Goal: Task Accomplishment & Management: Manage account settings

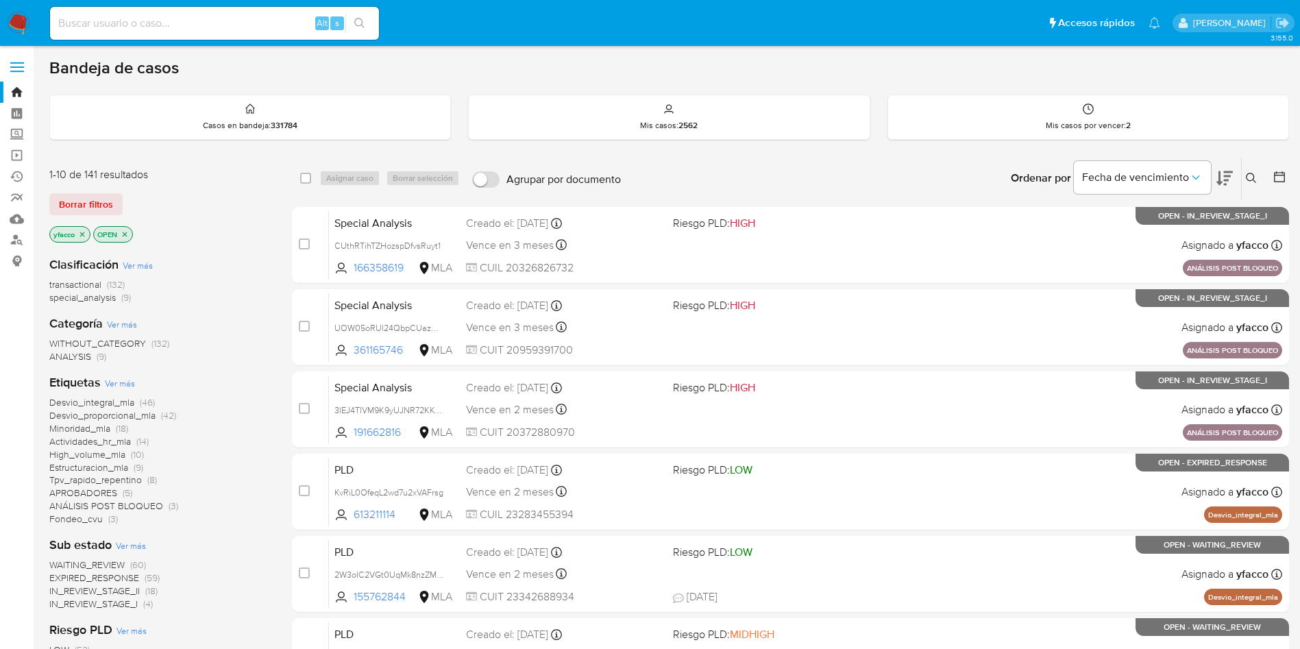
click at [253, 21] on input at bounding box center [214, 23] width 329 height 18
paste input "krKMrepp6WbPL8W7LV3dgsgO"
type input "krKMrepp6WbPL8W7LV3dgsgO"
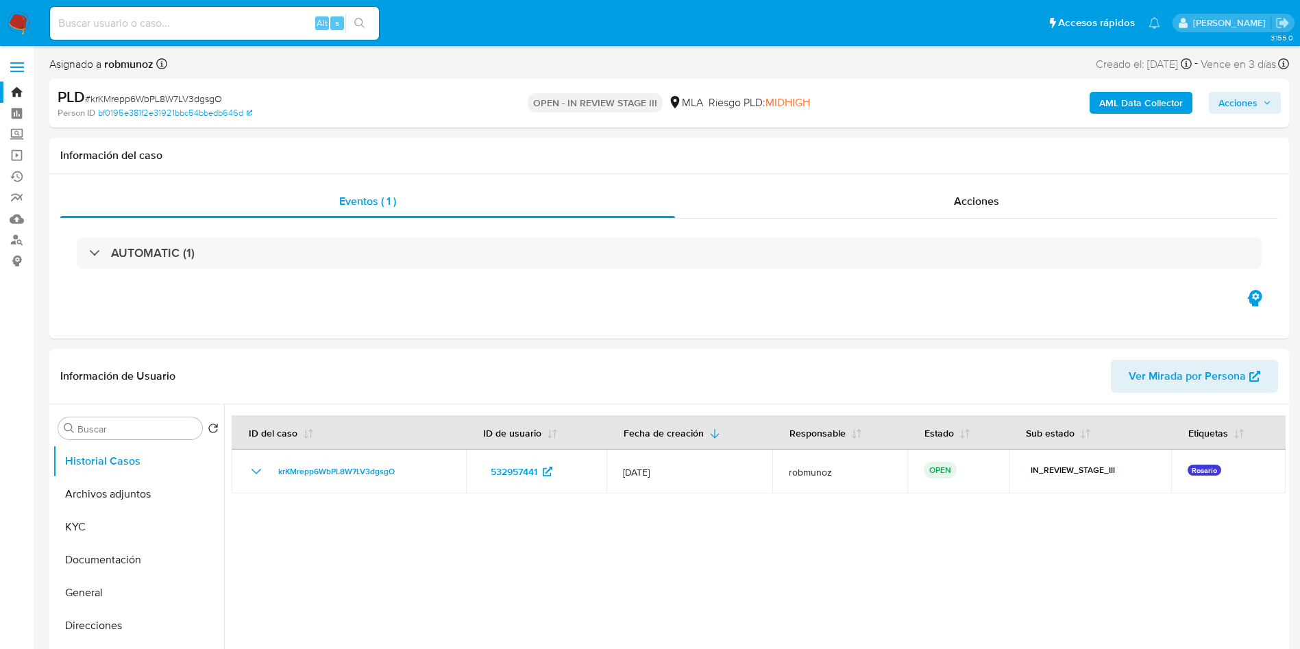
select select "10"
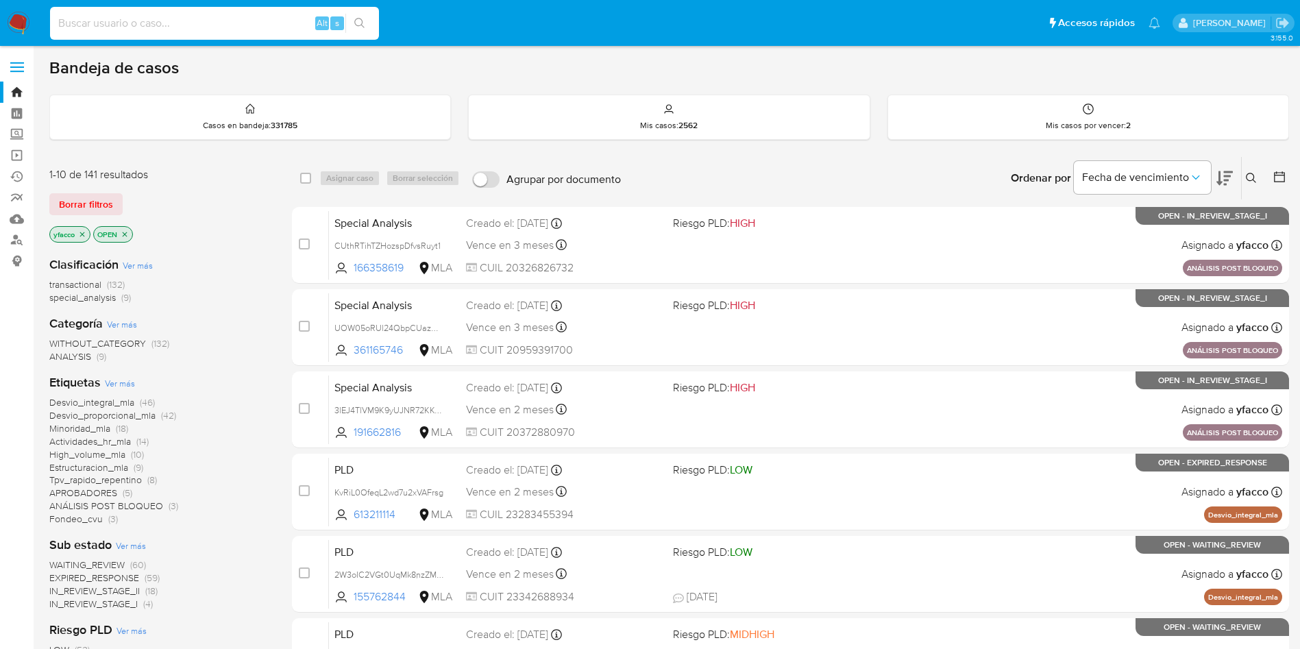
click at [223, 29] on input at bounding box center [214, 23] width 329 height 18
paste input "Yadon9xKXqfAXqgscovZfIO5"
type input "Yadon9xKXqfAXqgscovZfIO5"
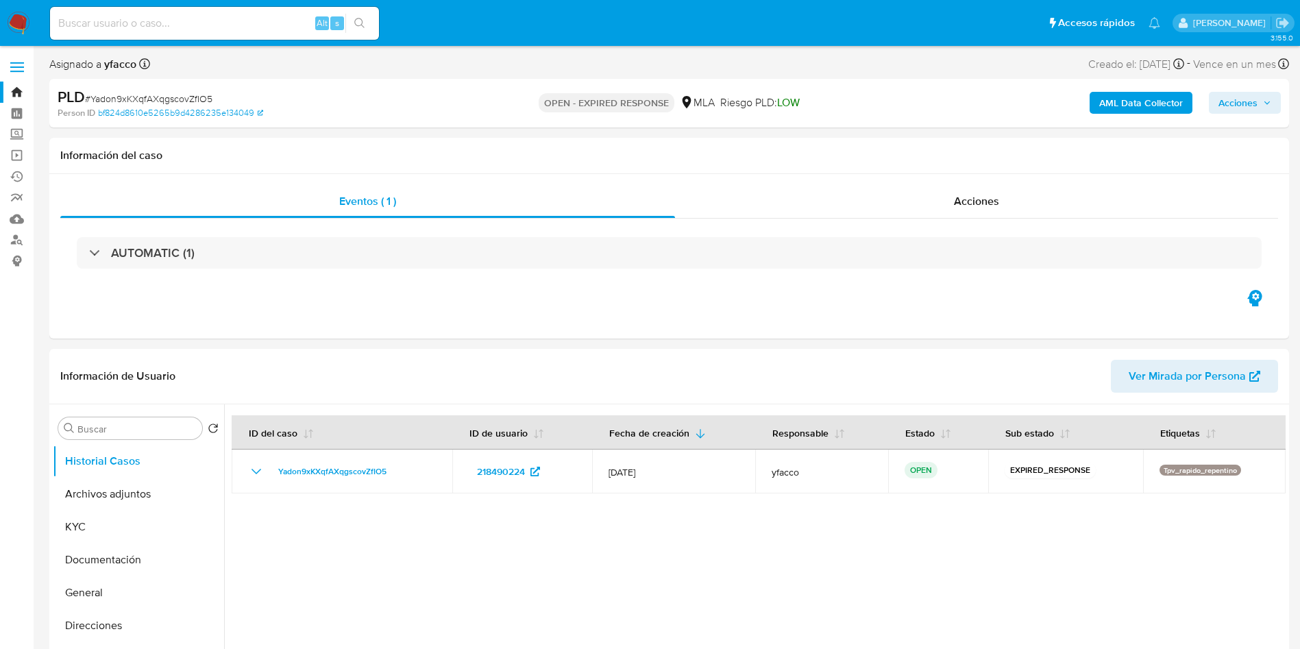
select select "10"
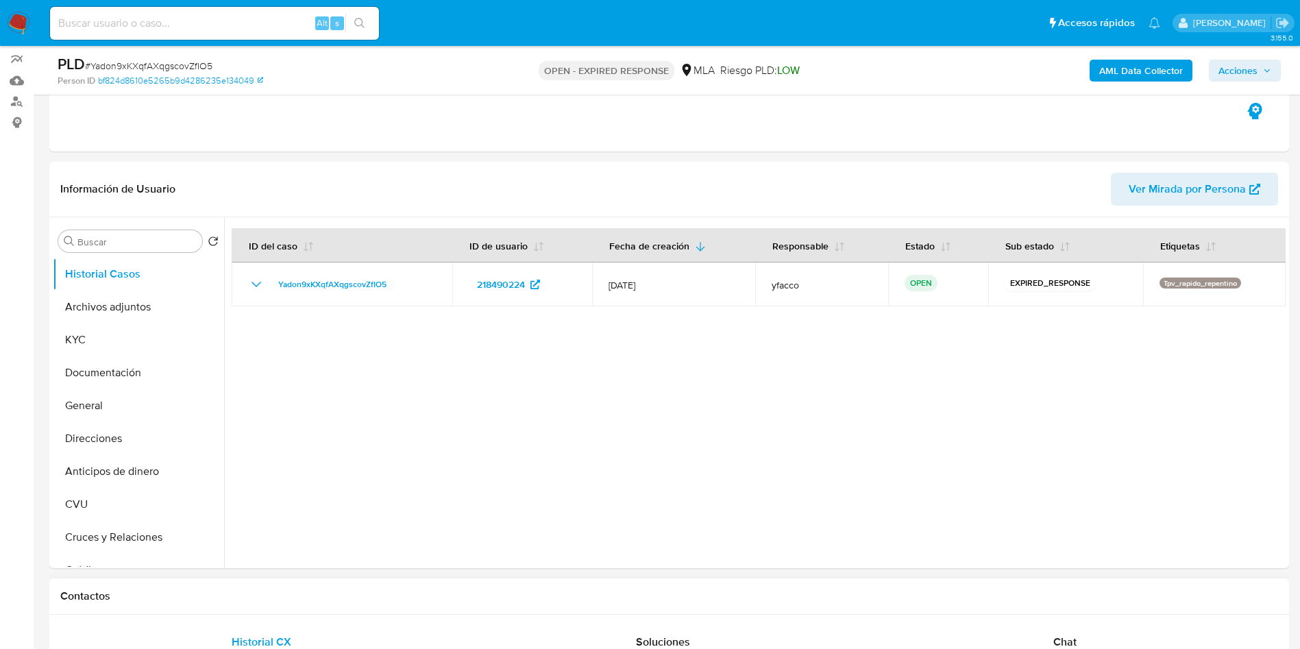
scroll to position [308, 0]
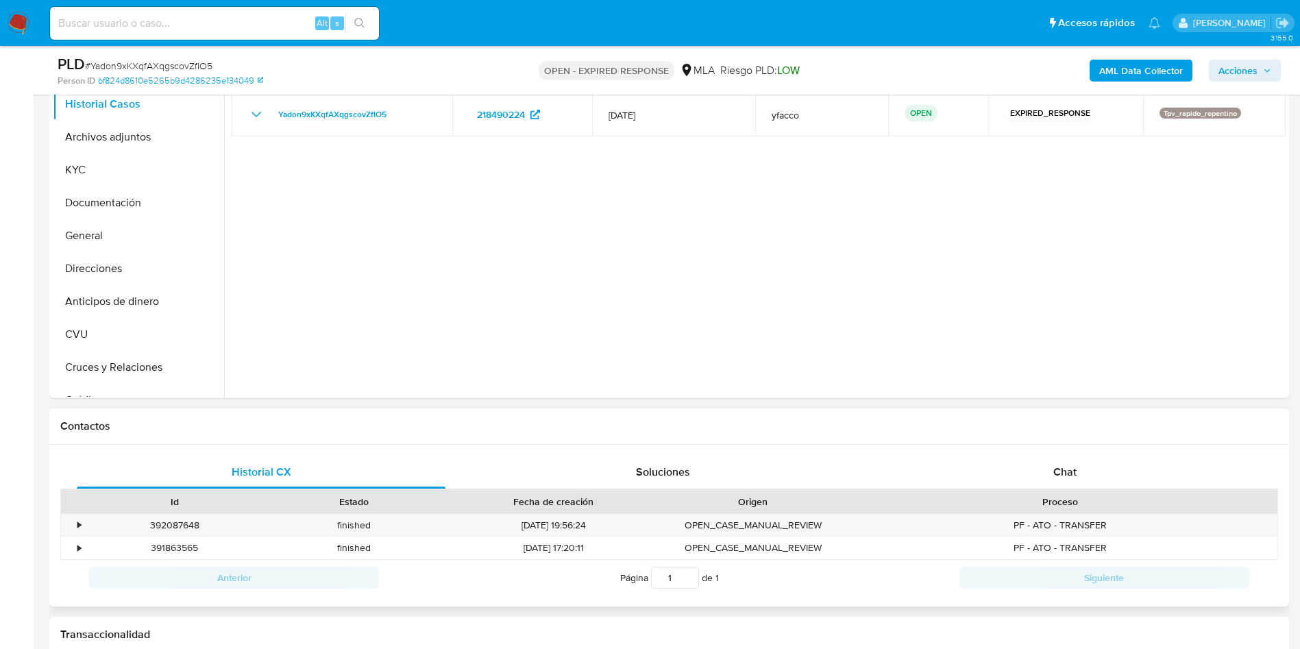
click at [1040, 493] on div "Proceso" at bounding box center [1060, 501] width 434 height 23
click at [1047, 465] on div "Chat" at bounding box center [1065, 472] width 369 height 33
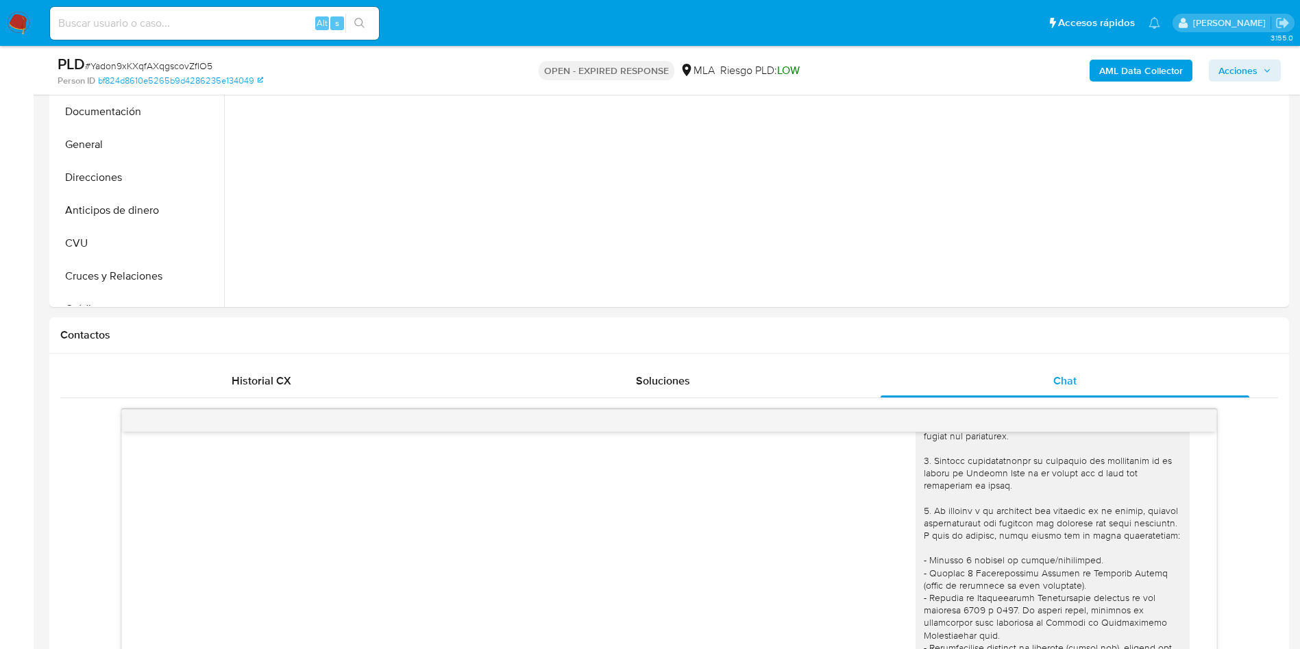
scroll to position [206, 0]
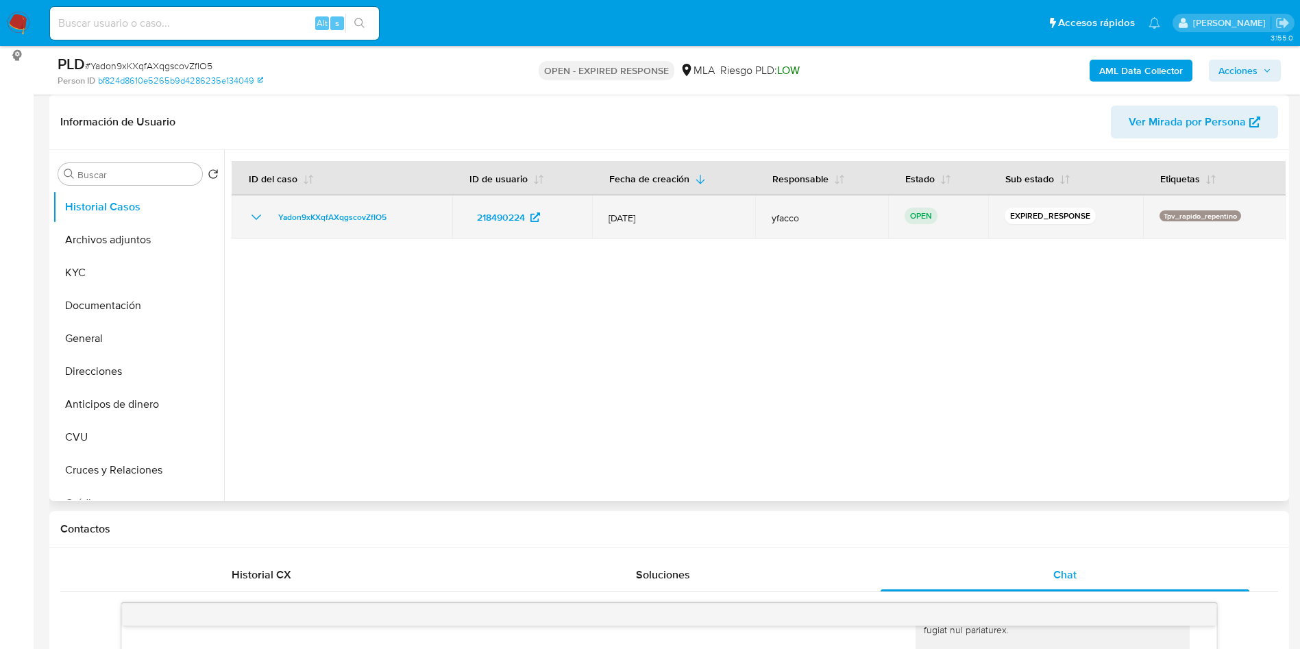
drag, startPoint x: 271, startPoint y: 219, endPoint x: 405, endPoint y: 213, distance: 133.8
click at [401, 214] on div "Yadon9xKXqfAXqgscovZfIO5" at bounding box center [342, 217] width 188 height 16
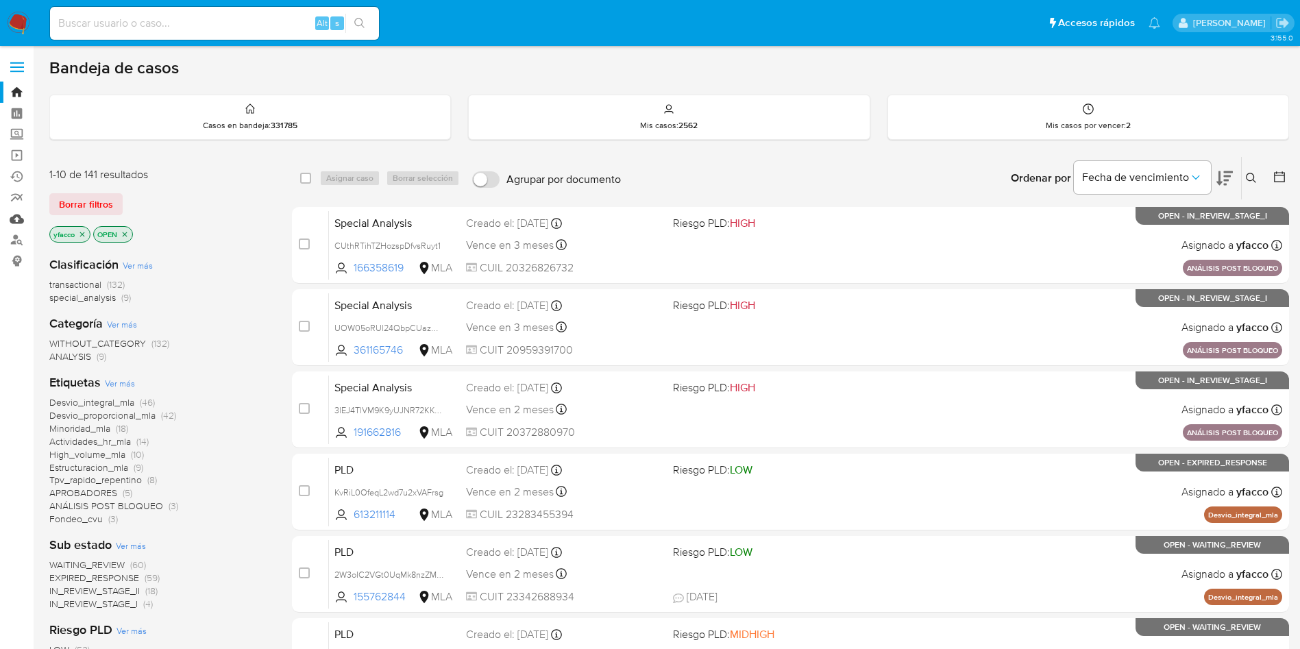
click at [16, 210] on link "Mulan" at bounding box center [81, 218] width 163 height 21
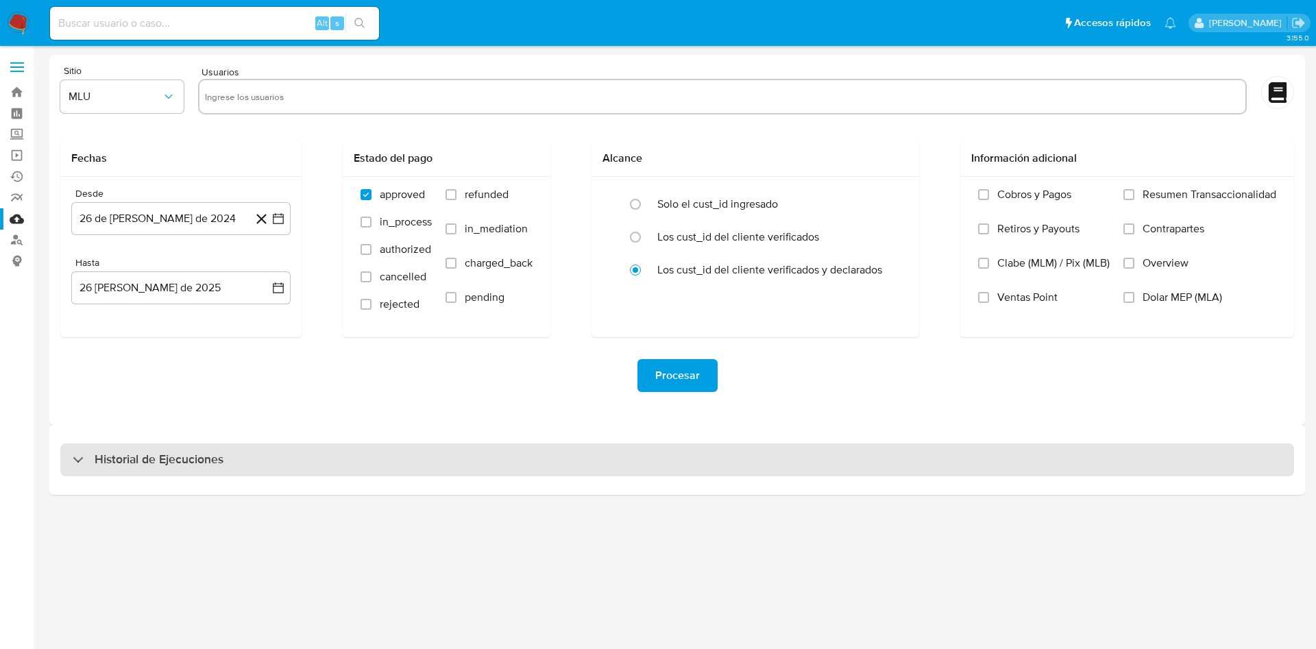
click at [204, 468] on div "Historial de Ejecuciones" at bounding box center [676, 459] width 1233 height 33
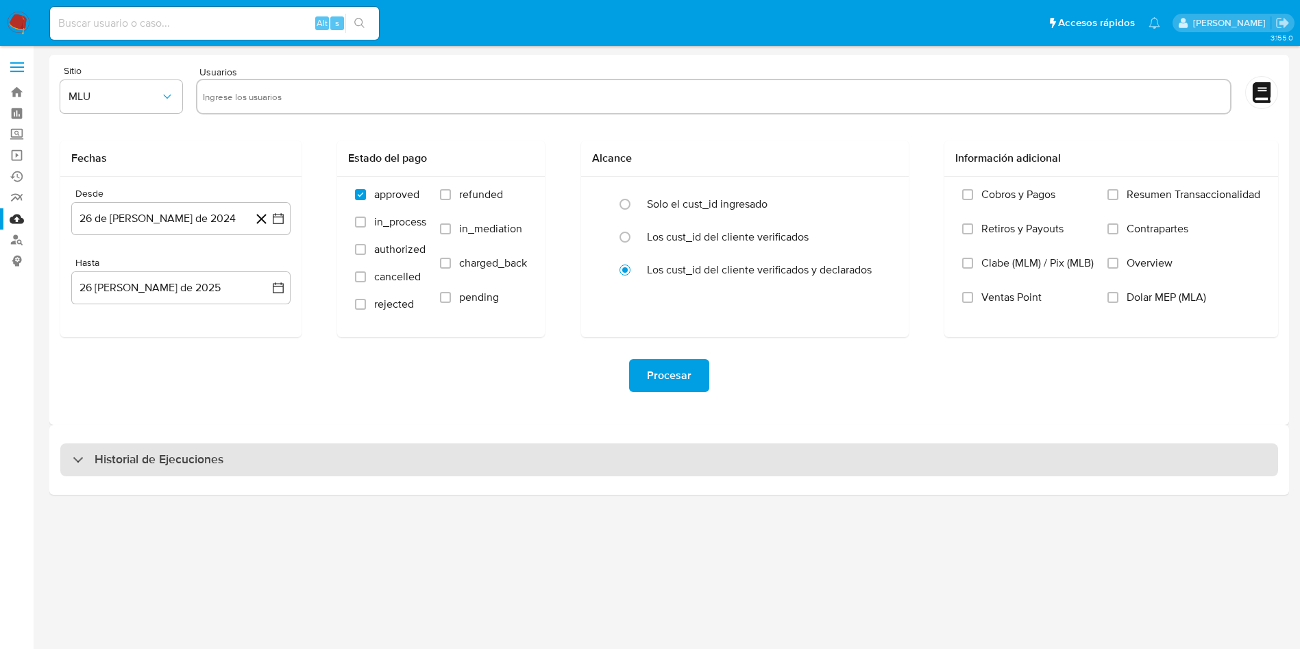
select select "10"
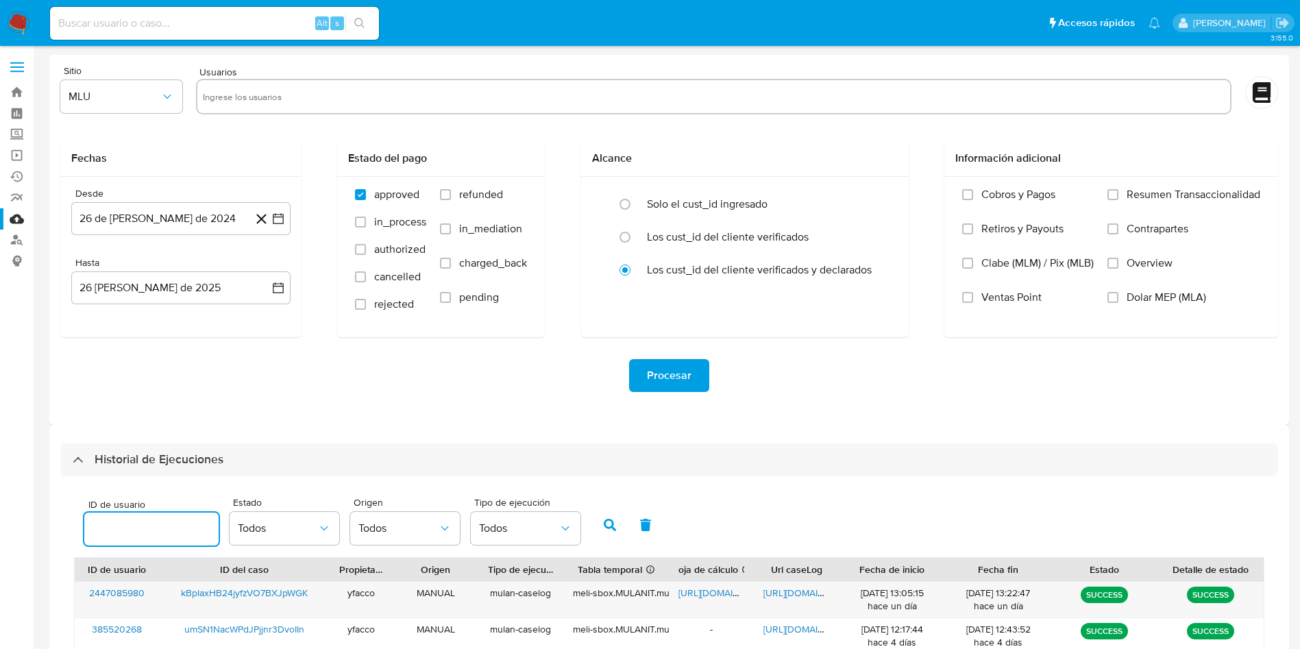
click at [169, 537] on input "number" at bounding box center [151, 529] width 134 height 18
type input "218490224"
click at [610, 521] on icon "button" at bounding box center [610, 525] width 12 height 12
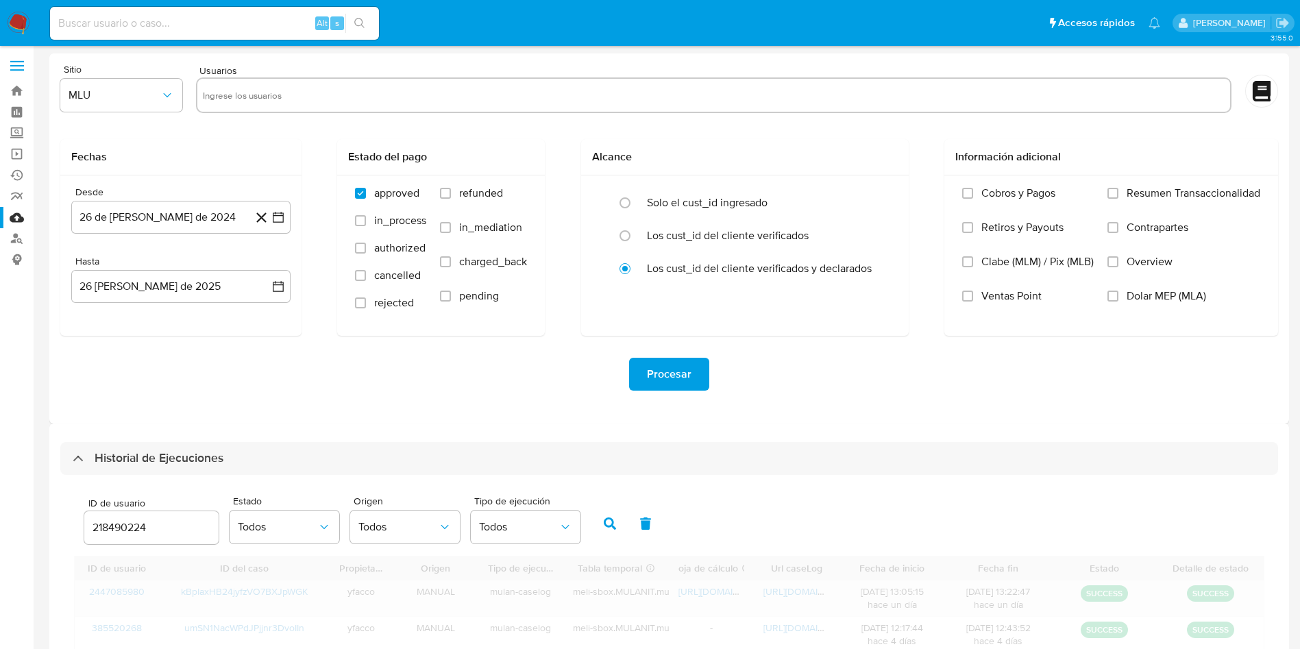
scroll to position [47, 0]
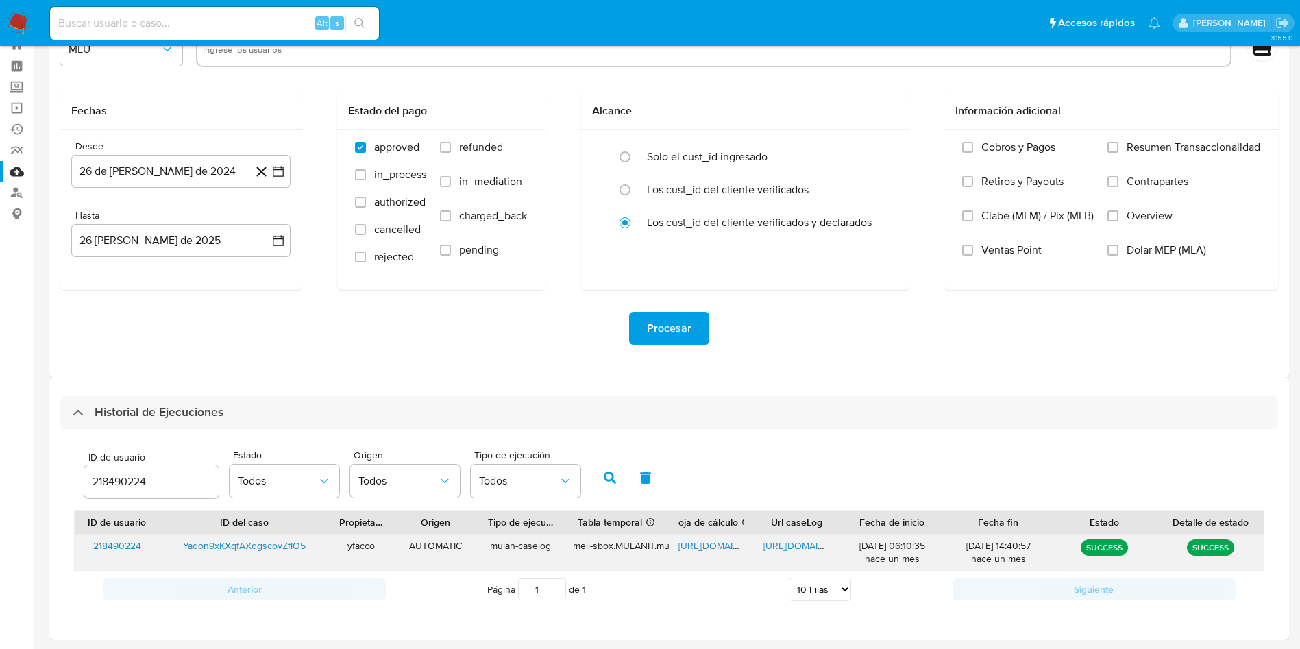
click at [726, 546] on span "https://docs.google.com/spreadsheets/d/1l8kif-Yp2SBdN4Ay5CfOywWx25jePq6wXuH8uzG…" at bounding box center [725, 546] width 95 height 14
click at [775, 544] on span "https://docs.google.com/document/d/1N7IeE8ypfhibFNXapguEzuNrrX9Mald6K8_djWiIFnY…" at bounding box center [810, 546] width 95 height 14
drag, startPoint x: 175, startPoint y: 487, endPoint x: 0, endPoint y: 438, distance: 182.0
click at [0, 438] on section "Bandeja Tablero Screening Búsqueda en Listas Watchlist Herramientas Operaciones…" at bounding box center [650, 301] width 1300 height 696
type input "2313733405"
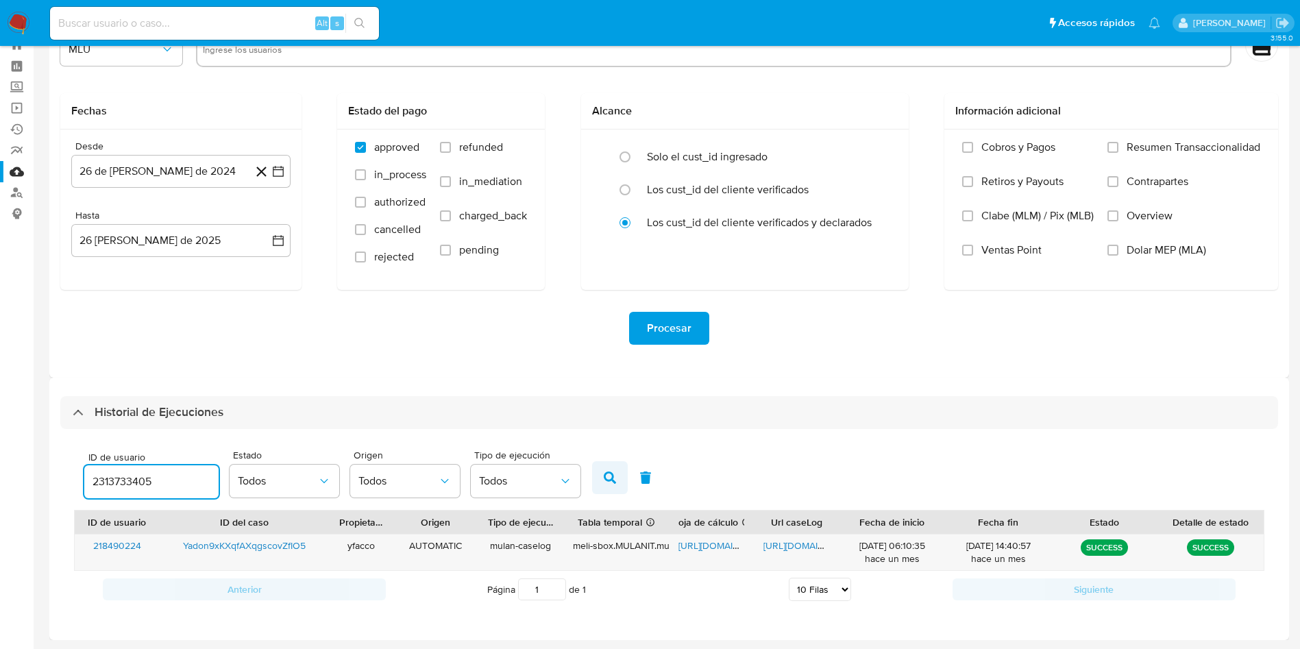
click at [604, 488] on button "button" at bounding box center [610, 477] width 36 height 33
click at [688, 551] on span "https://docs.google.com/spreadsheets/d/1RSgZtBGyEwl1-XrcWlynZ7dcdhLzUZDLnnIAwu-…" at bounding box center [725, 546] width 95 height 14
click at [791, 544] on span "https://docs.google.com/document/d/1AVtywYwLcFEQLOLMpungRKCUV3Vd6x4vZLY2fCnWCDM…" at bounding box center [810, 546] width 95 height 14
drag, startPoint x: 190, startPoint y: 475, endPoint x: 52, endPoint y: 458, distance: 138.8
click at [52, 458] on div "Historial de Ejecuciones ID de usuario 2313733405 Estado Todos Origen Todos Tip…" at bounding box center [669, 509] width 1240 height 262
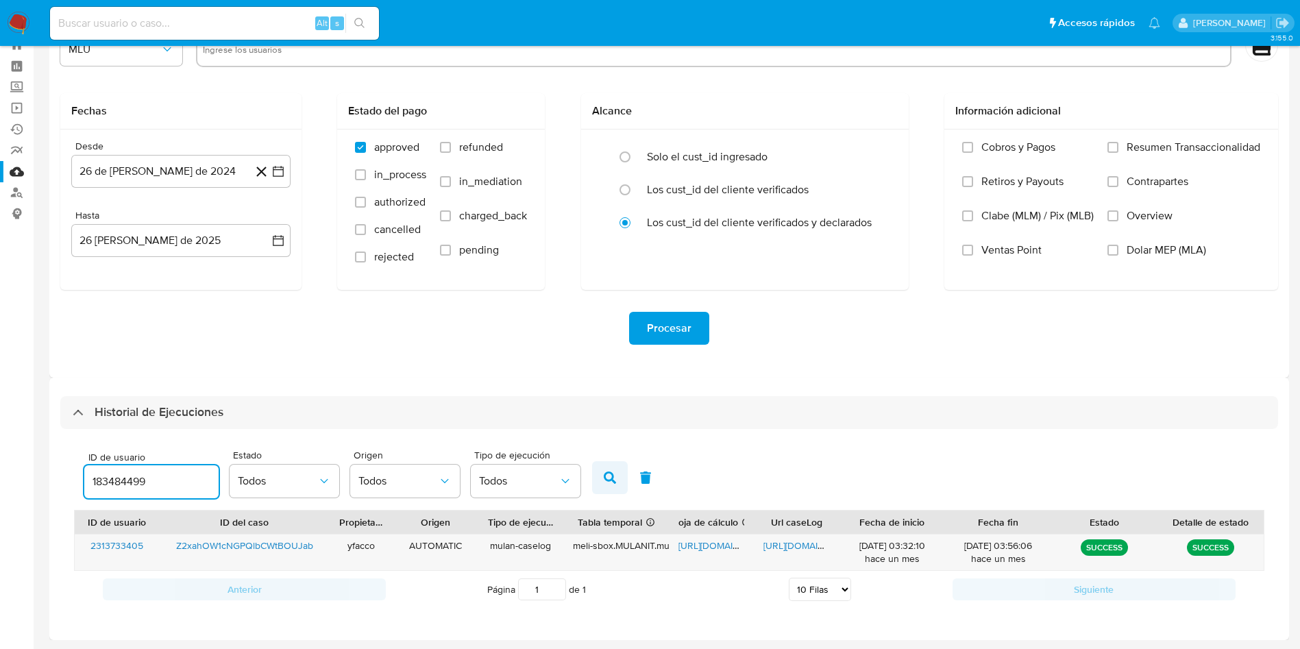
type input "183484499"
click at [613, 488] on button "button" at bounding box center [610, 477] width 36 height 33
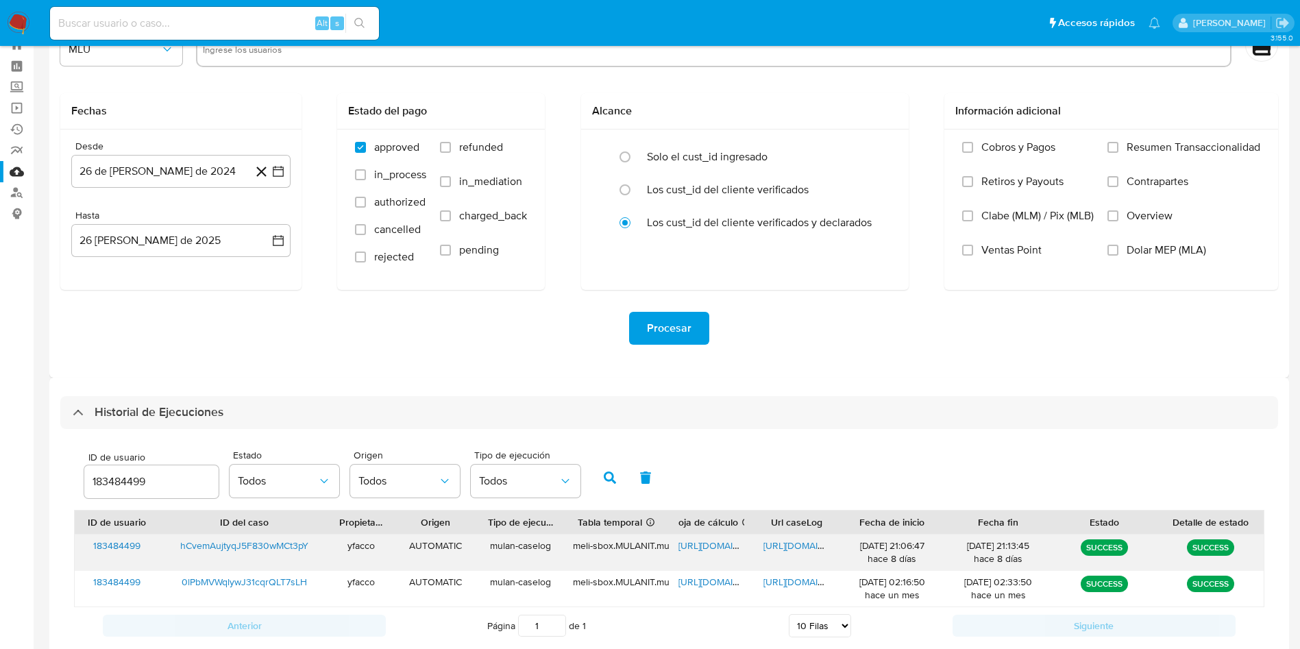
click at [724, 545] on span "https://docs.google.com/spreadsheets/d/1xg08tSbAyWTzKlya0lQsrKjbzsRDKN5MwcNkggQ…" at bounding box center [725, 546] width 95 height 14
click at [774, 537] on div "https://docs.google.com/document/d/1Dlmav3lFa48oG2uoShr9xa5AuoLgA3MbWo3omilq02E…" at bounding box center [796, 552] width 85 height 36
click at [798, 541] on span "https://docs.google.com/document/d/1Dlmav3lFa48oG2uoShr9xa5AuoLgA3MbWo3omilq02E…" at bounding box center [810, 546] width 95 height 14
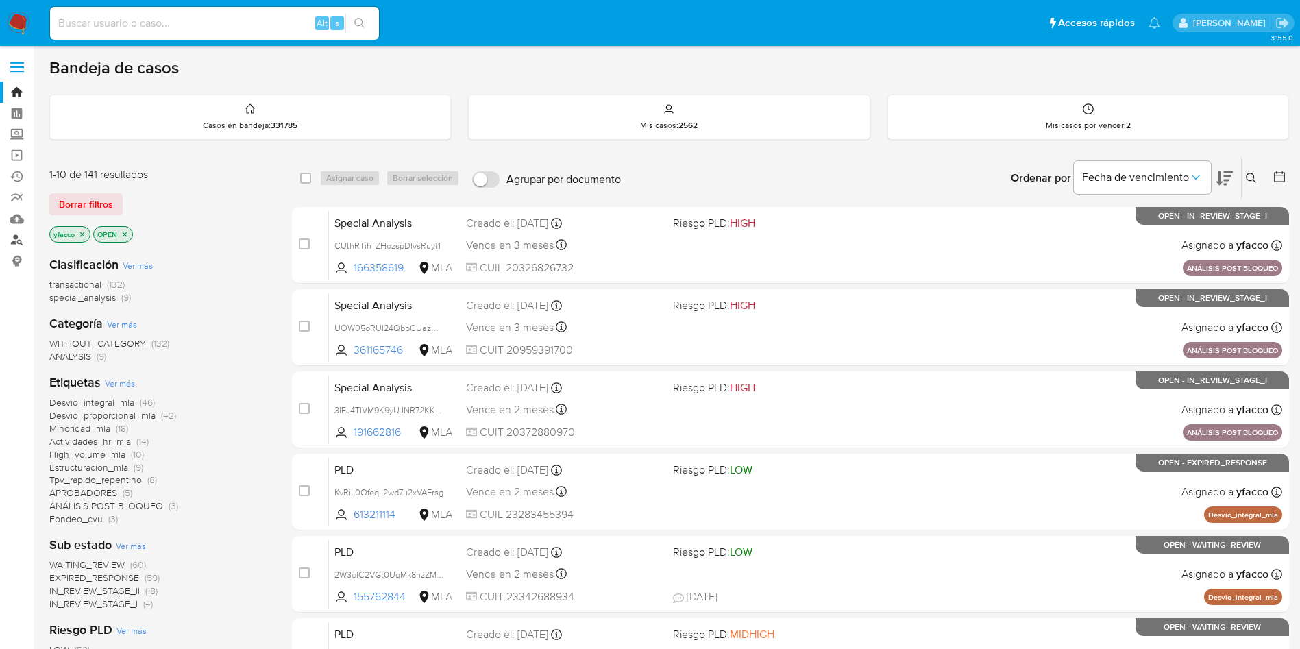
click at [12, 236] on link "Buscador de personas" at bounding box center [81, 240] width 163 height 21
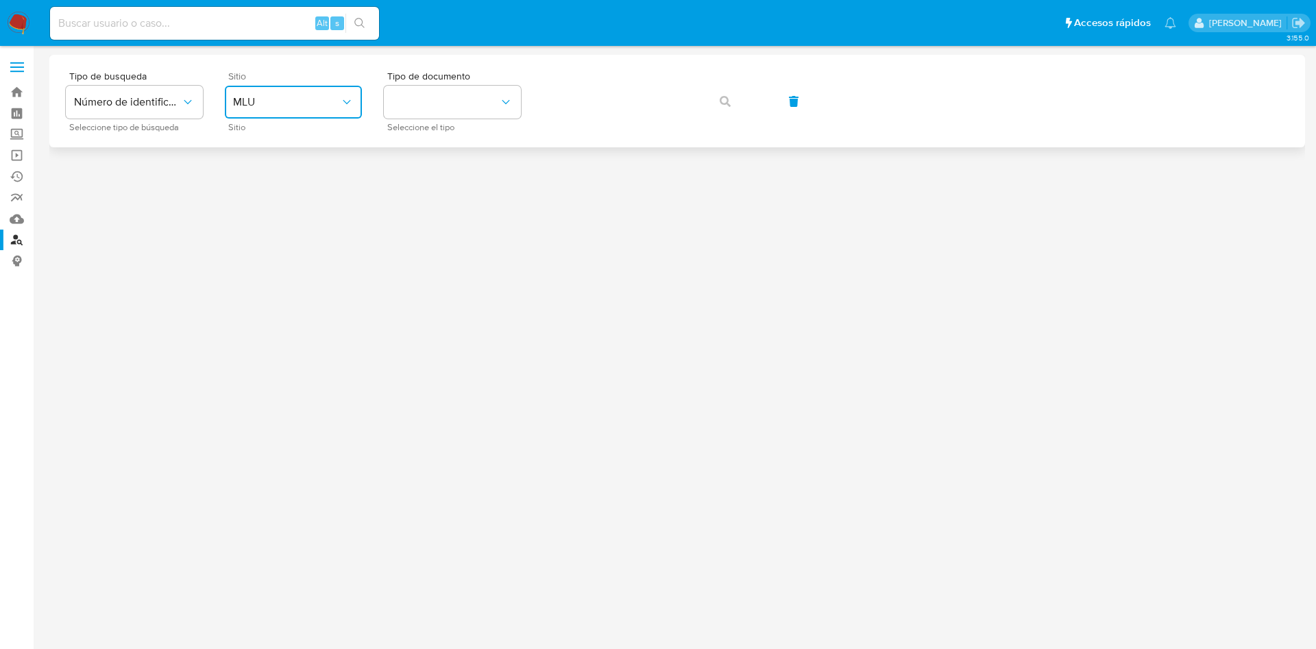
click at [249, 99] on span "MLU" at bounding box center [286, 102] width 107 height 14
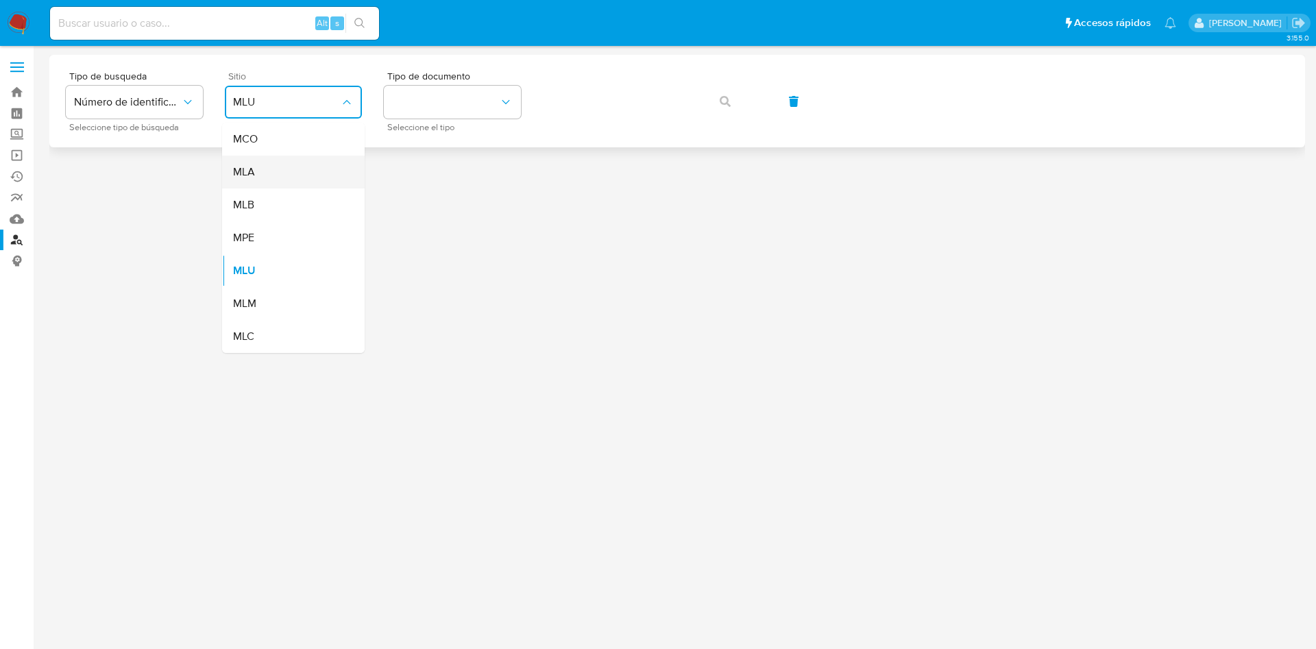
click at [264, 174] on div "MLA" at bounding box center [289, 172] width 112 height 33
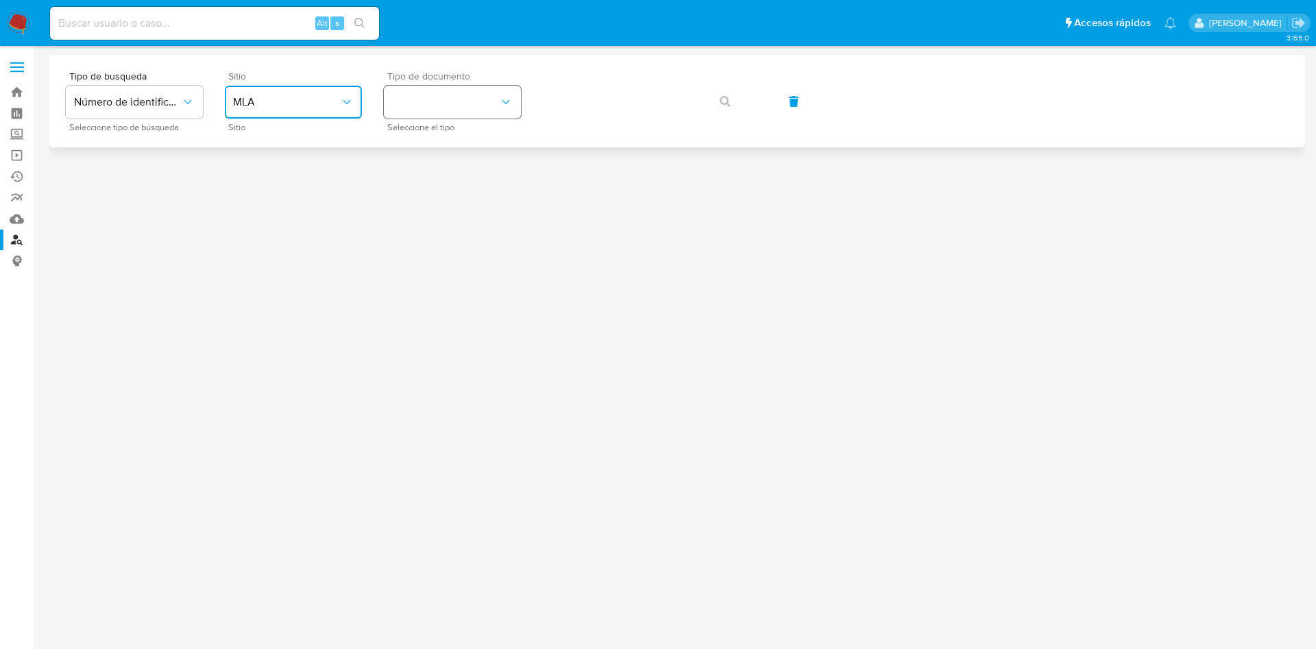
click at [460, 94] on button "identificationType" at bounding box center [452, 102] width 137 height 33
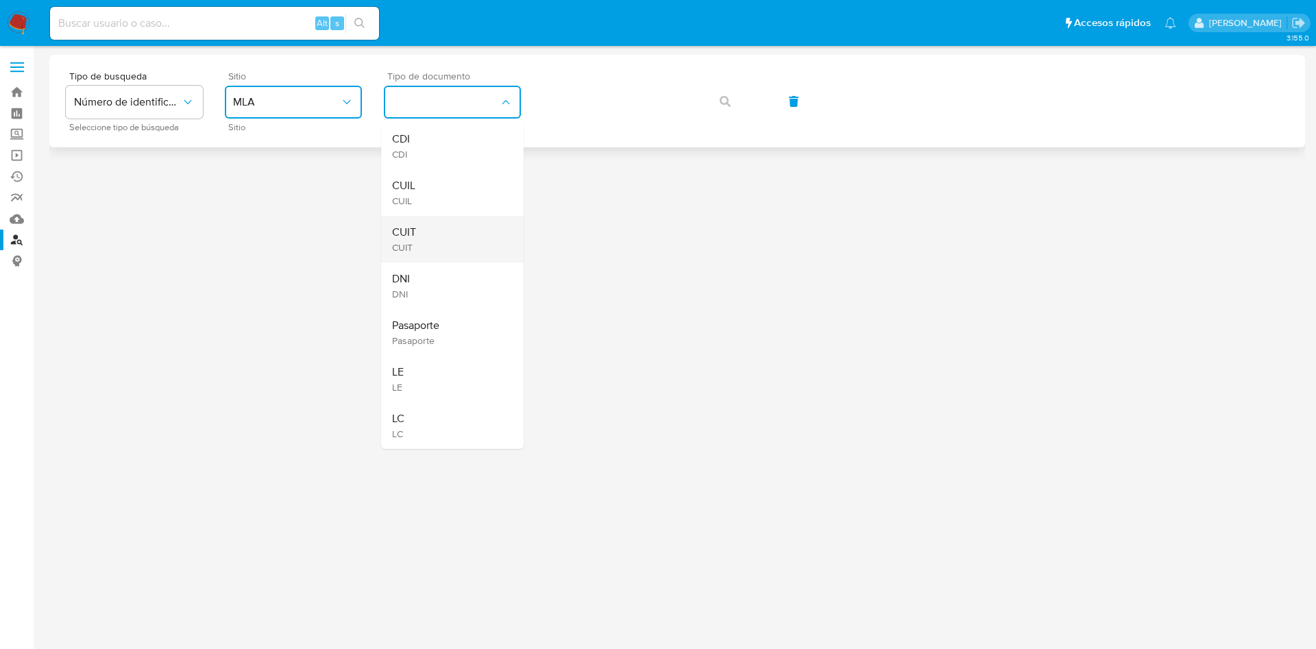
click at [435, 249] on div "CUIT CUIT" at bounding box center [448, 239] width 112 height 47
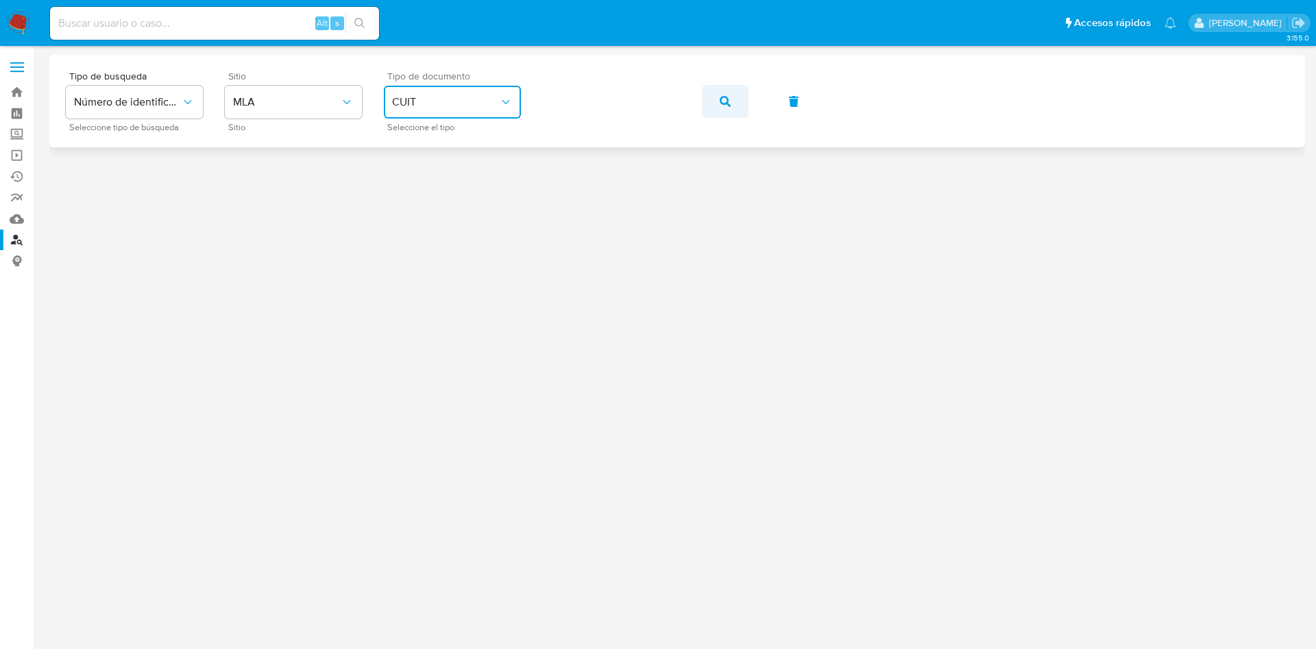
click at [719, 101] on icon "button" at bounding box center [724, 101] width 11 height 11
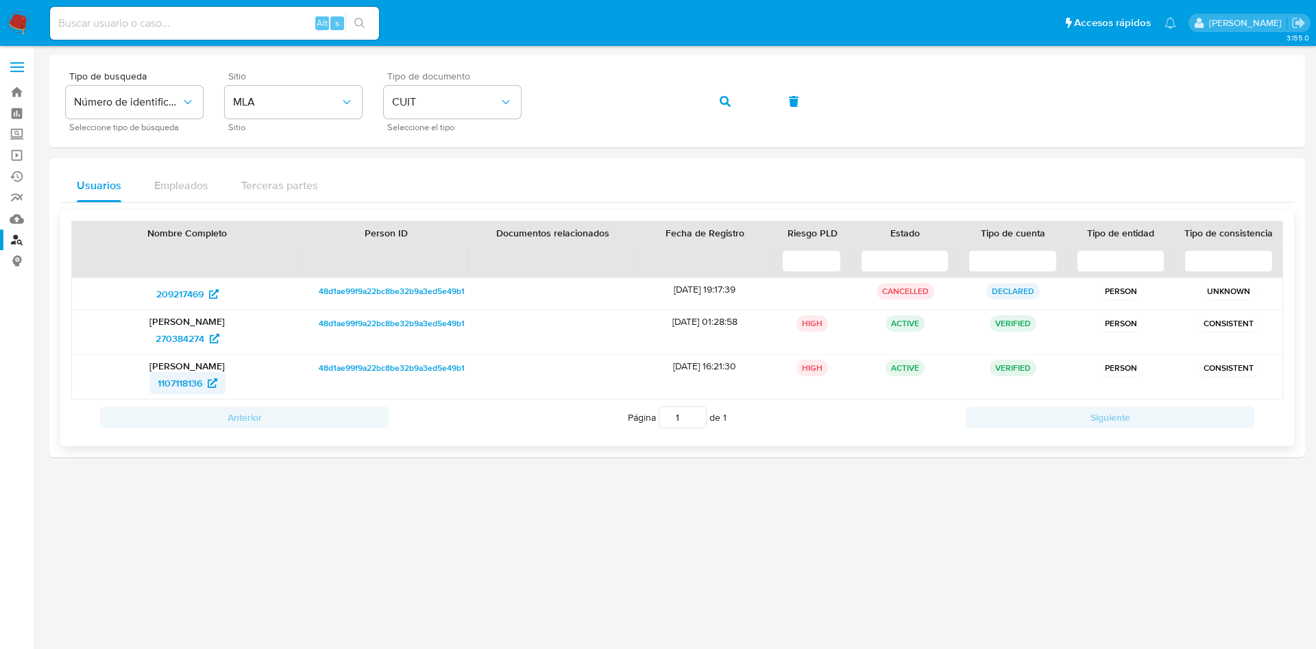
click at [195, 387] on span "1107118136" at bounding box center [180, 383] width 45 height 22
click at [192, 334] on span "270384274" at bounding box center [180, 339] width 49 height 22
click at [215, 294] on icon at bounding box center [214, 294] width 10 height 10
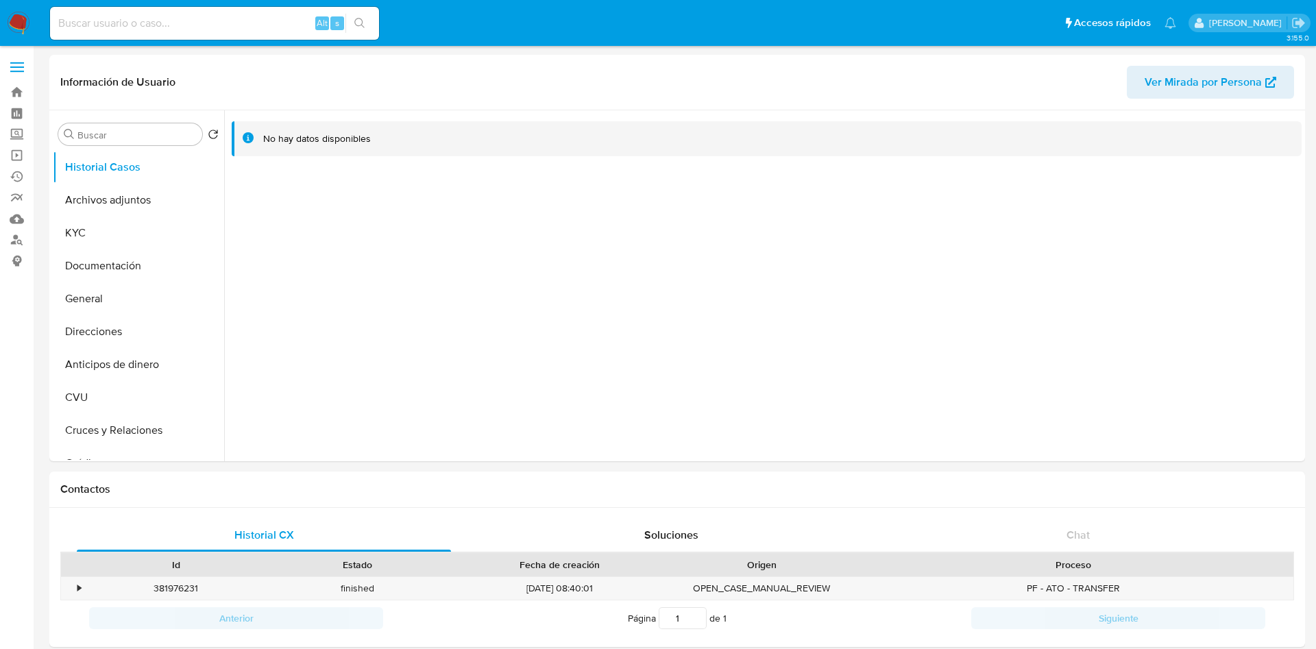
select select "10"
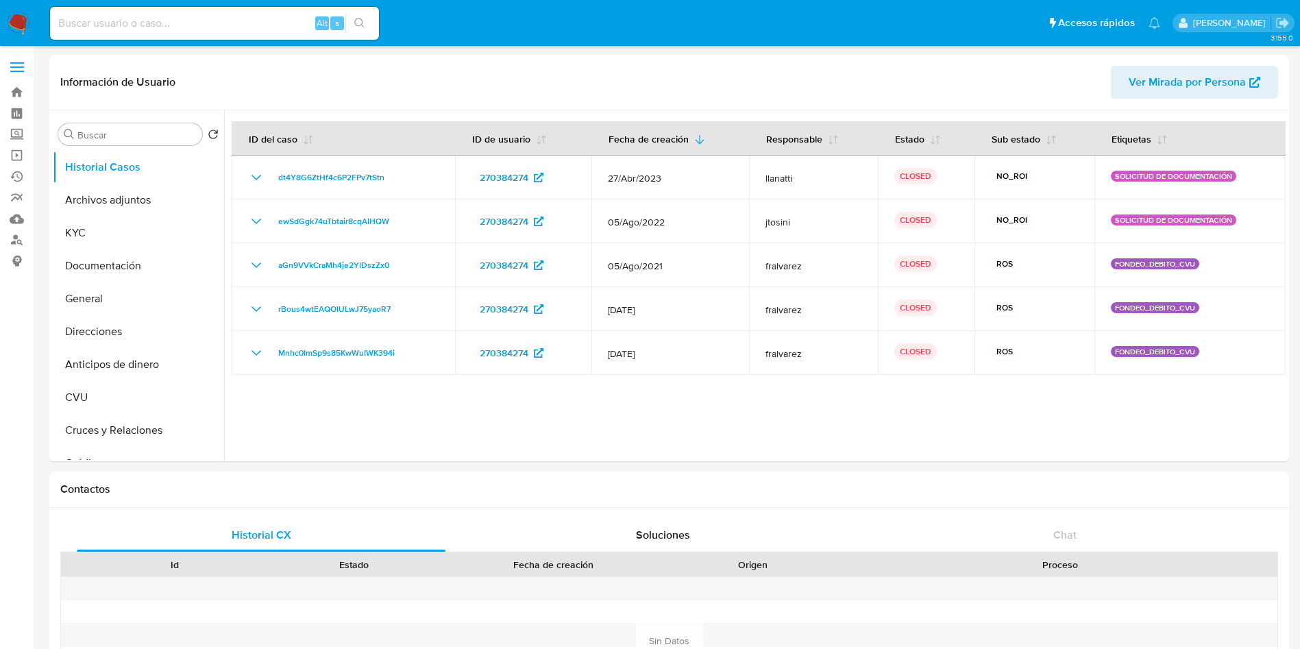
select select "10"
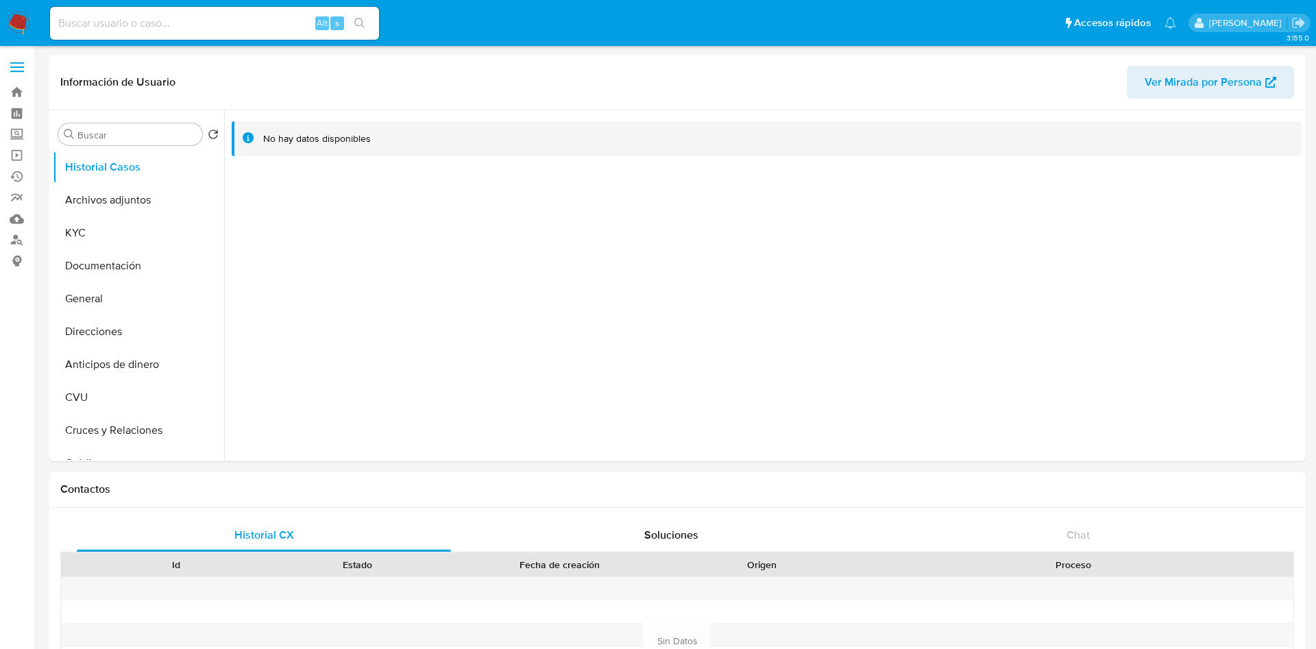
select select "10"
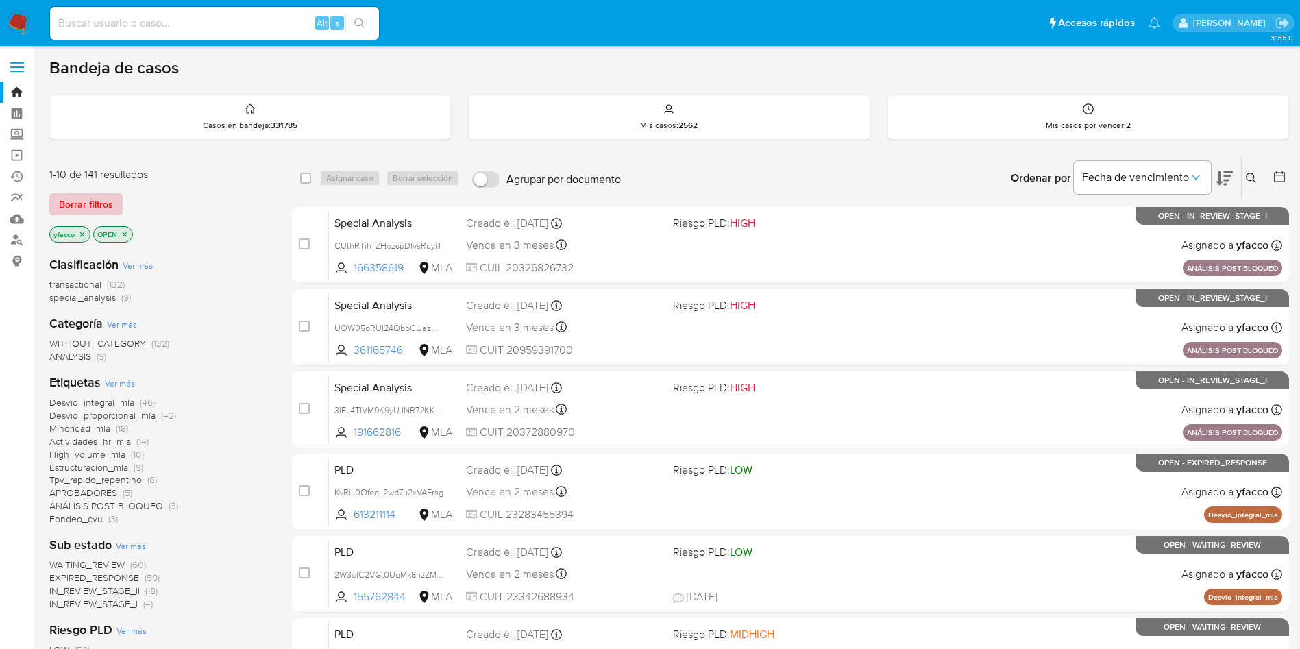
click at [101, 197] on span "Borrar filtros" at bounding box center [86, 204] width 54 height 19
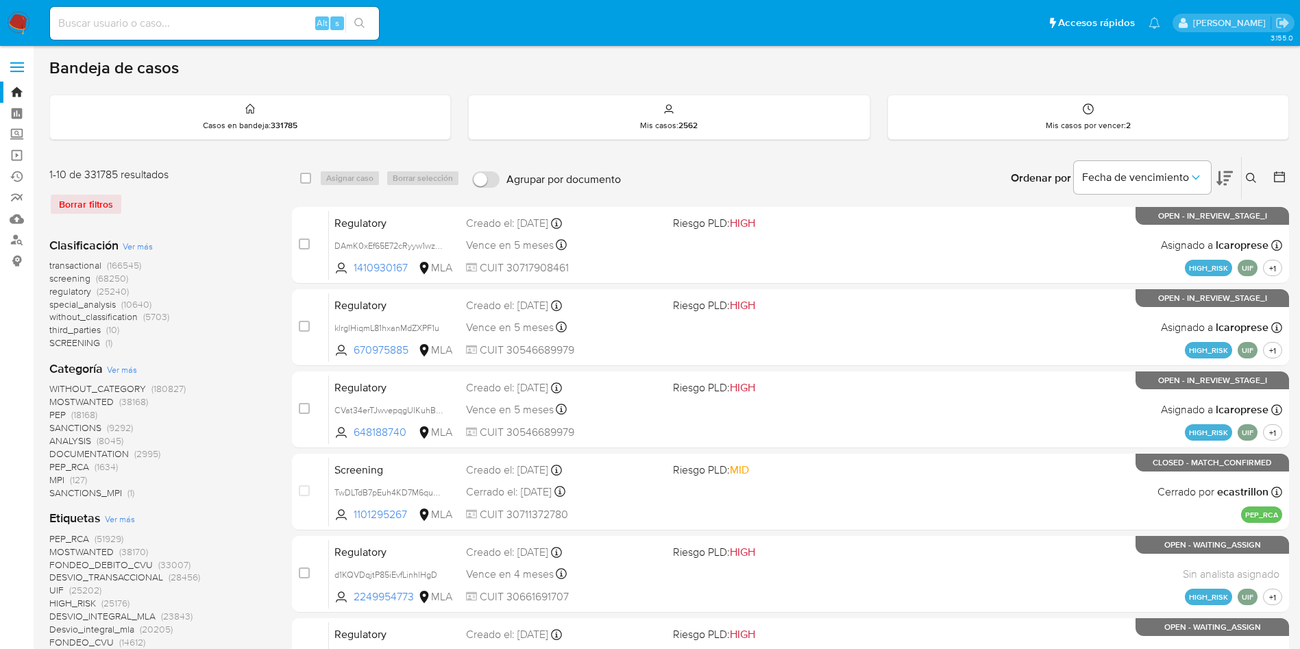
click at [1253, 173] on icon at bounding box center [1251, 178] width 11 height 11
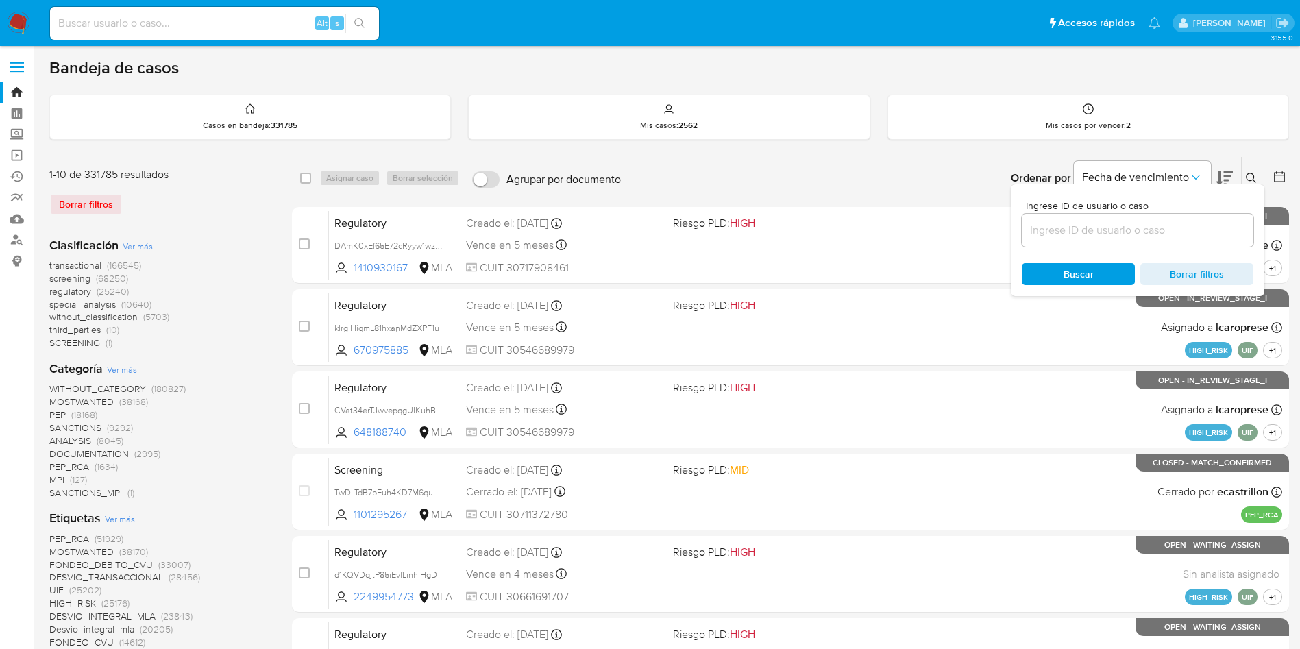
click at [1072, 236] on input at bounding box center [1138, 230] width 232 height 18
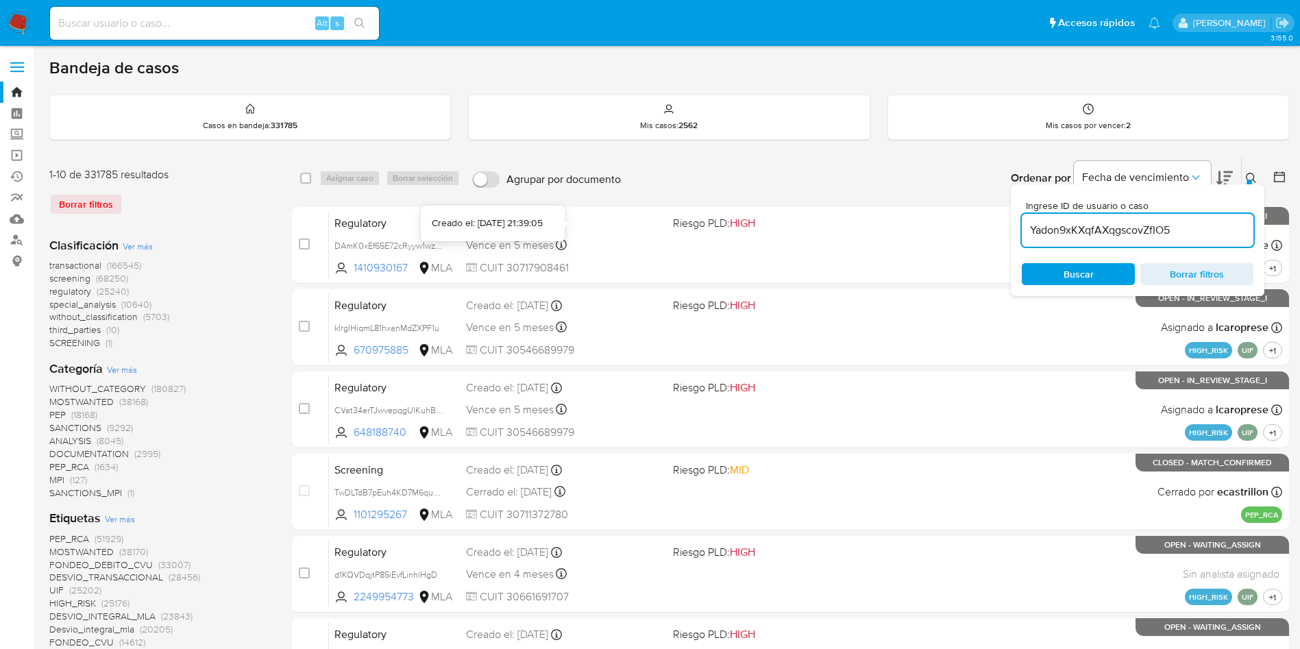
type input "Yadon9xKXqfAXqgscovZfIO5"
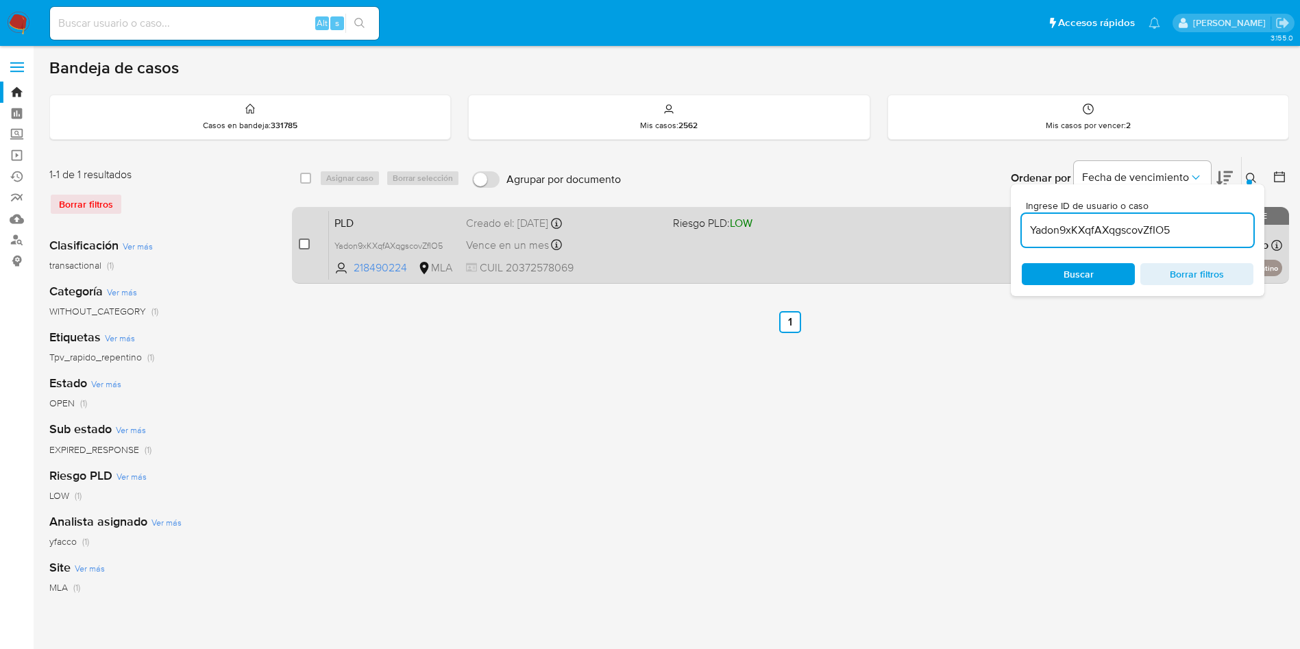
click at [306, 245] on input "checkbox" at bounding box center [304, 243] width 11 height 11
checkbox input "true"
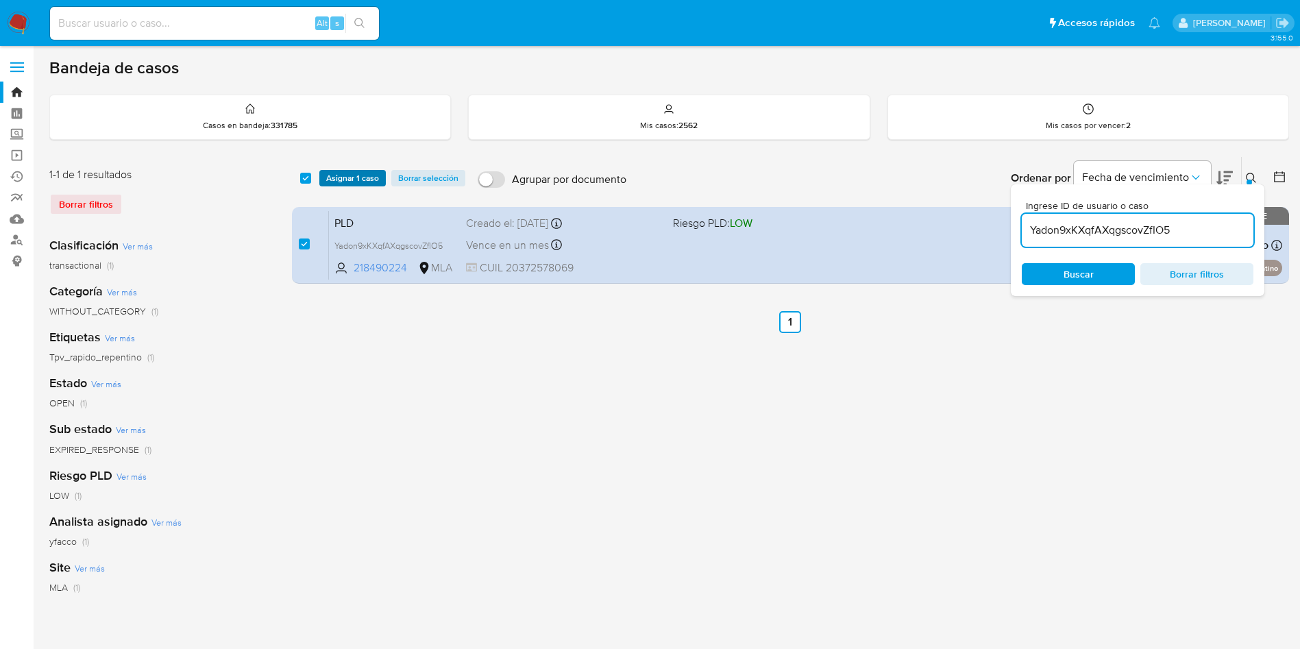
click at [338, 185] on span "Asignar 1 caso" at bounding box center [352, 178] width 53 height 14
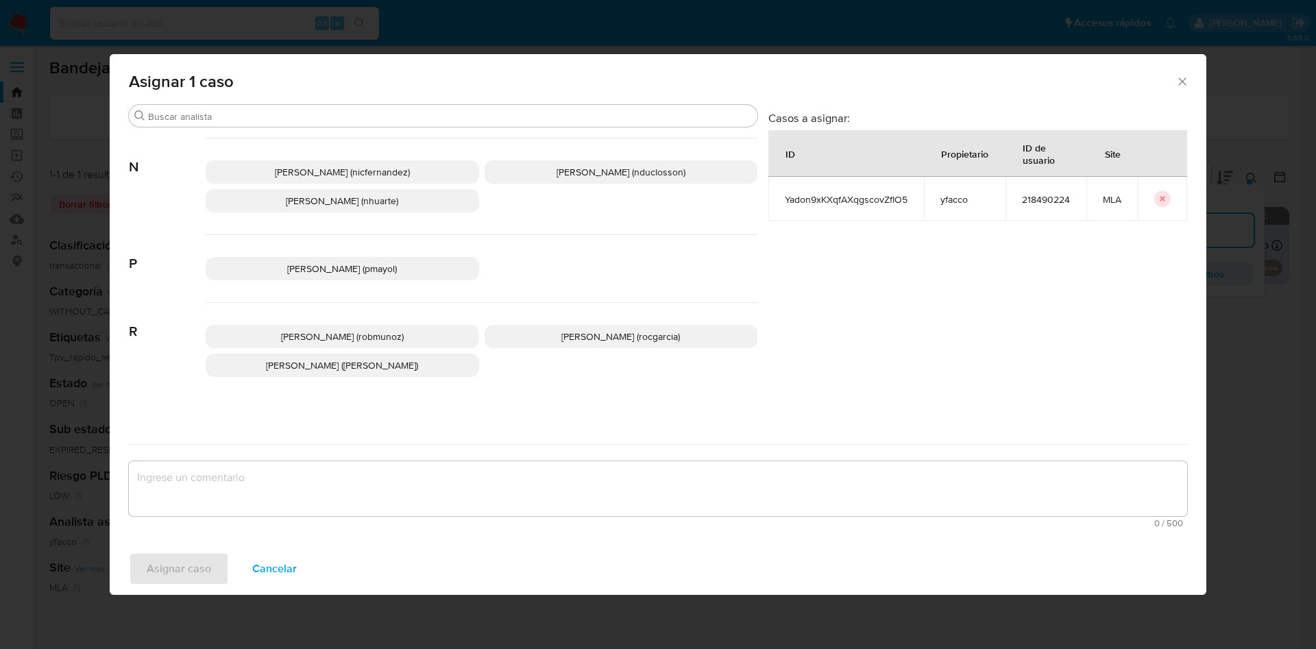
scroll to position [1253, 0]
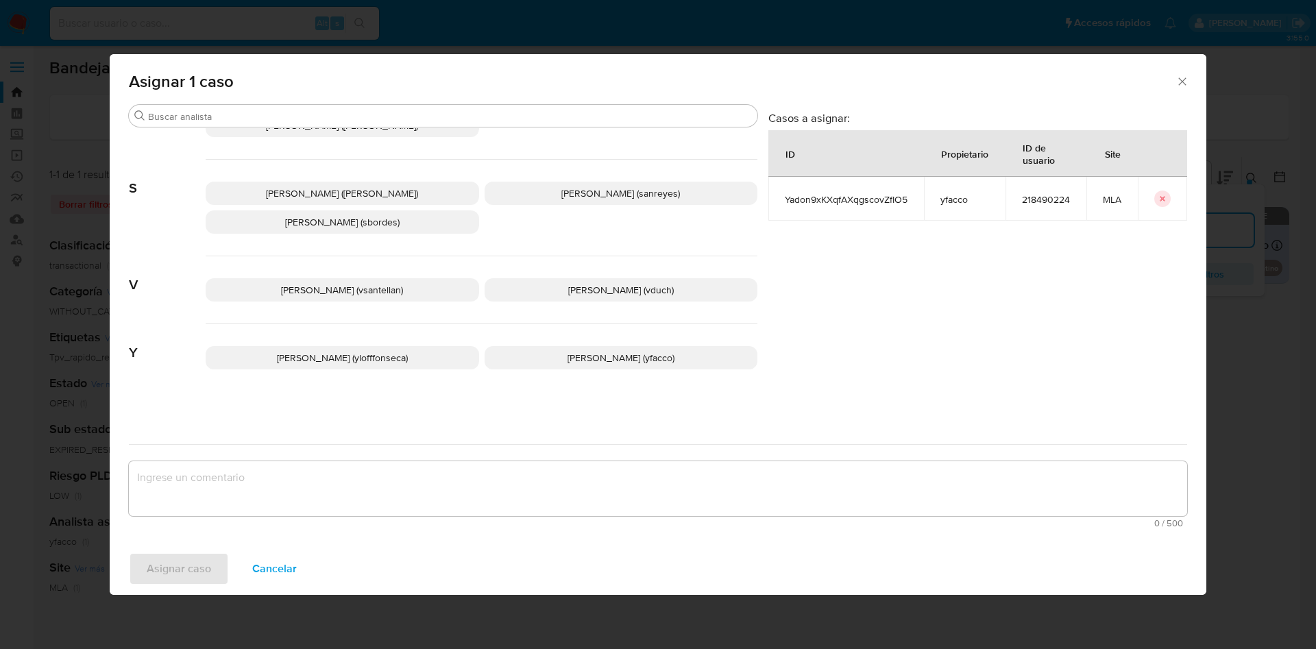
click at [604, 349] on p "Yesica Paola Facco (yfacco)" at bounding box center [620, 357] width 273 height 23
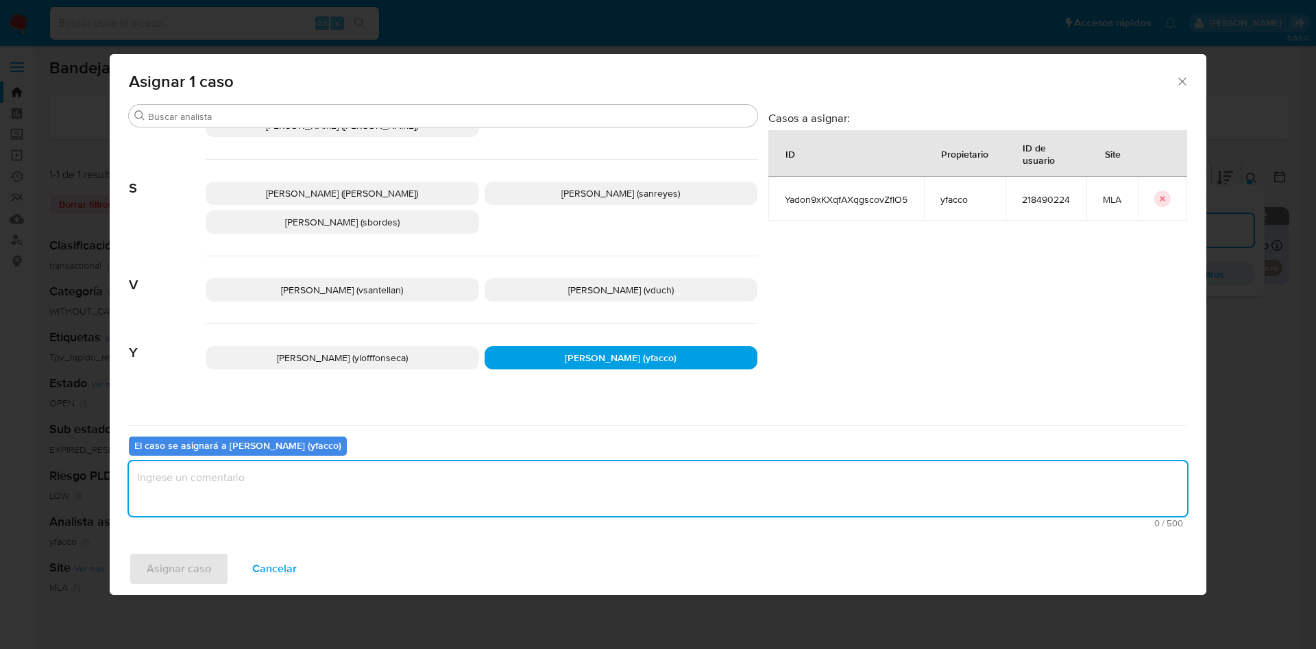
click at [449, 471] on textarea "assign-modal" at bounding box center [658, 488] width 1058 height 55
click at [185, 576] on span "Asignar caso" at bounding box center [179, 569] width 64 height 30
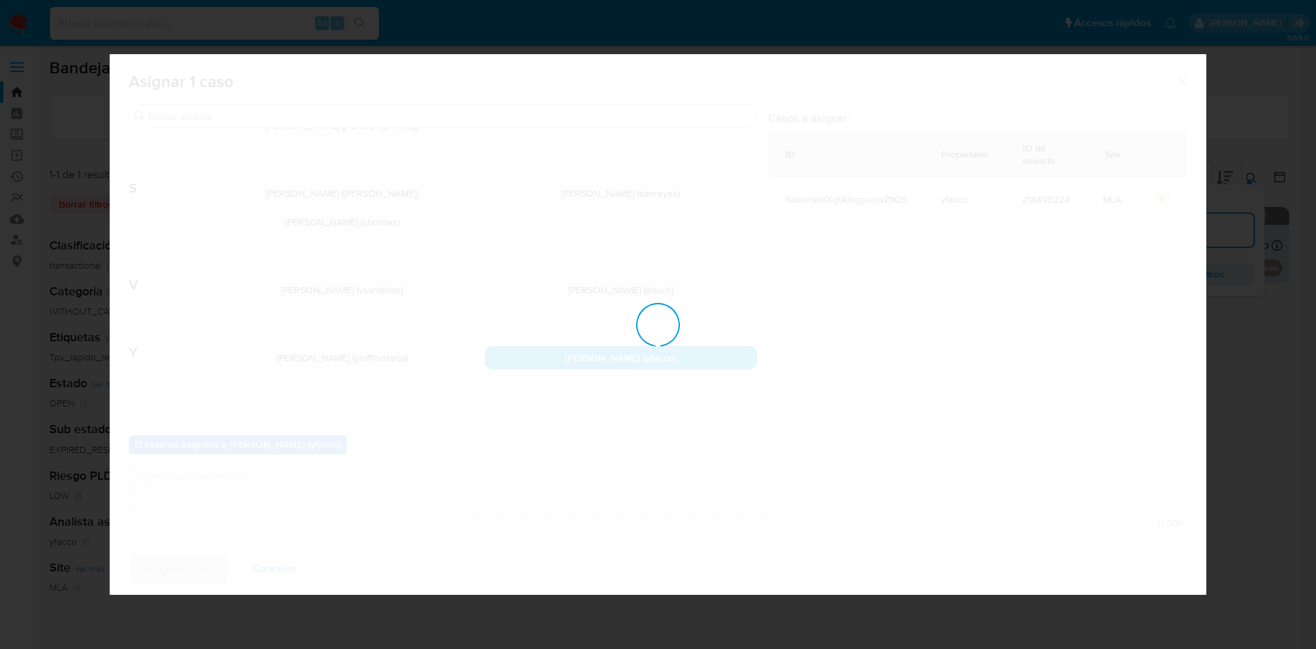
checkbox input "false"
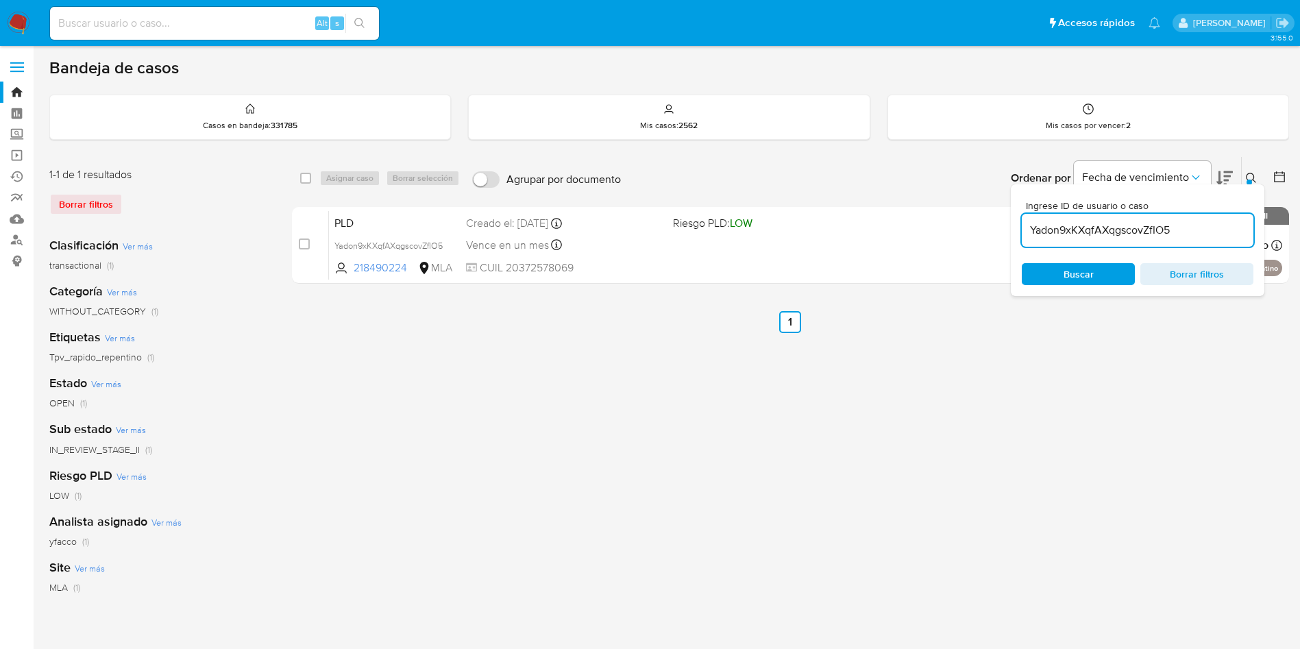
click at [1188, 236] on input "Yadon9xKXqfAXqgscovZfIO5" at bounding box center [1138, 230] width 232 height 18
paste input "fpR0OEnNzyURhsalUCdiavaQ"
type input "fpR0OEnNzyURhsalUCdiavaQ"
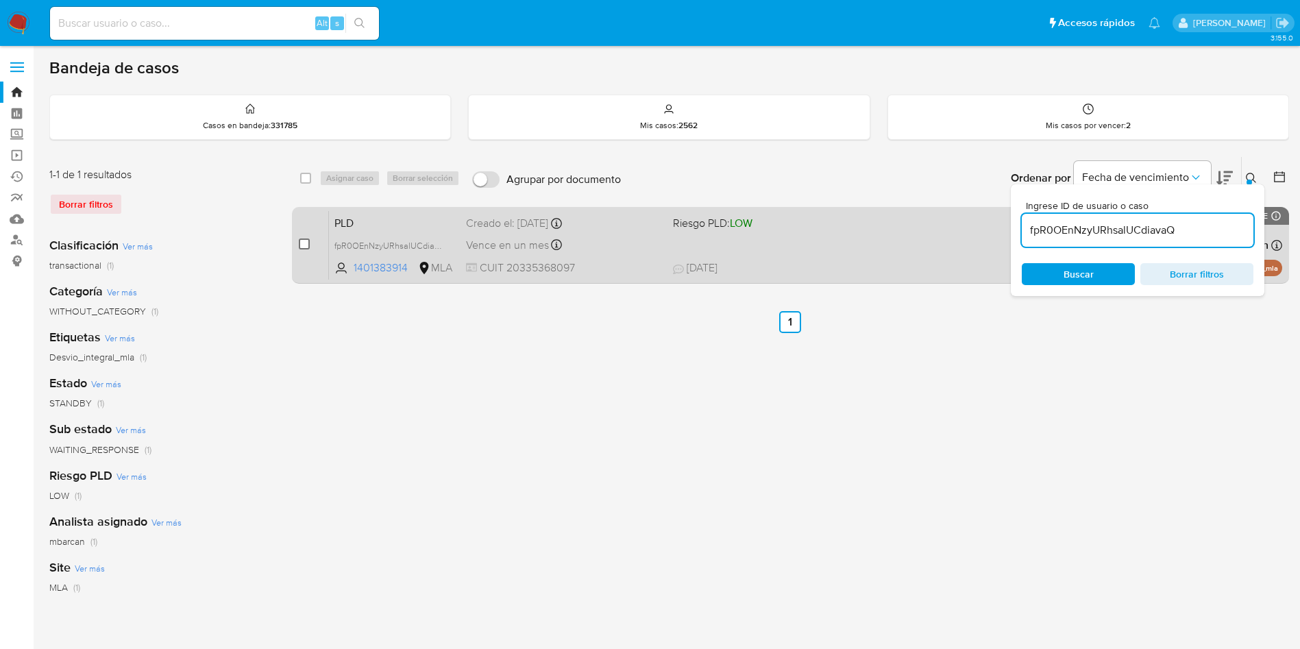
click at [305, 248] on input "checkbox" at bounding box center [304, 243] width 11 height 11
checkbox input "true"
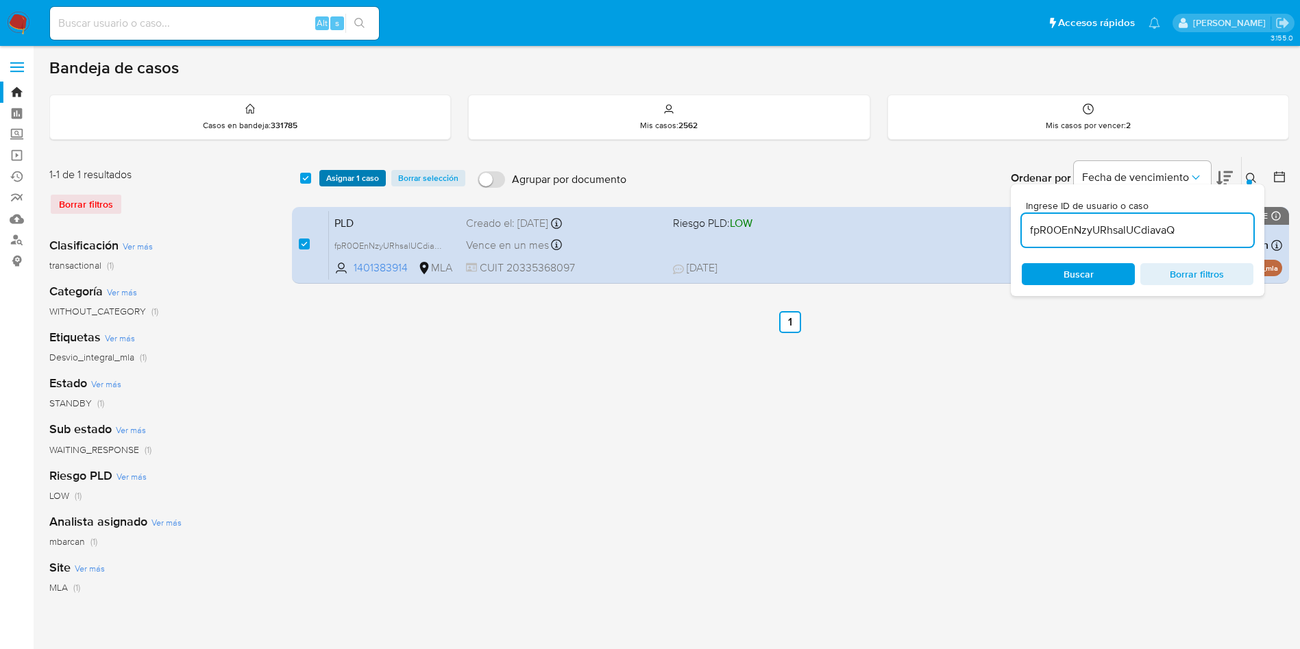
click at [341, 177] on span "Asignar 1 caso" at bounding box center [352, 178] width 53 height 14
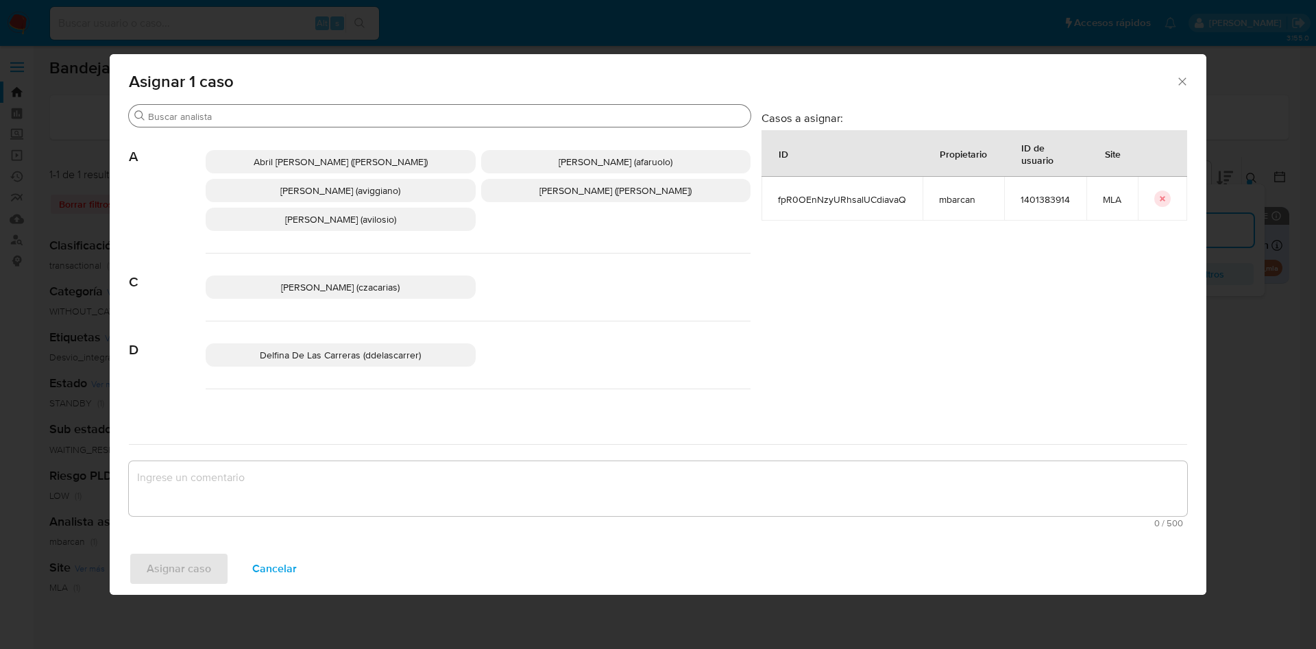
click at [239, 111] on input "Buscar" at bounding box center [446, 116] width 597 height 12
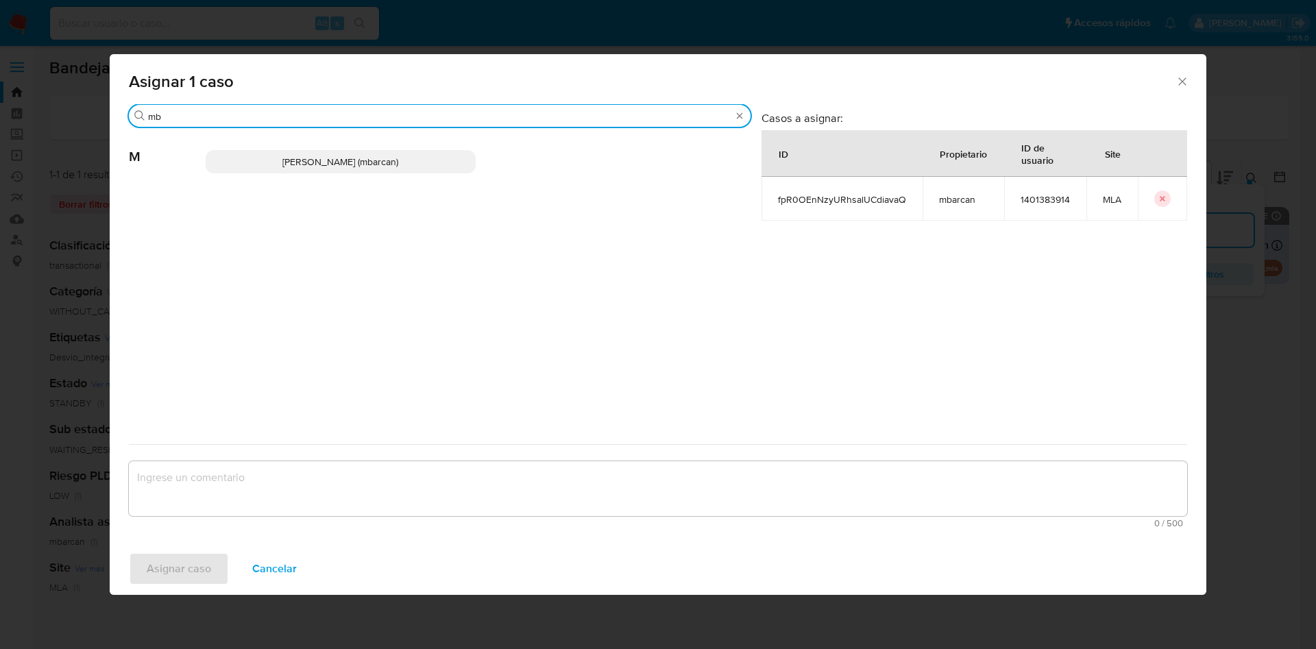
type input "mb"
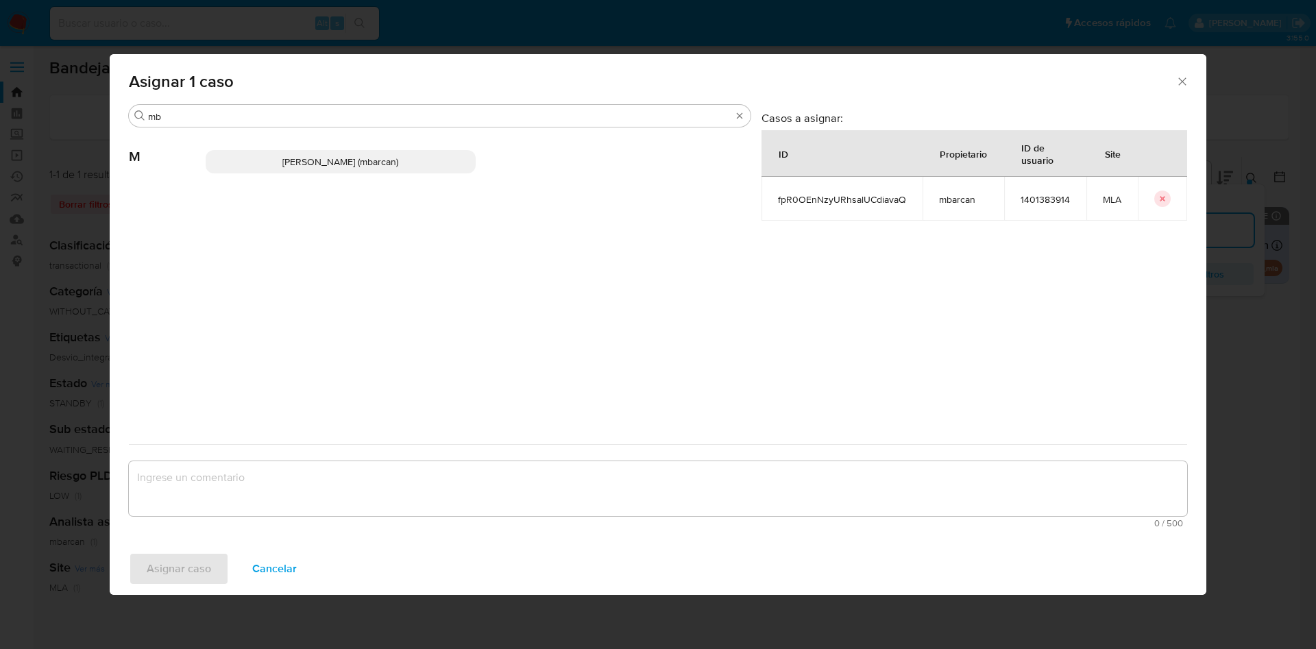
click at [258, 162] on p "Magali Iael Barcan (mbarcan)" at bounding box center [341, 161] width 270 height 23
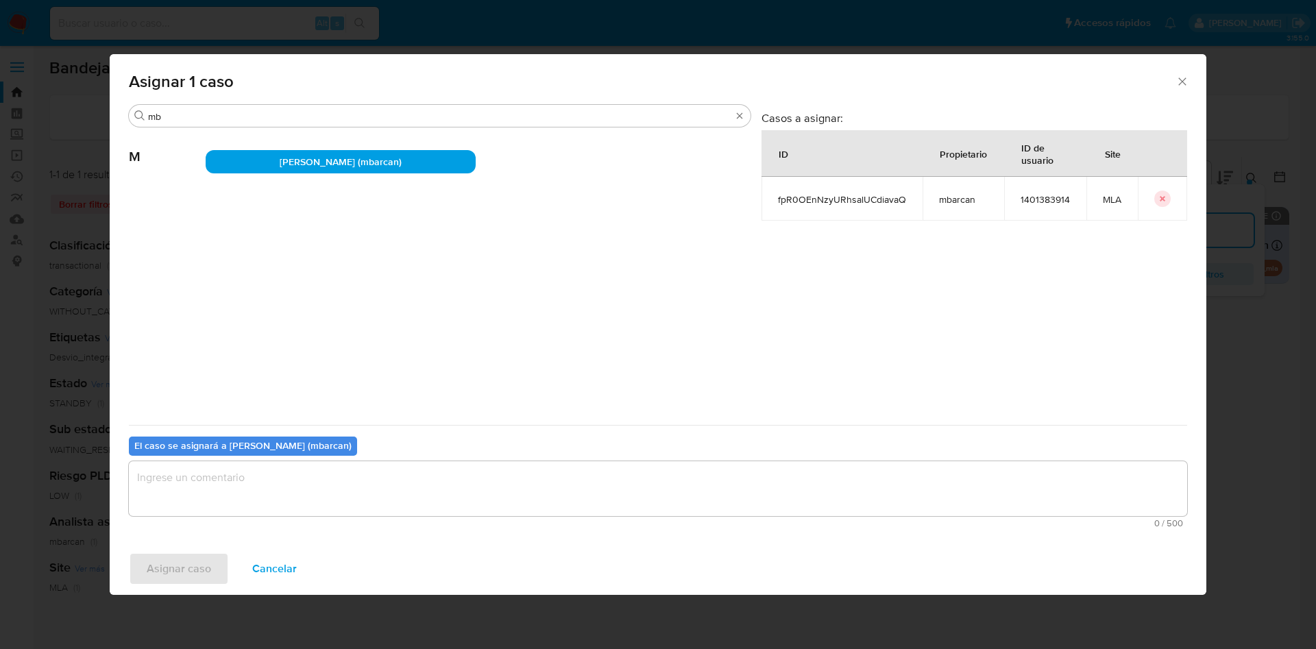
drag, startPoint x: 248, startPoint y: 451, endPoint x: 248, endPoint y: 467, distance: 15.8
click at [248, 458] on div "El caso se asignará a Magali Iael Barcan (mbarcan) 0 / 500 500 caracteres resta…" at bounding box center [658, 479] width 1058 height 108
click at [244, 472] on textarea "assign-modal" at bounding box center [658, 488] width 1058 height 55
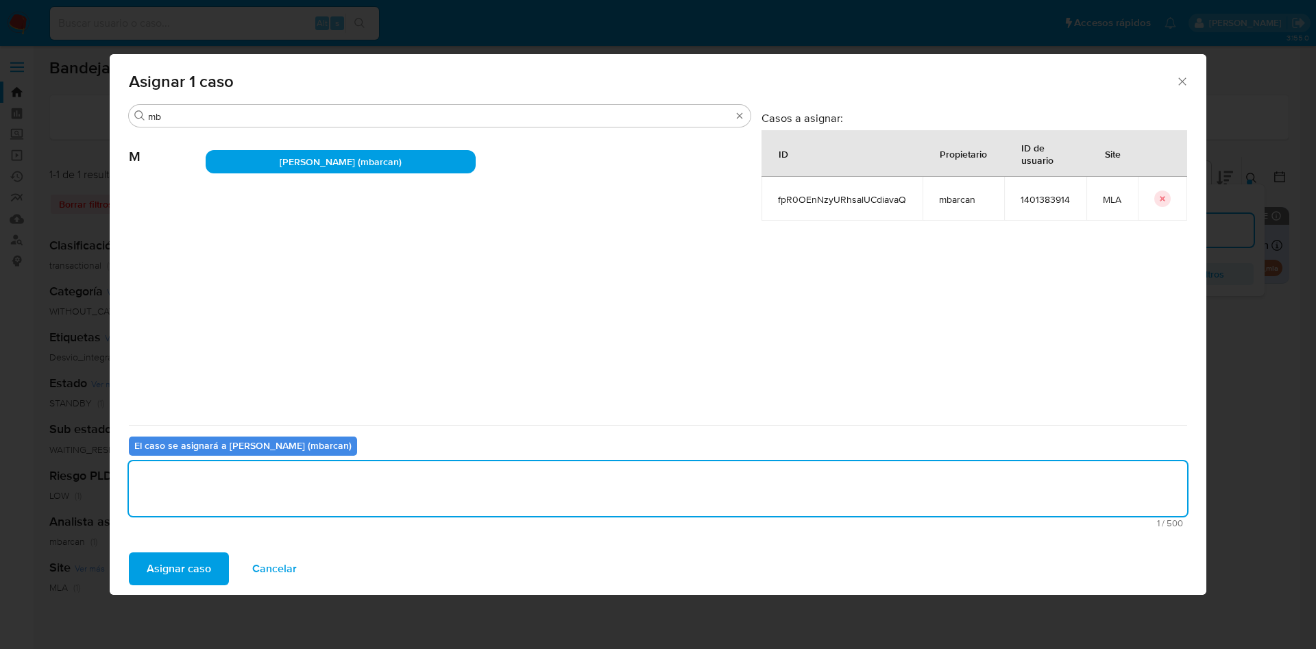
click at [156, 579] on span "Asignar caso" at bounding box center [179, 569] width 64 height 30
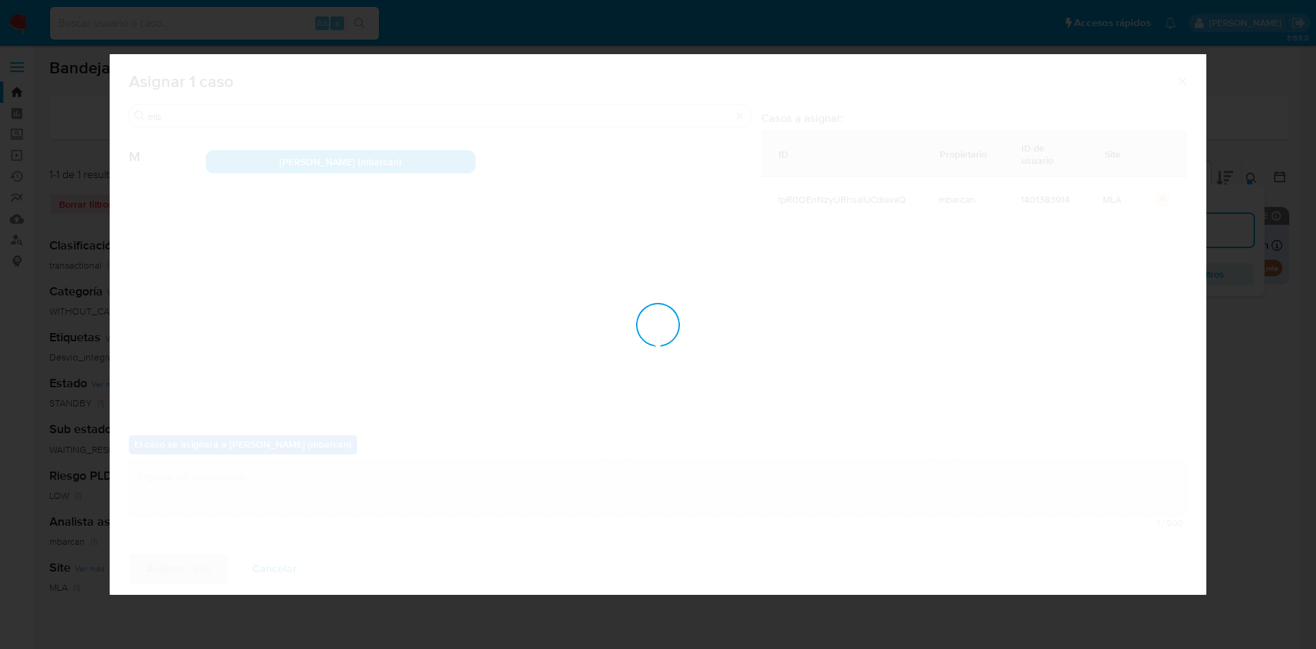
checkbox input "false"
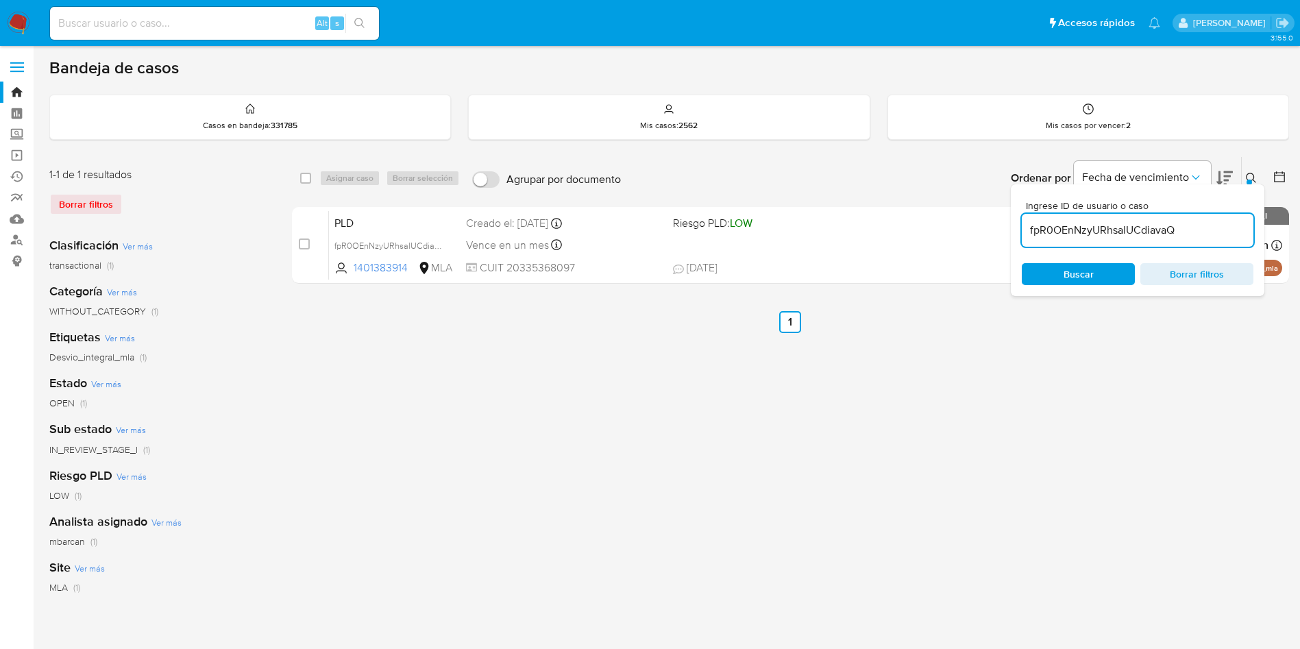
click at [1218, 229] on input "fpR0OEnNzyURhsalUCdiavaQ" at bounding box center [1138, 230] width 232 height 18
paste input "Z2xahOW1cNGPQlbCWtBOUJab"
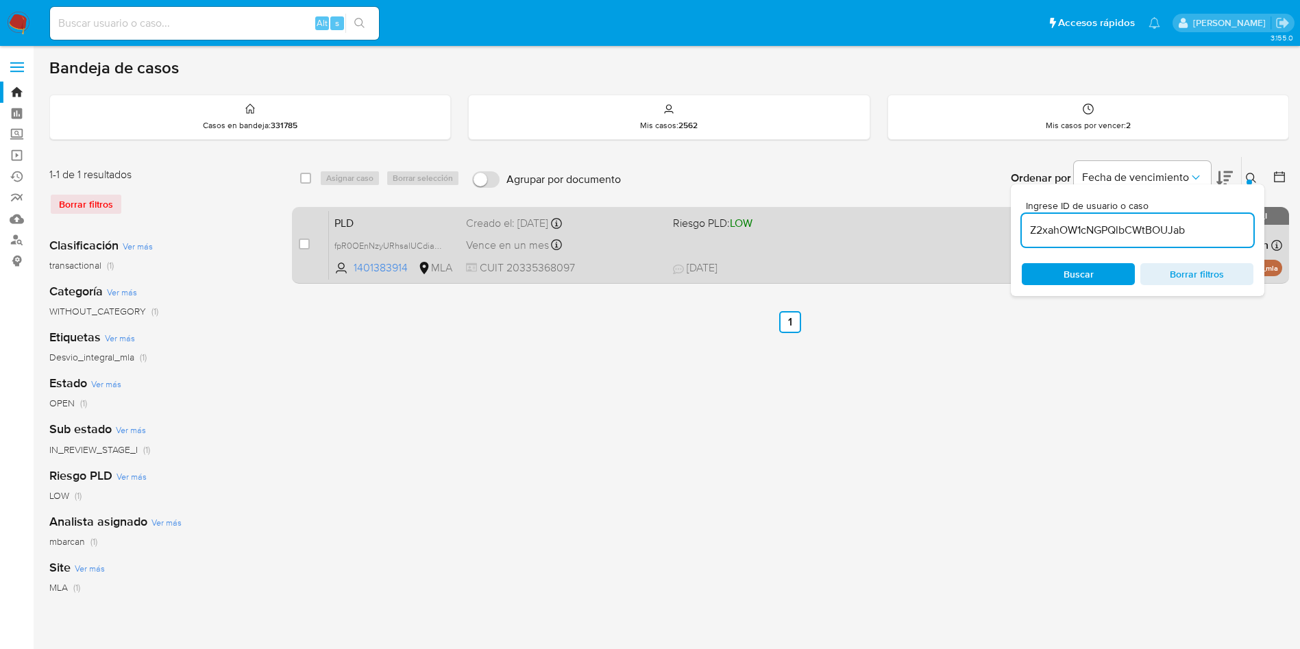
type input "Z2xahOW1cNGPQlbCWtBOUJab"
click at [308, 238] on input "checkbox" at bounding box center [304, 243] width 11 height 11
checkbox input "true"
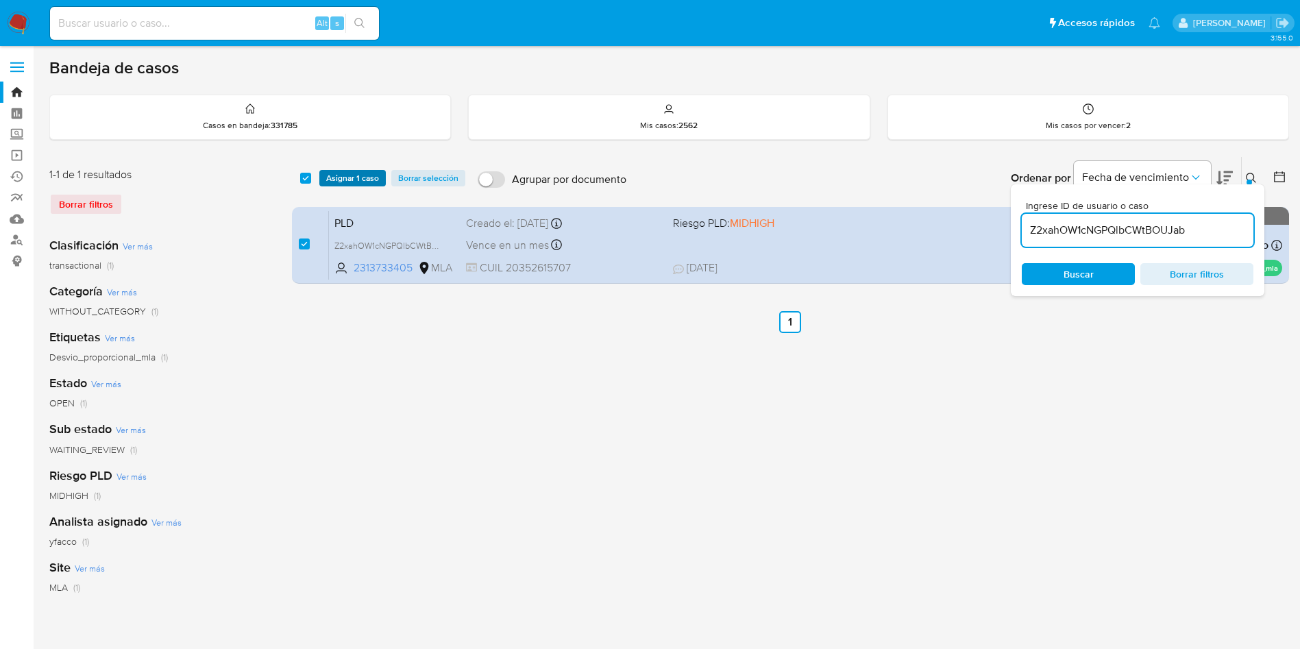
click at [349, 175] on span "Asignar 1 caso" at bounding box center [352, 178] width 53 height 14
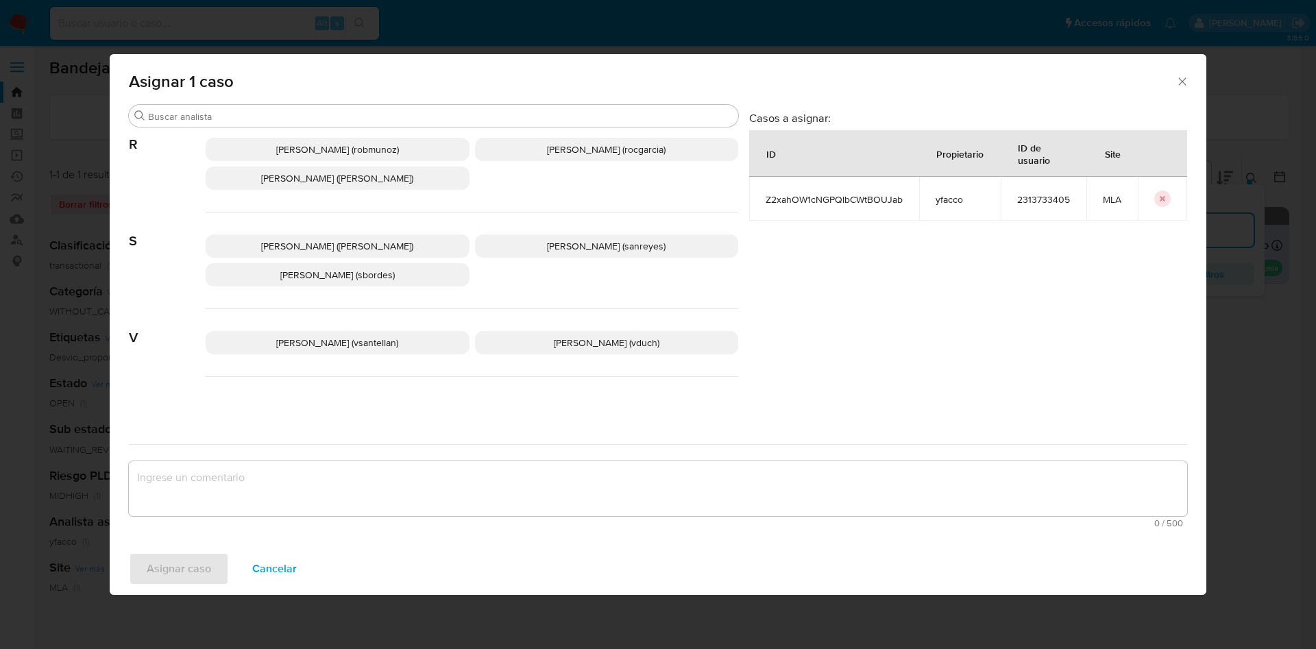
scroll to position [1253, 0]
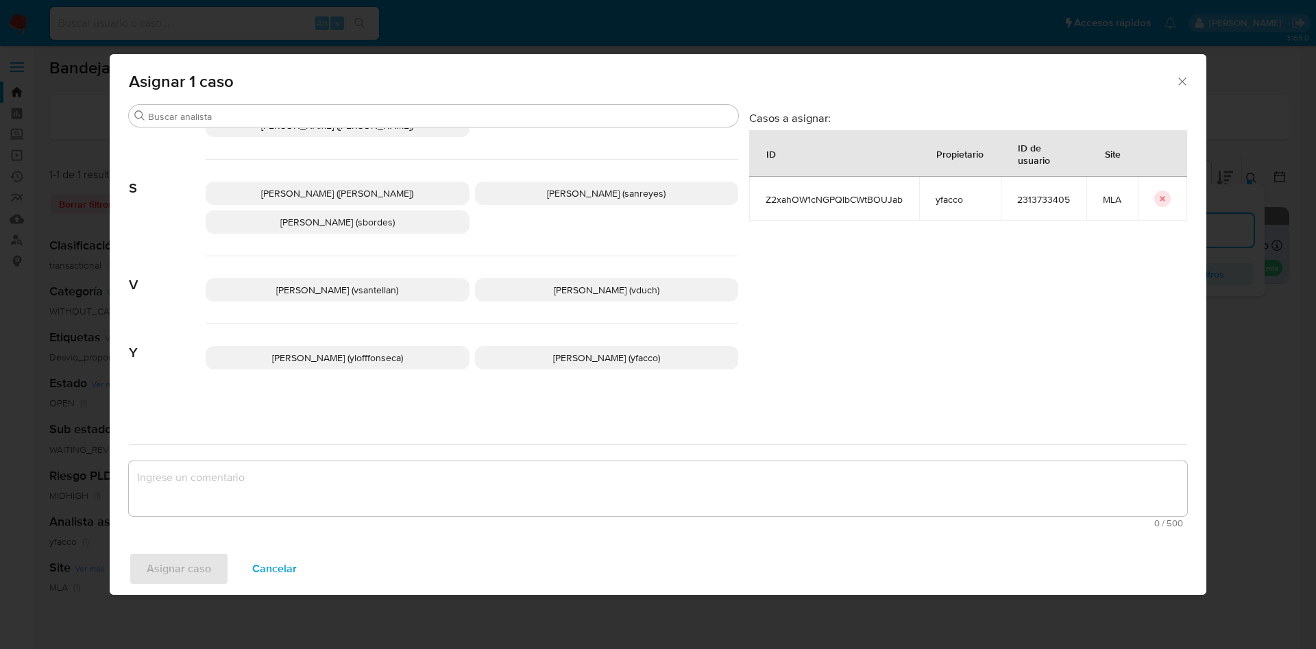
click at [592, 362] on span "Yesica Paola Facco (yfacco)" at bounding box center [606, 358] width 107 height 14
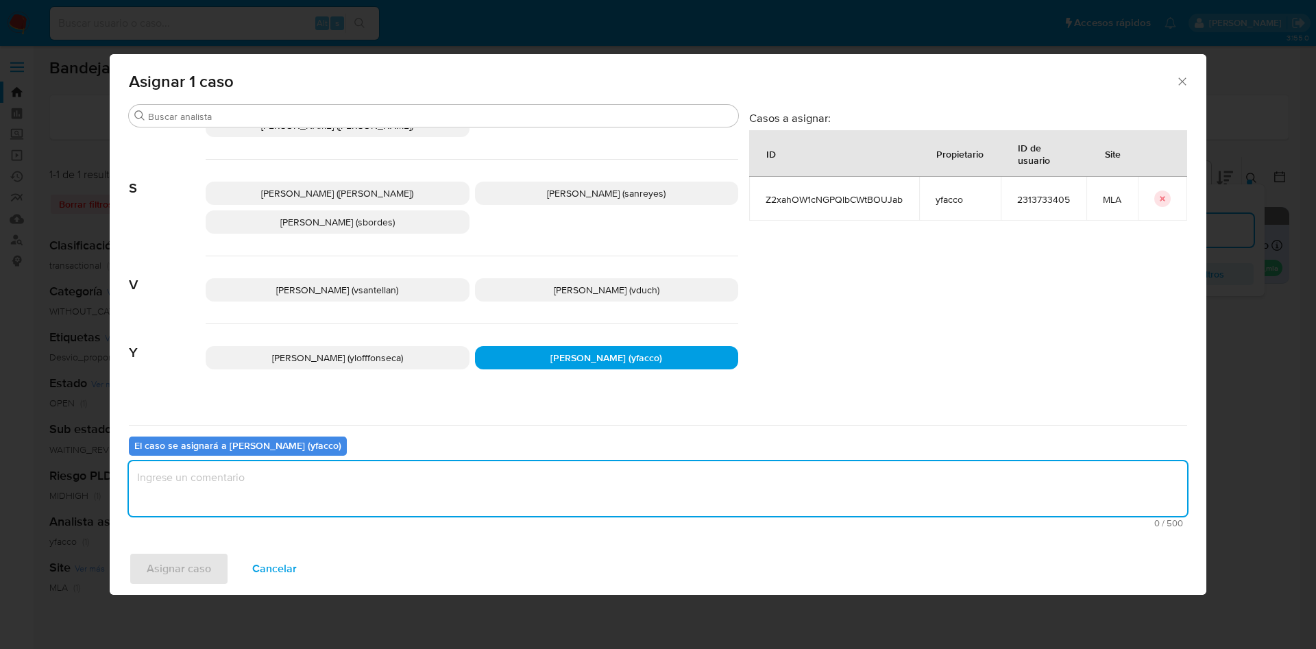
click at [439, 473] on textarea "assign-modal" at bounding box center [658, 488] width 1058 height 55
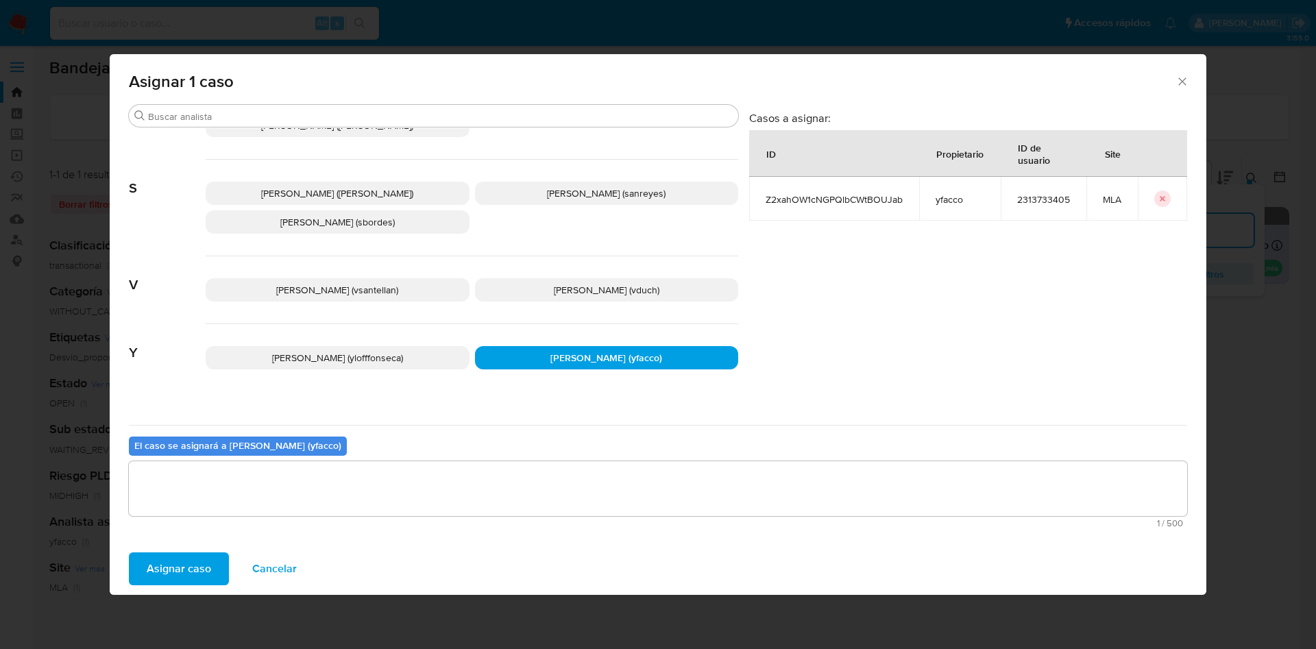
click at [168, 576] on span "Asignar caso" at bounding box center [179, 569] width 64 height 30
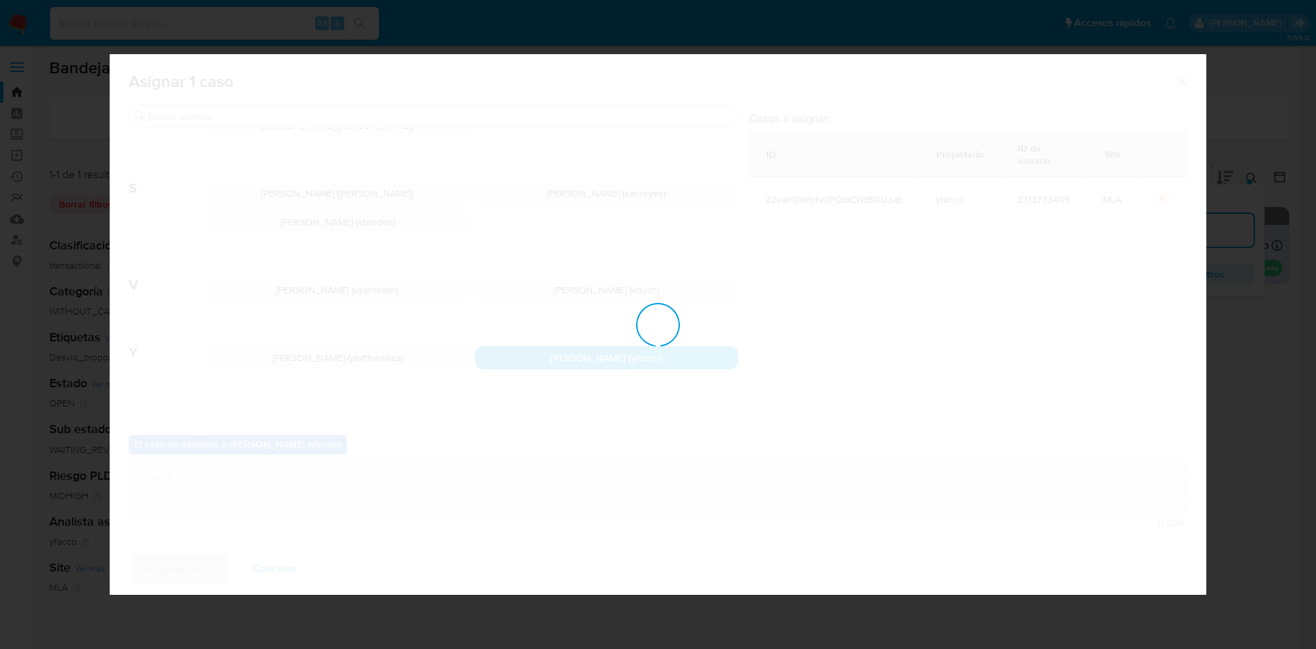
checkbox input "false"
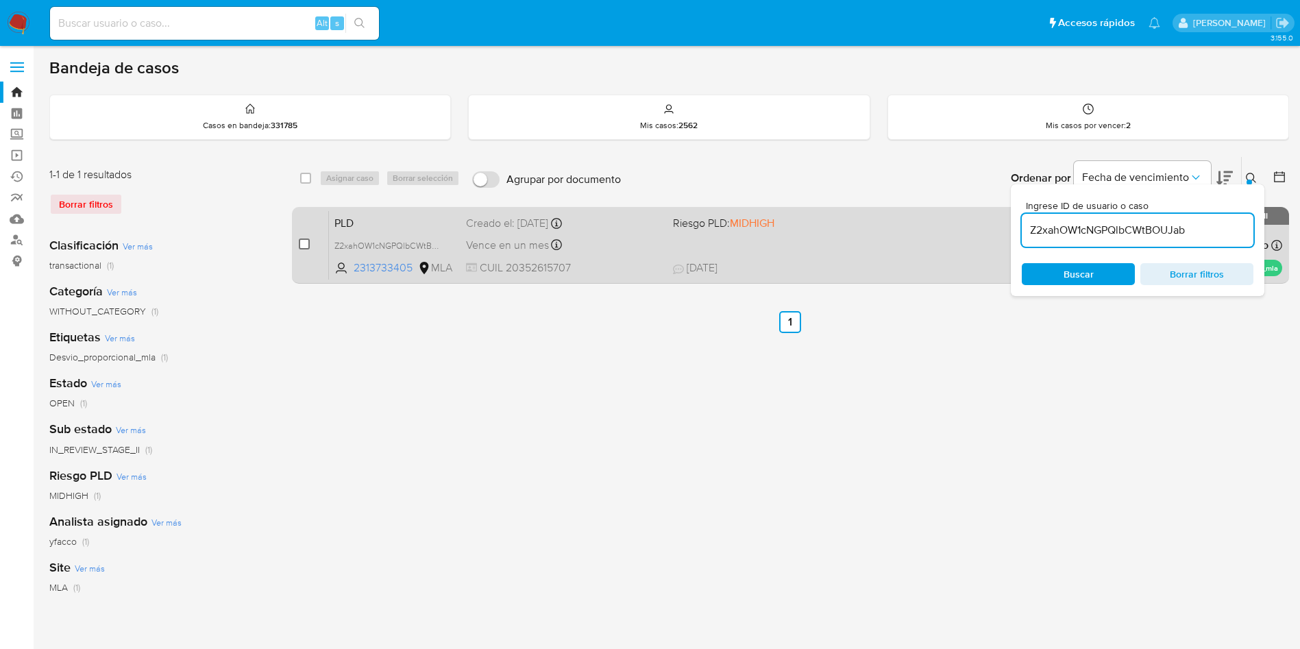
click at [308, 245] on input "checkbox" at bounding box center [304, 243] width 11 height 11
checkbox input "true"
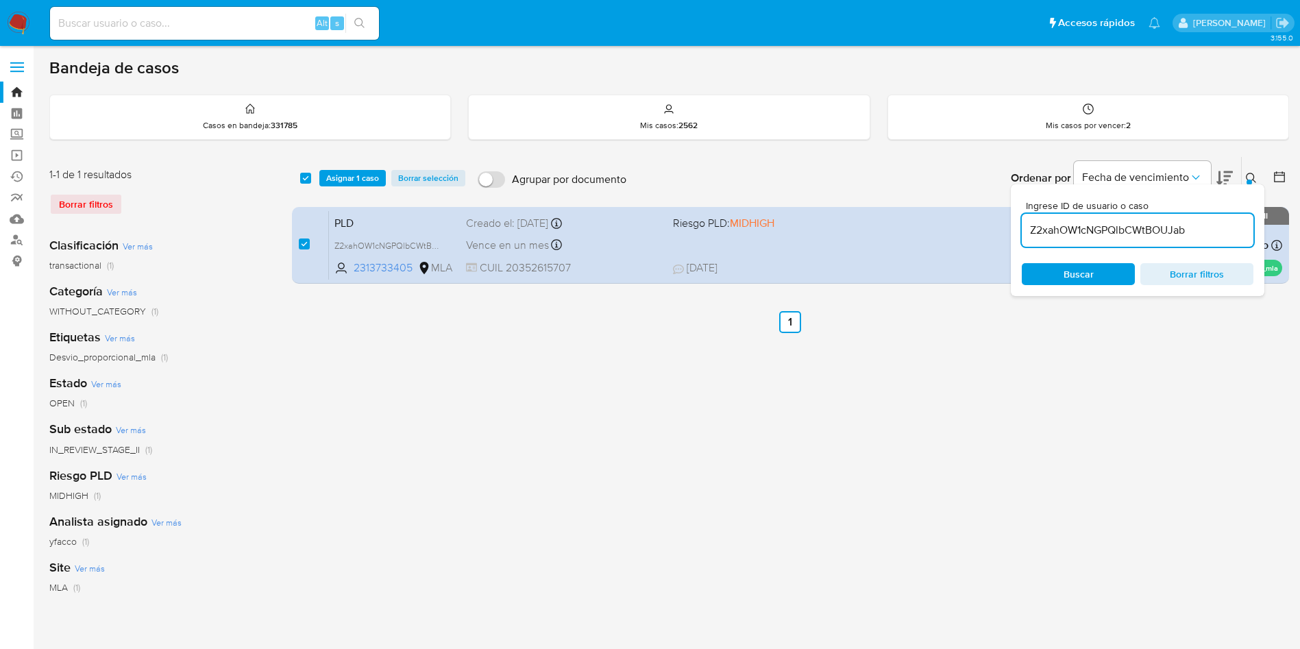
click at [361, 188] on div "select-all-cases-checkbox Asignar 1 caso Borrar selección Agrupar por documento…" at bounding box center [790, 178] width 997 height 42
click at [361, 180] on span "Asignar 1 caso" at bounding box center [352, 178] width 53 height 14
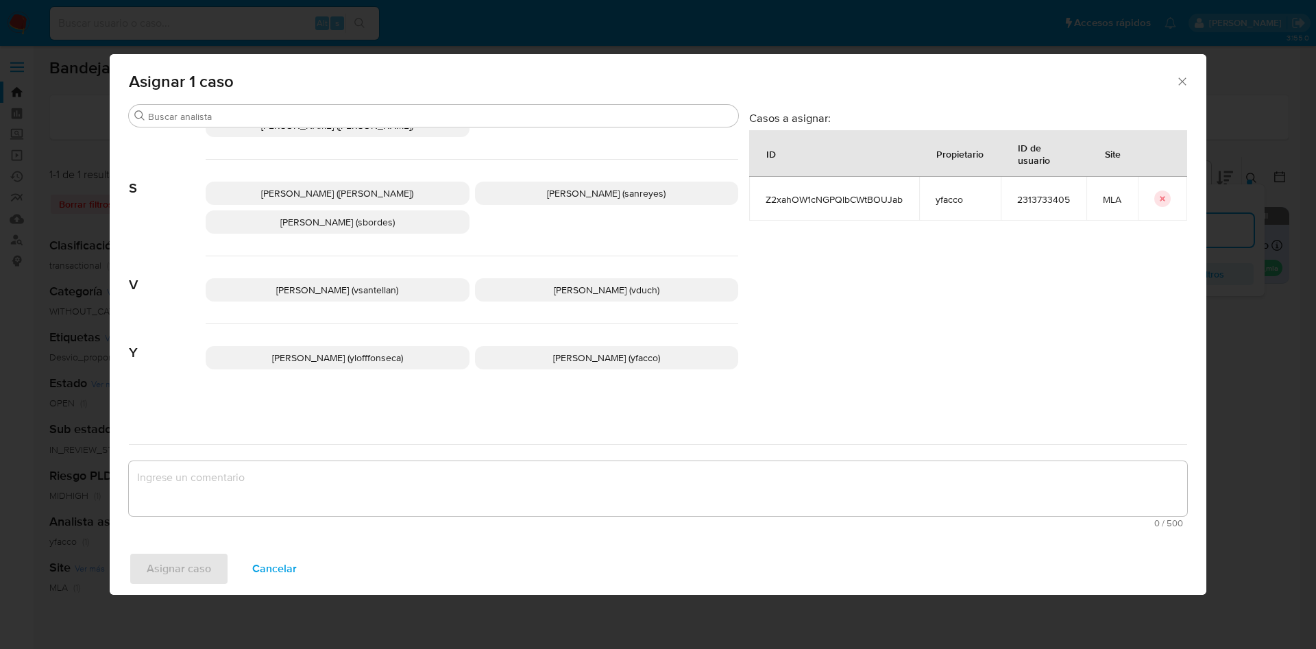
click at [568, 366] on p "Yesica Paola Facco (yfacco)" at bounding box center [607, 357] width 264 height 23
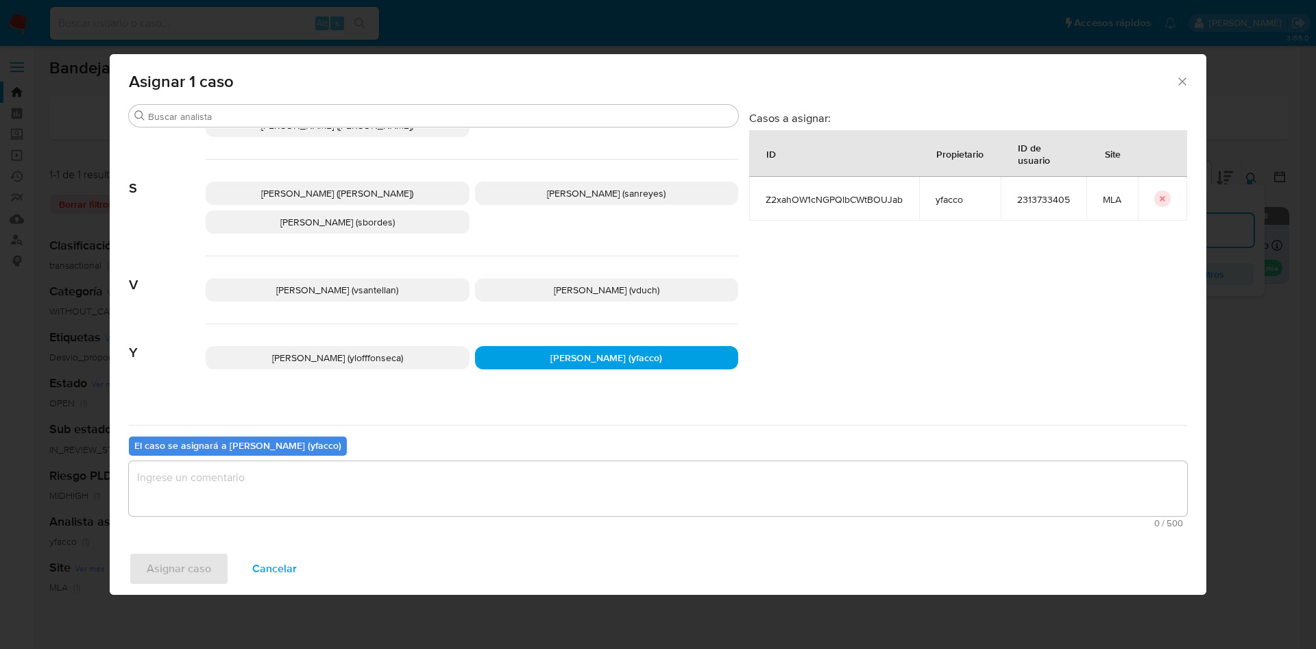
drag, startPoint x: 507, startPoint y: 475, endPoint x: 399, endPoint y: 476, distance: 108.3
click at [507, 476] on textarea "assign-modal" at bounding box center [658, 488] width 1058 height 55
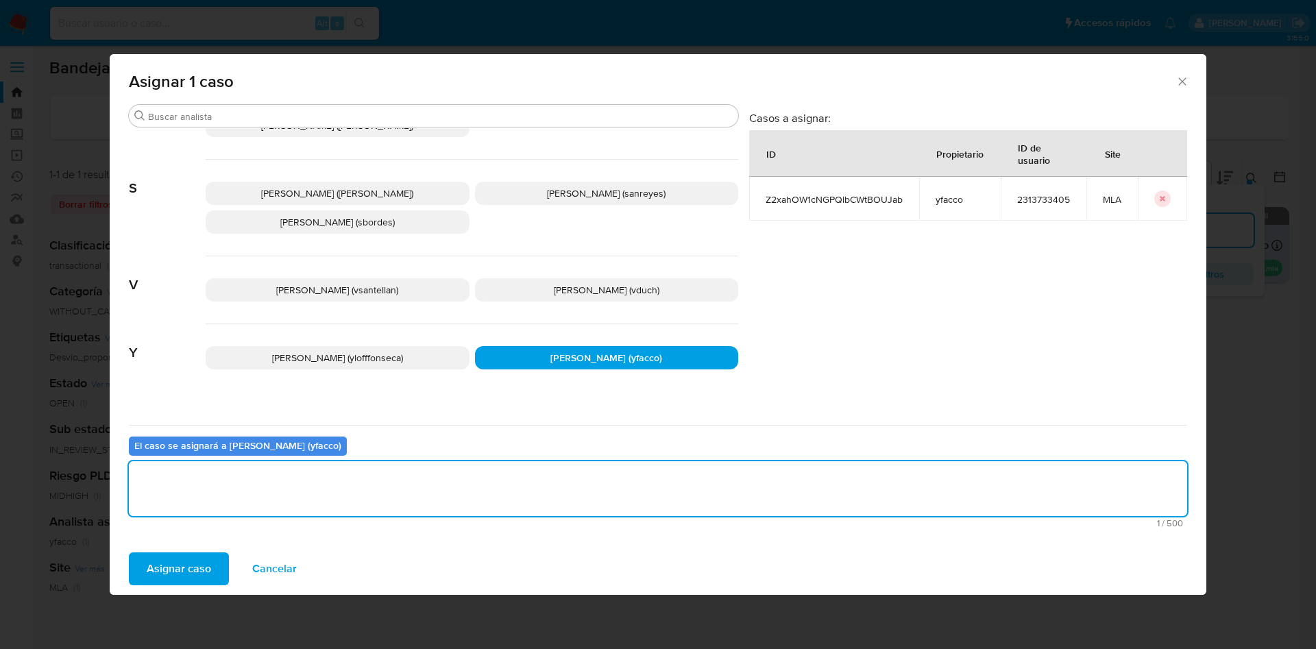
click at [188, 572] on span "Asignar caso" at bounding box center [179, 569] width 64 height 30
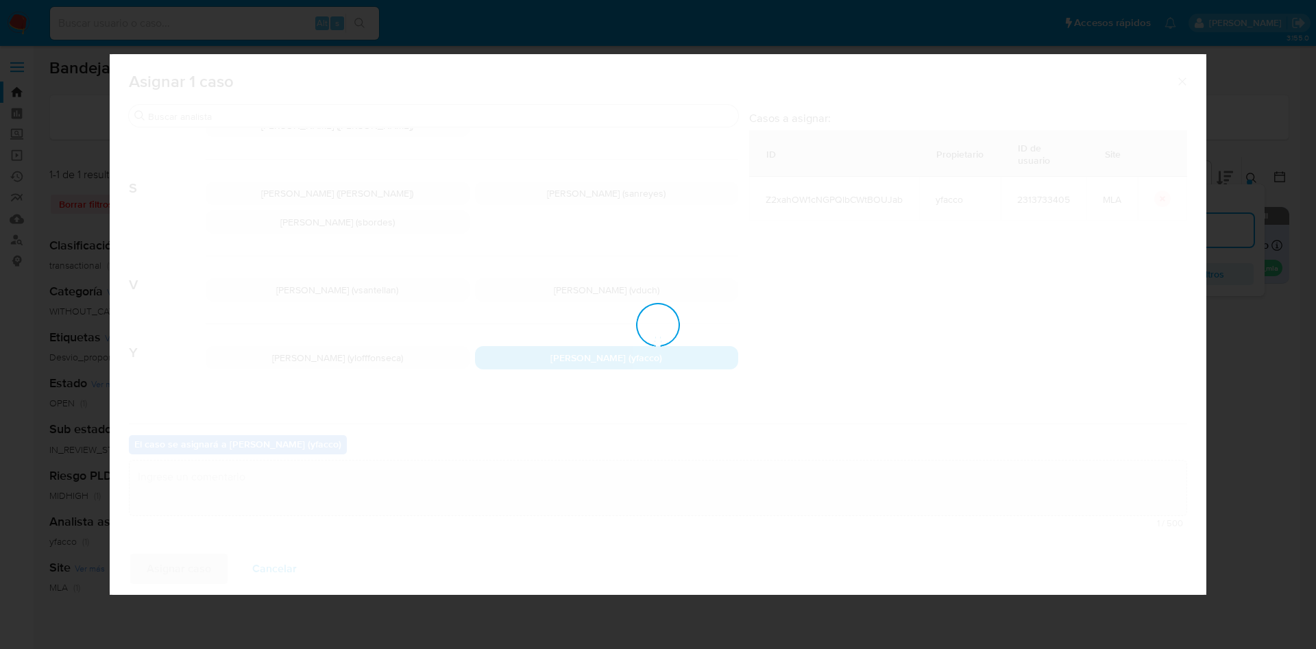
checkbox input "false"
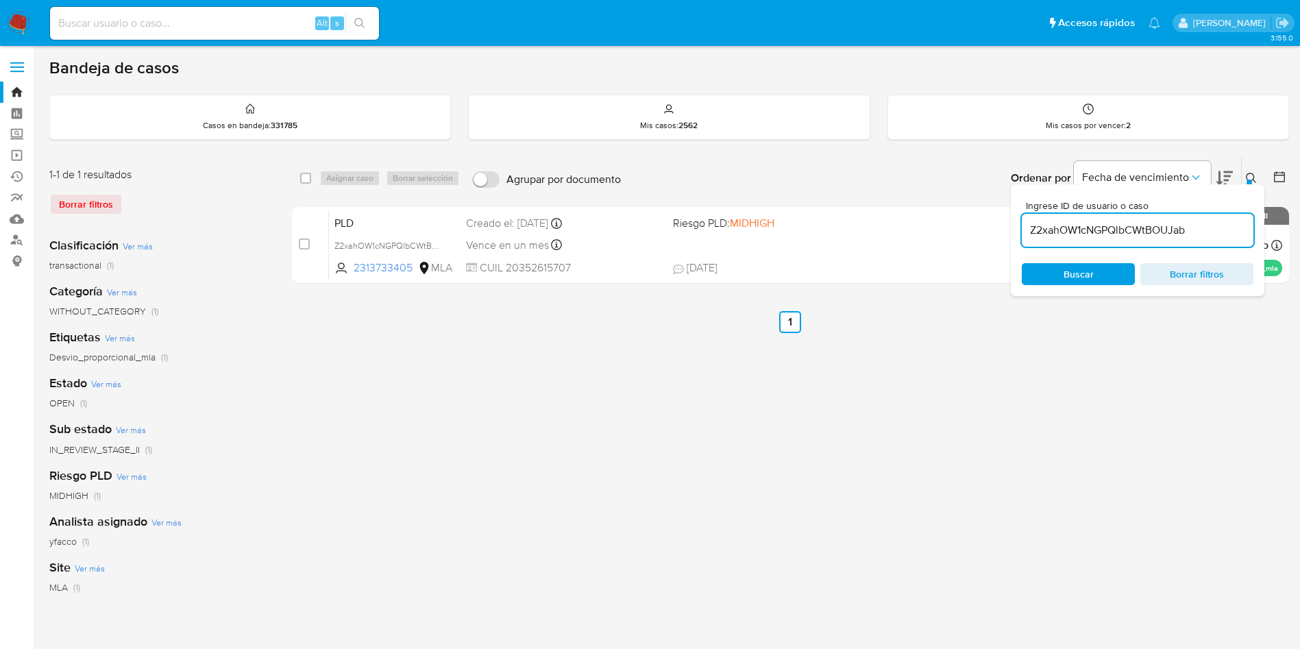
click at [1205, 223] on input "Z2xahOW1cNGPQlbCWtBOUJab" at bounding box center [1138, 230] width 232 height 18
paste input "0lPbMVWqlywJ31cqrQLT7sLH"
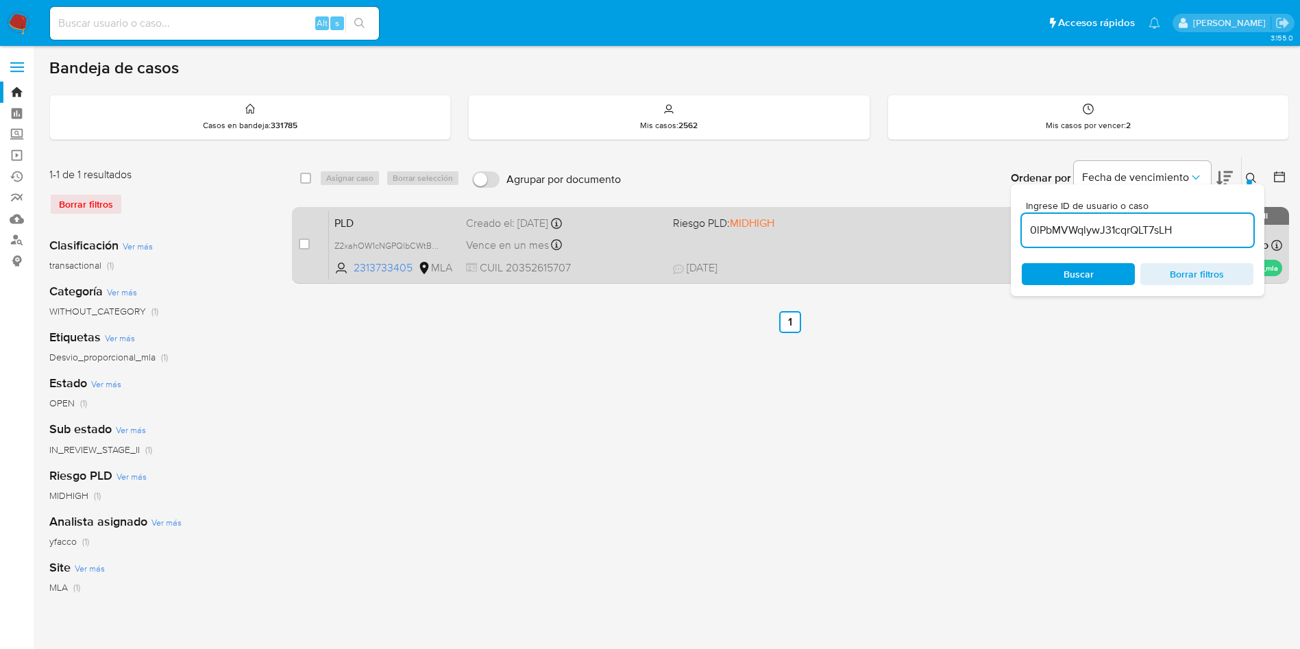
type input "0lPbMVWqlywJ31cqrQLT7sLH"
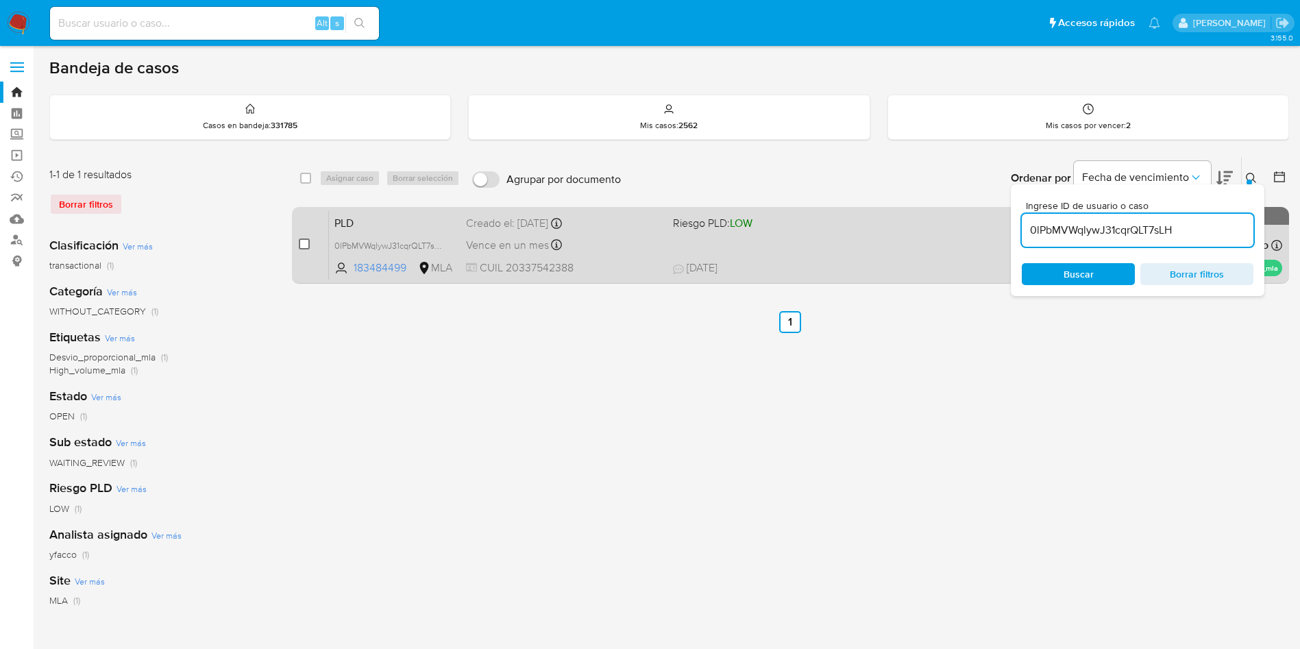
click at [301, 239] on input "checkbox" at bounding box center [304, 243] width 11 height 11
checkbox input "true"
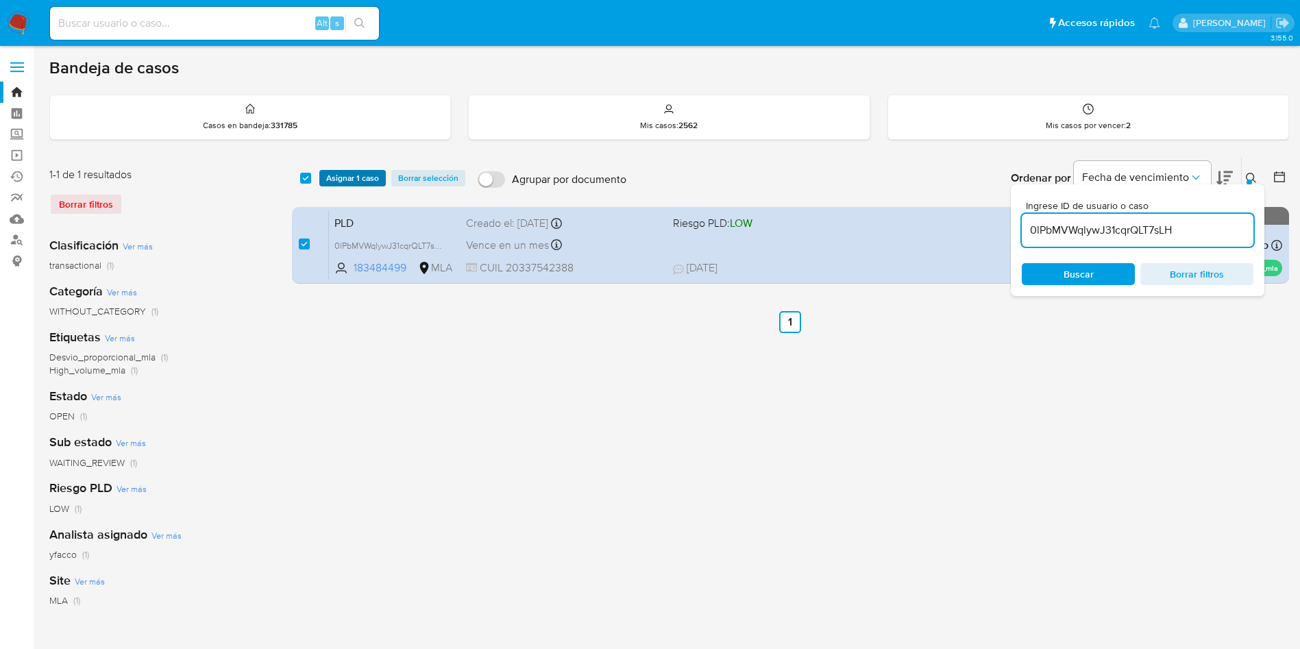
click at [352, 178] on span "Asignar 1 caso" at bounding box center [352, 178] width 53 height 14
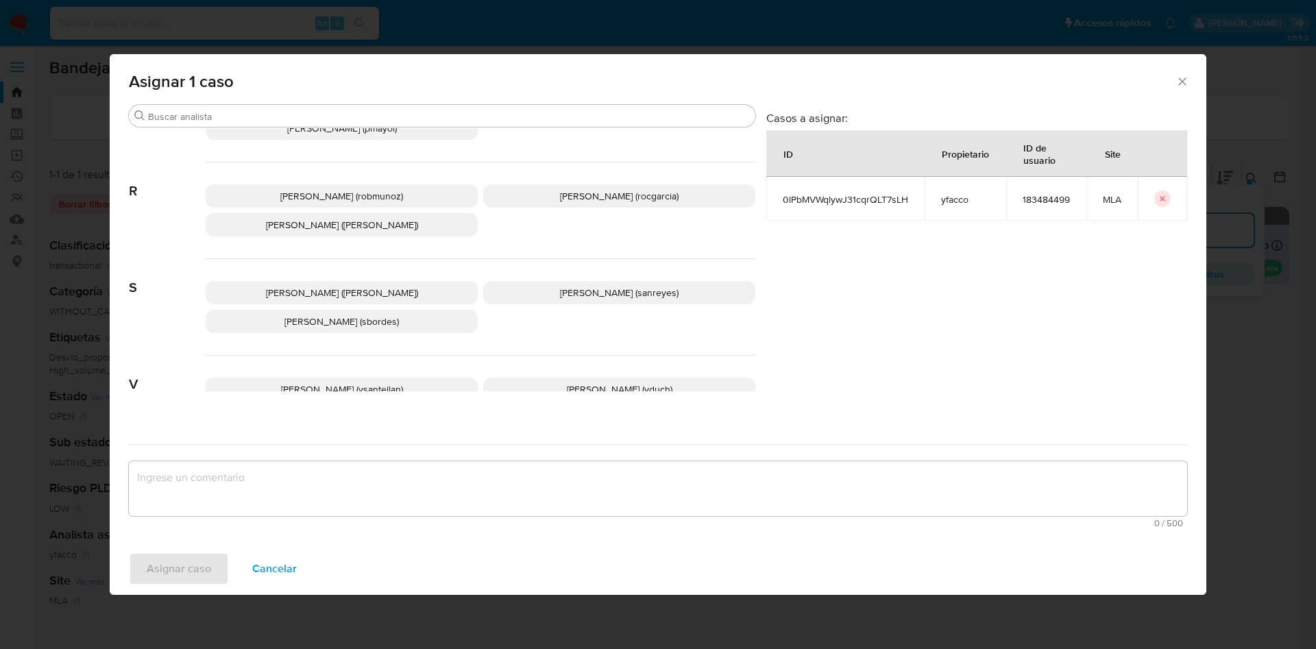
scroll to position [1253, 0]
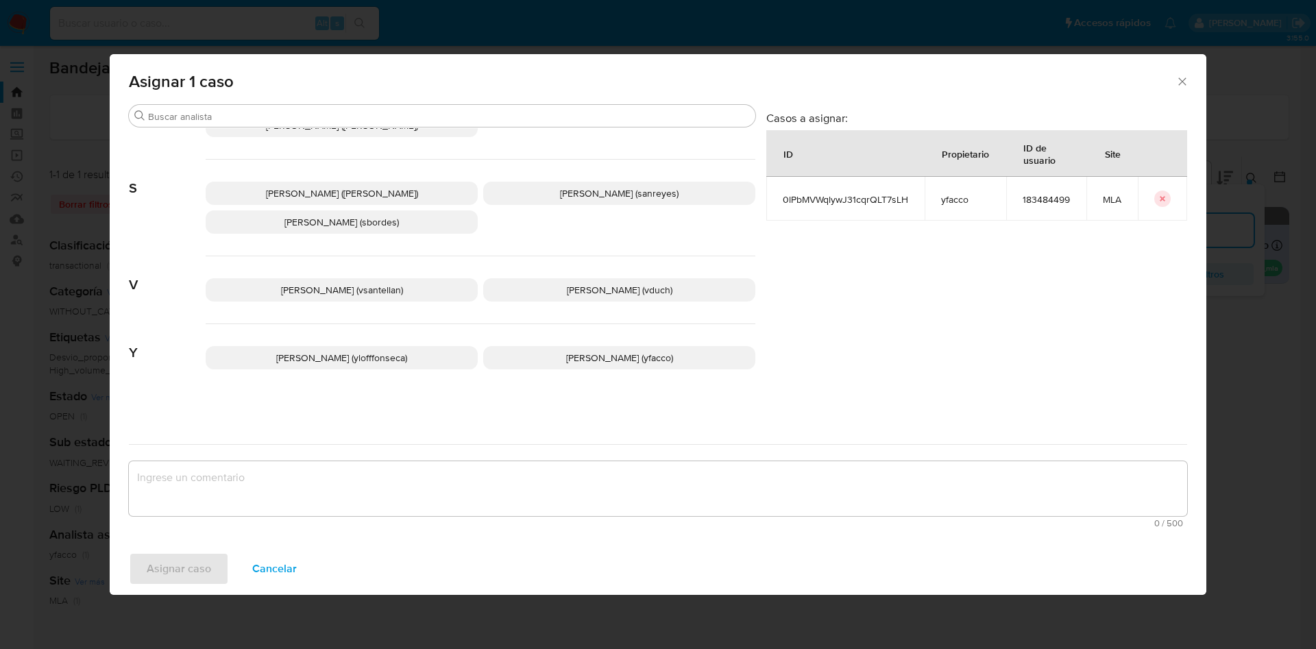
click at [549, 364] on p "Yesica Paola Facco (yfacco)" at bounding box center [619, 357] width 272 height 23
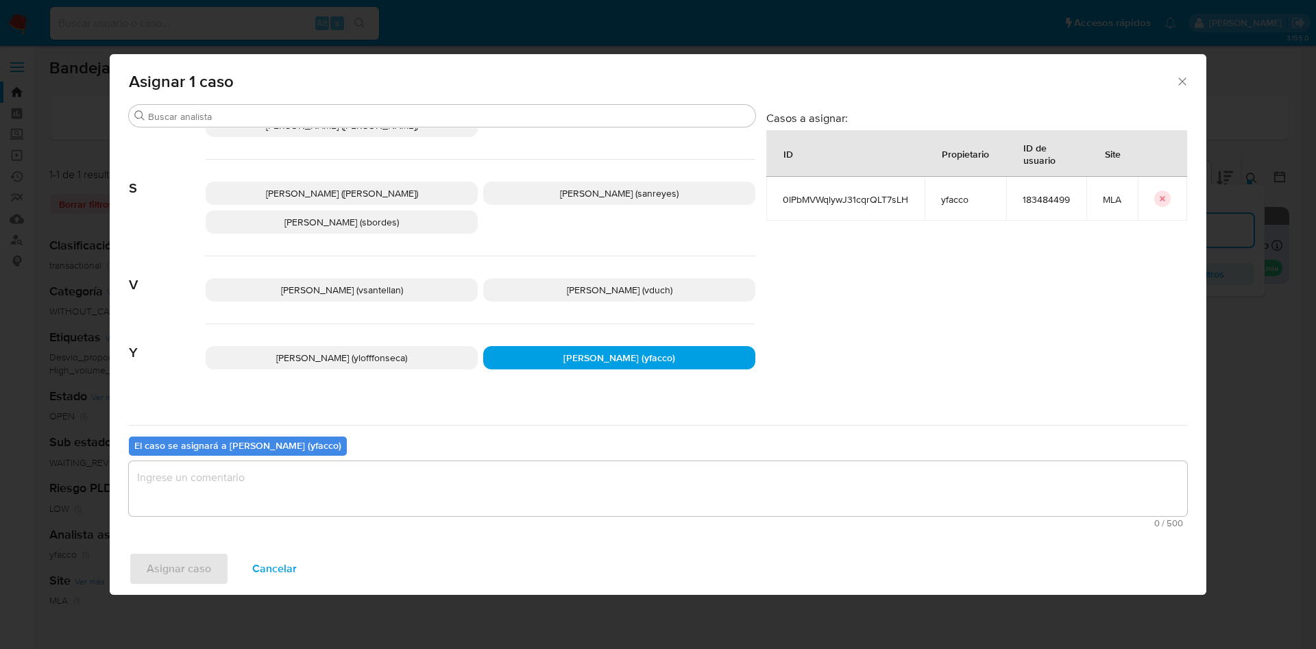
click at [368, 500] on textarea "assign-modal" at bounding box center [658, 488] width 1058 height 55
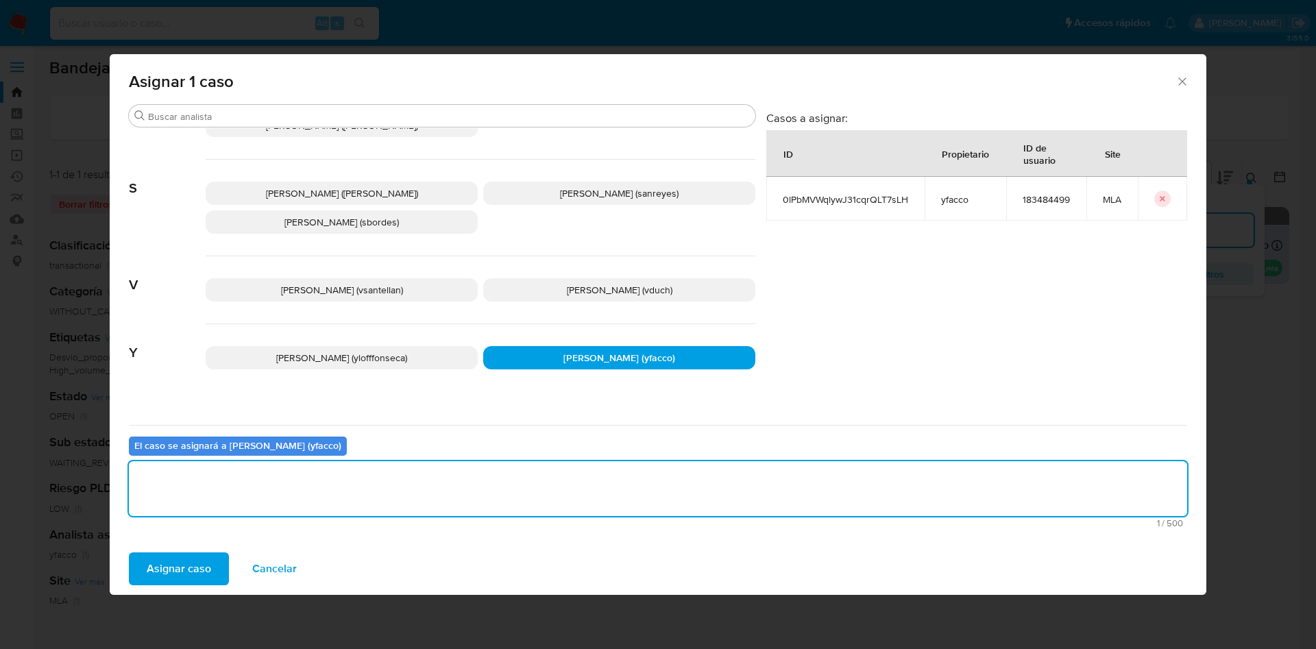
click at [190, 577] on span "Asignar caso" at bounding box center [179, 569] width 64 height 30
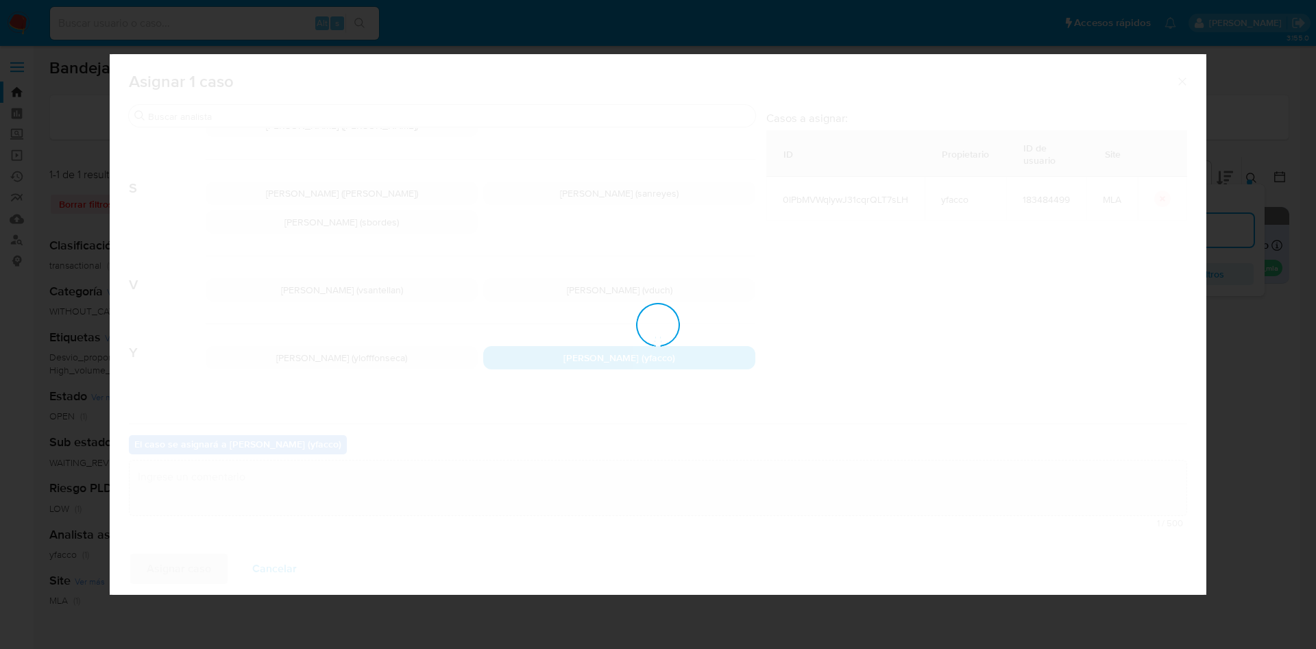
checkbox input "false"
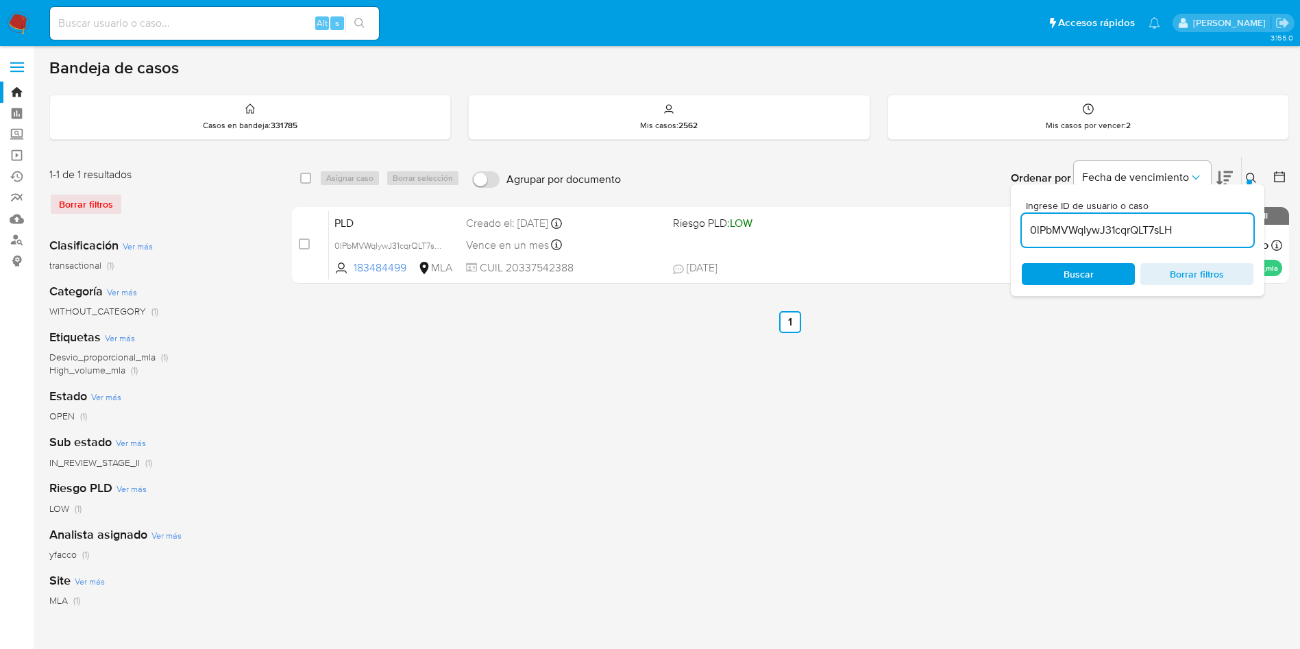
click at [1185, 223] on input "0lPbMVWqlywJ31cqrQLT7sLH" at bounding box center [1138, 230] width 232 height 18
paste input "0lPbMVWqlywJ31cqrQLT7sLH"
type input "0lPbMVWqlywJ31cqrQLT7sLH"
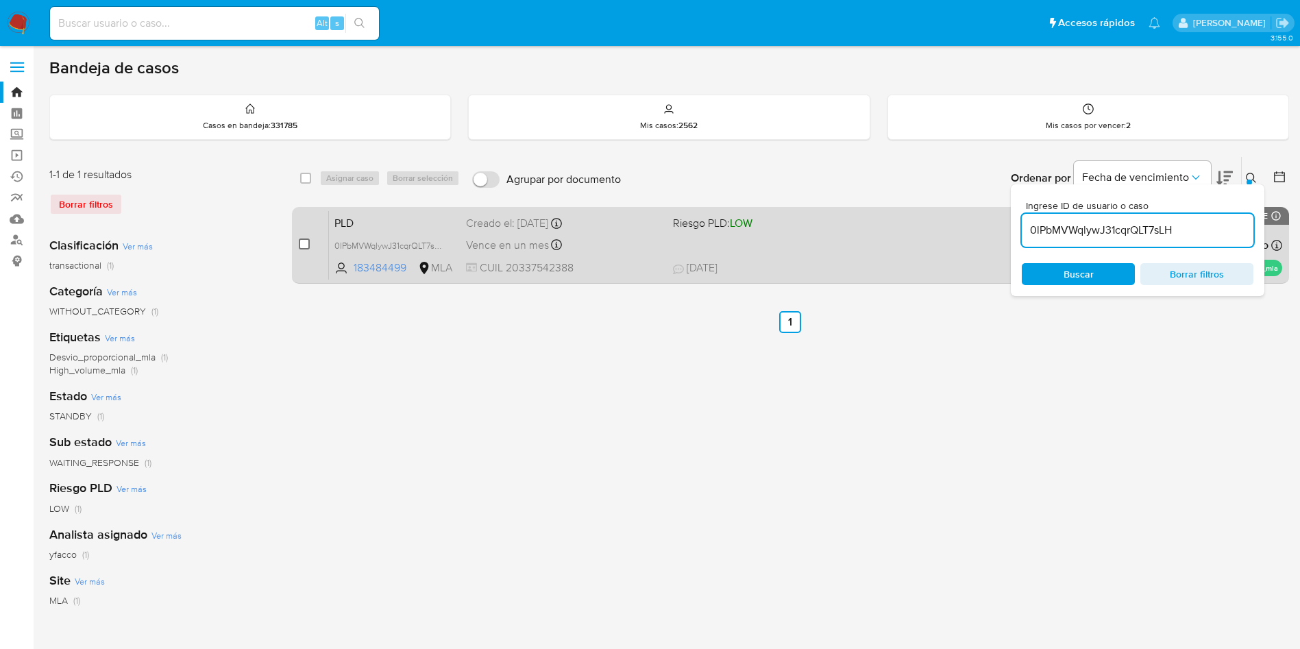
click at [308, 243] on input "checkbox" at bounding box center [304, 243] width 11 height 11
checkbox input "true"
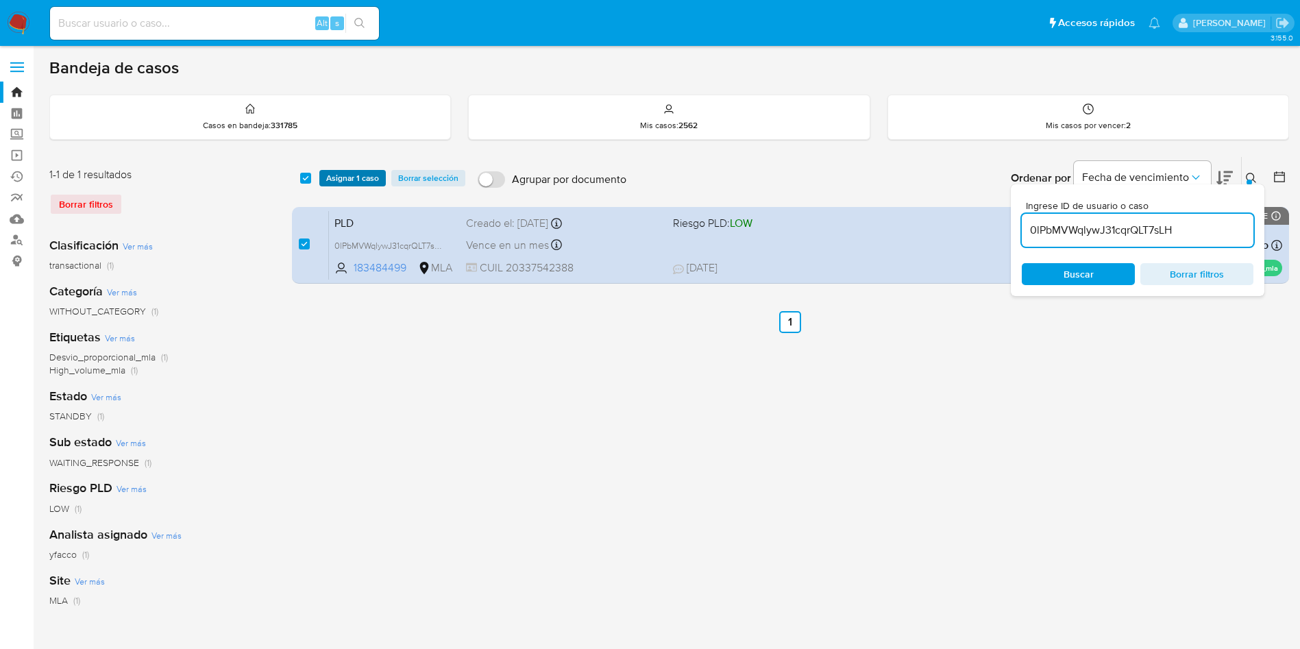
click at [340, 178] on span "Asignar 1 caso" at bounding box center [352, 178] width 53 height 14
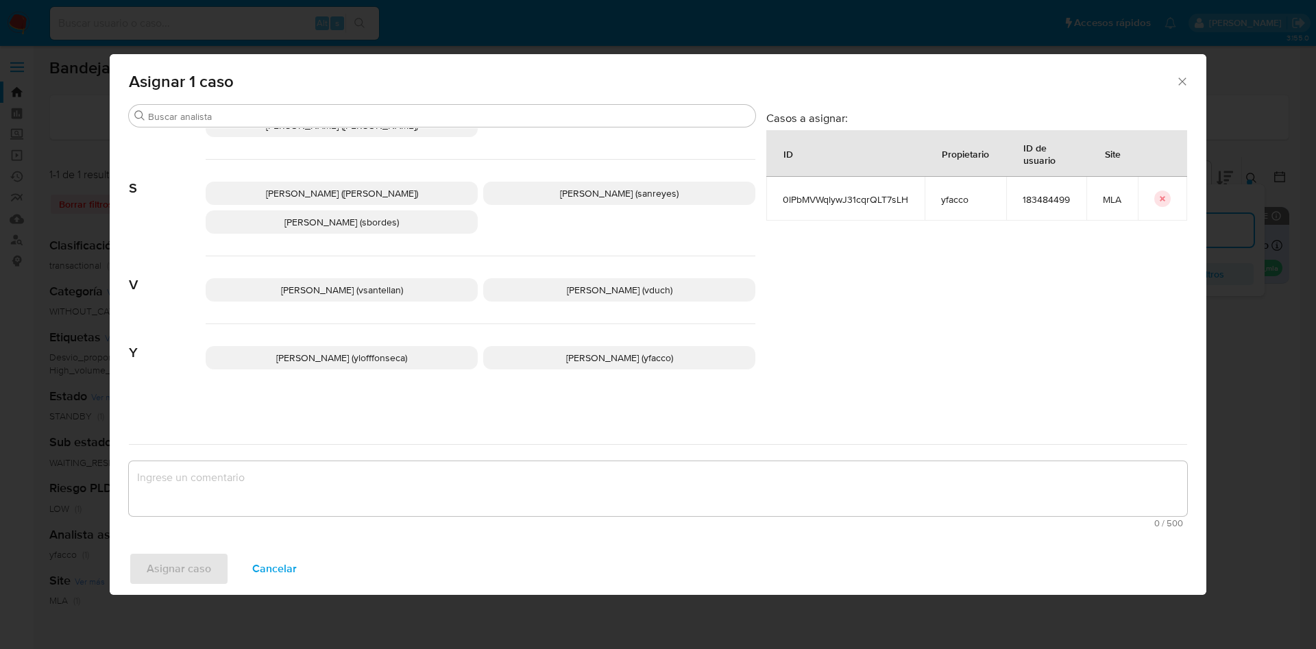
click at [584, 362] on span "Yesica Paola Facco (yfacco)" at bounding box center [619, 358] width 107 height 14
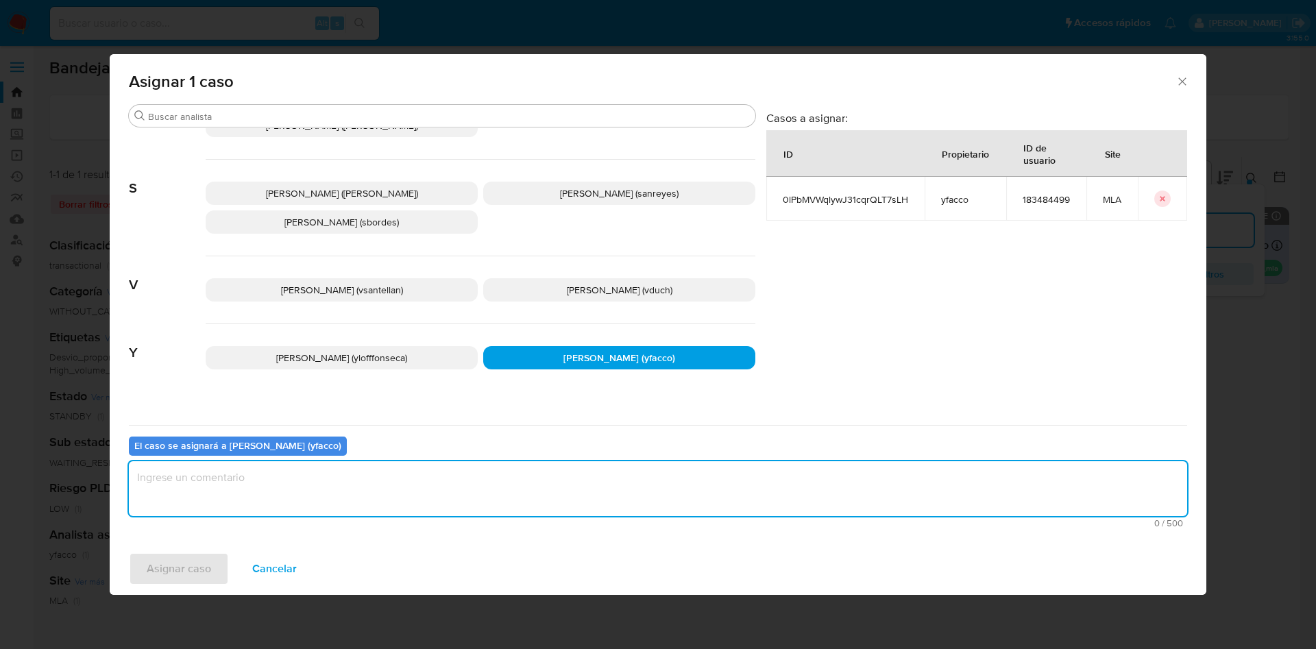
click at [495, 491] on textarea "assign-modal" at bounding box center [658, 488] width 1058 height 55
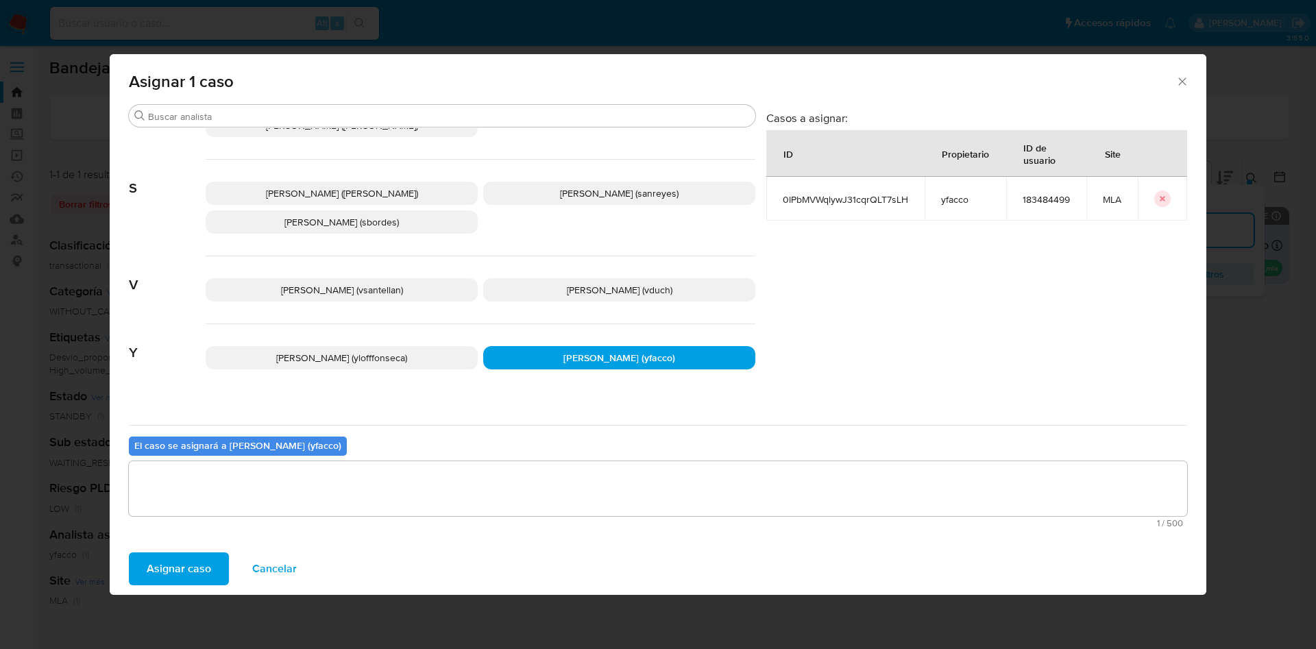
click at [145, 558] on button "Asignar caso" at bounding box center [179, 568] width 100 height 33
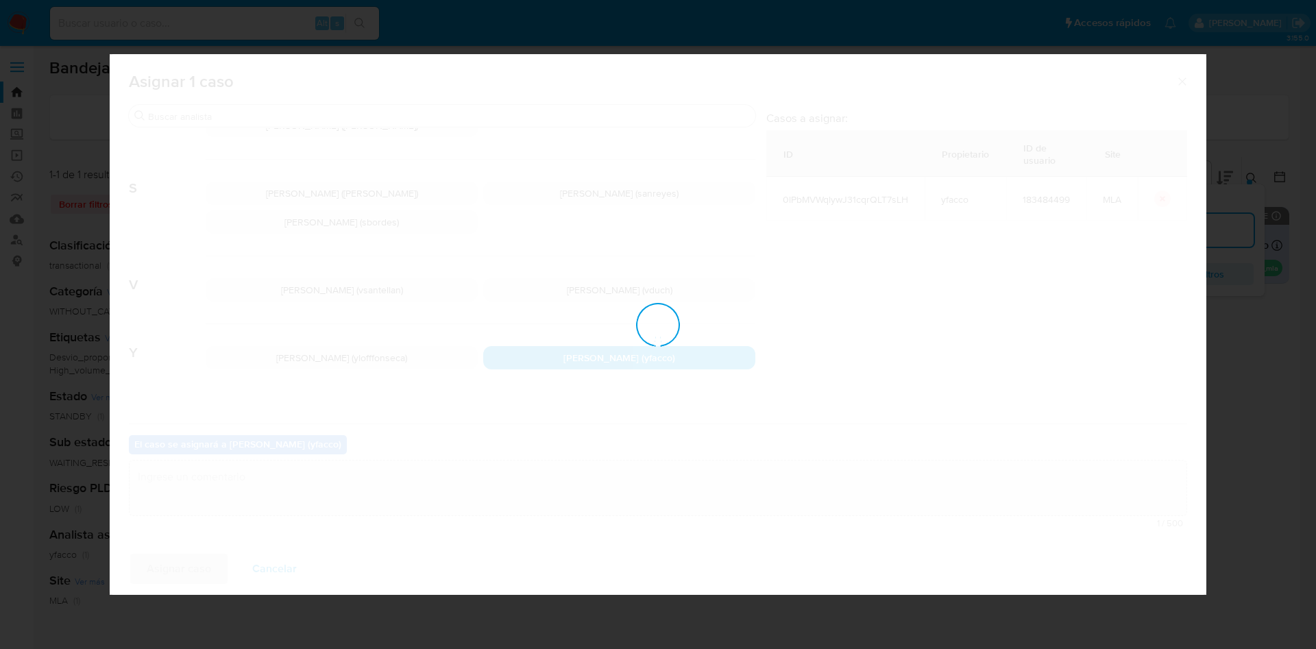
checkbox input "false"
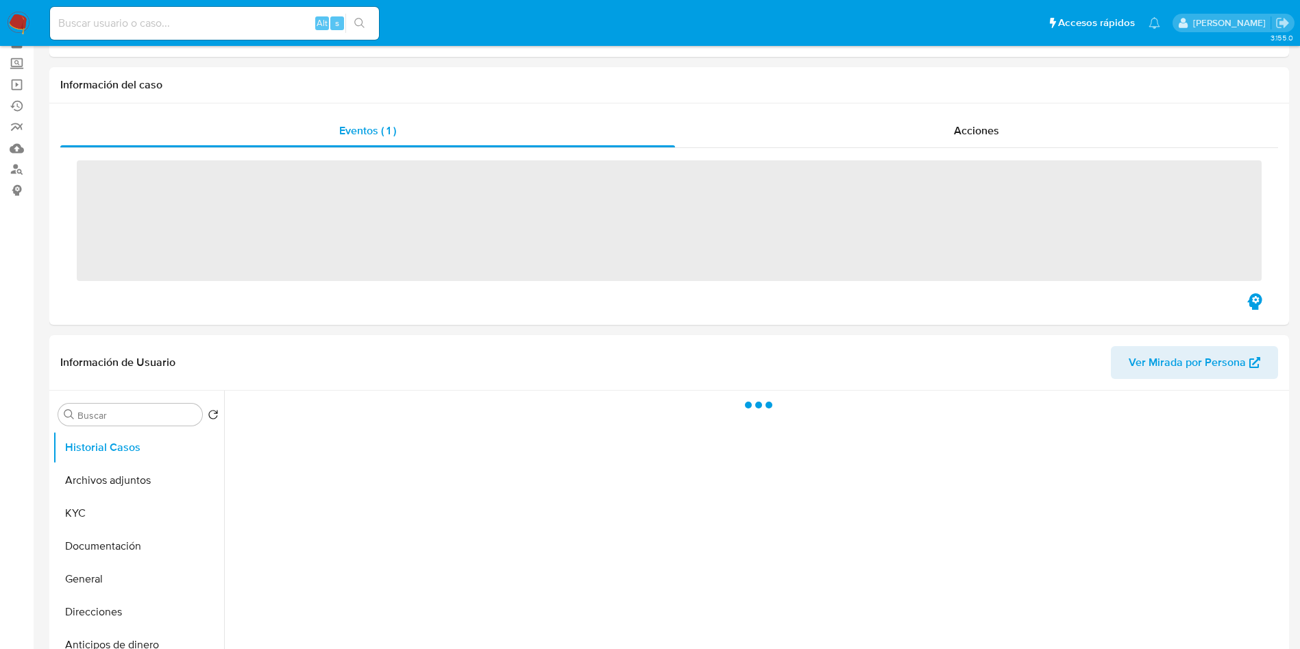
scroll to position [103, 0]
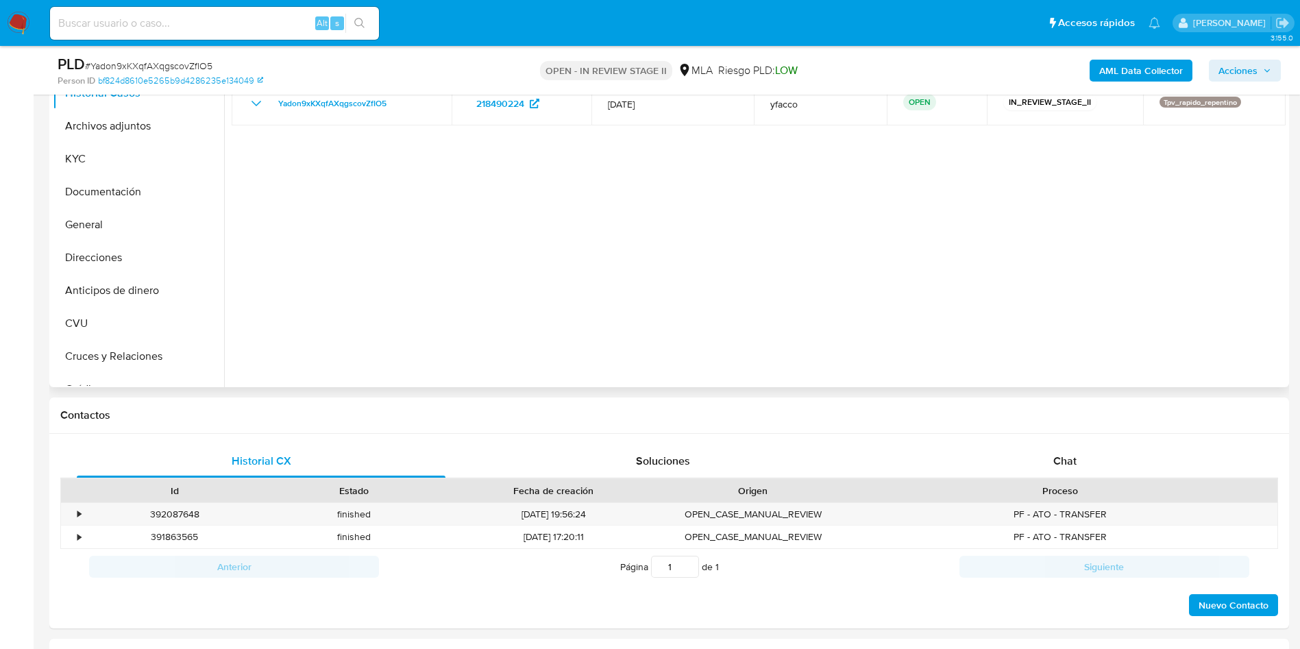
select select "10"
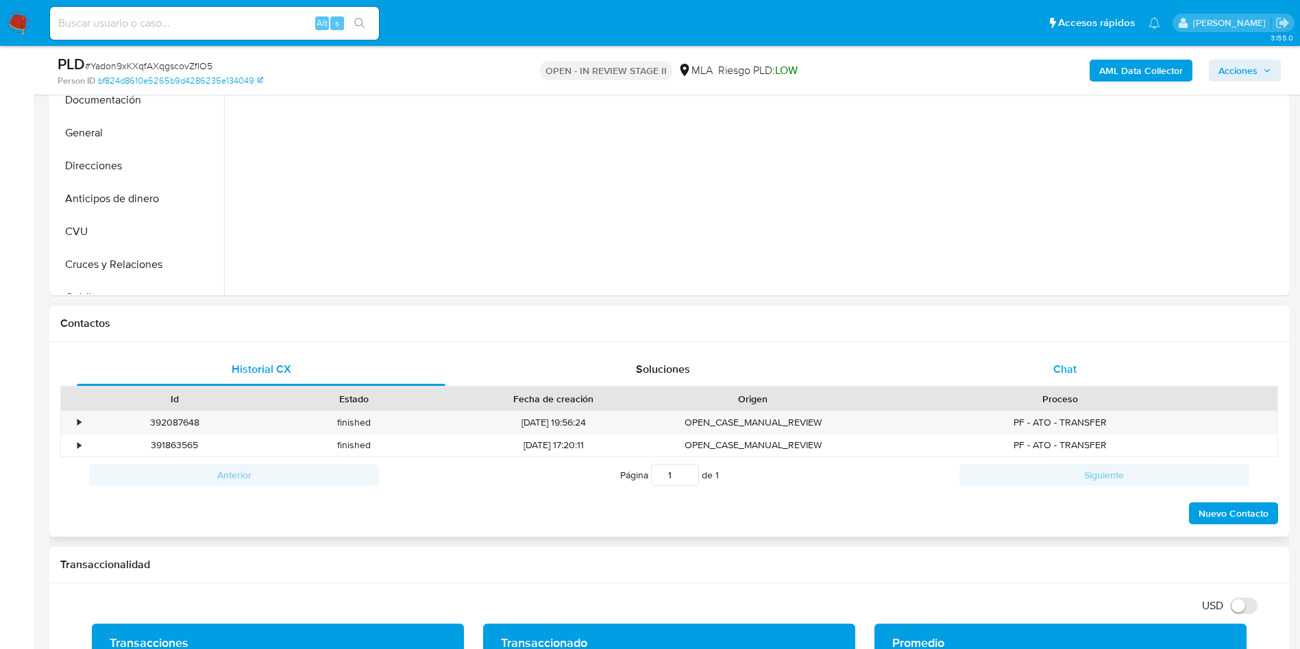
drag, startPoint x: 1068, startPoint y: 370, endPoint x: 1053, endPoint y: 364, distance: 15.7
click at [1068, 369] on span "Chat" at bounding box center [1064, 369] width 23 height 16
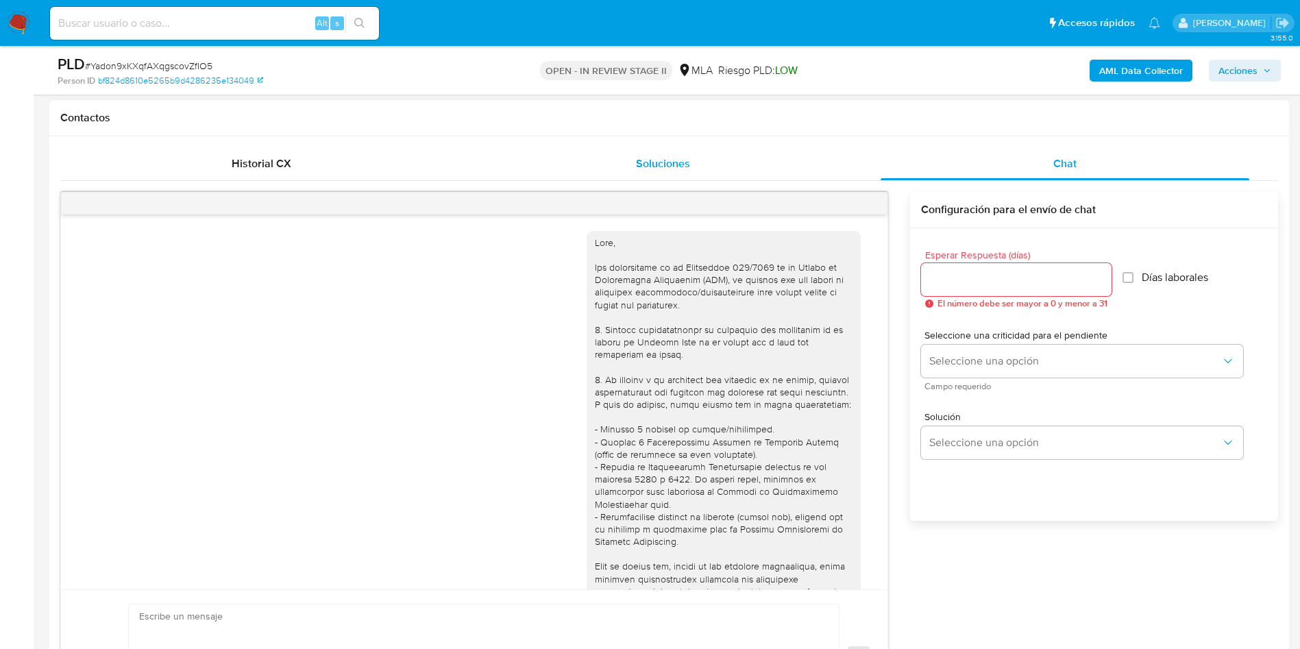
scroll to position [703, 0]
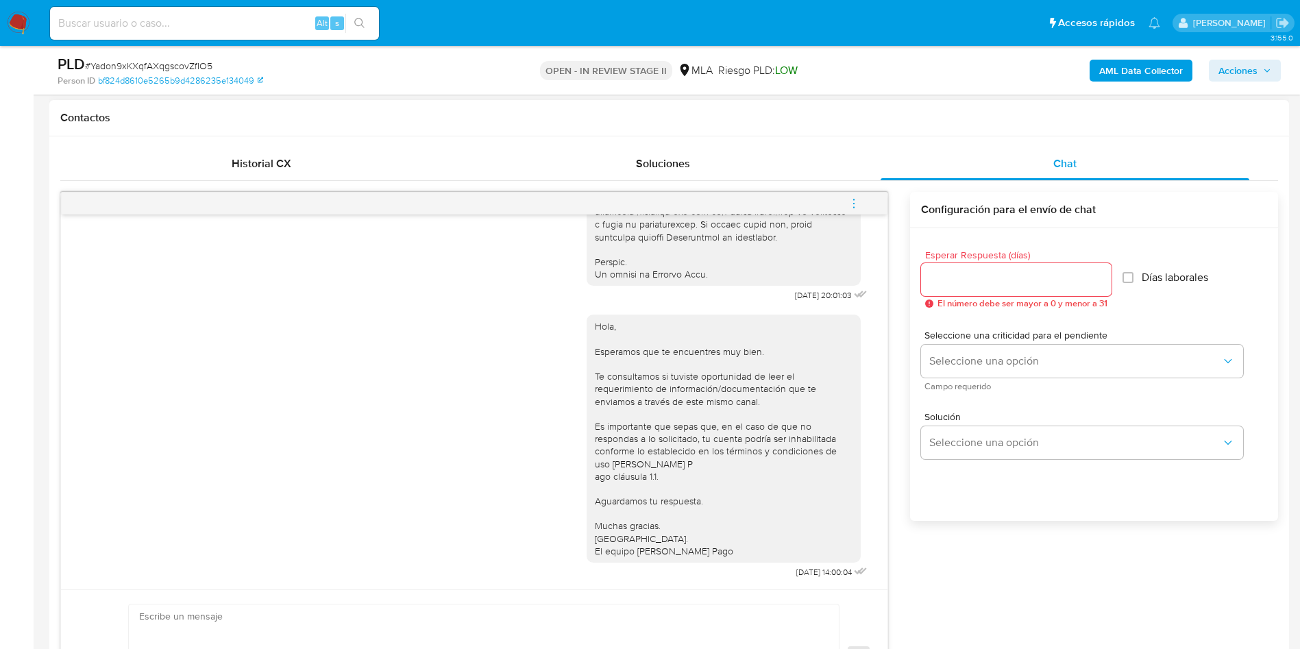
click at [852, 208] on icon "menu-action" at bounding box center [854, 203] width 12 height 12
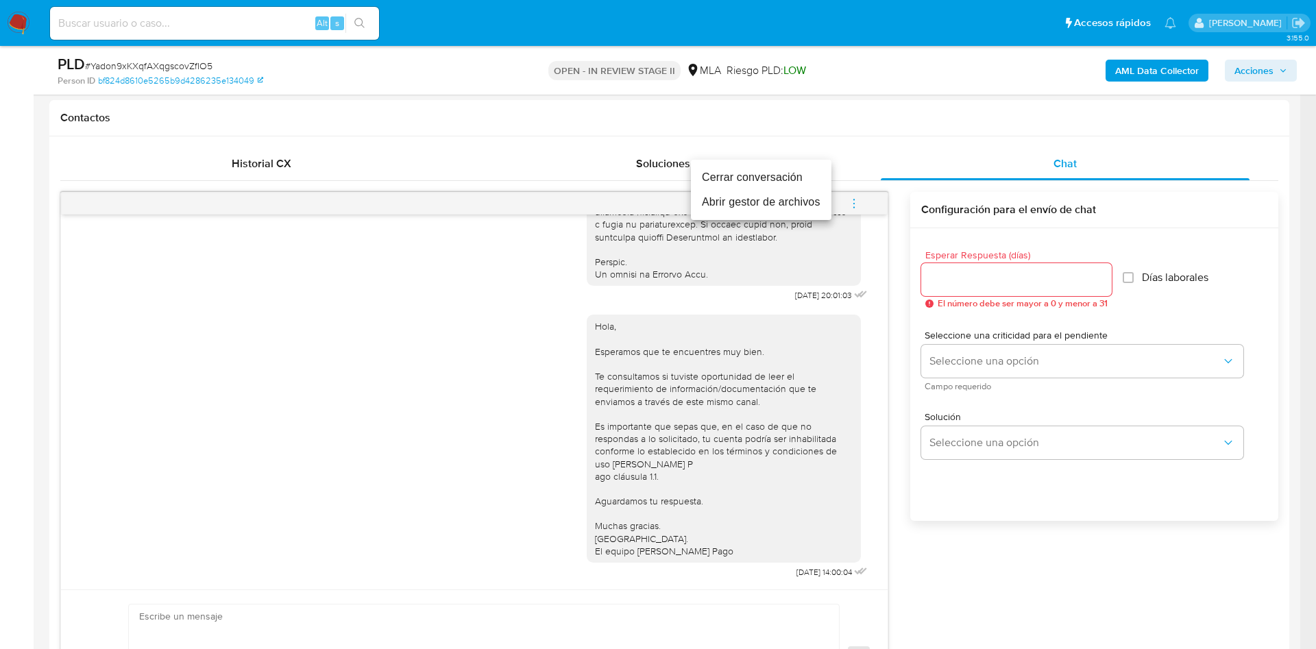
click at [793, 180] on li "Cerrar conversación" at bounding box center [761, 177] width 140 height 25
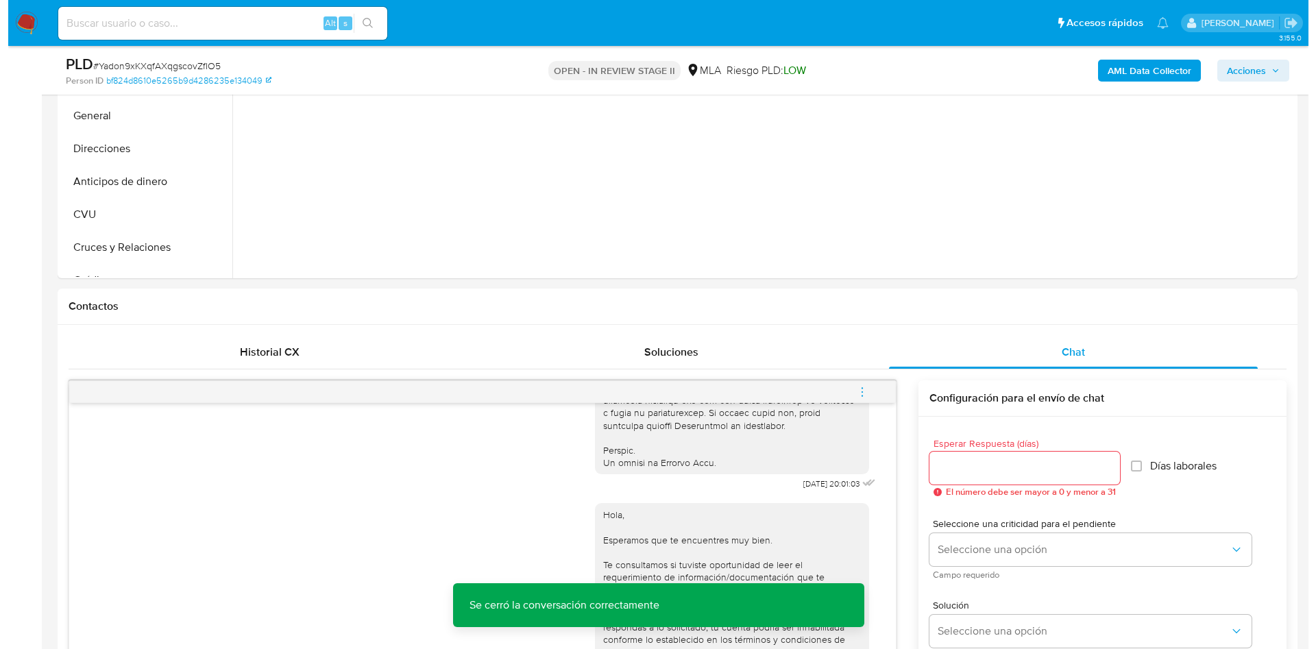
scroll to position [206, 0]
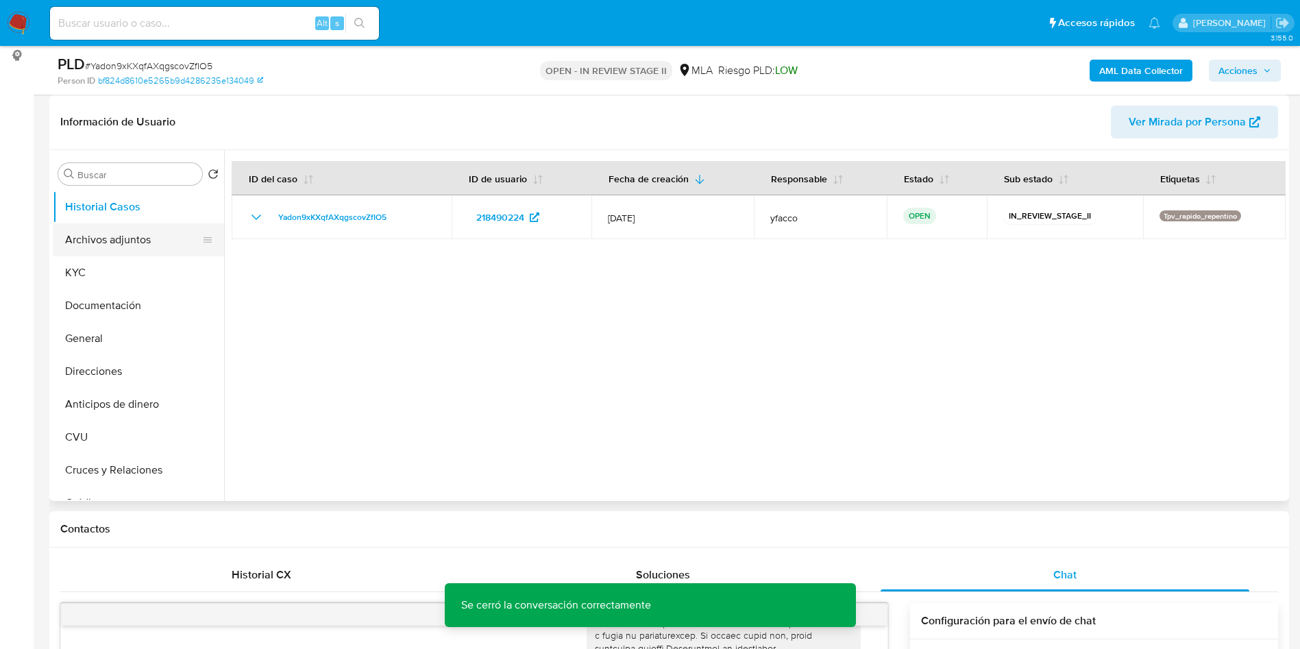
click at [106, 238] on button "Archivos adjuntos" at bounding box center [133, 239] width 160 height 33
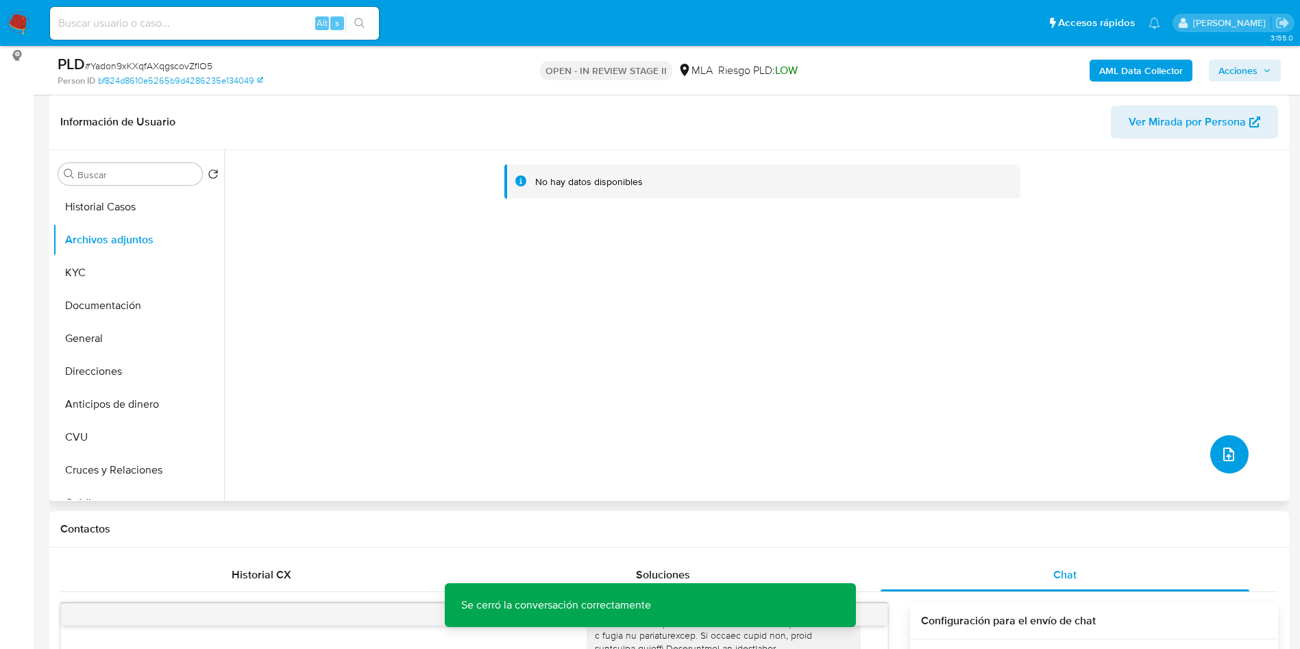
click at [1222, 457] on icon "upload-file" at bounding box center [1228, 454] width 16 height 16
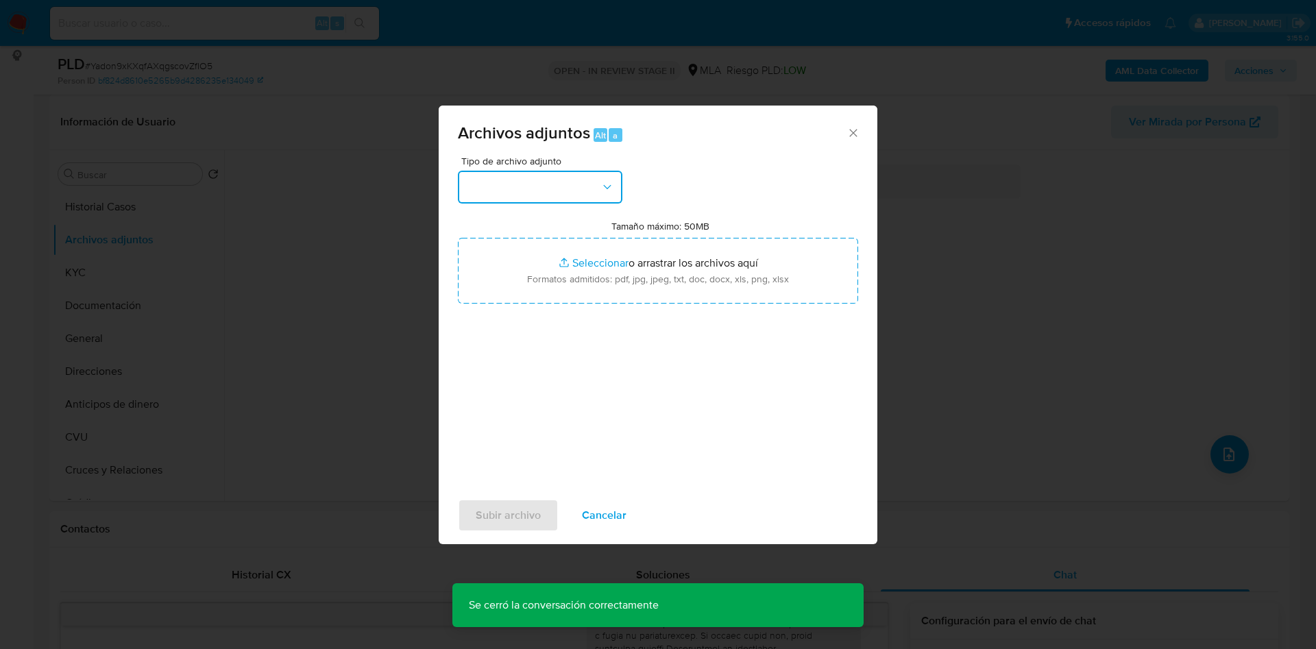
click at [556, 191] on button "button" at bounding box center [540, 187] width 164 height 33
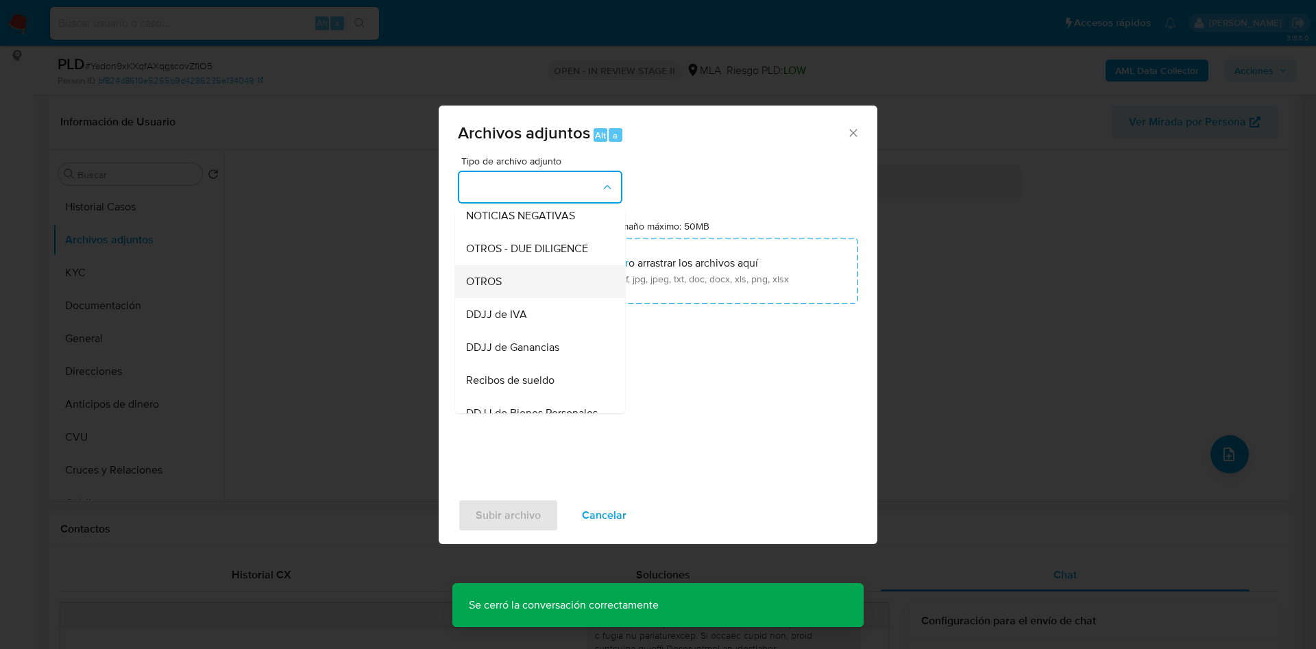
click at [489, 288] on span "OTROS" at bounding box center [484, 282] width 36 height 14
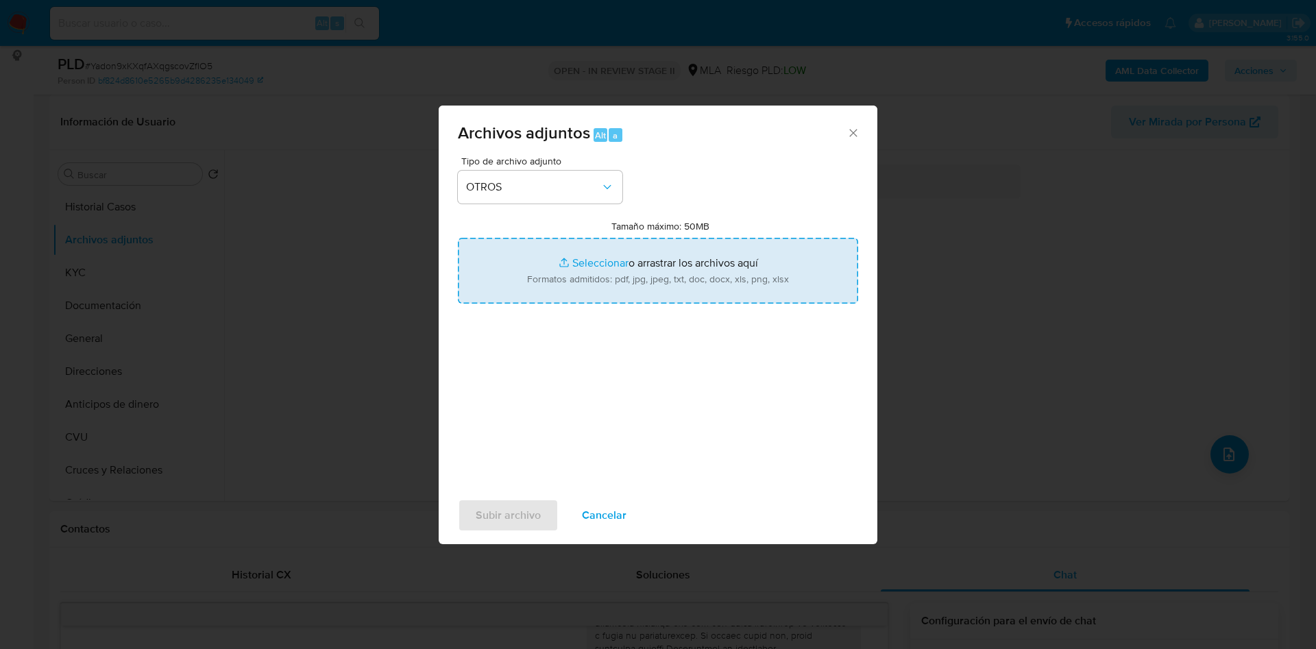
click at [592, 255] on input "Tamaño máximo: 50MB Seleccionar archivos" at bounding box center [658, 271] width 400 height 66
type input "C:\fakepath\Caselog Yadon9xKXqfAXqgscovZfIO5_2025_07_18_13_40_18.docx"
click at [584, 266] on input "Tamaño máximo: 50MB Seleccionar archivos" at bounding box center [658, 271] width 400 height 66
type input "C:\fakepath\Movimientos 218490224.xlsx"
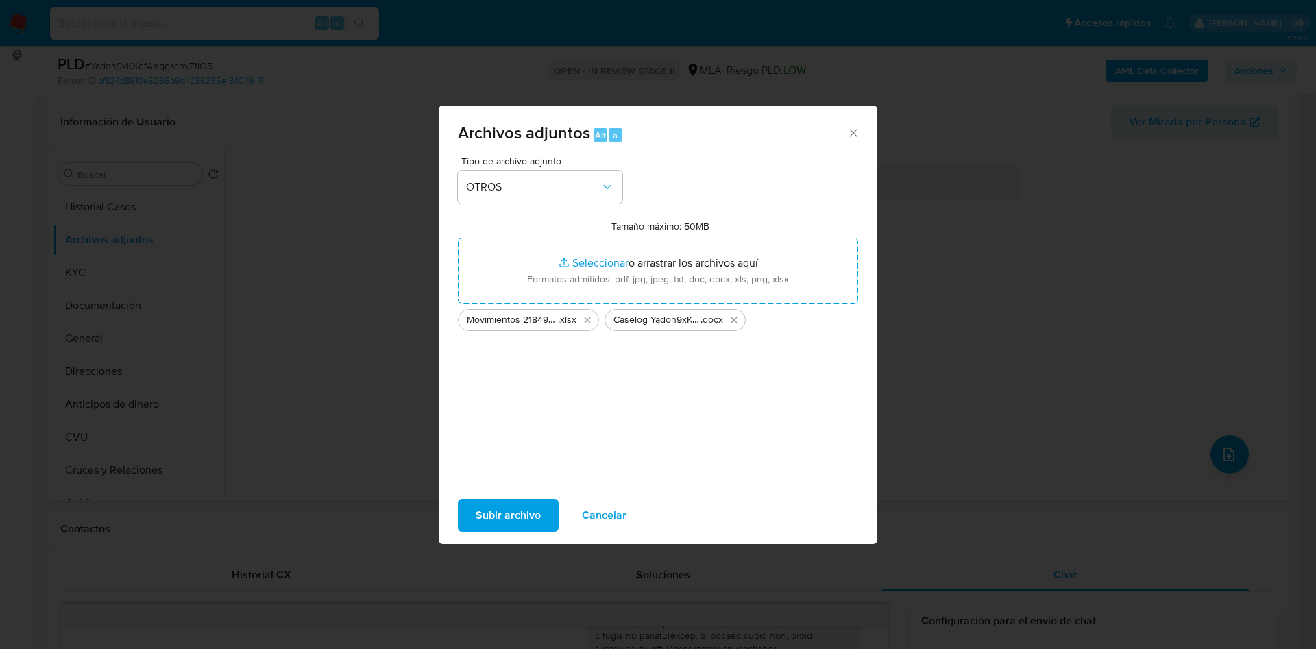
click at [517, 514] on span "Subir archivo" at bounding box center [508, 515] width 65 height 30
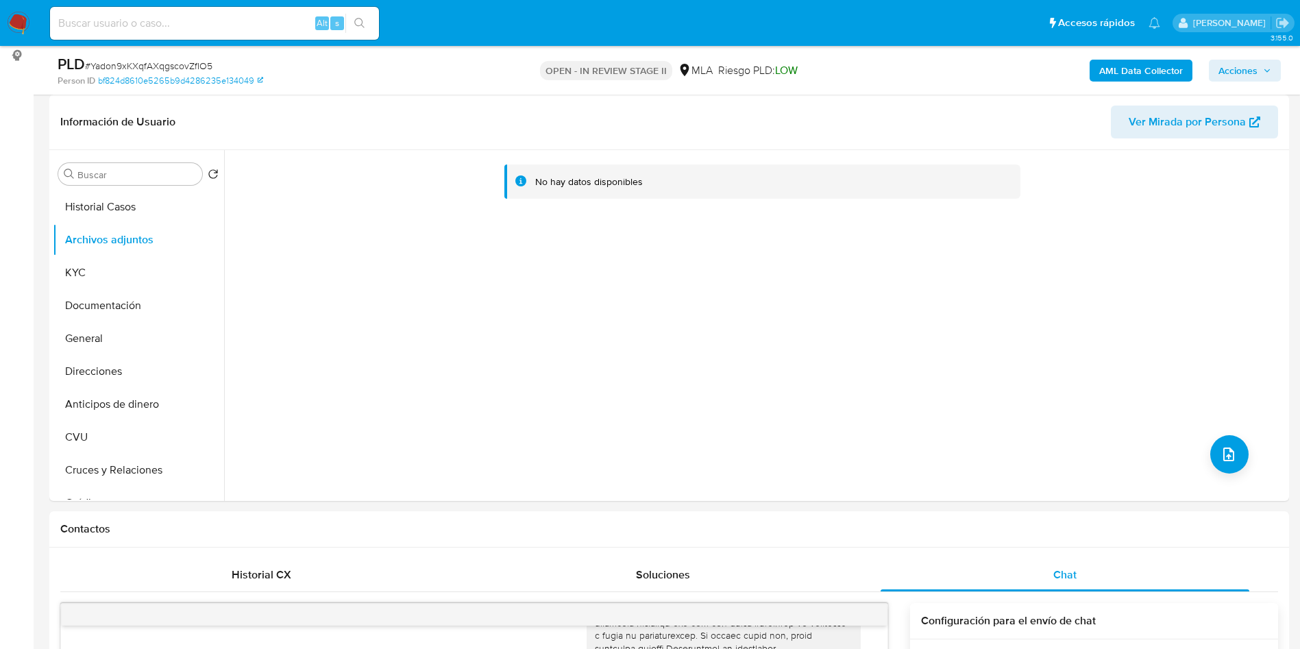
click at [1119, 68] on b "AML Data Collector" at bounding box center [1141, 71] width 84 height 22
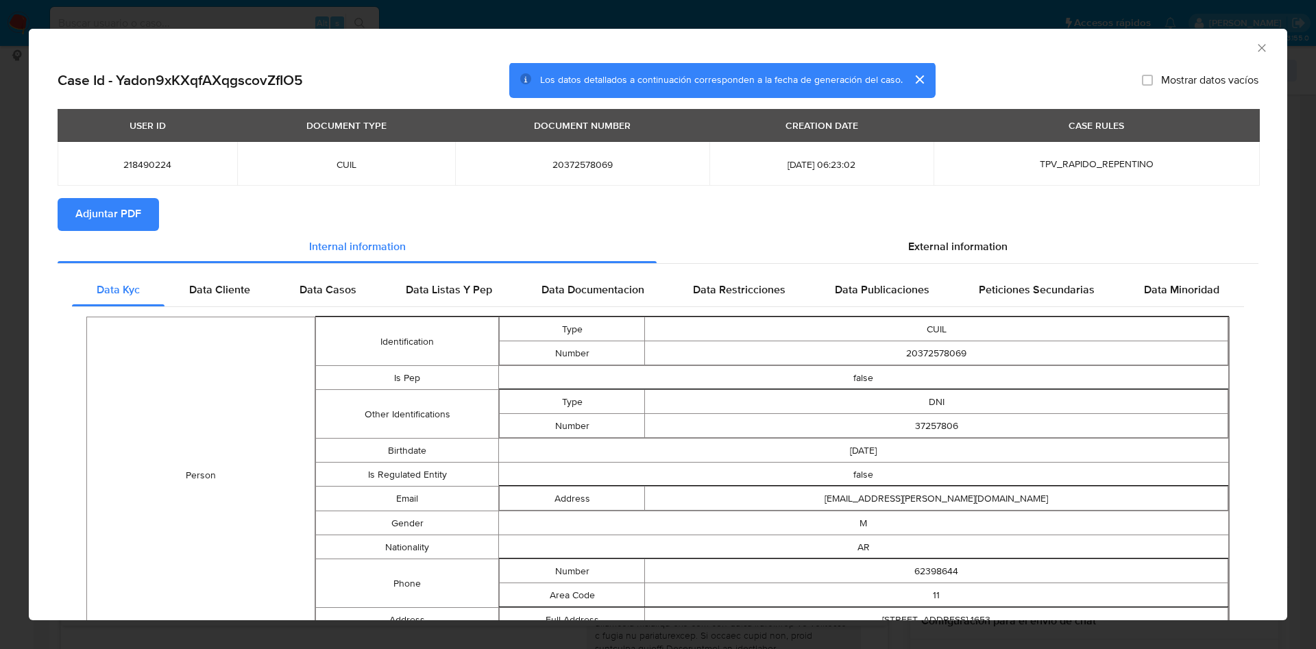
click at [99, 210] on span "Adjuntar PDF" at bounding box center [108, 214] width 66 height 30
click at [1255, 49] on icon "Cerrar ventana" at bounding box center [1262, 48] width 14 height 14
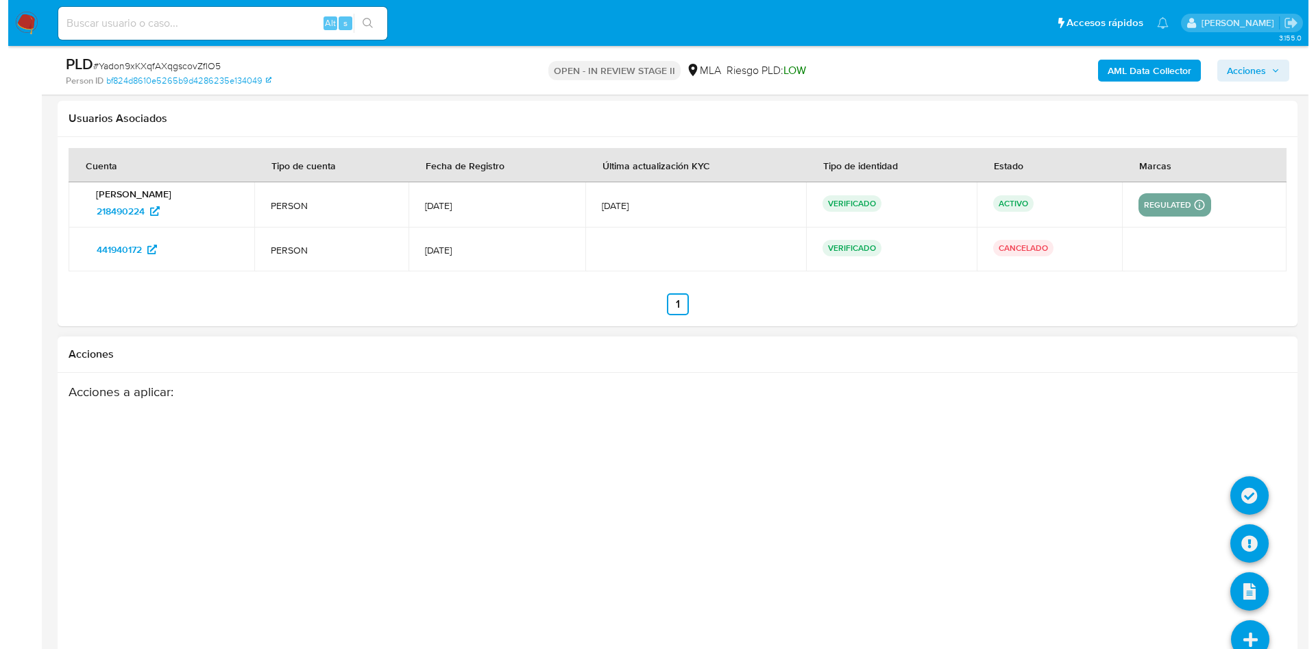
scroll to position [2324, 0]
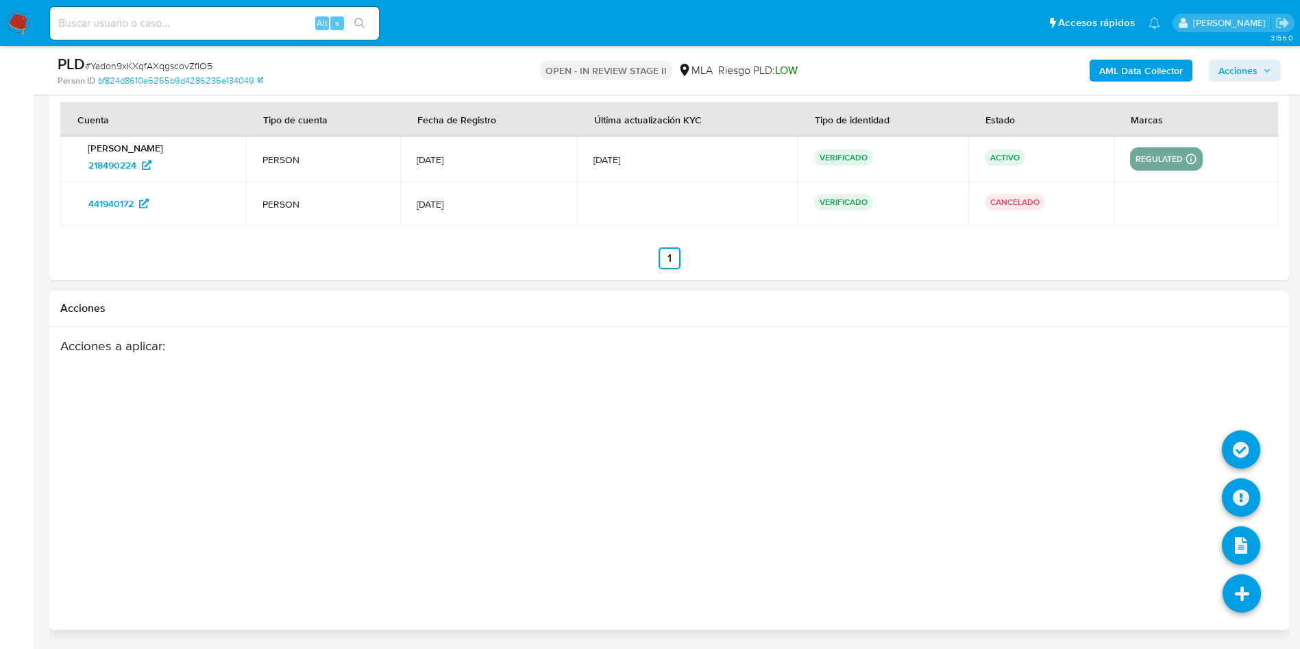
click at [1216, 600] on li at bounding box center [1241, 595] width 73 height 77
click at [1233, 482] on icon at bounding box center [1241, 497] width 38 height 38
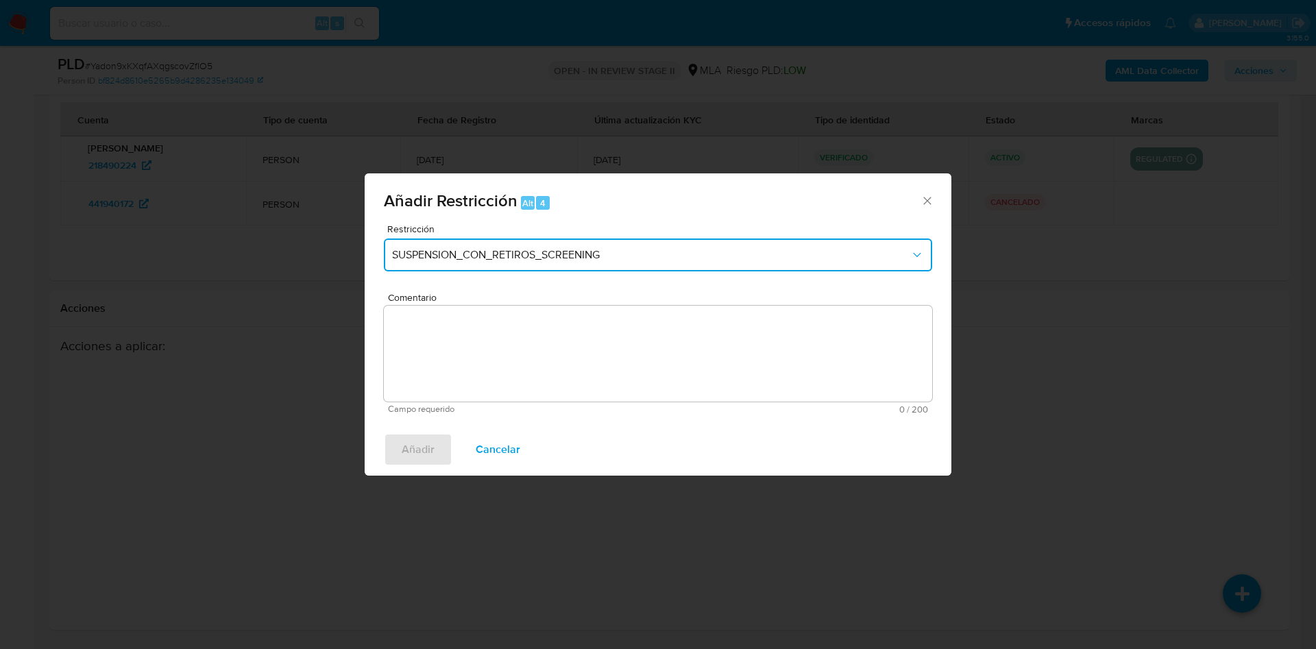
click at [510, 265] on button "SUSPENSION_CON_RETIROS_SCREENING" at bounding box center [658, 254] width 548 height 33
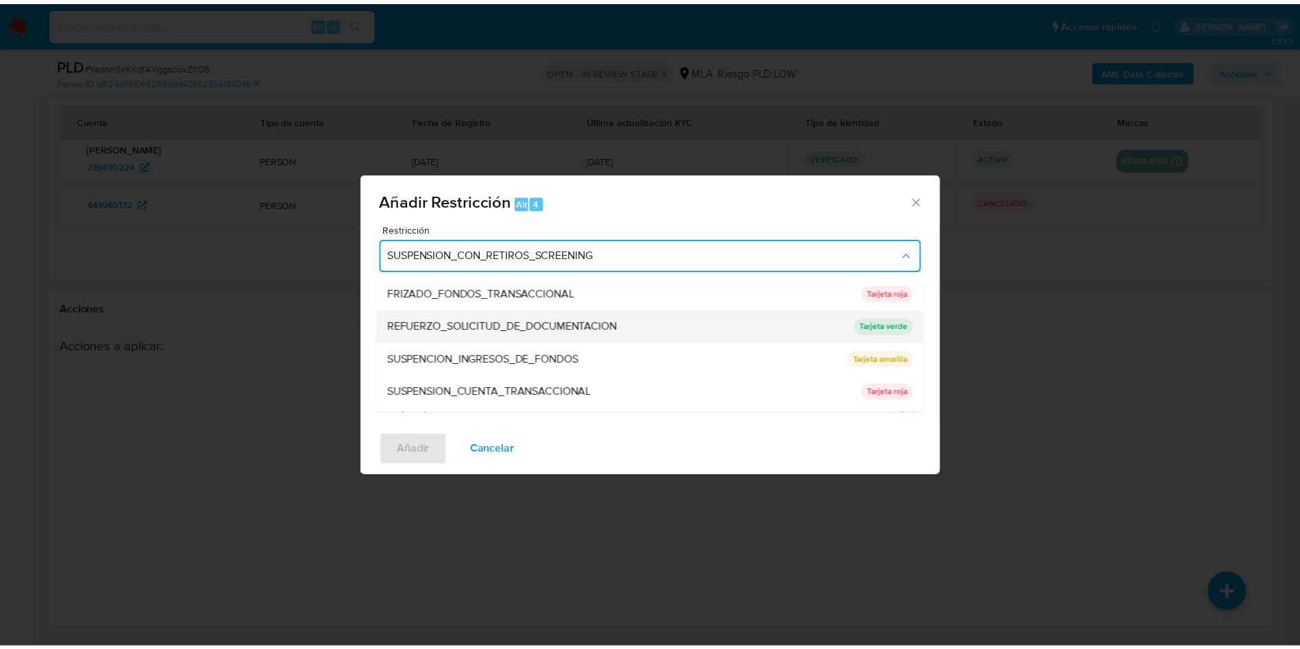
scroll to position [291, 0]
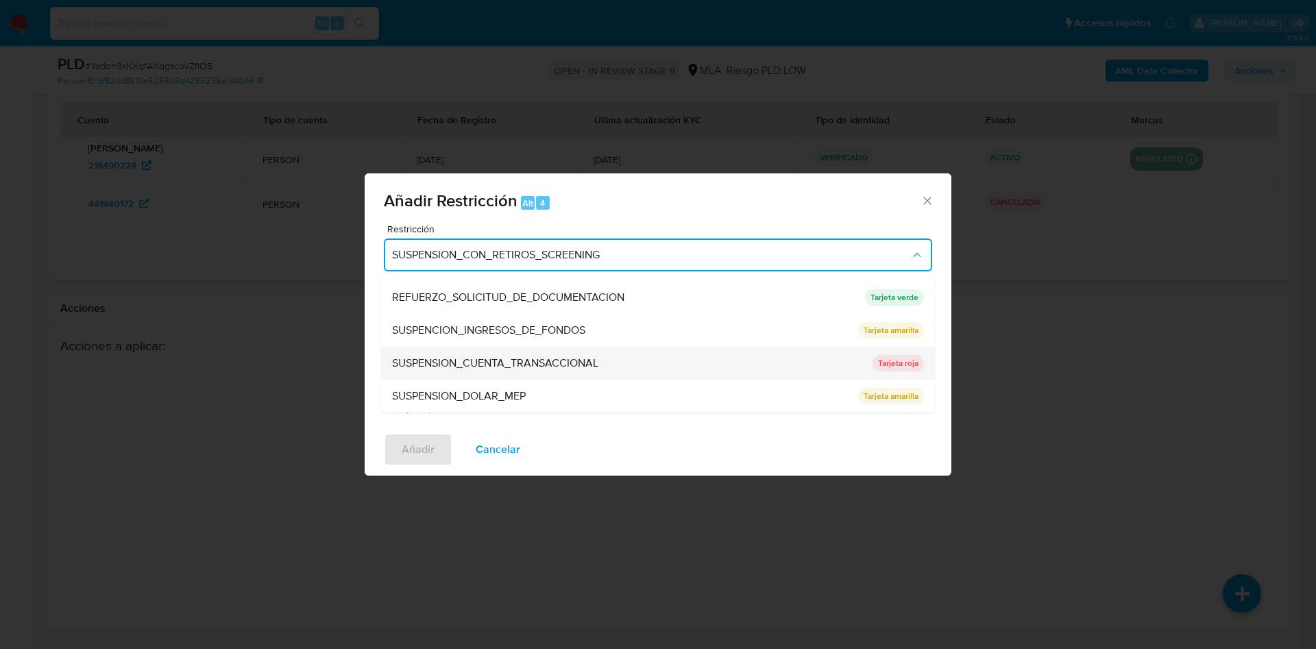
click at [501, 352] on div "SUSPENSION_CUENTA_TRANSACCIONAL" at bounding box center [628, 363] width 472 height 33
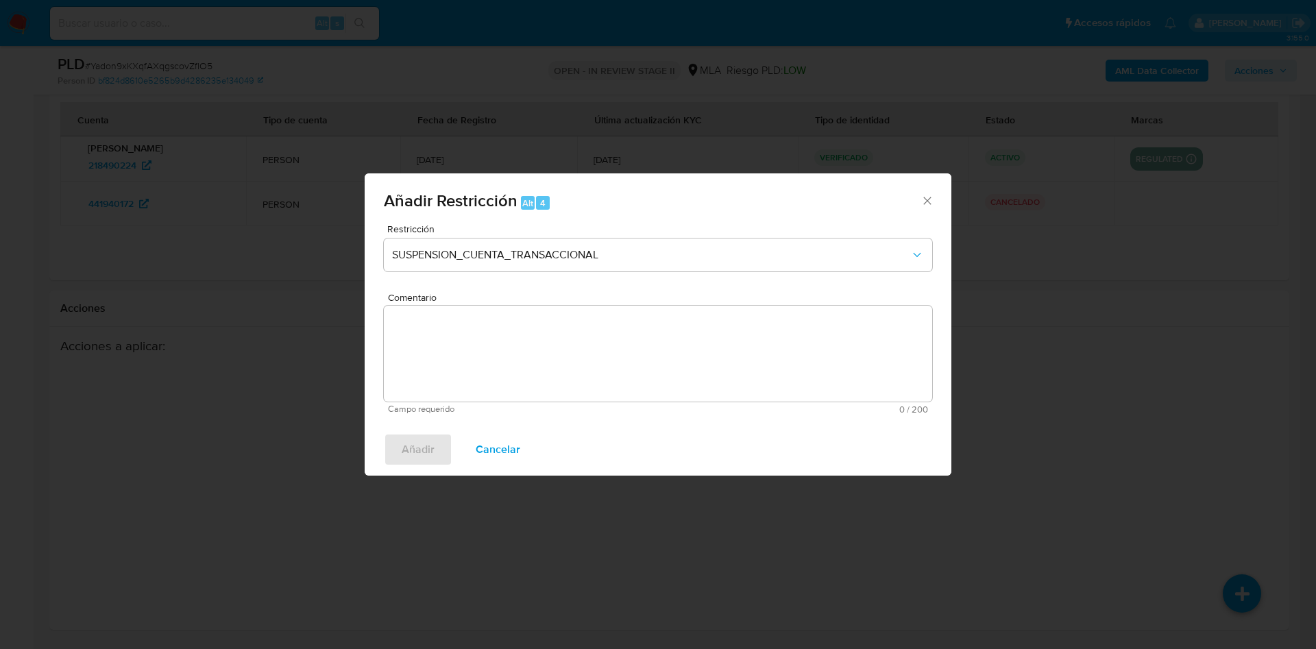
click at [501, 352] on textarea "Comentario" at bounding box center [658, 354] width 548 height 96
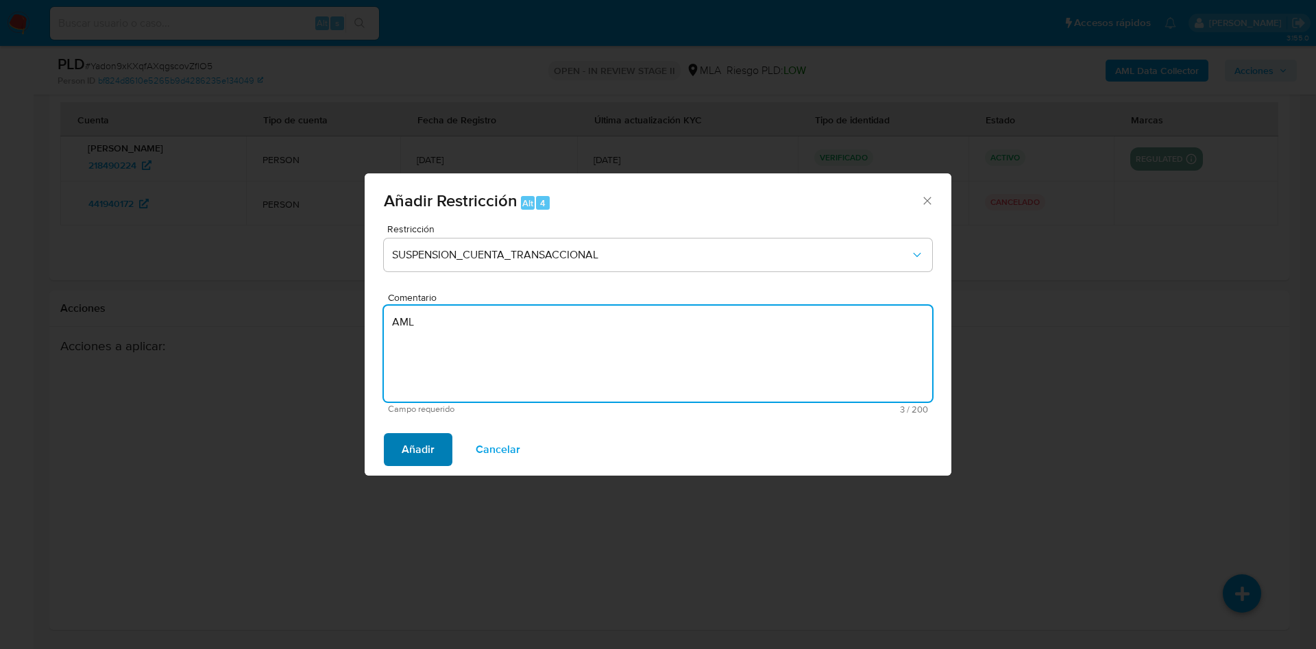
type textarea "AML"
click at [423, 436] on span "Añadir" at bounding box center [418, 449] width 33 height 30
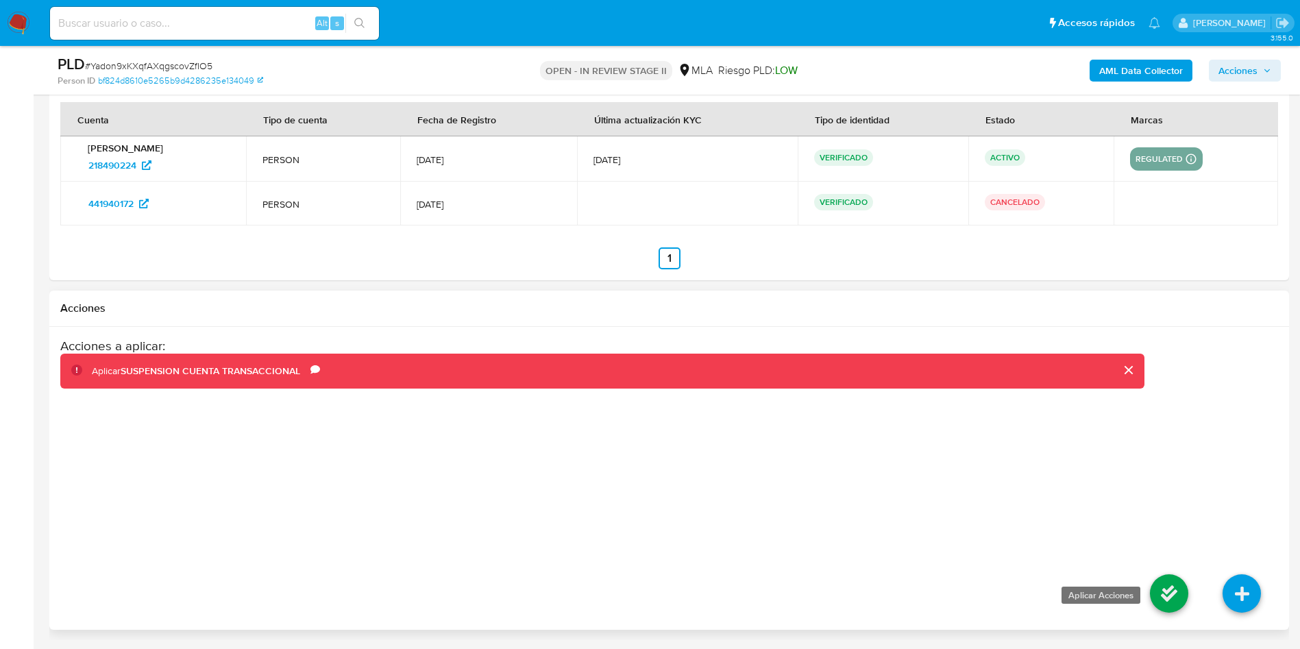
click at [1164, 594] on icon at bounding box center [1169, 593] width 38 height 38
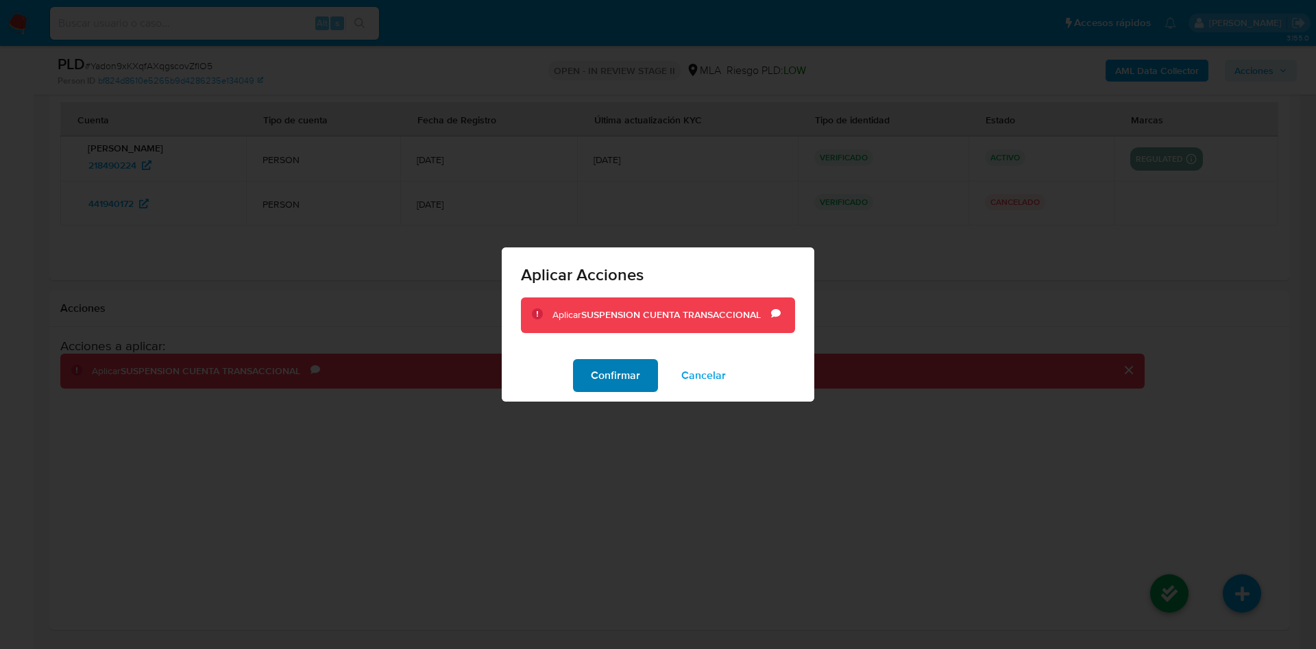
click at [632, 378] on span "Confirmar" at bounding box center [615, 375] width 49 height 30
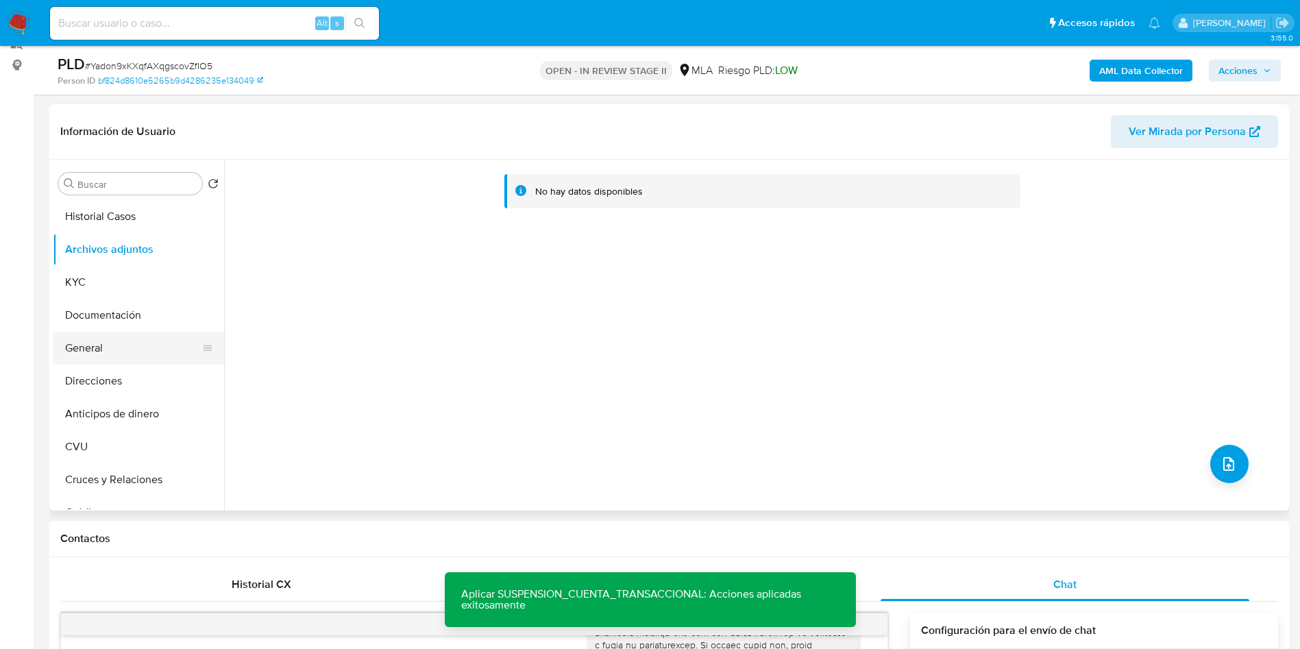
scroll to position [166, 0]
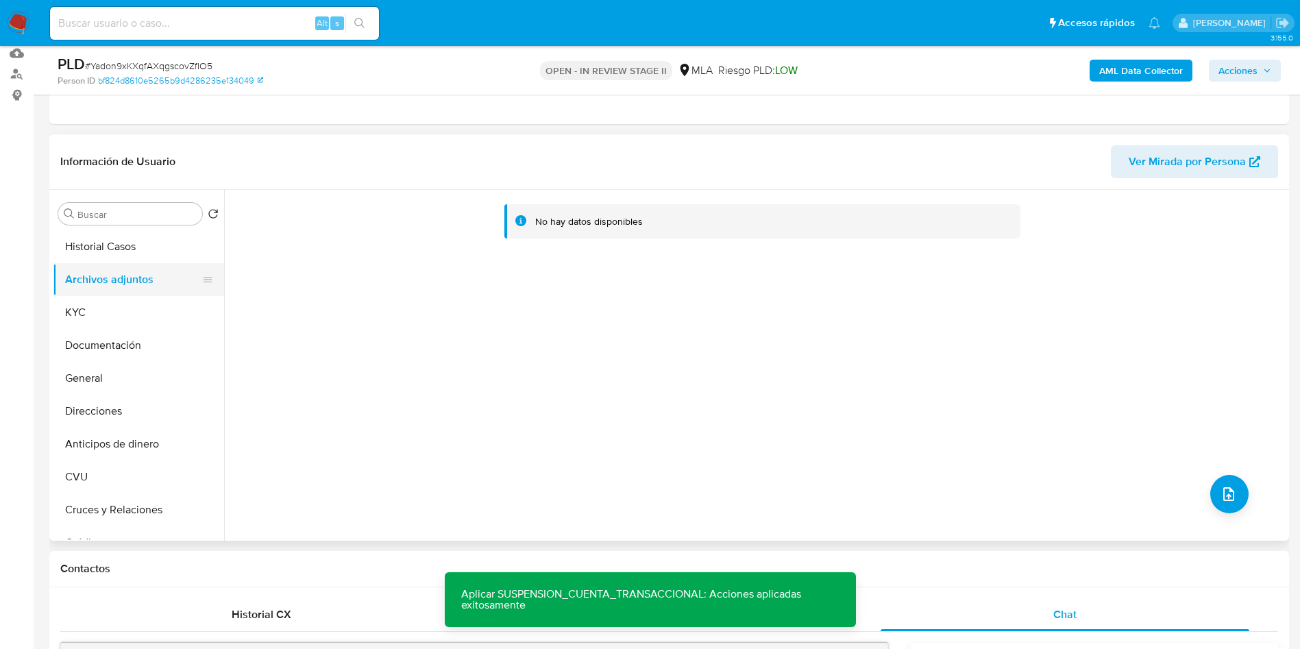
click at [123, 293] on button "Archivos adjuntos" at bounding box center [133, 279] width 160 height 33
click at [127, 326] on button "KYC" at bounding box center [133, 312] width 160 height 33
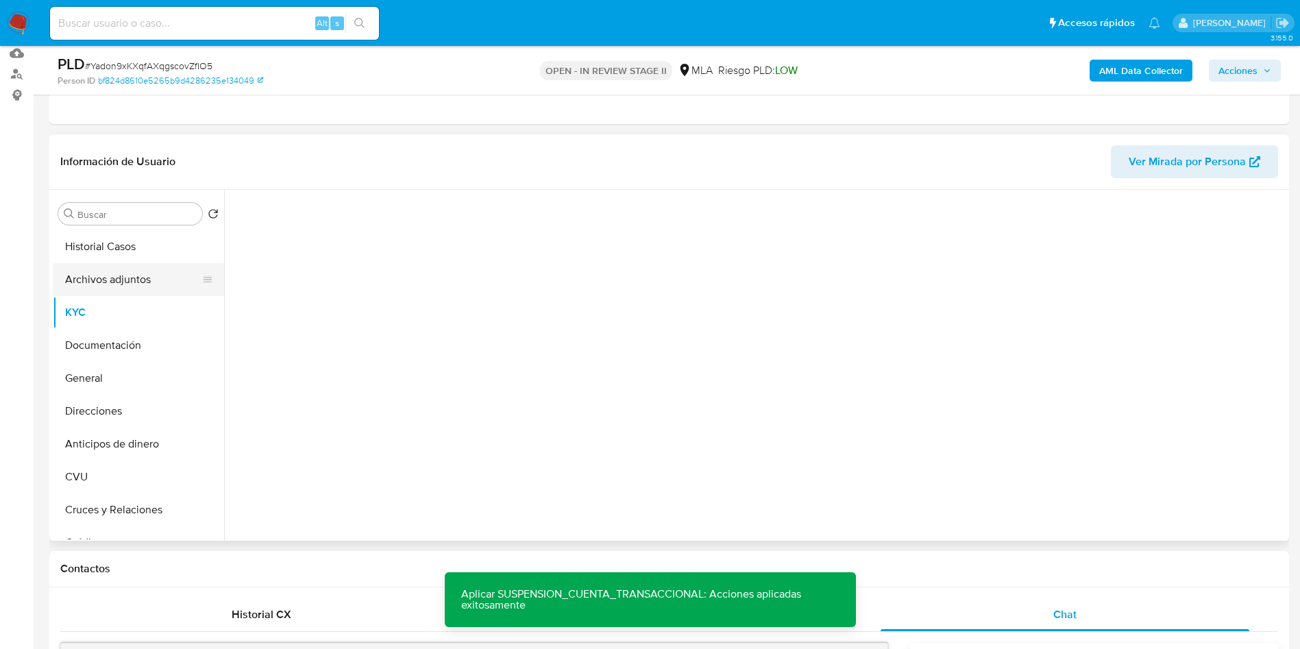
click at [127, 285] on button "Archivos adjuntos" at bounding box center [133, 279] width 160 height 33
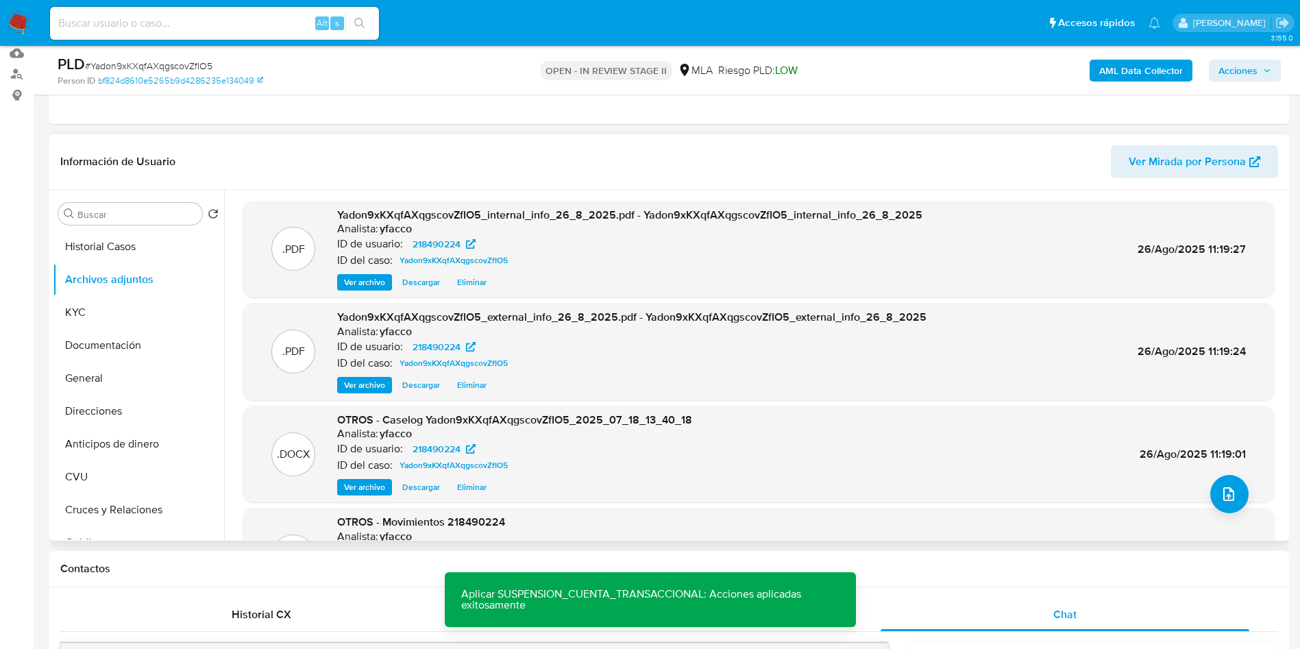
scroll to position [77, 0]
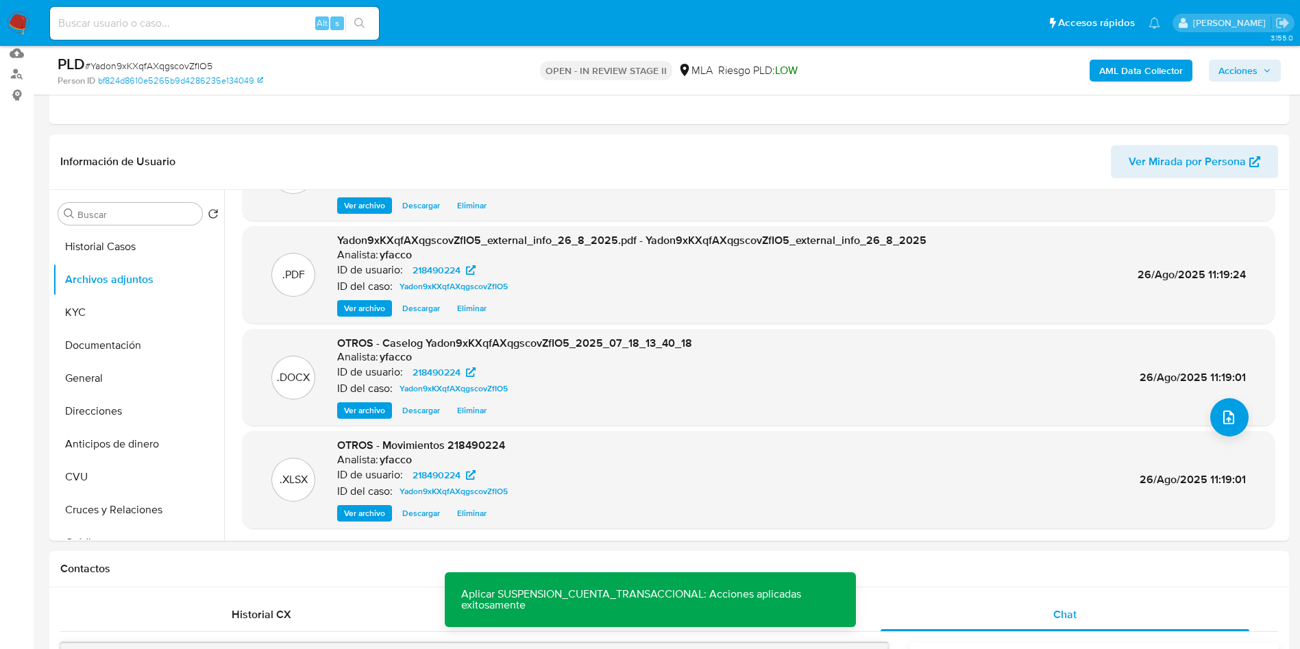
click at [1232, 67] on span "Acciones" at bounding box center [1237, 71] width 39 height 22
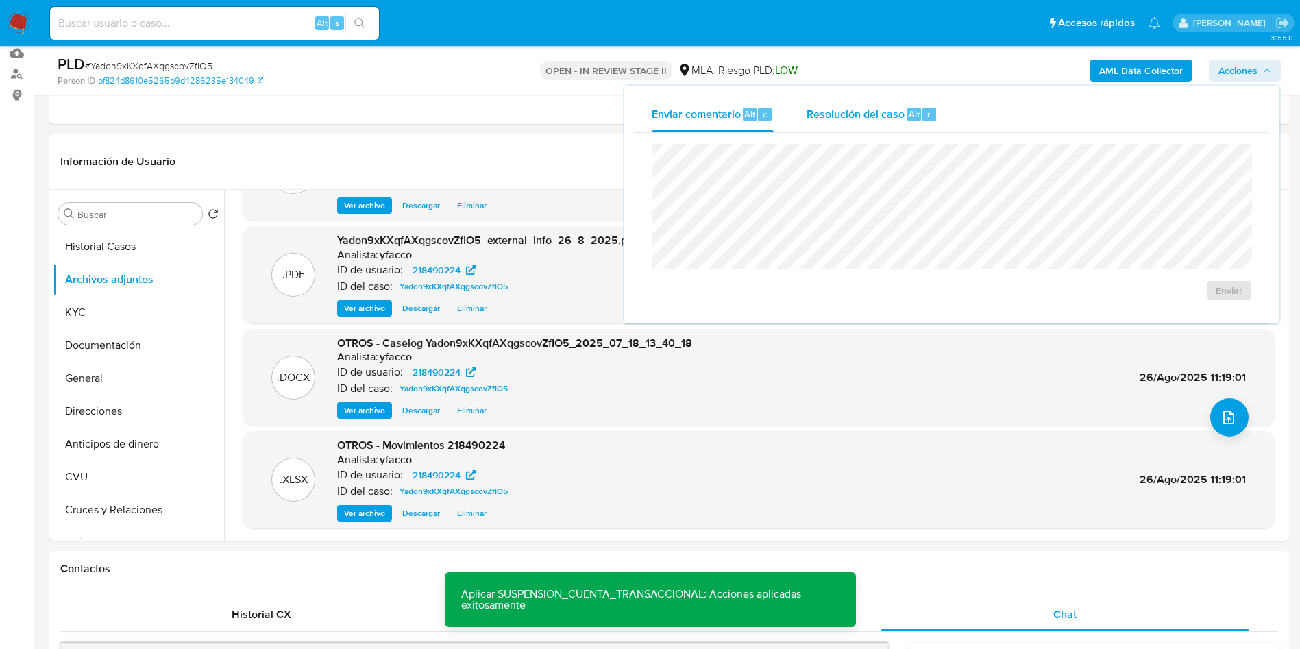
click at [841, 108] on span "Resolución del caso" at bounding box center [856, 114] width 98 height 16
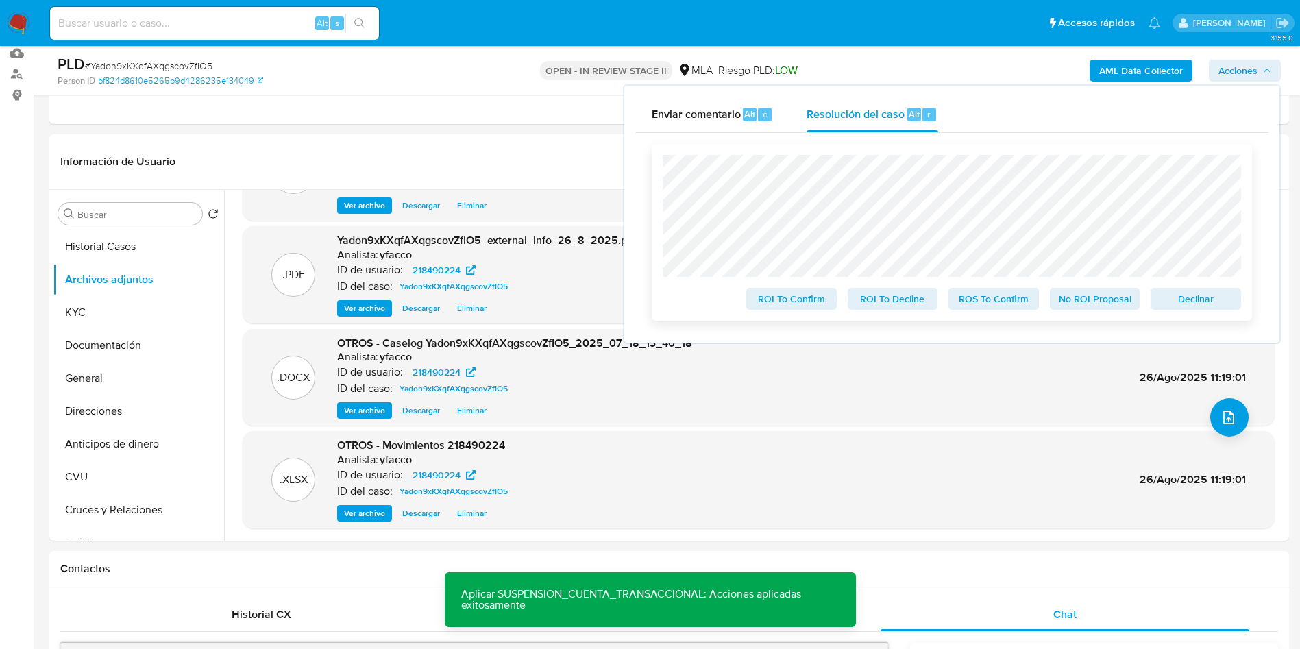
click at [981, 296] on span "ROS To Confirm" at bounding box center [993, 298] width 71 height 19
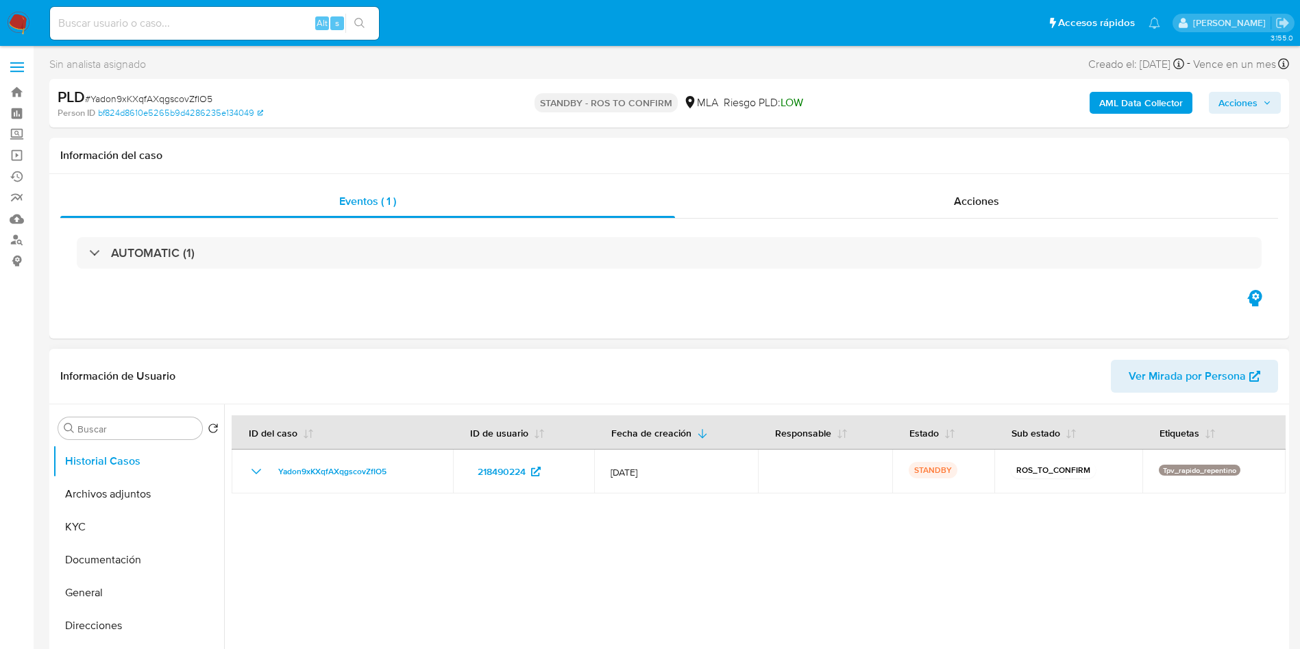
select select "10"
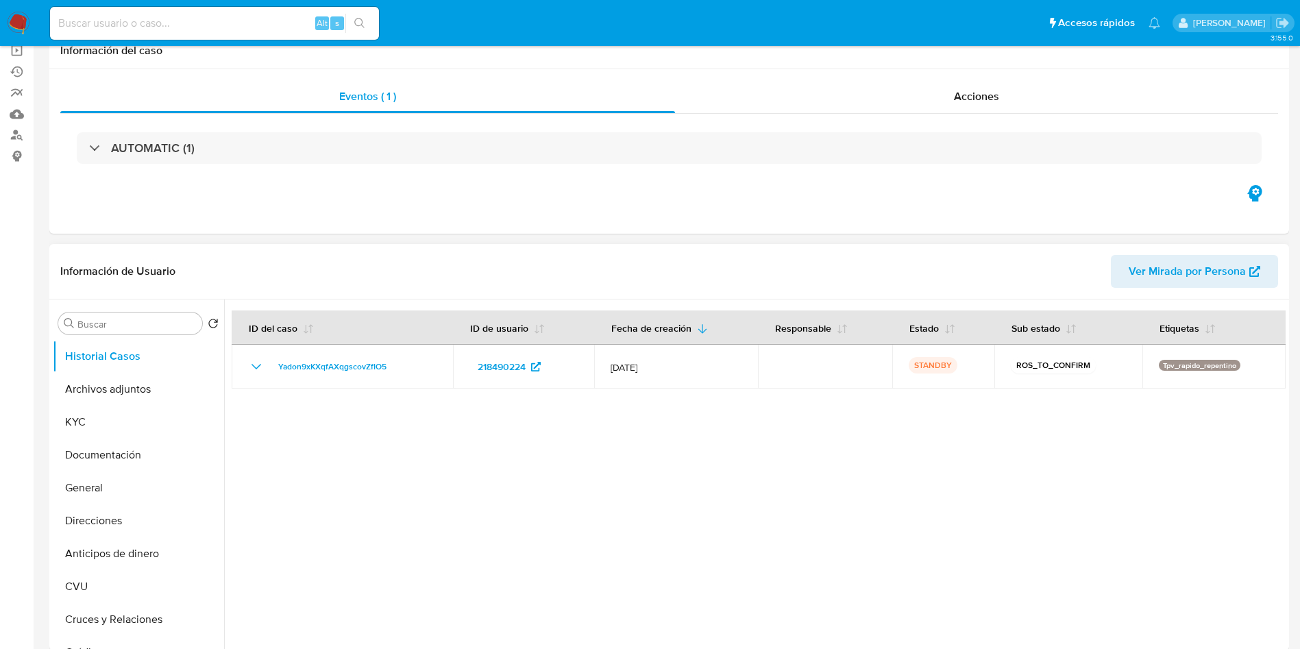
scroll to position [206, 0]
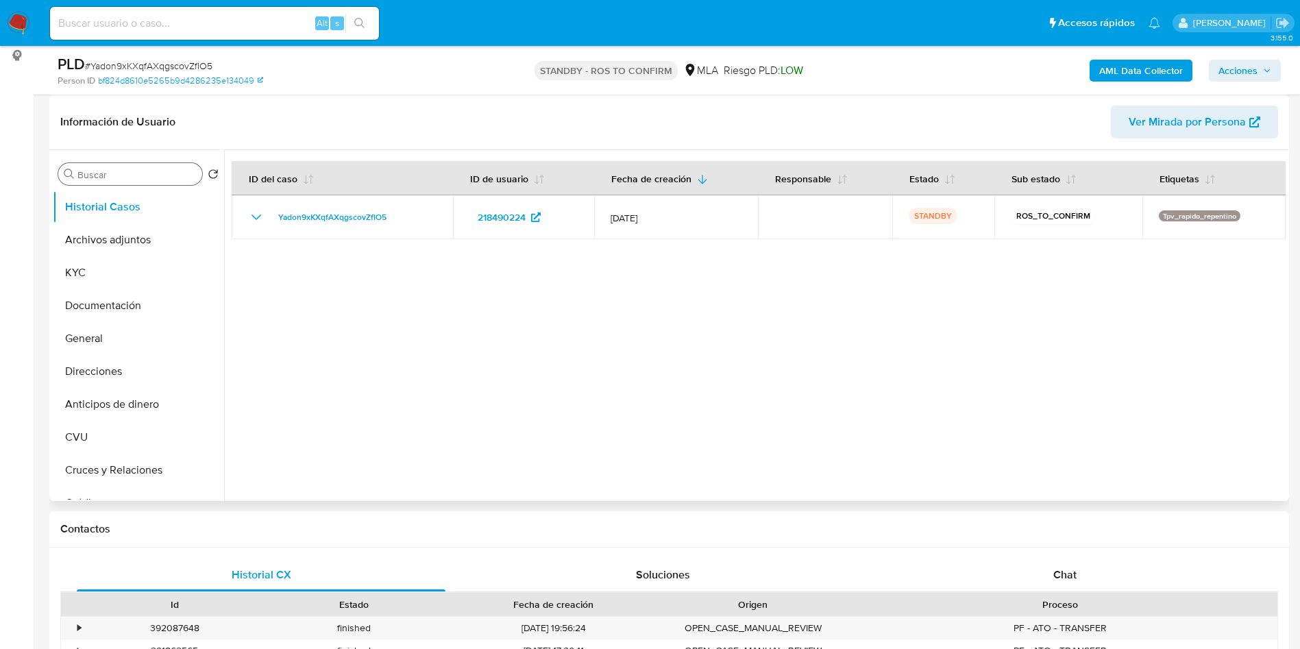
click at [171, 177] on input "Buscar" at bounding box center [136, 175] width 119 height 12
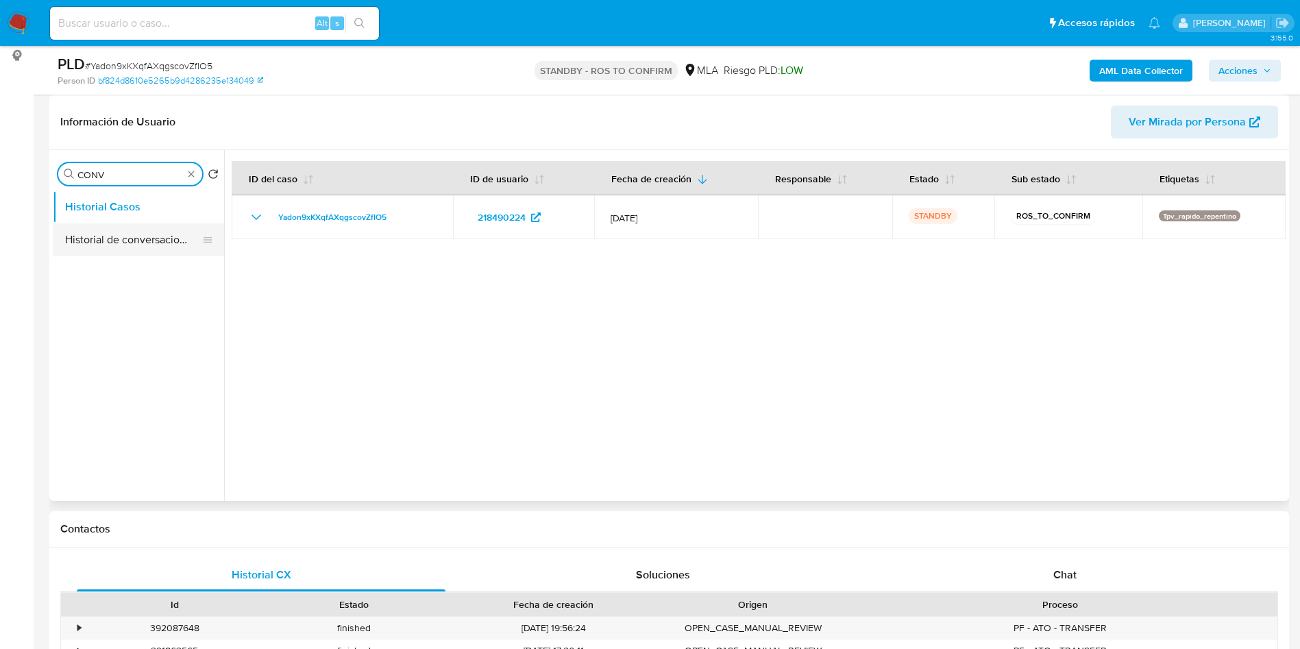
type input "CONV"
click at [142, 234] on button "Historial de conversaciones" at bounding box center [133, 239] width 160 height 33
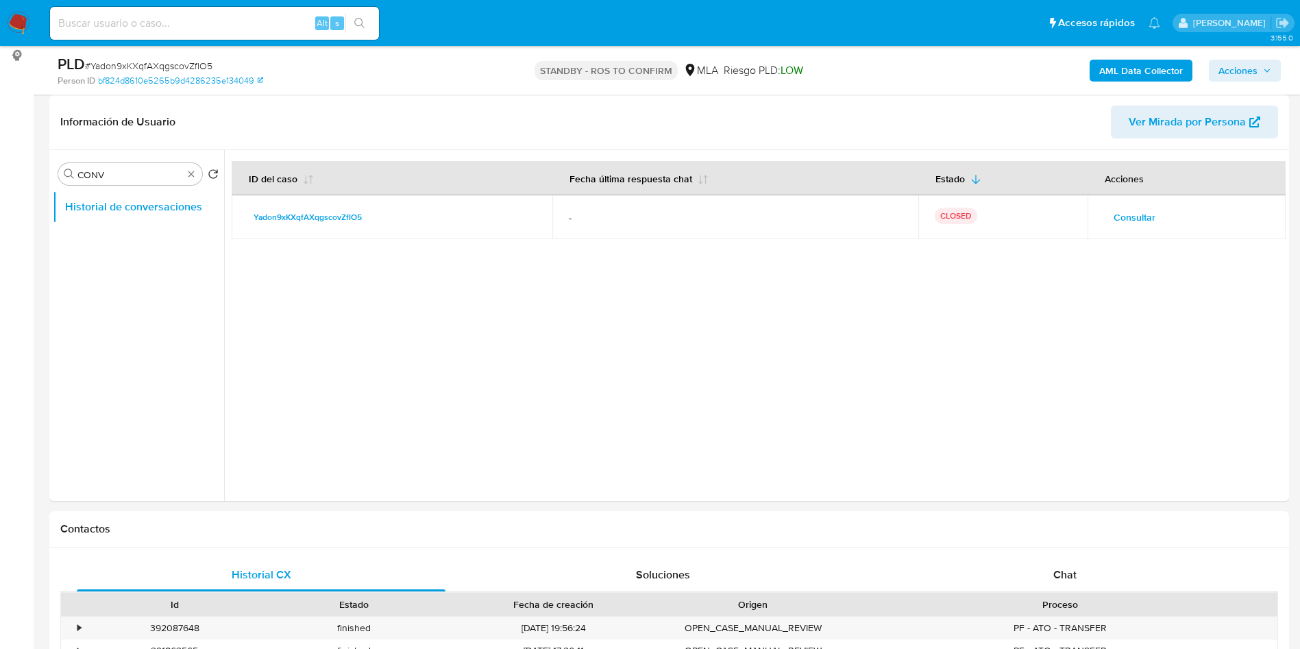
click at [191, 14] on input at bounding box center [214, 23] width 329 height 18
paste input "Z2xahOW1cNGPQlbCWtBOUJab"
type input "Z2xahOW1cNGPQlbCWtBOUJab"
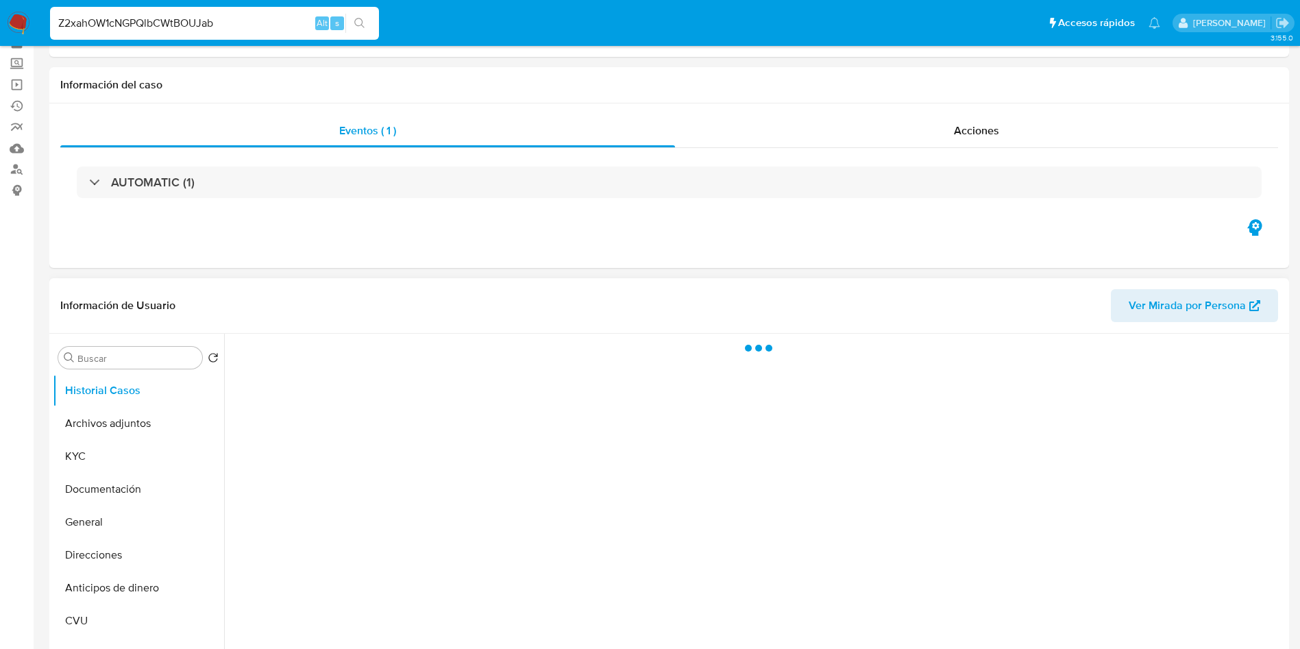
scroll to position [103, 0]
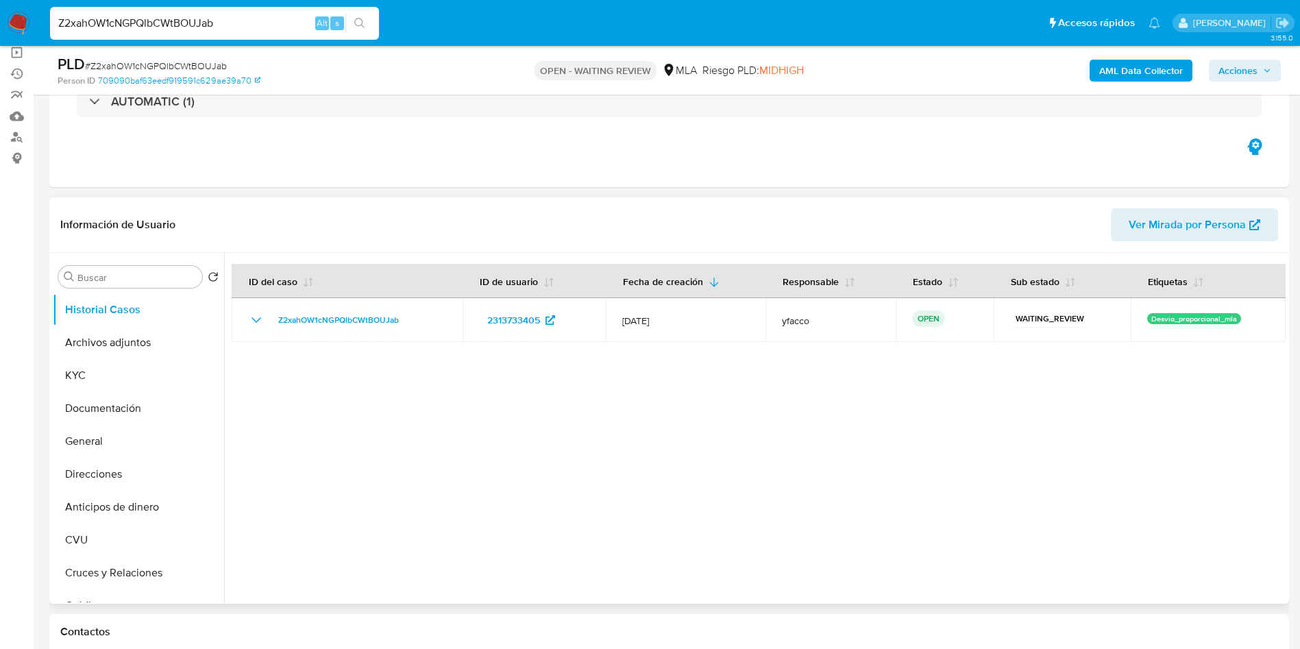
select select "10"
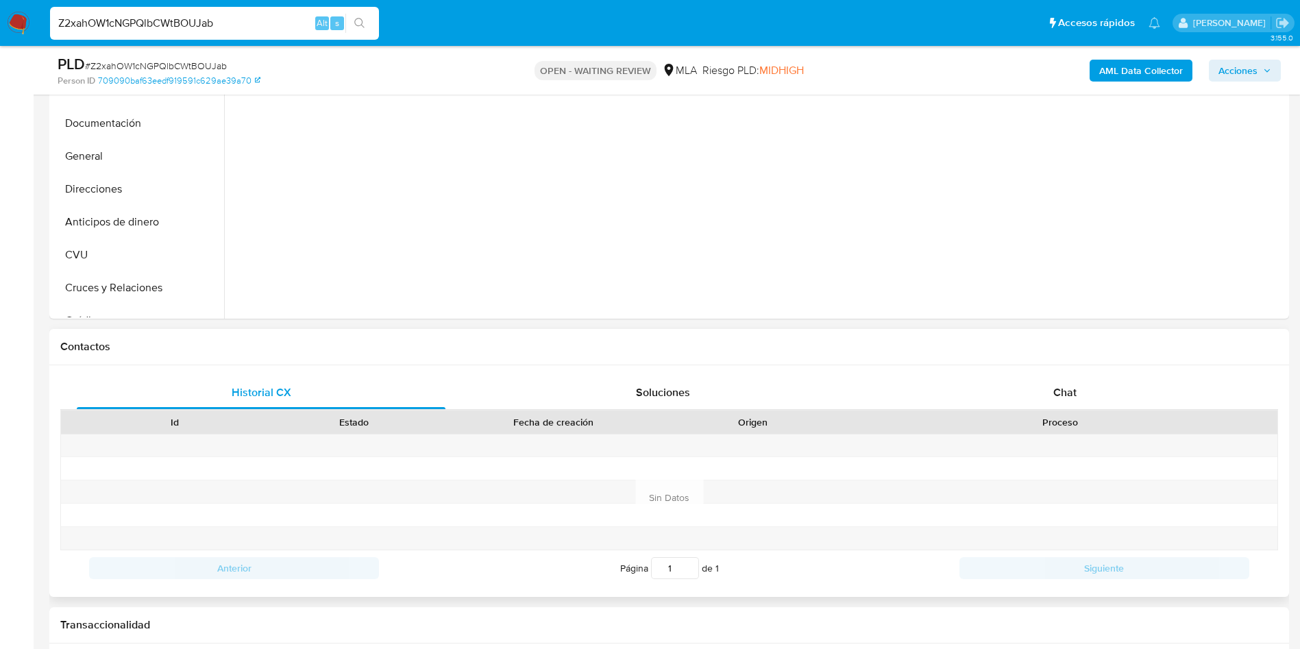
scroll to position [411, 0]
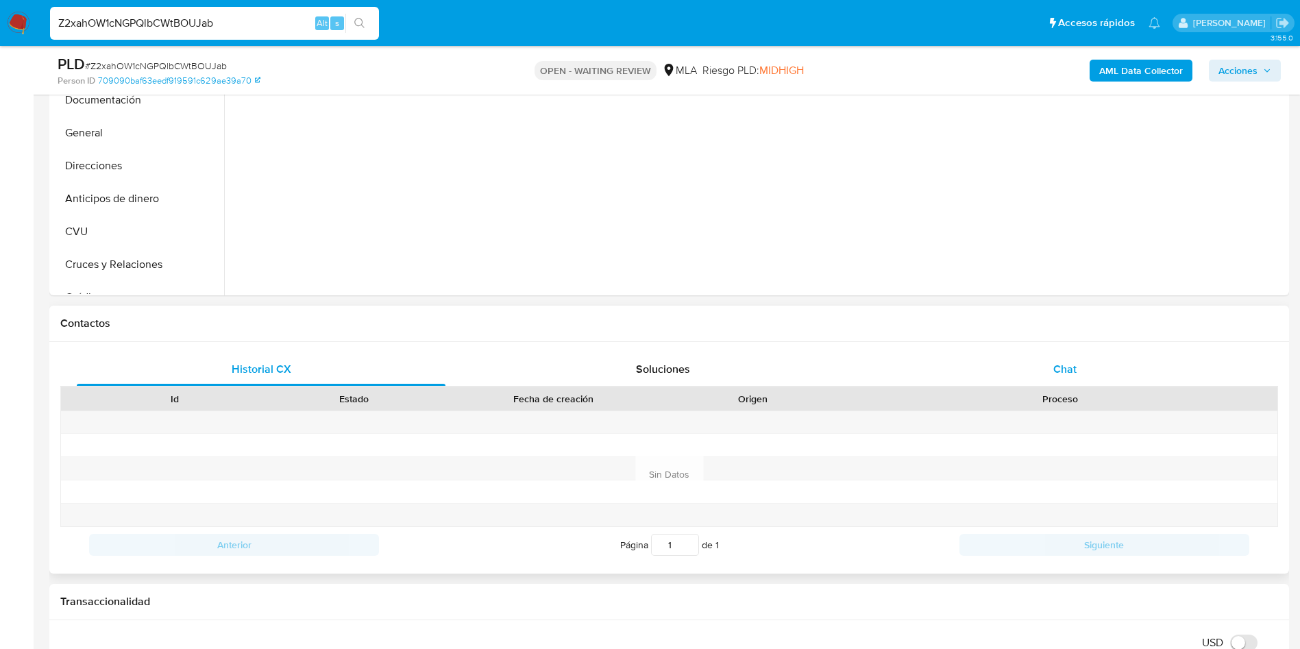
click at [1048, 382] on div "Chat" at bounding box center [1065, 369] width 369 height 33
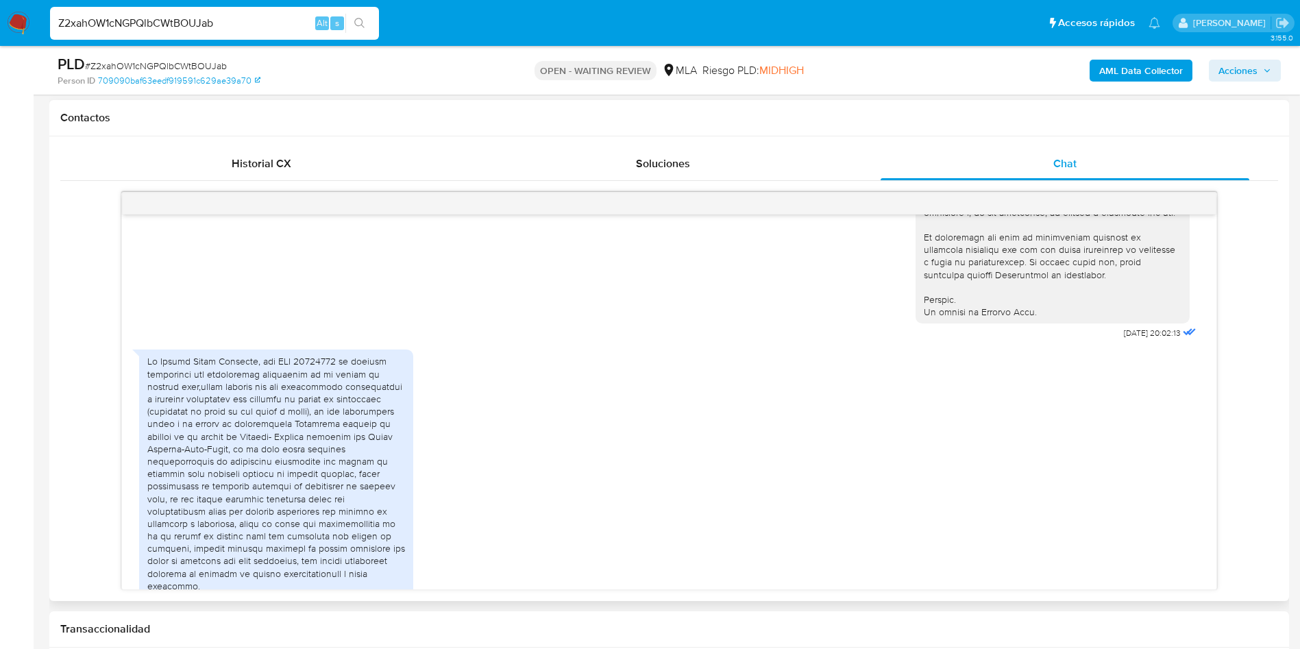
scroll to position [742, 0]
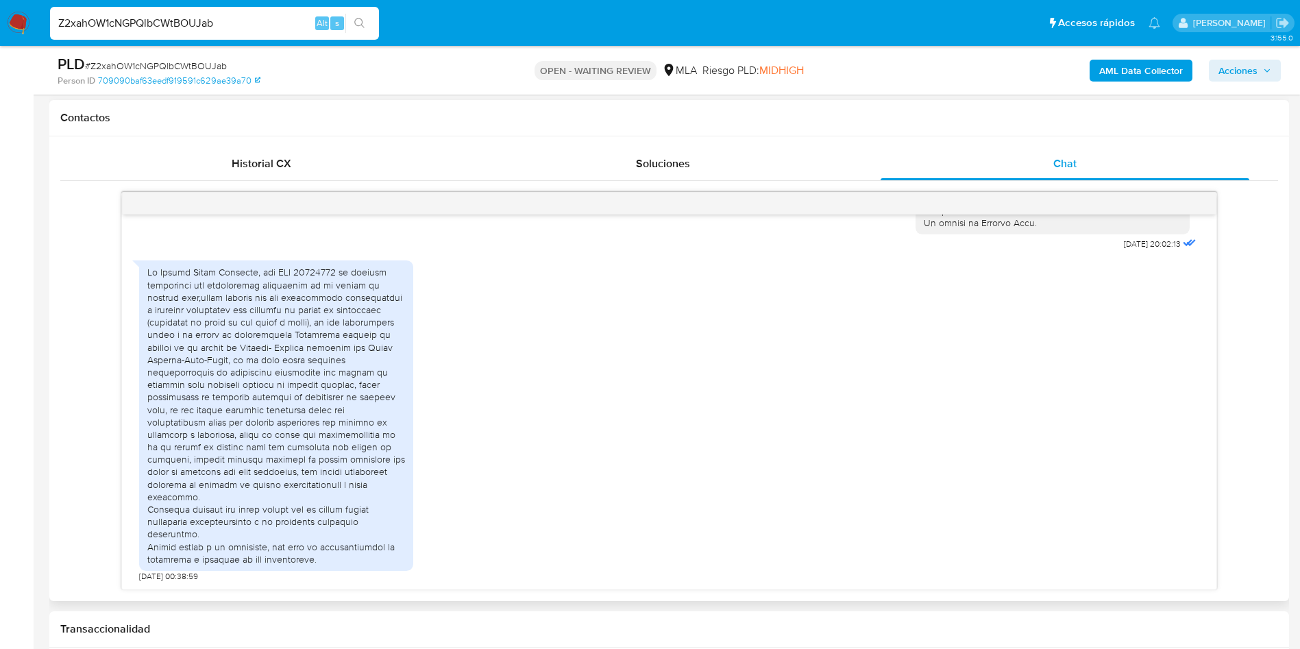
click at [147, 275] on div at bounding box center [276, 415] width 258 height 299
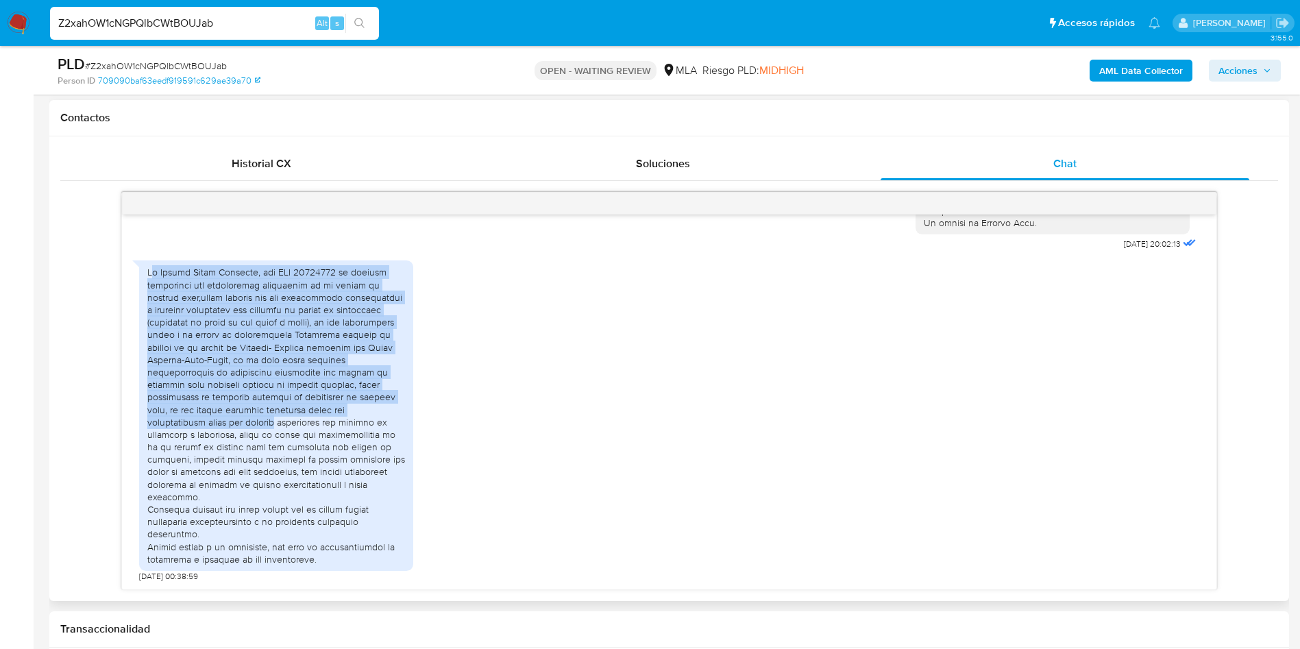
drag, startPoint x: 150, startPoint y: 273, endPoint x: 281, endPoint y: 428, distance: 203.3
click at [281, 428] on div at bounding box center [276, 415] width 258 height 299
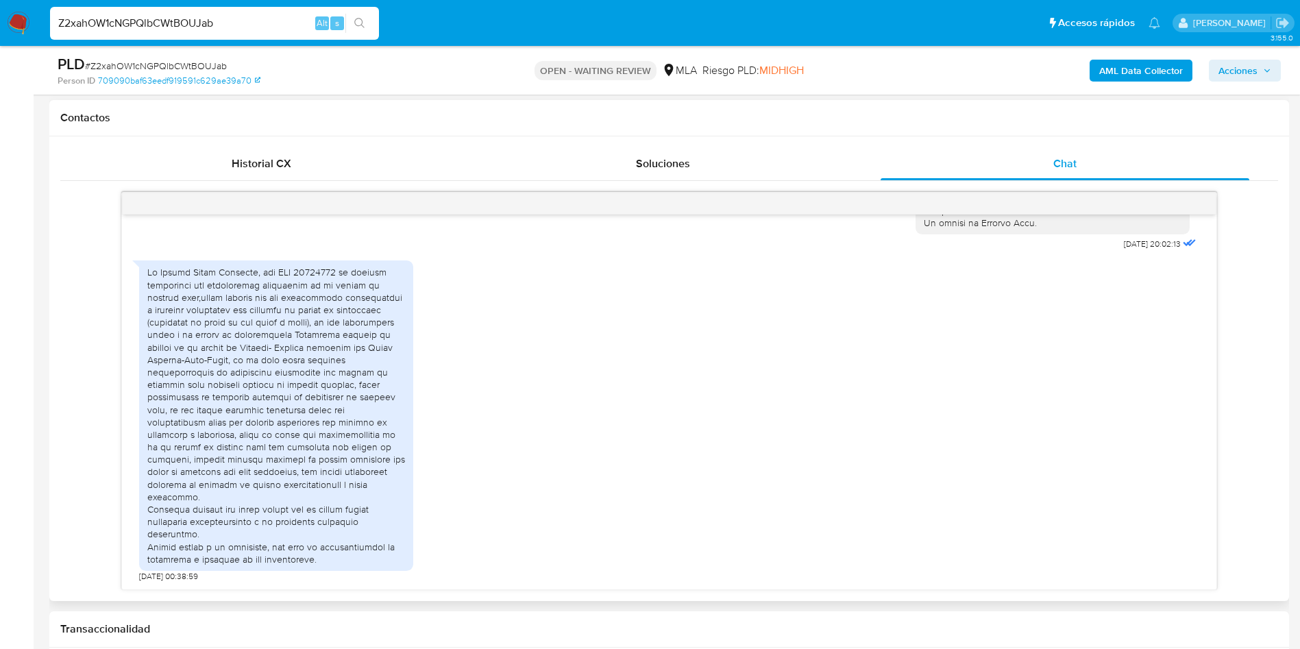
click at [215, 440] on div at bounding box center [276, 415] width 258 height 299
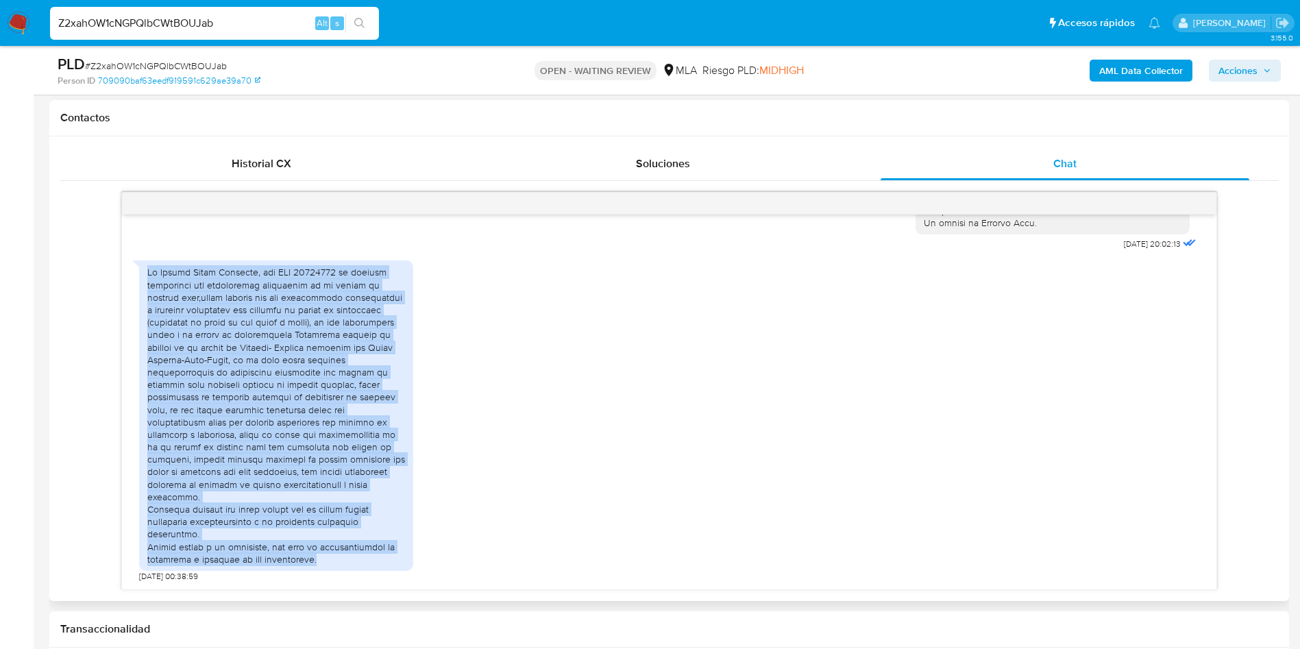
drag, startPoint x: 317, startPoint y: 558, endPoint x: 118, endPoint y: 265, distance: 354.1
click at [118, 265] on div "17/07/2025 20:02:13 21/07/2025 00:38:59" at bounding box center [669, 391] width 1218 height 398
copy div "Yo Miguel Angel Cespedes, con DNI 35261570 me permito justificar los movimiento…"
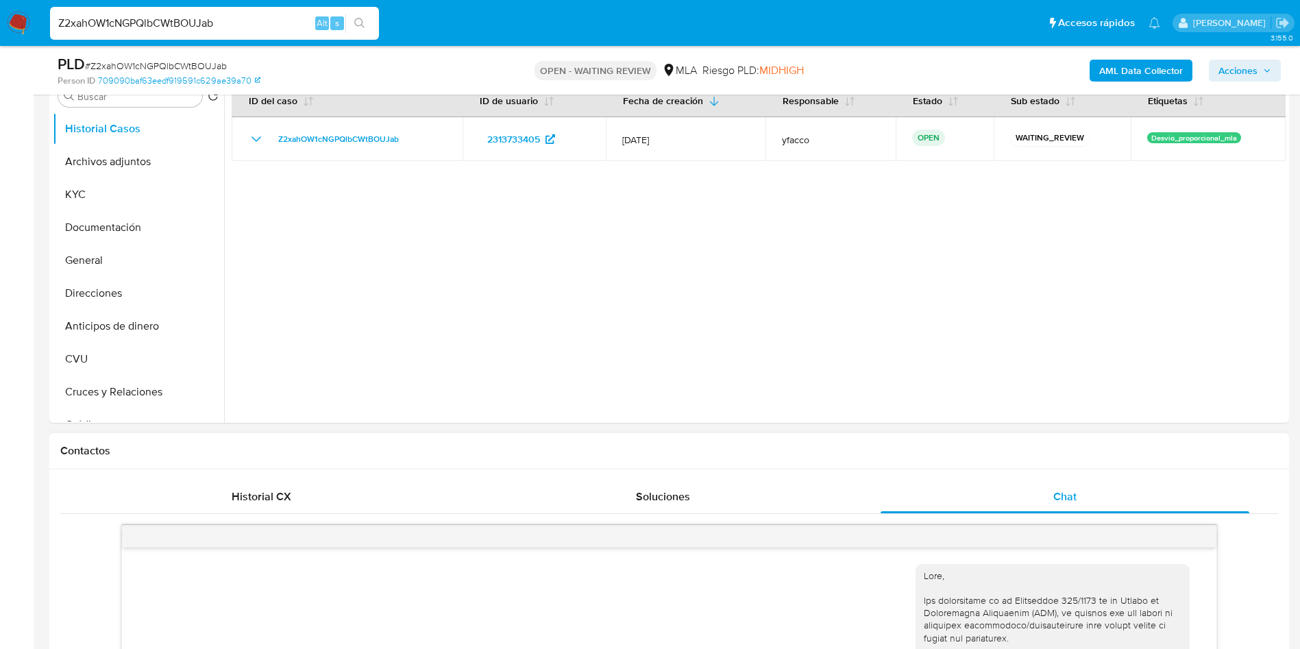
scroll to position [103, 0]
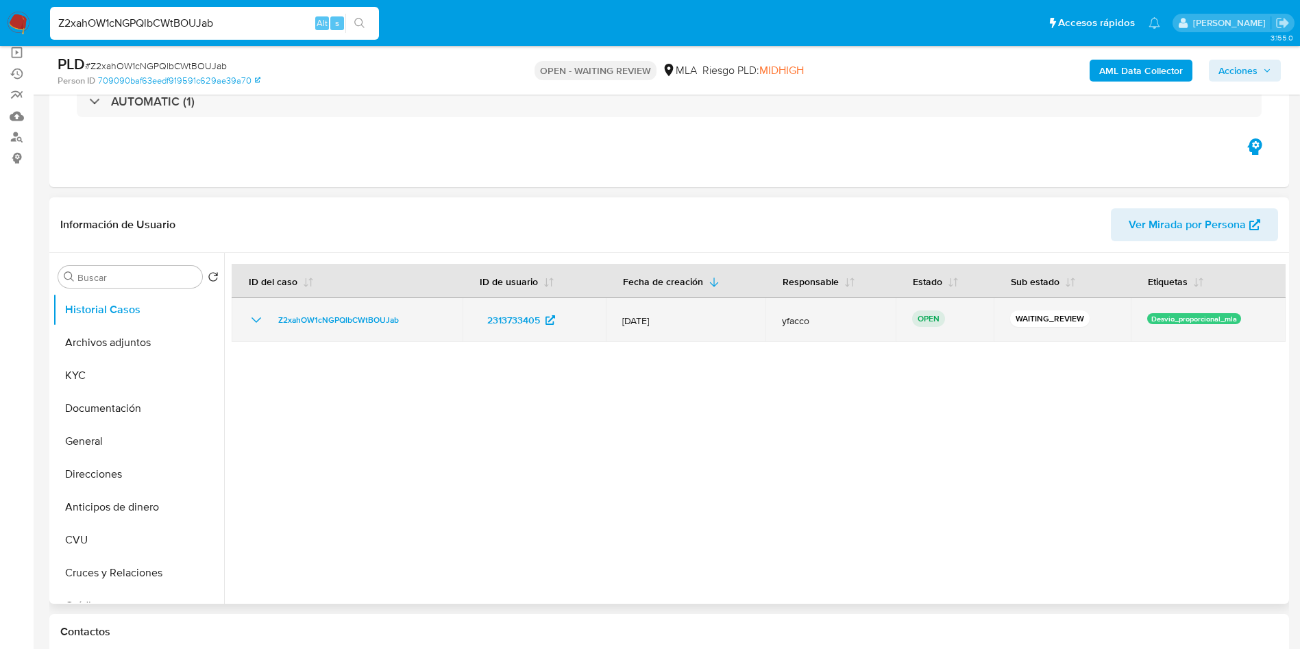
drag, startPoint x: 269, startPoint y: 320, endPoint x: 410, endPoint y: 323, distance: 140.5
click at [410, 323] on div "Z2xahOW1cNGPQlbCWtBOUJab" at bounding box center [347, 320] width 198 height 16
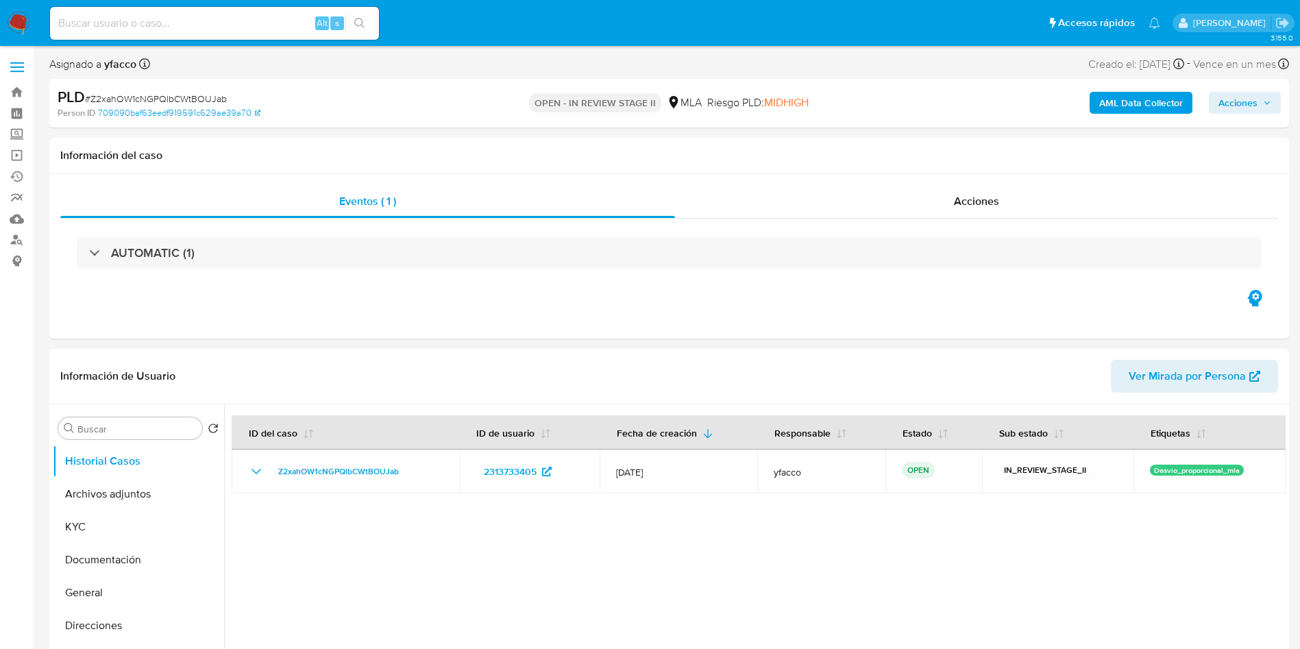
select select "10"
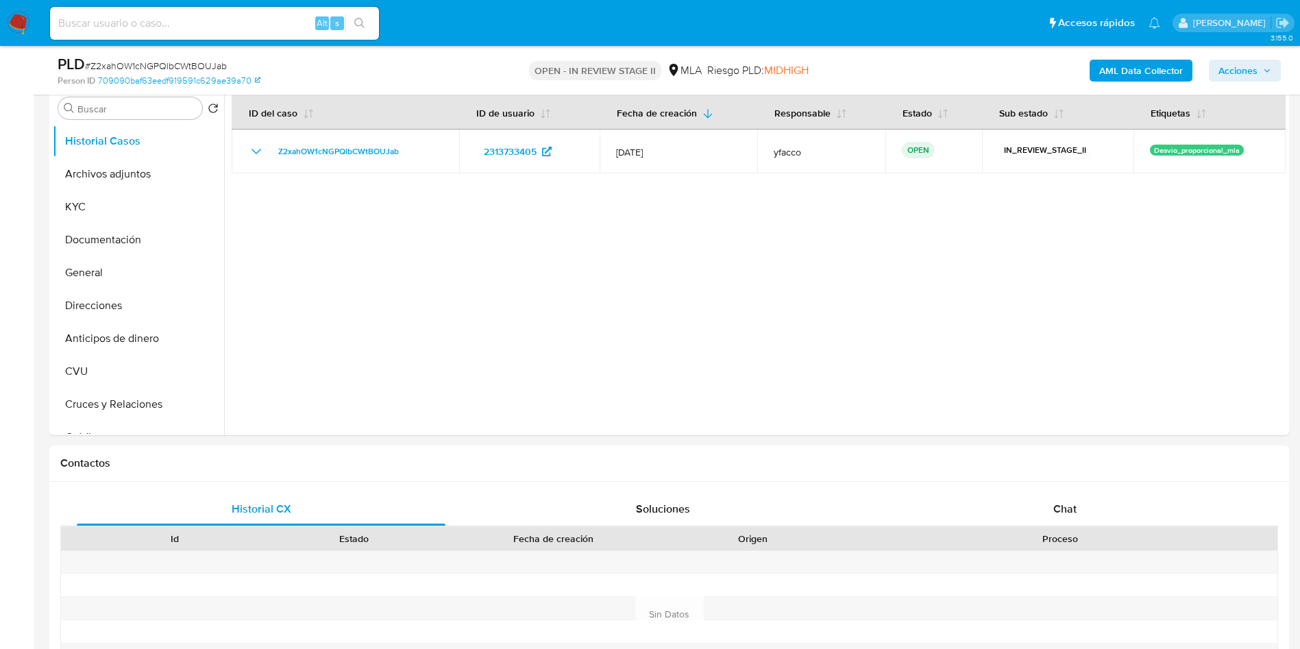
scroll to position [308, 0]
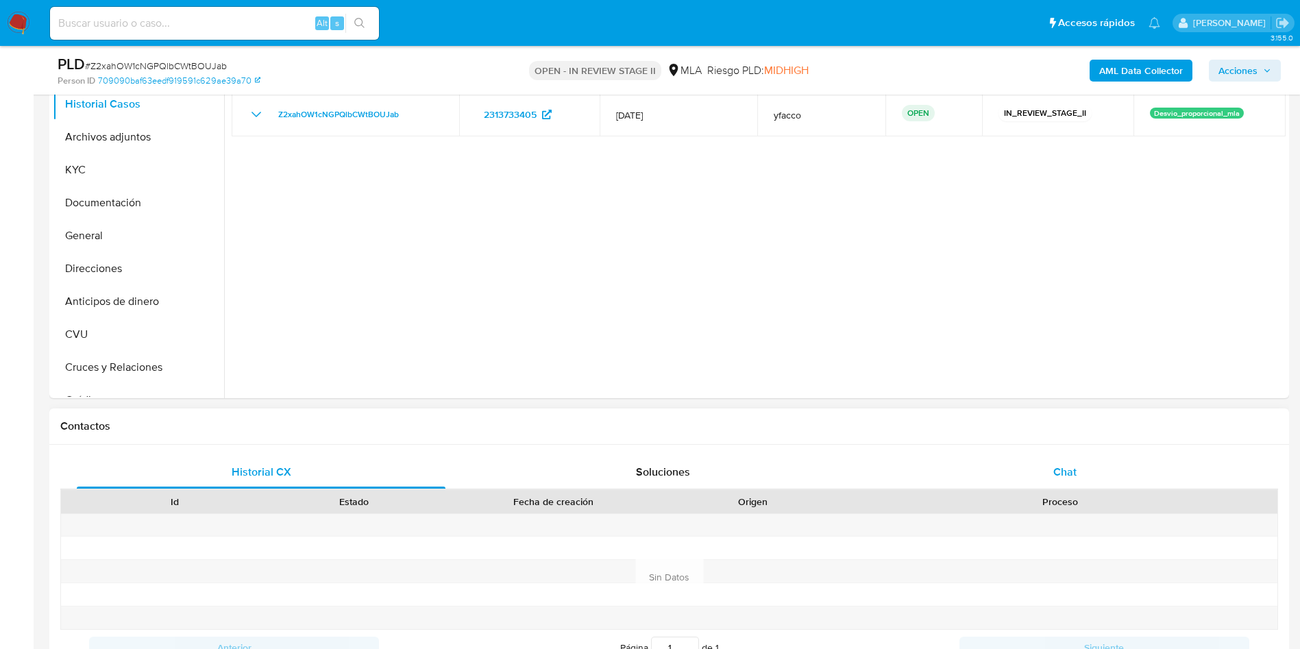
click at [1074, 485] on div "Chat" at bounding box center [1065, 472] width 369 height 33
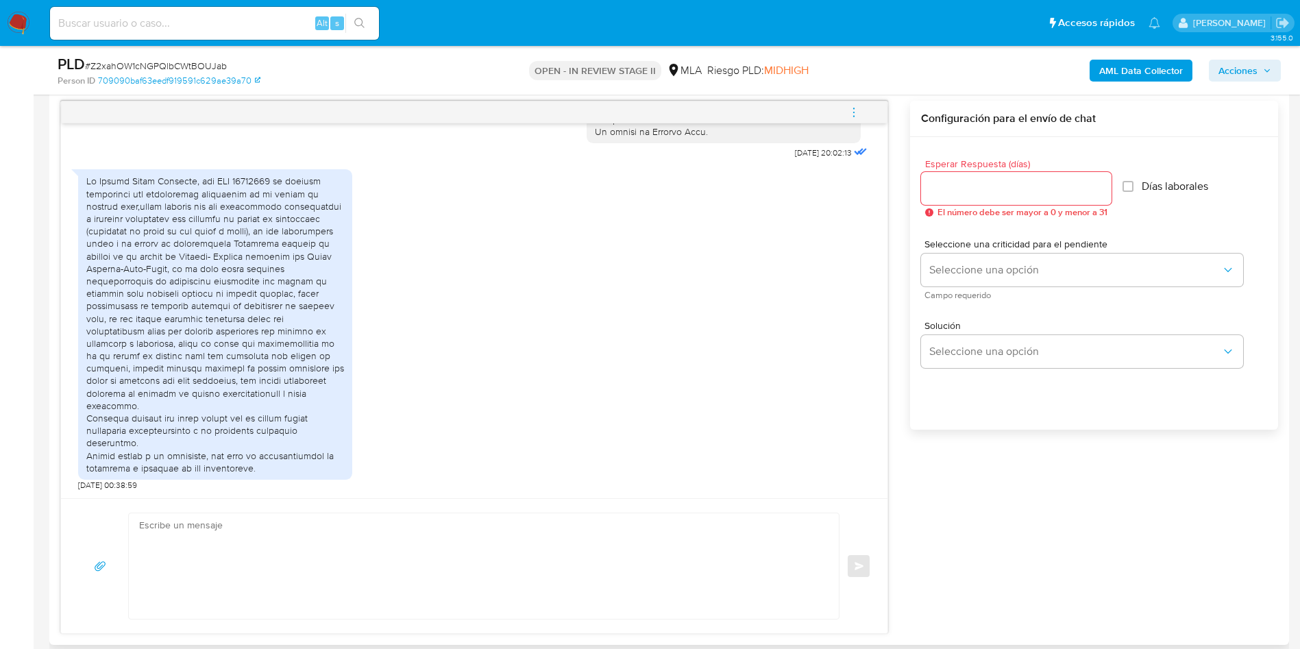
scroll to position [822, 0]
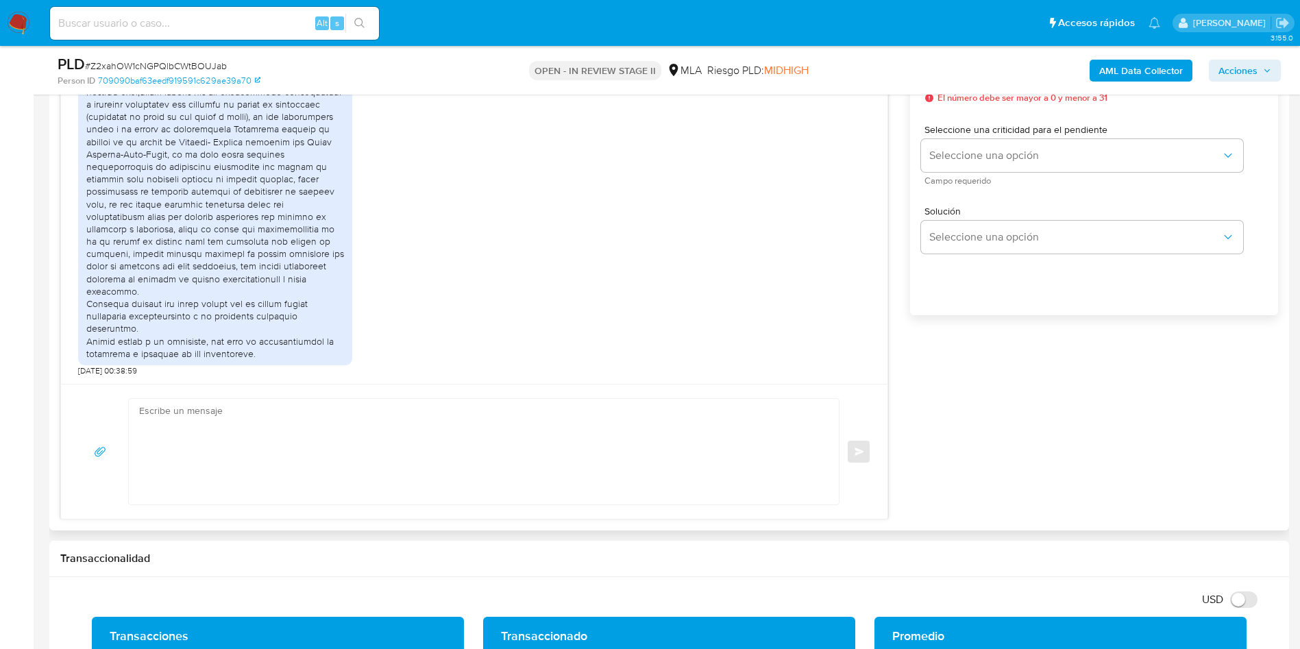
click at [309, 399] on textarea at bounding box center [480, 452] width 682 height 106
paste textarea "Hola XXX, Muchas gracias por la respuesta. Analizamos tu caso y verificamos que…"
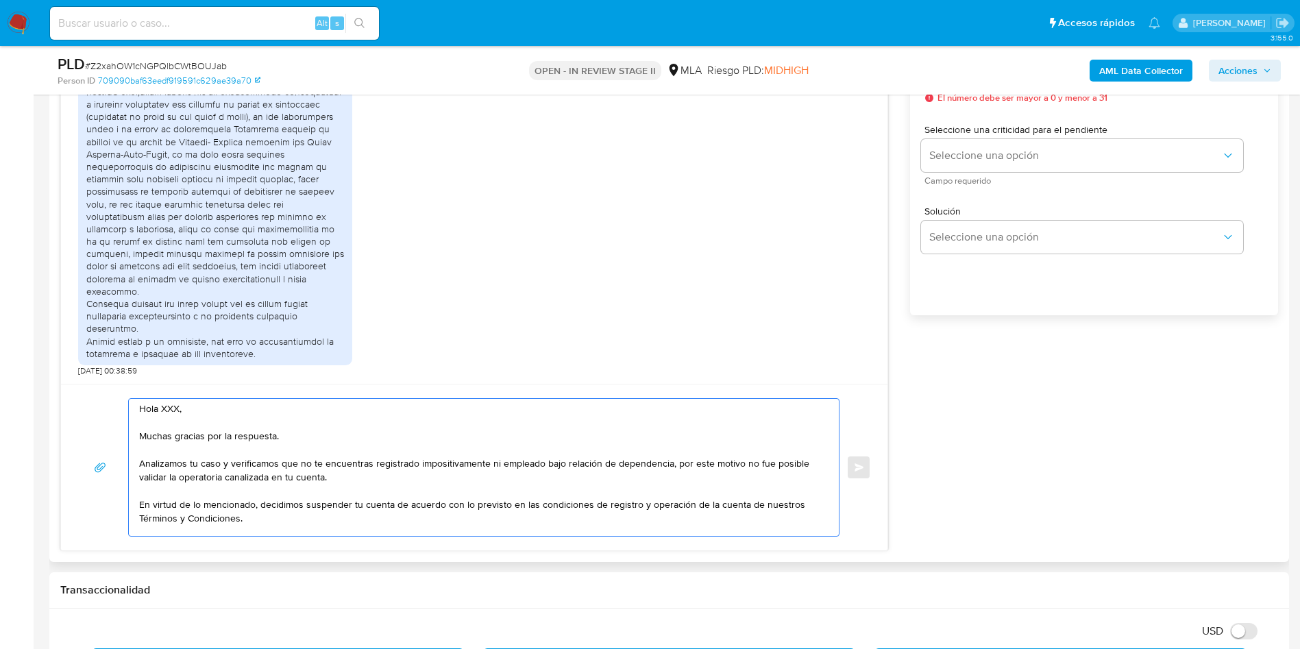
scroll to position [0, 0]
click at [172, 415] on textarea "Hola XXX, Muchas gracias por la respuesta. Analizamos tu caso y verificamos que…" at bounding box center [480, 467] width 682 height 137
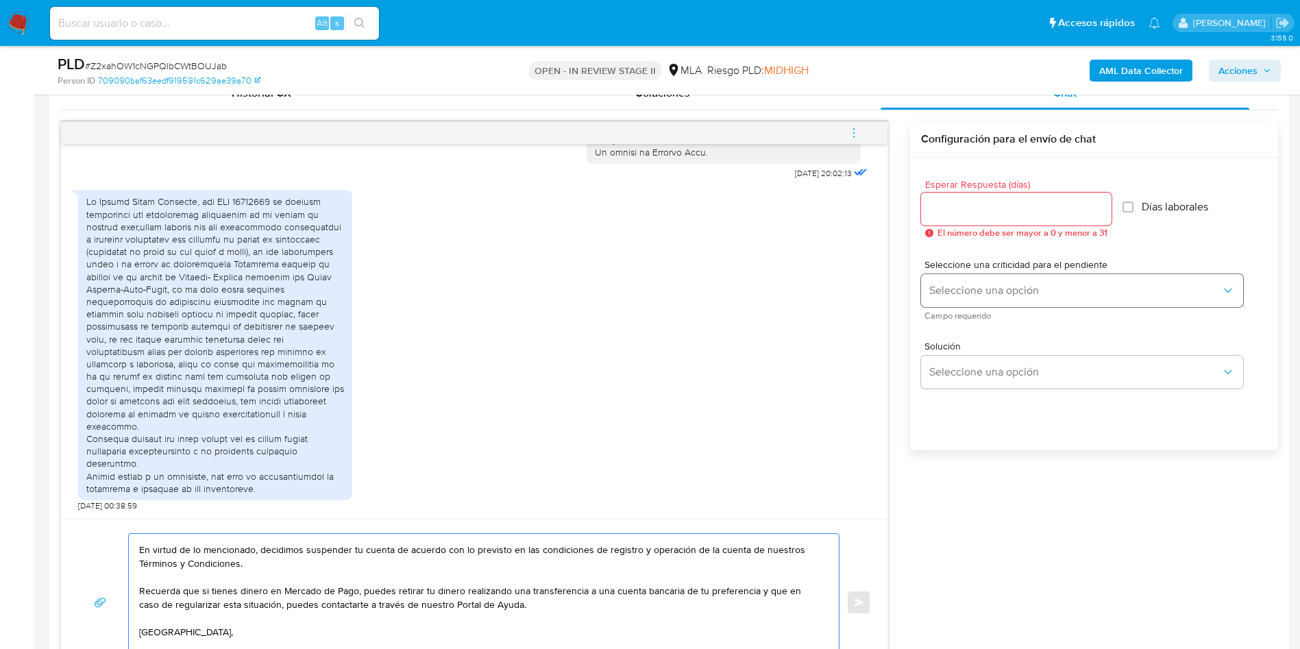
scroll to position [617, 0]
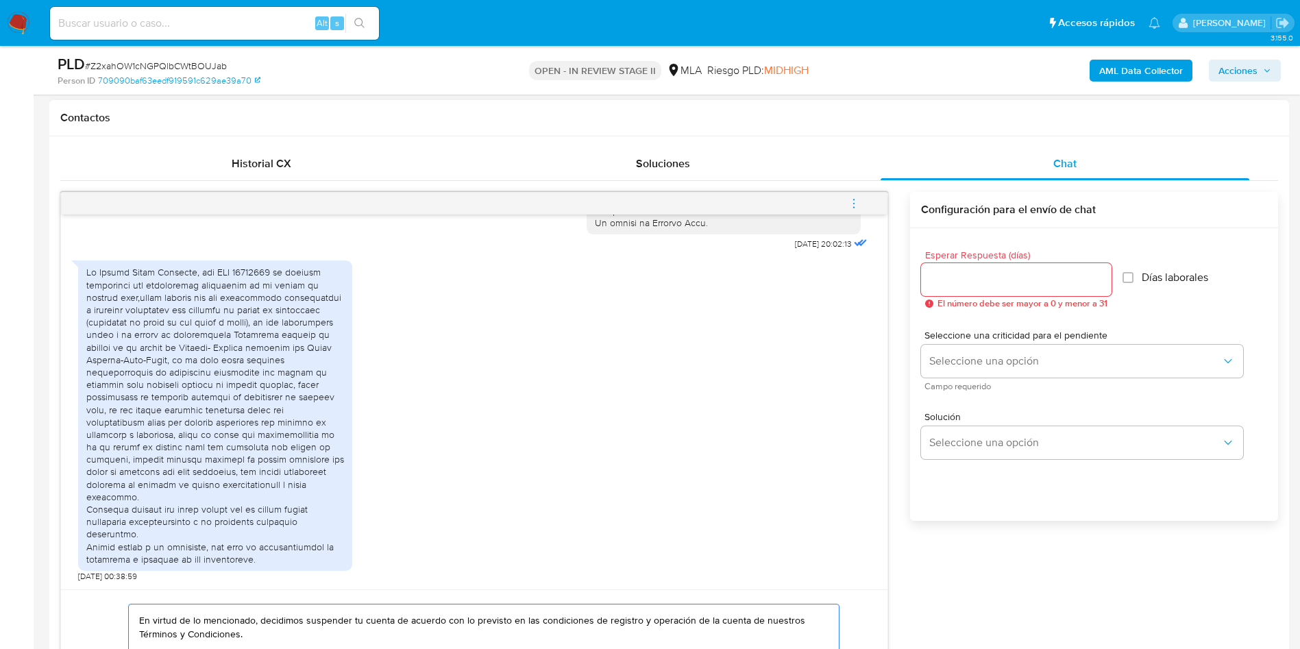
type textarea "Hola, Muchas gracias por la respuesta. Analizamos tu caso y verificamos que no …"
click at [967, 278] on input "Esperar Respuesta (días)" at bounding box center [1016, 280] width 190 height 18
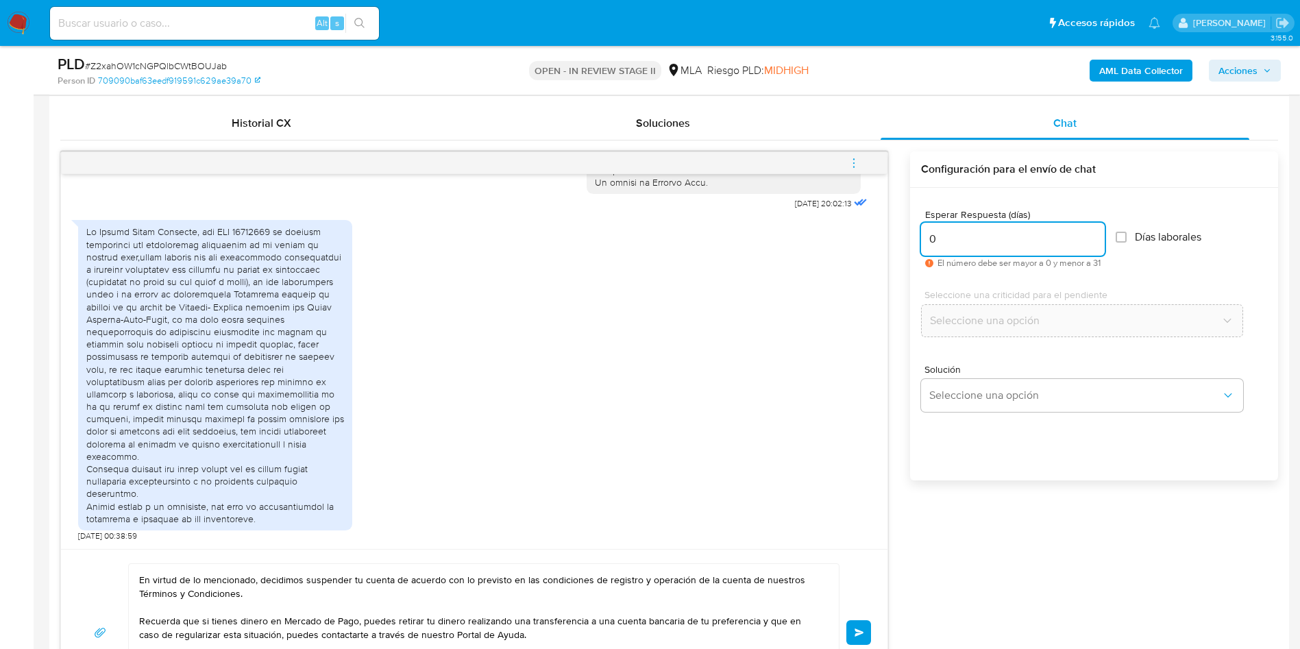
scroll to position [719, 0]
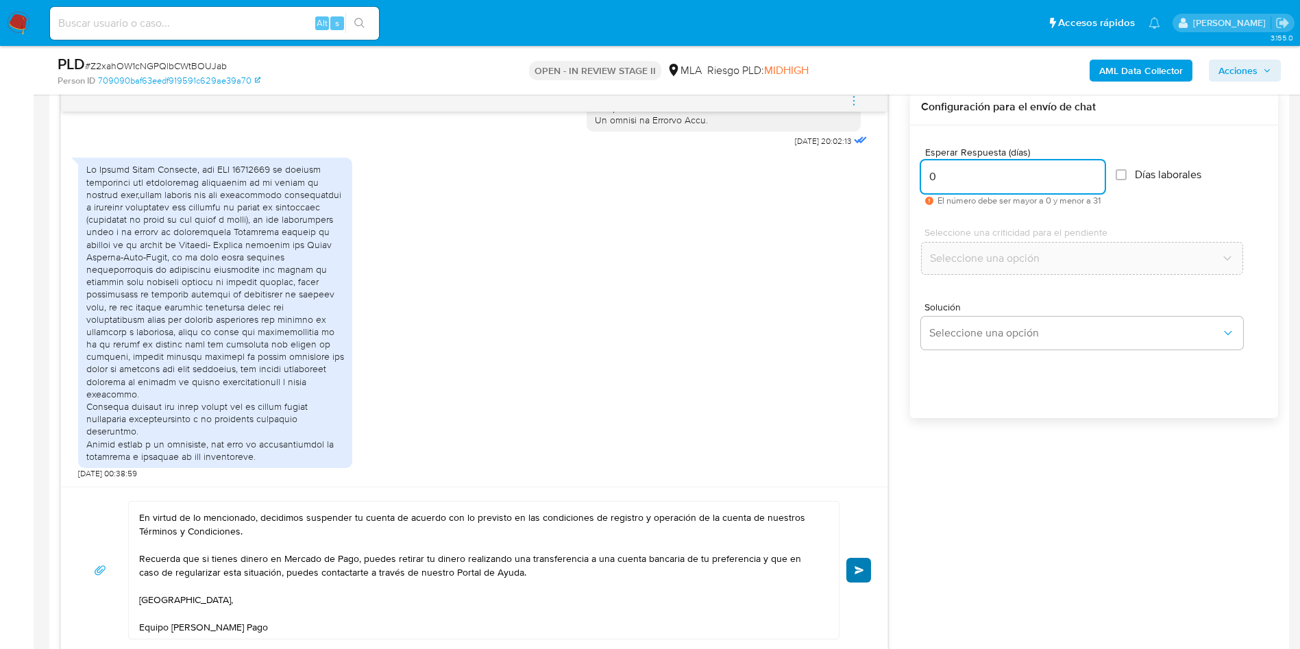
type input "0"
drag, startPoint x: 863, startPoint y: 565, endPoint x: 861, endPoint y: 545, distance: 20.7
click at [864, 565] on button "Enviar" at bounding box center [858, 570] width 25 height 25
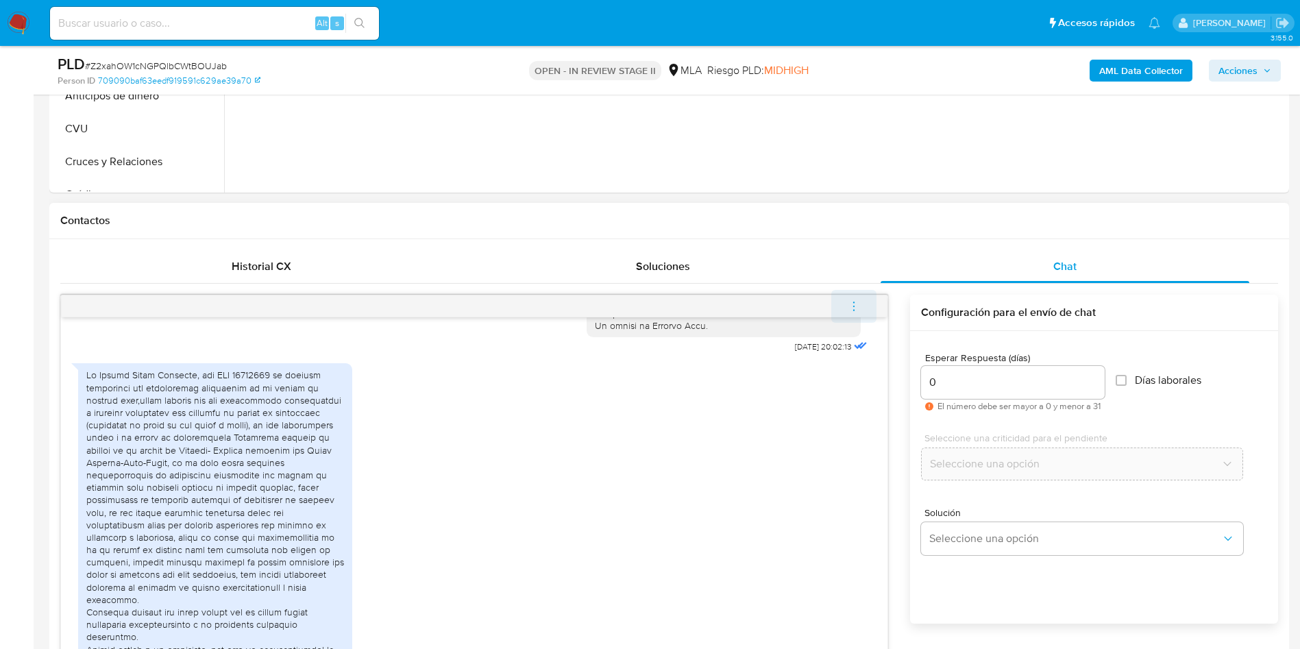
scroll to position [1068, 0]
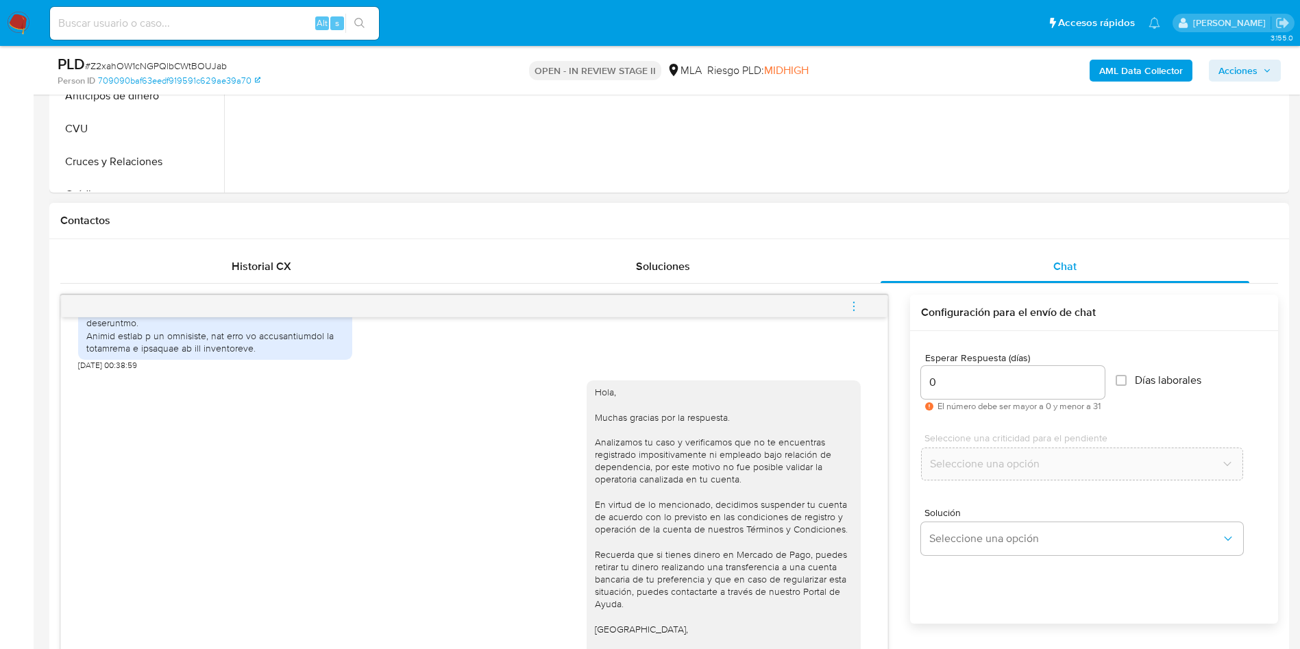
click at [850, 301] on icon "menu-action" at bounding box center [854, 306] width 12 height 12
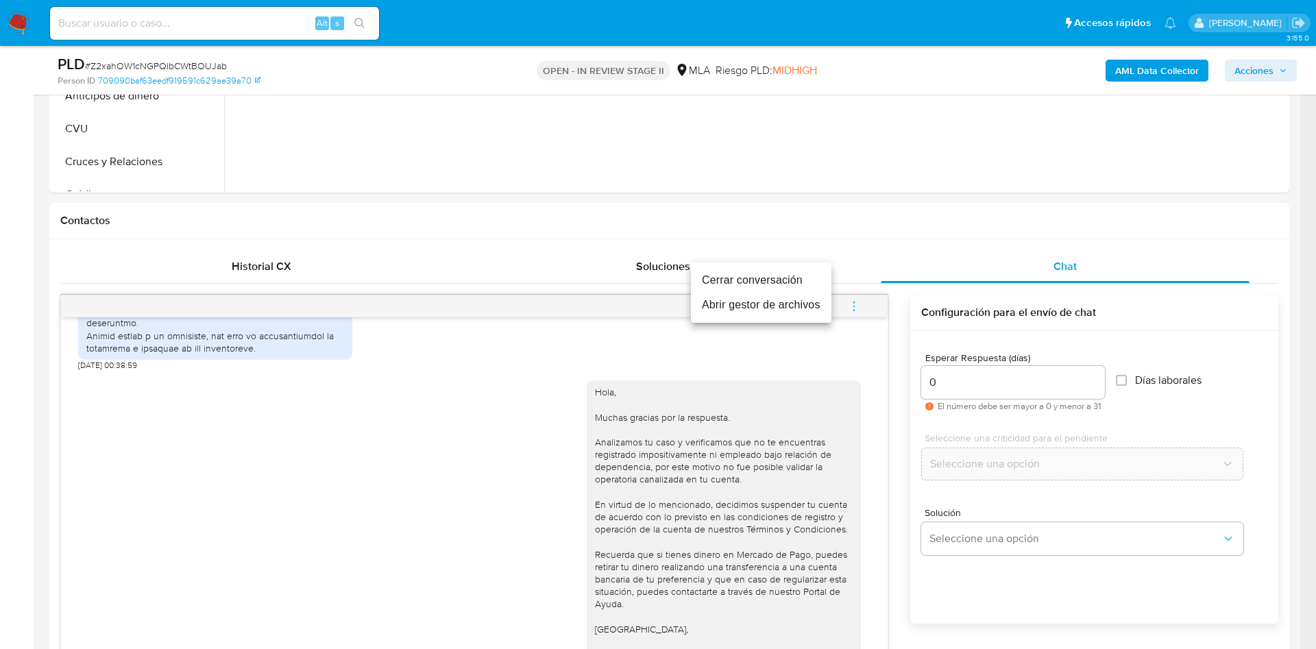
click at [768, 276] on li "Cerrar conversación" at bounding box center [761, 280] width 140 height 25
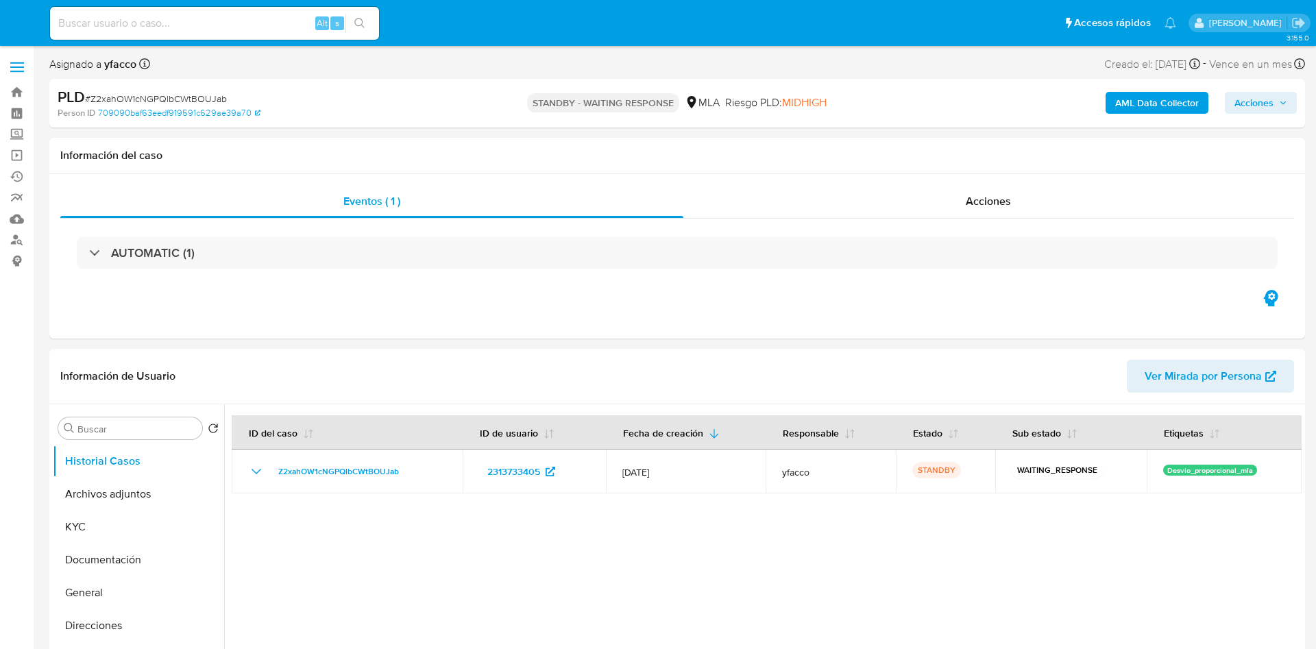
select select "10"
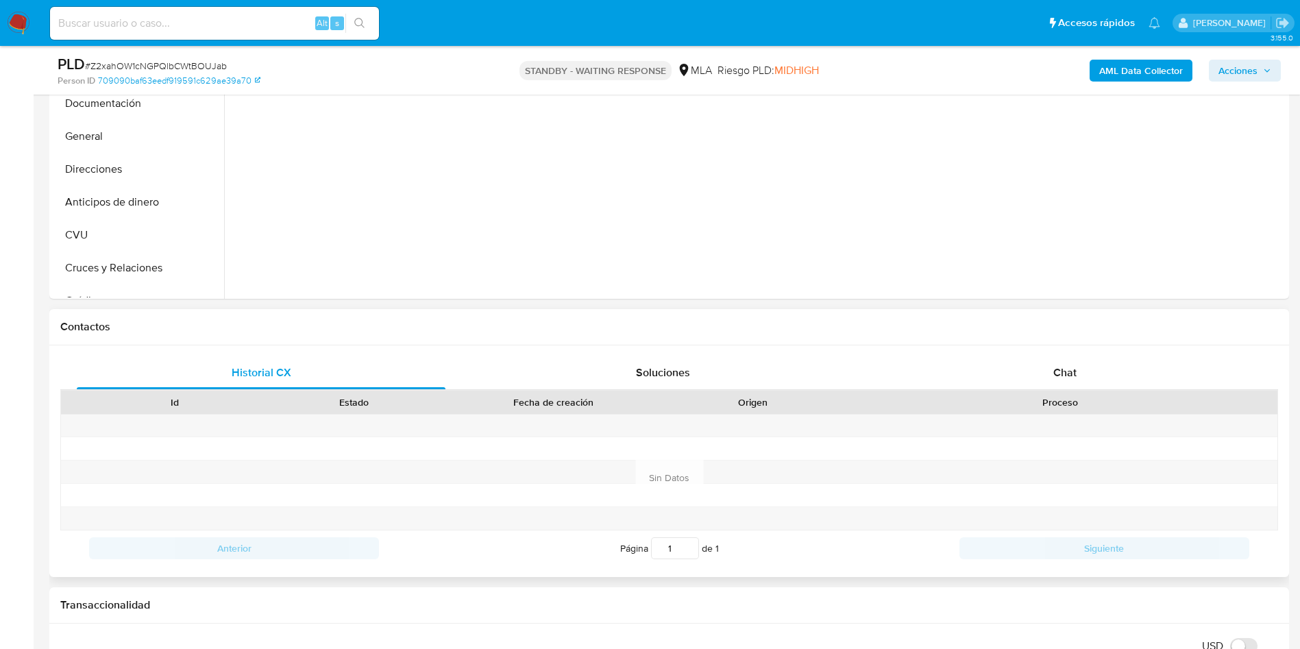
scroll to position [411, 0]
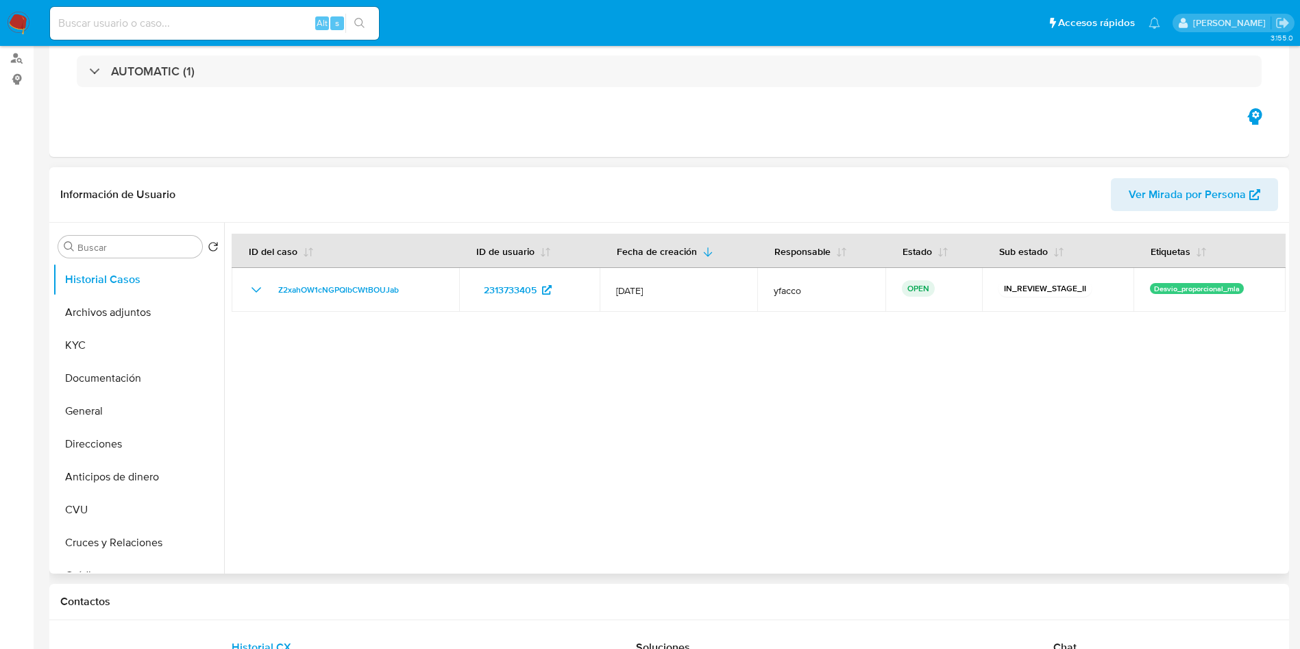
select select "10"
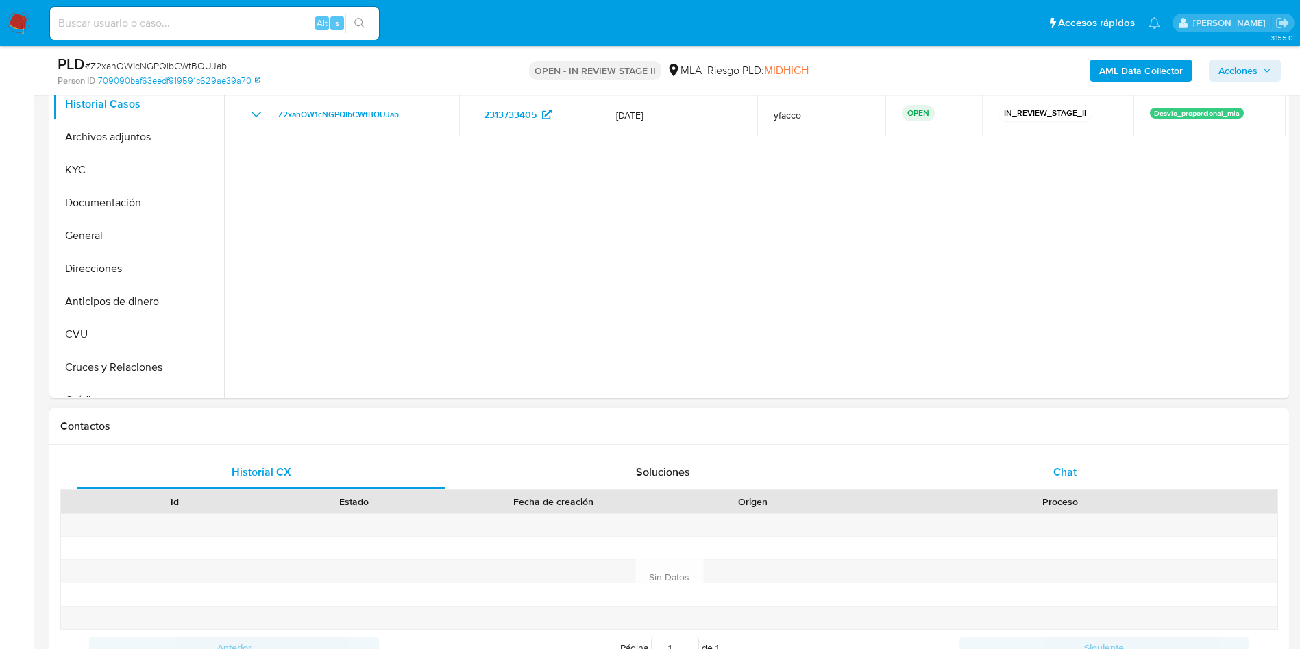
click at [1068, 476] on span "Chat" at bounding box center [1064, 472] width 23 height 16
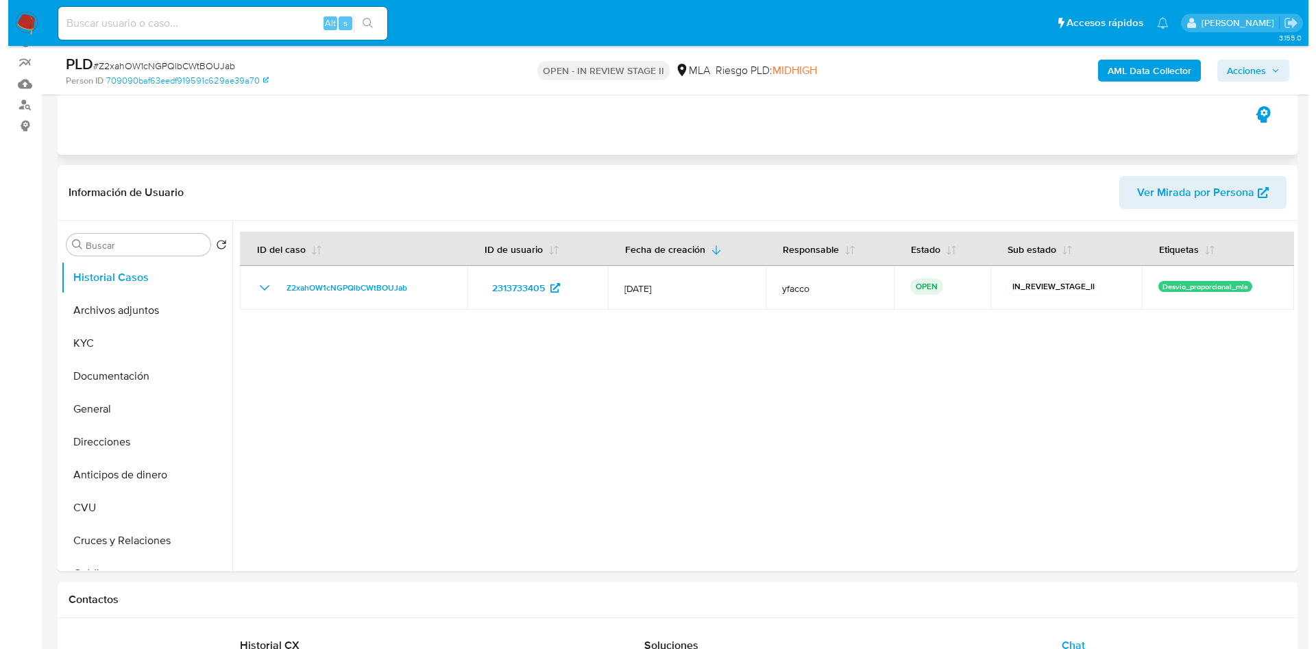
scroll to position [103, 0]
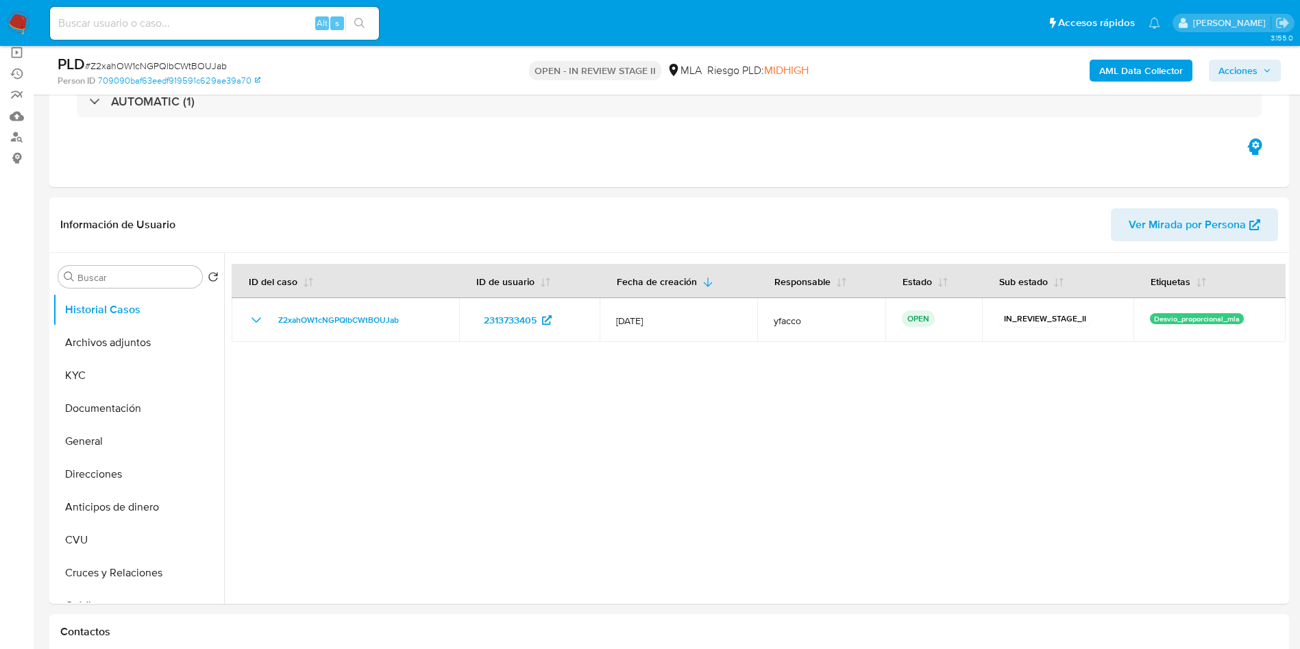
click at [1105, 64] on b "AML Data Collector" at bounding box center [1141, 71] width 84 height 22
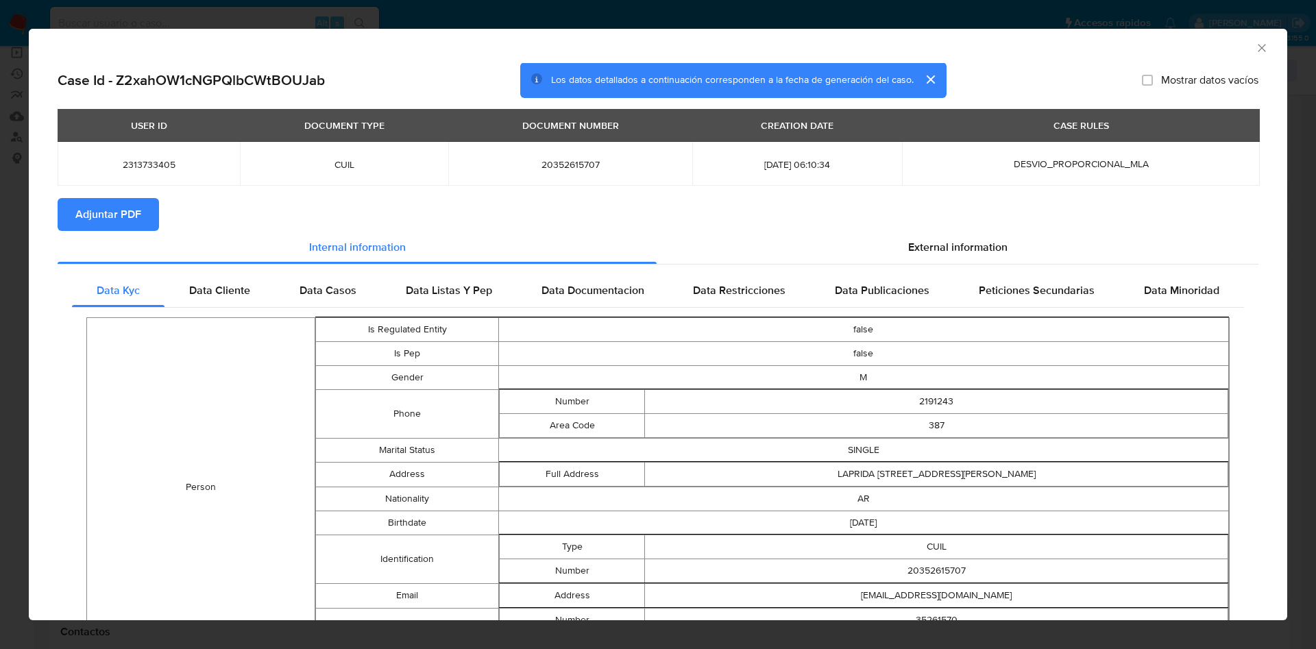
click at [96, 212] on span "Adjuntar PDF" at bounding box center [108, 214] width 66 height 30
click at [1255, 45] on icon "Cerrar ventana" at bounding box center [1262, 48] width 14 height 14
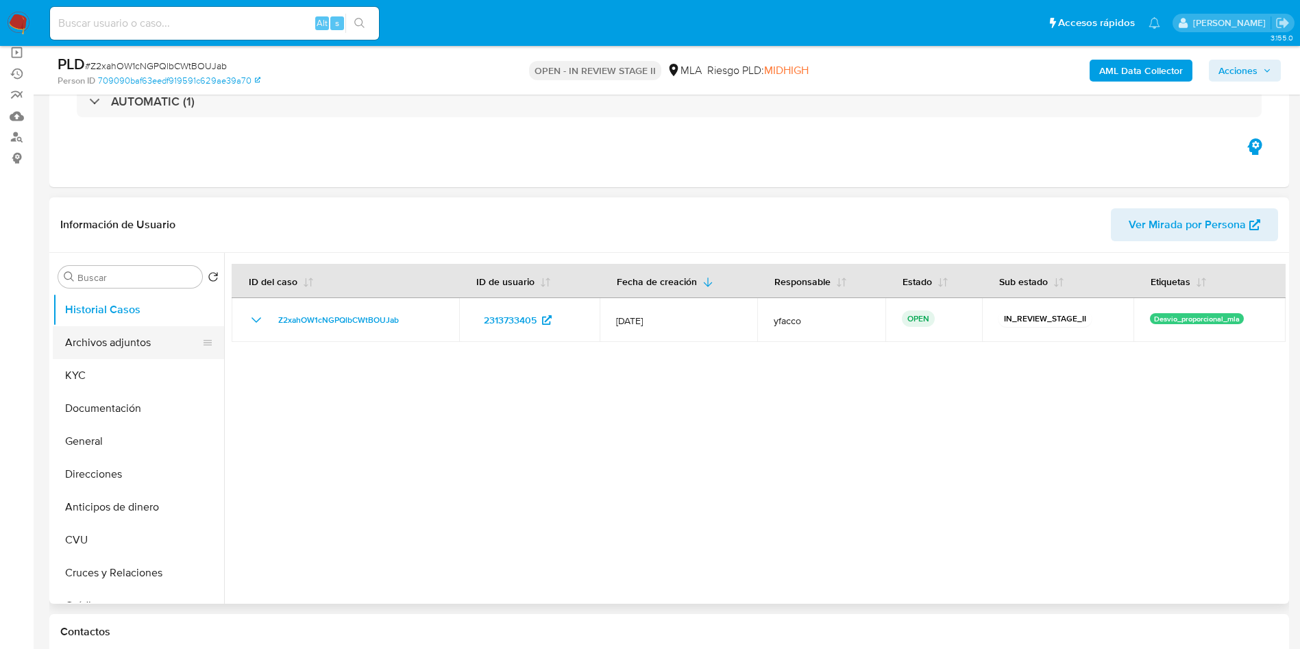
click at [149, 343] on button "Archivos adjuntos" at bounding box center [133, 342] width 160 height 33
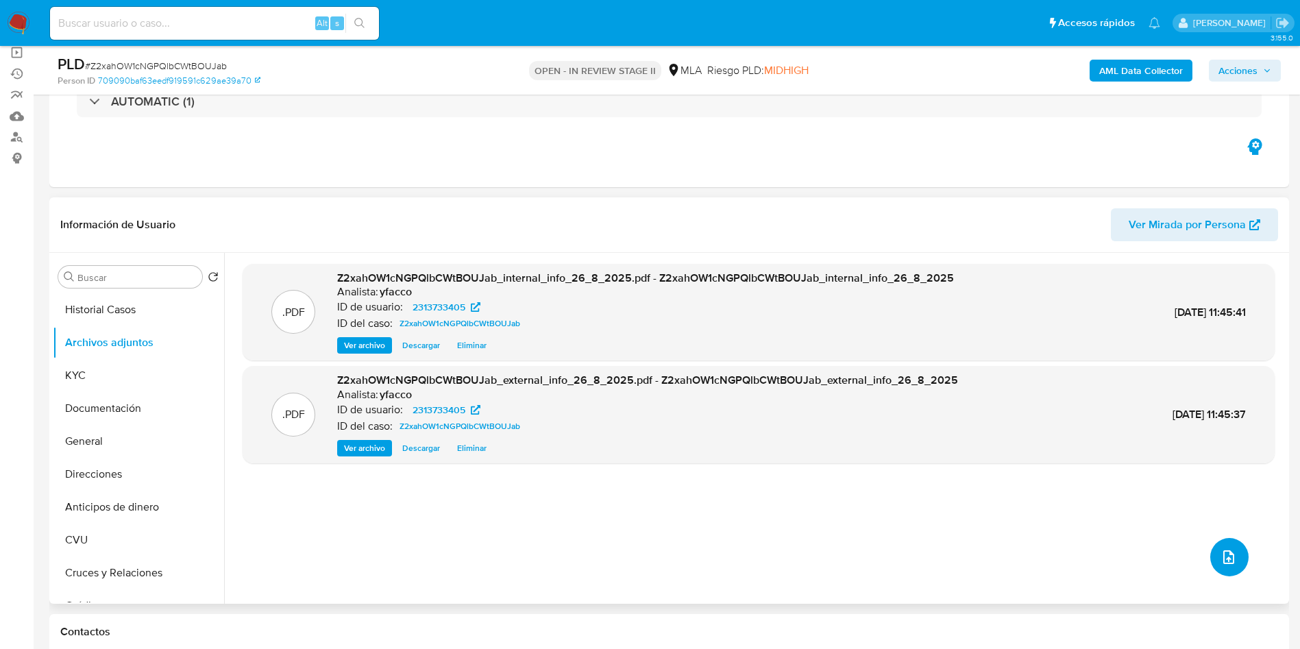
click at [1224, 563] on icon "upload-file" at bounding box center [1228, 557] width 11 height 14
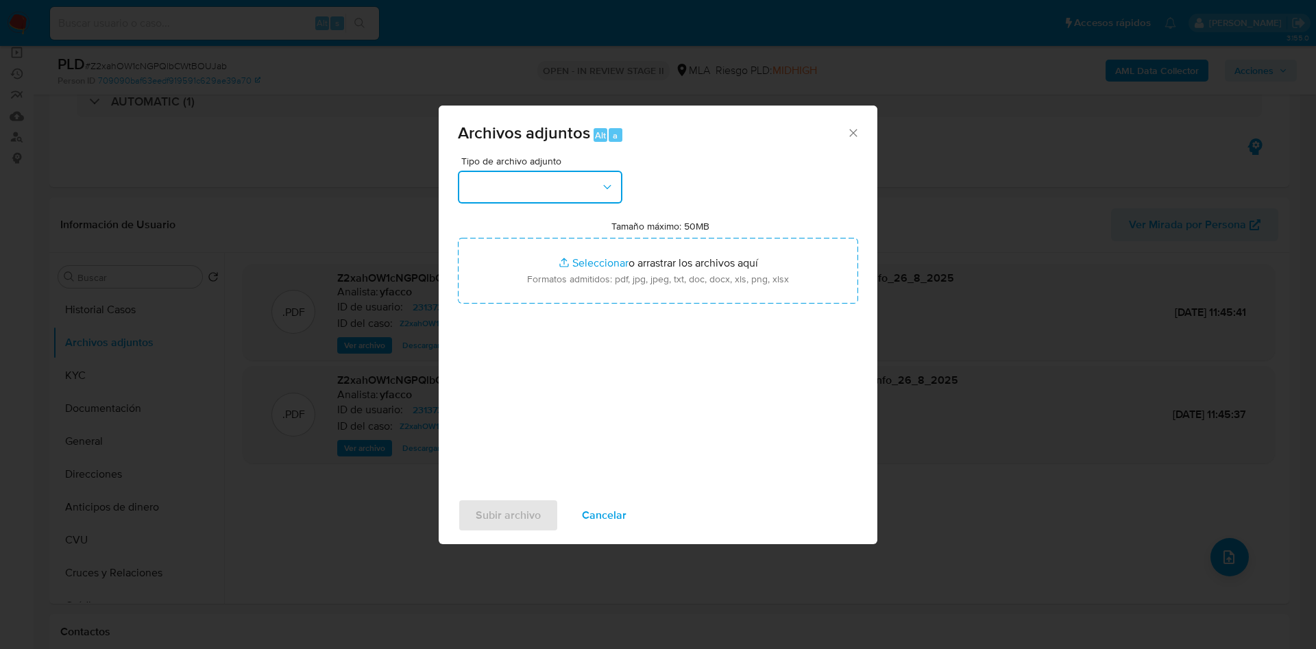
click at [537, 193] on button "button" at bounding box center [540, 187] width 164 height 33
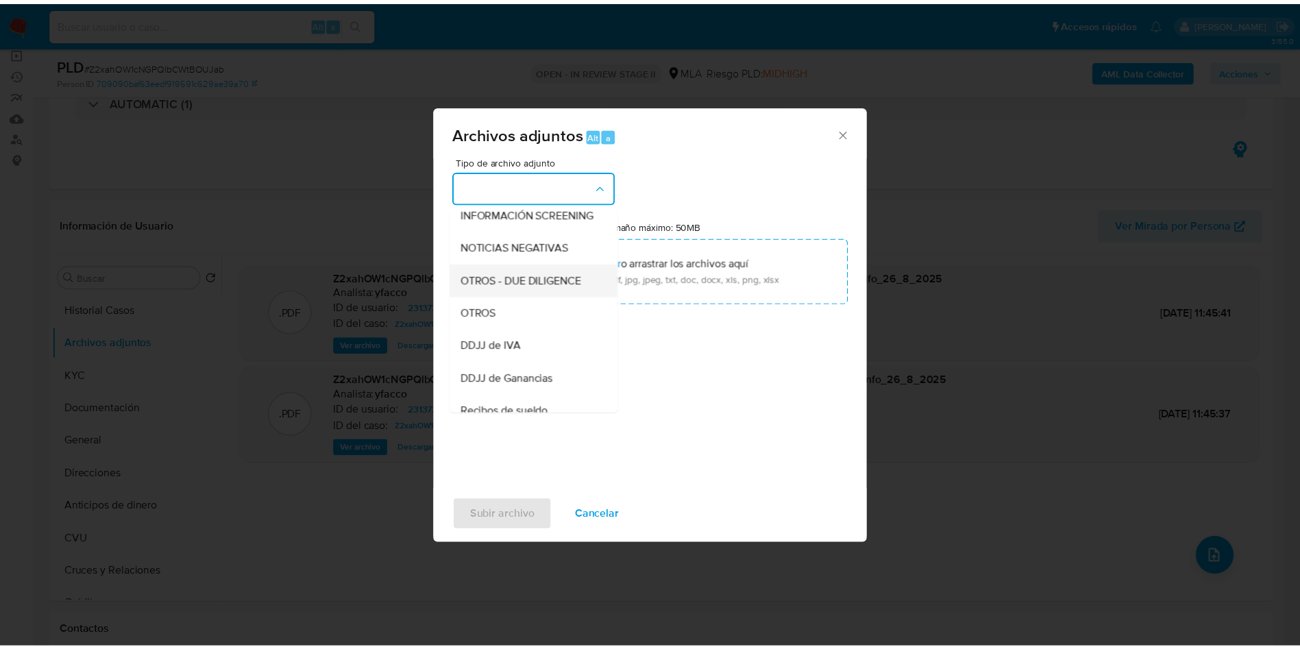
scroll to position [206, 0]
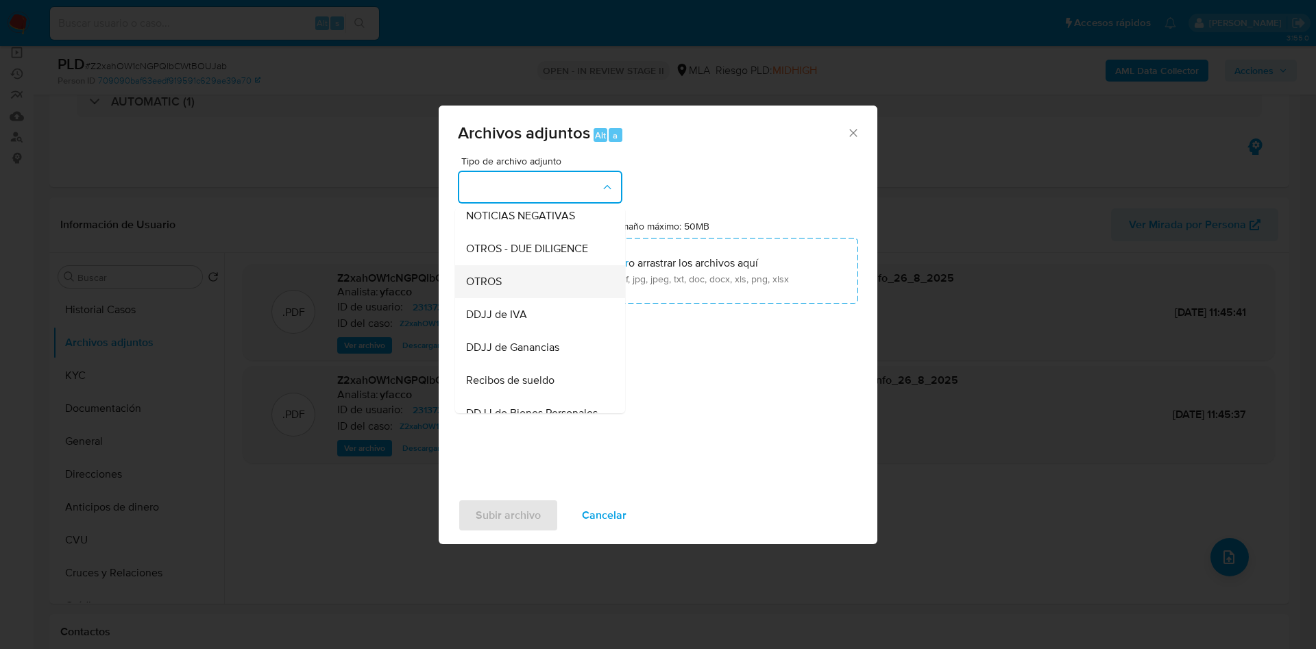
click at [478, 288] on span "OTROS" at bounding box center [484, 282] width 36 height 14
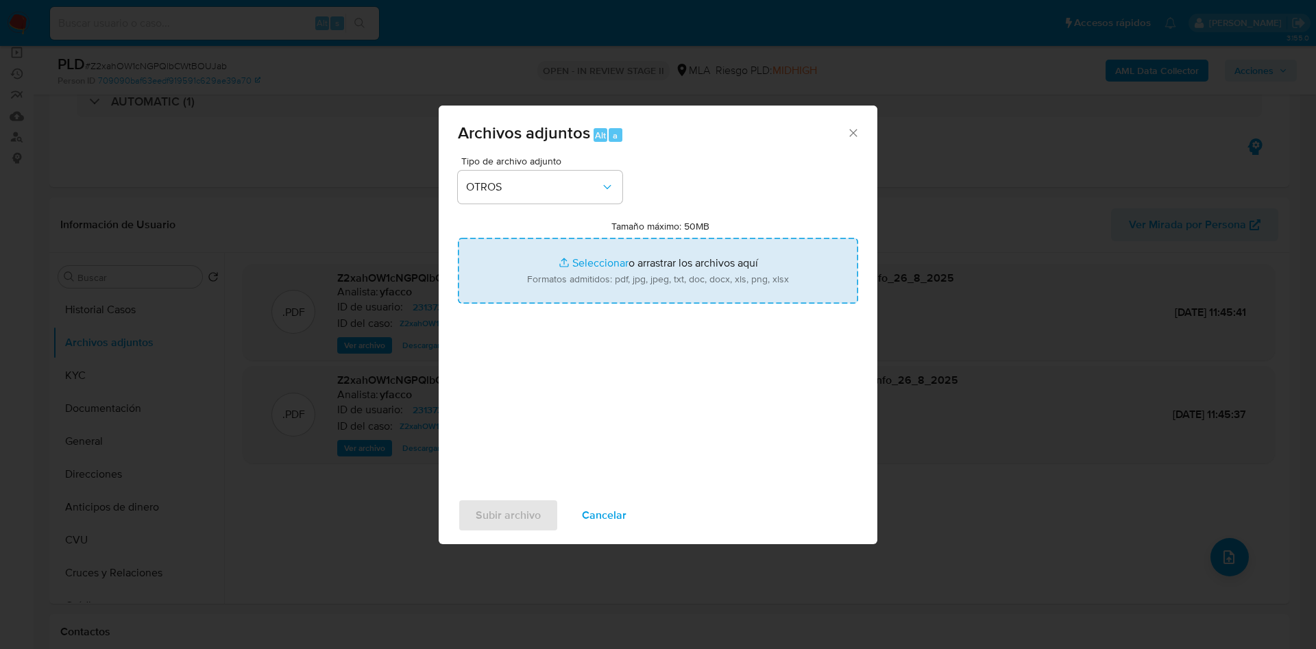
click at [617, 256] on input "Tamaño máximo: 50MB Seleccionar archivos" at bounding box center [658, 271] width 400 height 66
type input "C:\fakepath\Movimientos 2313733405.xlsx"
click at [575, 260] on input "Tamaño máximo: 50MB Seleccionar archivos" at bounding box center [658, 271] width 400 height 66
type input "C:\fakepath\Caselog Z2xahOW1cNGPQlbCWtBOUJab_2025_07_18_02_55_36.docx"
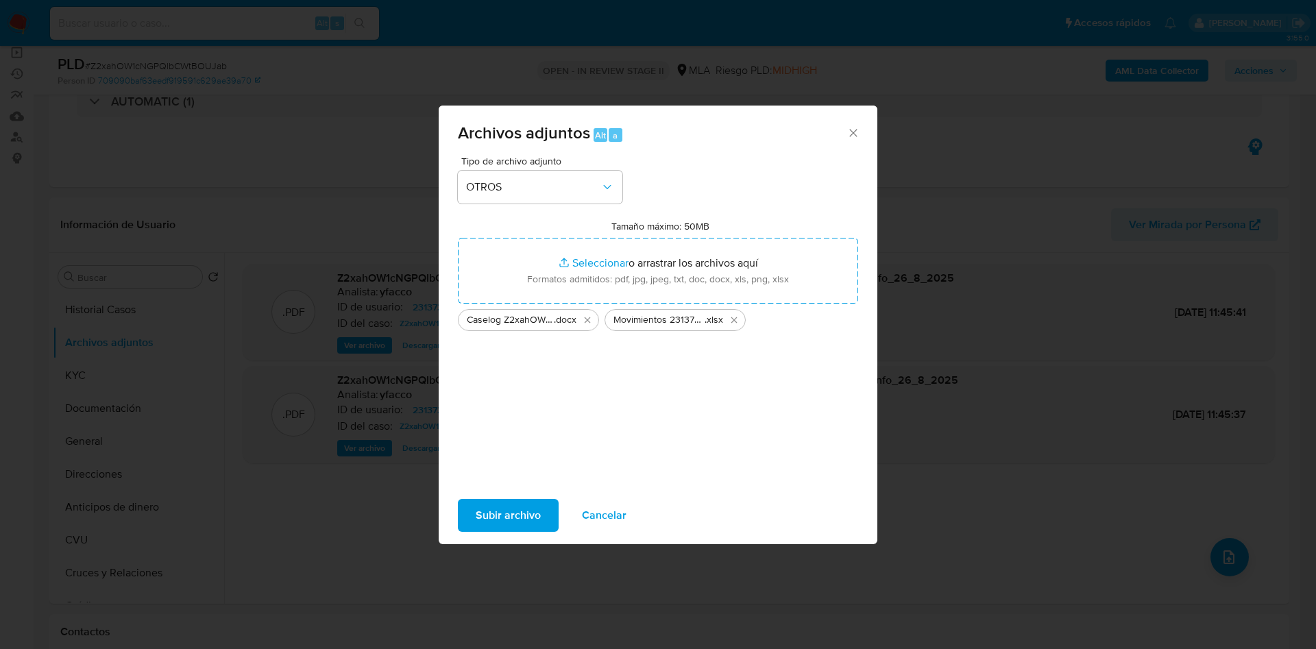
click at [532, 515] on span "Subir archivo" at bounding box center [508, 515] width 65 height 30
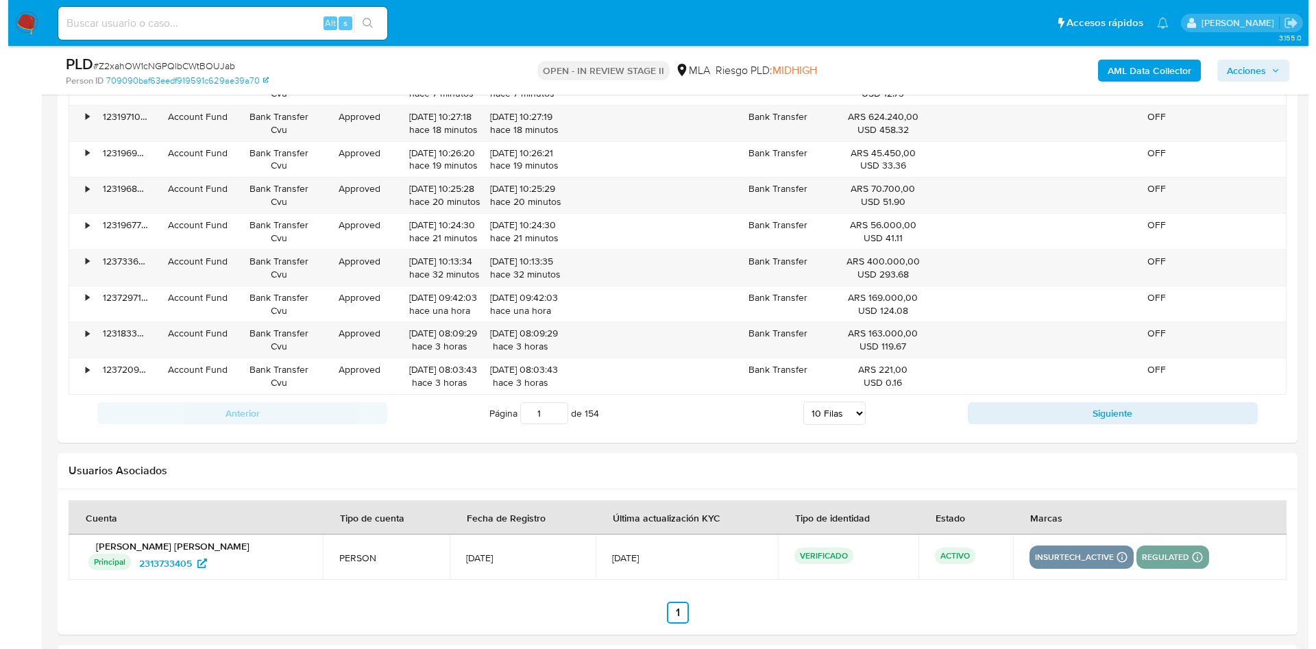
scroll to position [2410, 0]
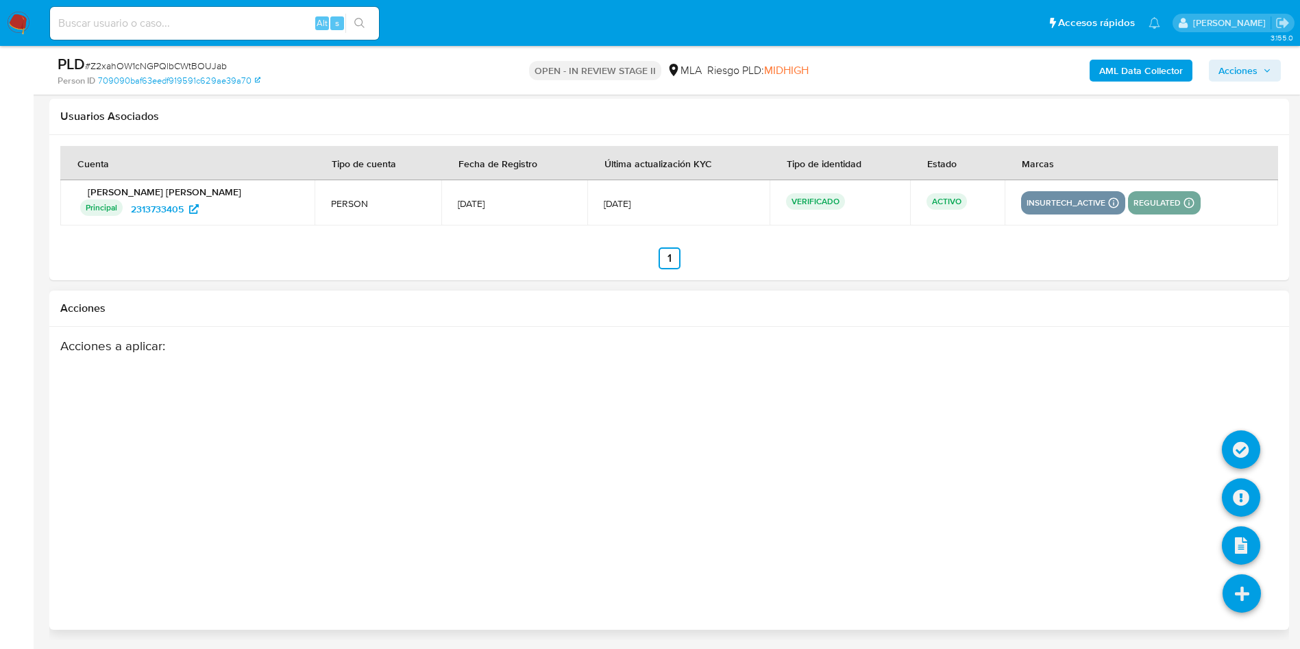
click at [1242, 596] on icon at bounding box center [1241, 593] width 38 height 38
click at [1245, 486] on icon at bounding box center [1241, 497] width 38 height 38
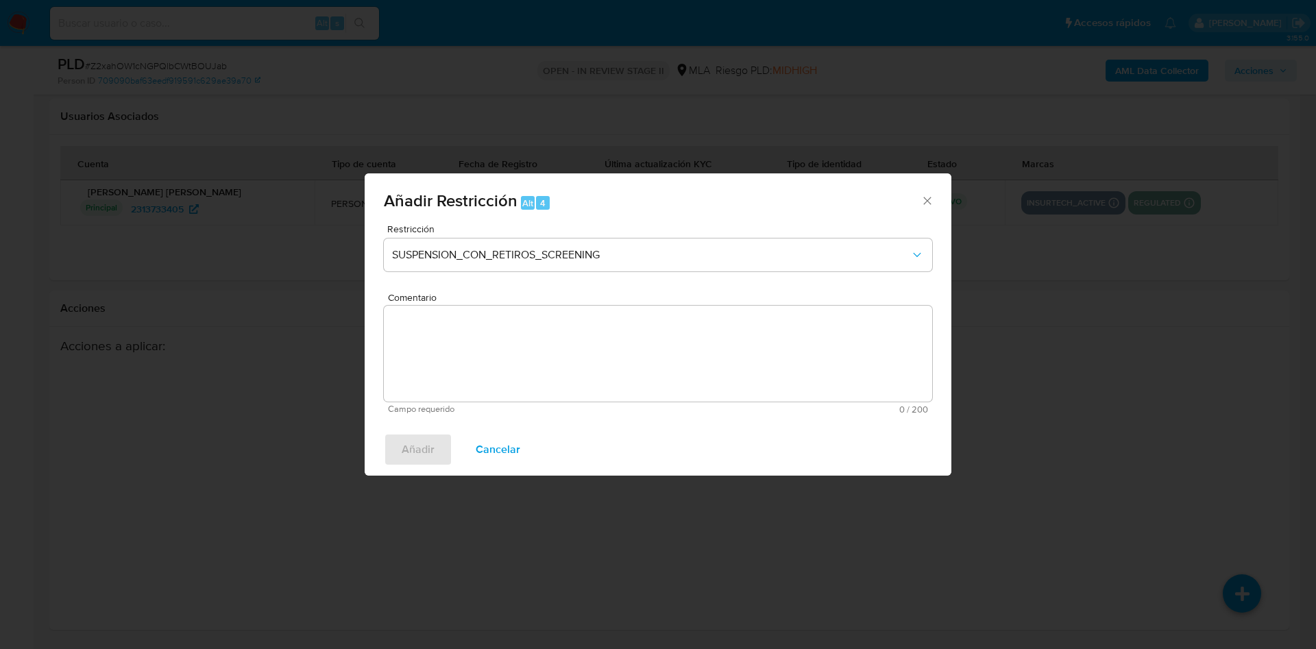
click at [578, 277] on div "Restricción SUSPENSION_CON_RETIROS_SCREENING" at bounding box center [658, 256] width 548 height 65
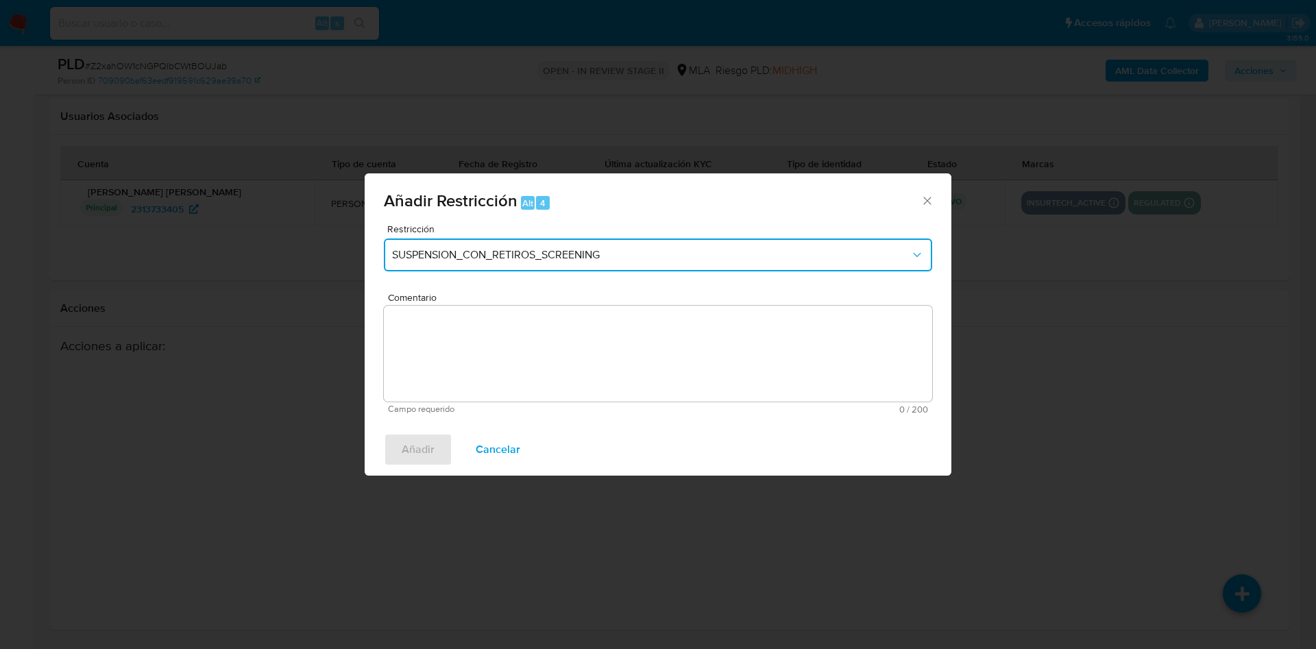
click at [558, 260] on span "SUSPENSION_CON_RETIROS_SCREENING" at bounding box center [651, 255] width 518 height 14
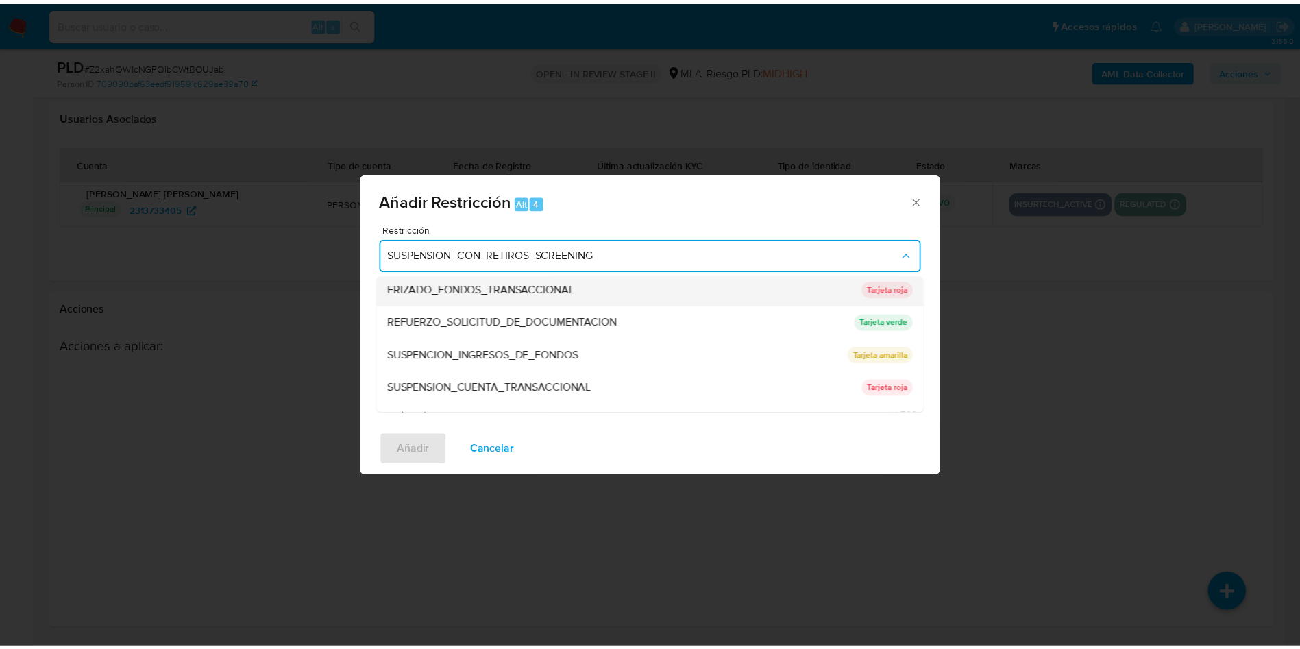
scroll to position [291, 0]
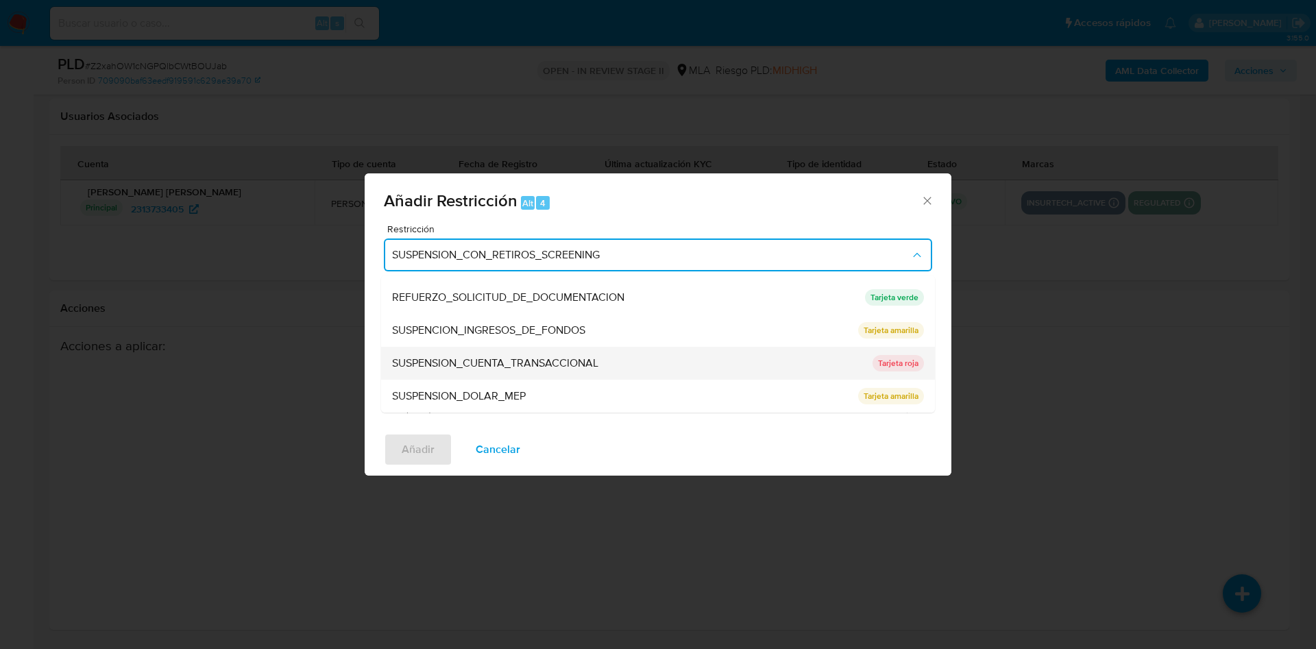
click at [517, 352] on div "SUSPENSION_CUENTA_TRANSACCIONAL" at bounding box center [628, 363] width 472 height 33
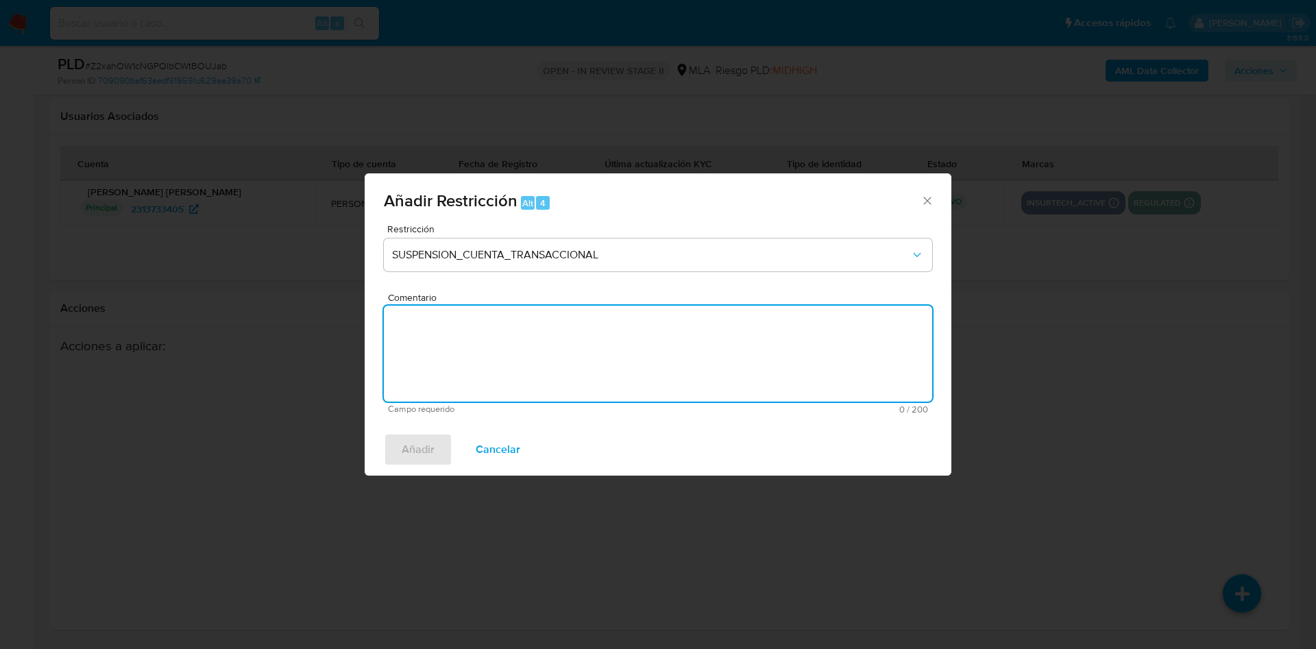
click at [517, 352] on textarea "Comentario" at bounding box center [658, 354] width 548 height 96
type textarea "AML"
click at [404, 450] on span "Añadir" at bounding box center [418, 449] width 33 height 30
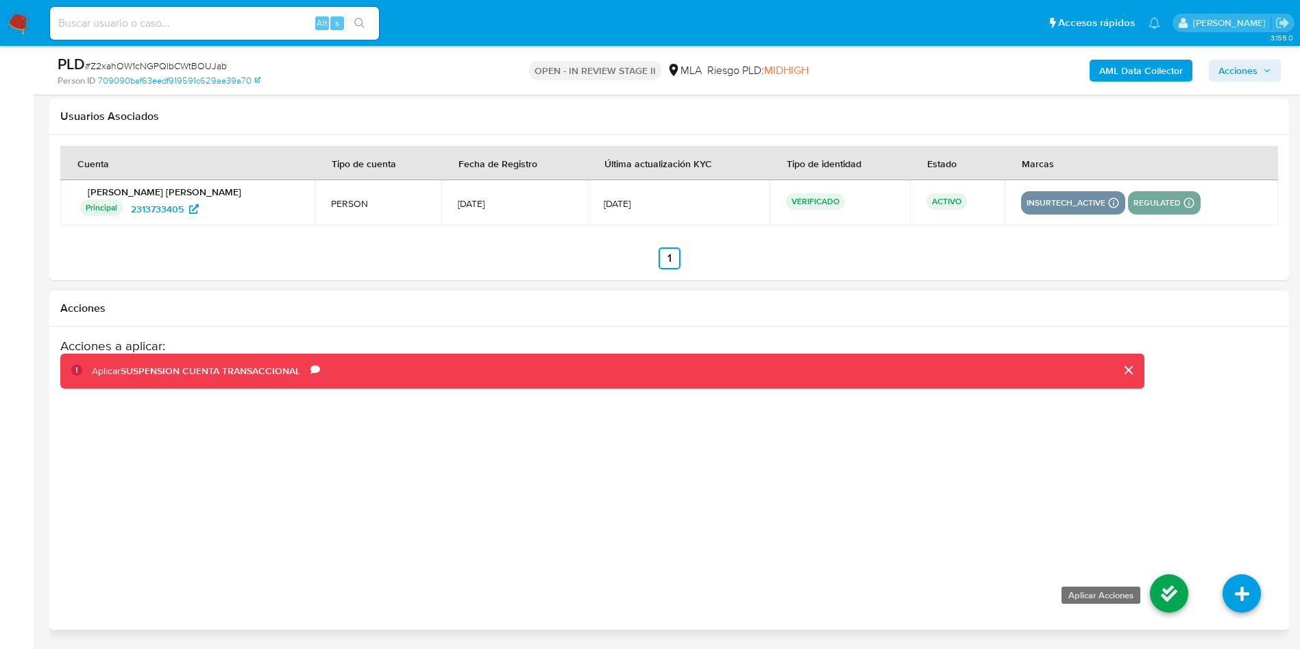
click at [1160, 603] on icon at bounding box center [1169, 593] width 38 height 38
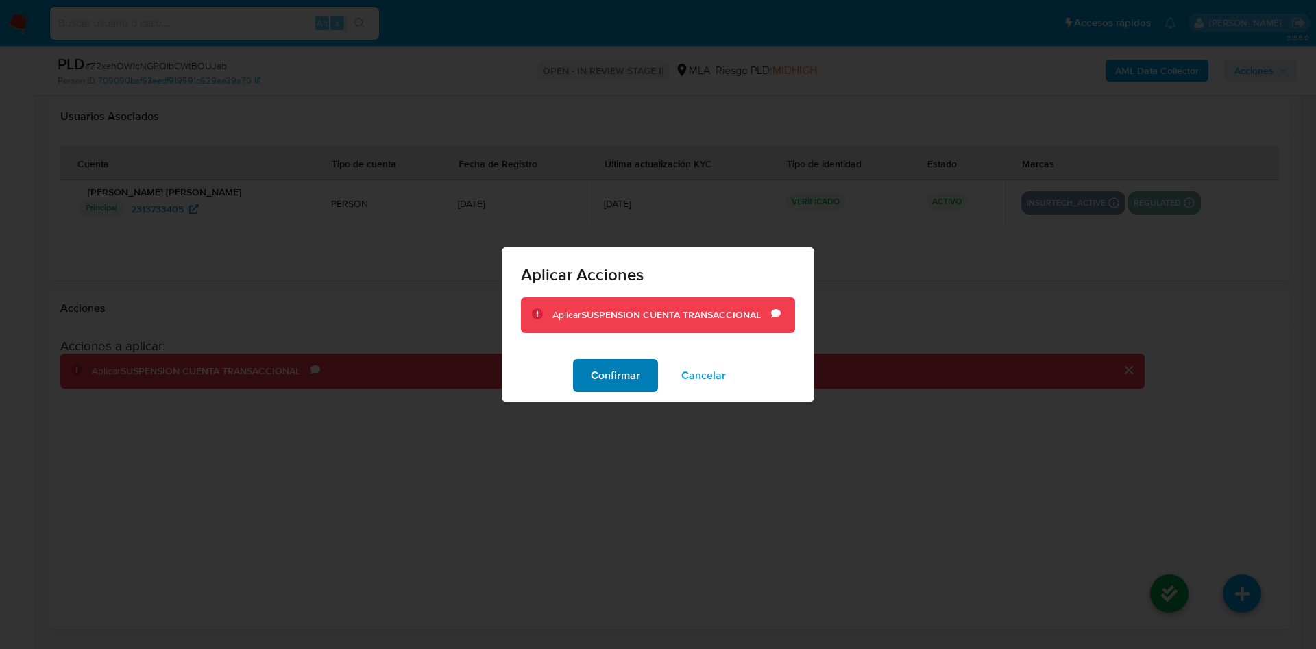
click at [584, 377] on button "Confirmar" at bounding box center [615, 375] width 85 height 33
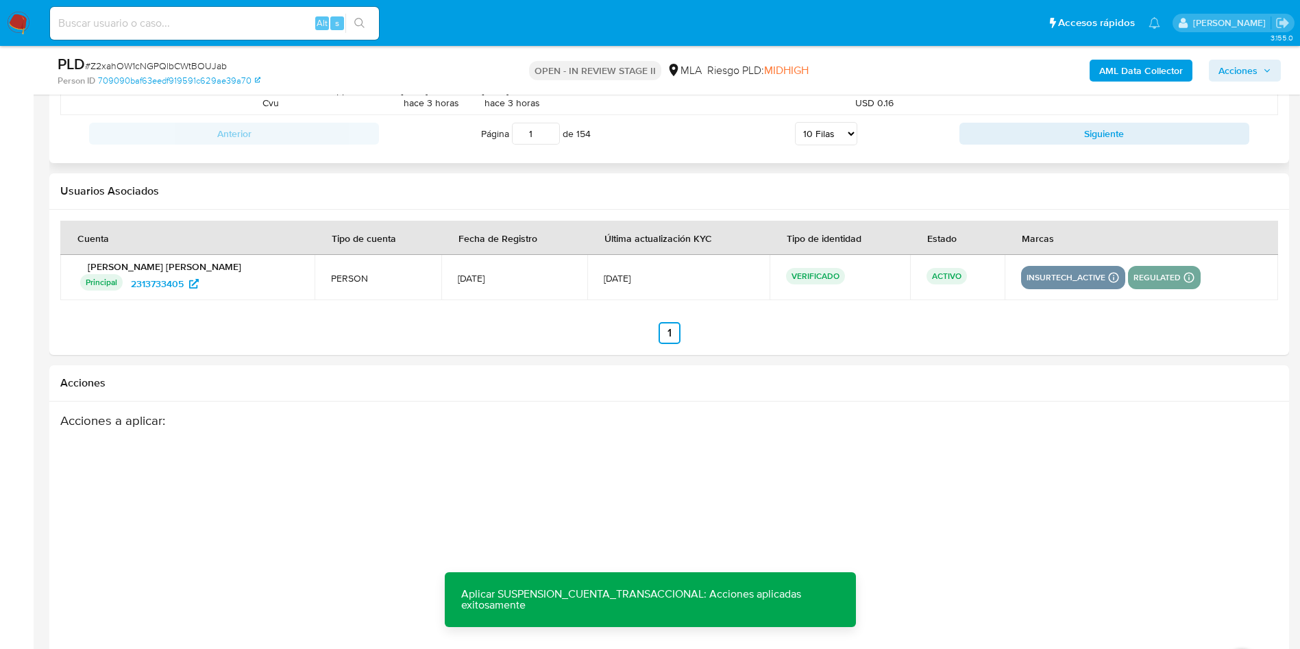
scroll to position [2307, 0]
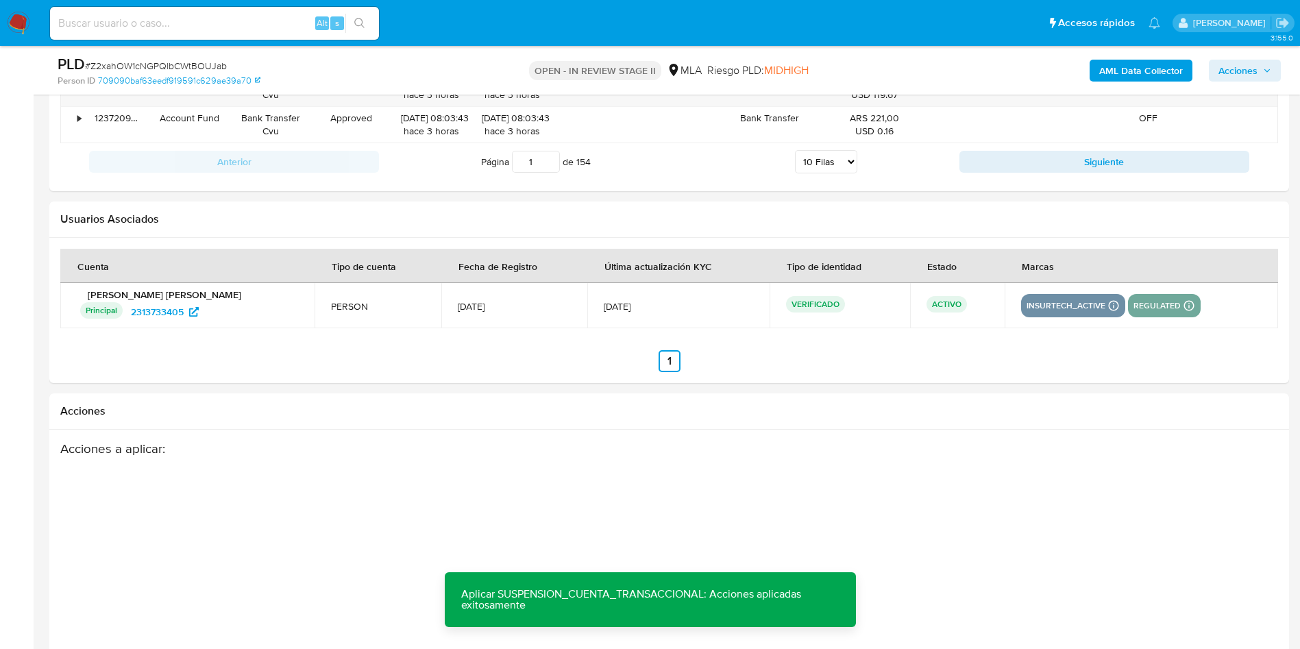
click at [1226, 67] on span "Acciones" at bounding box center [1237, 71] width 39 height 22
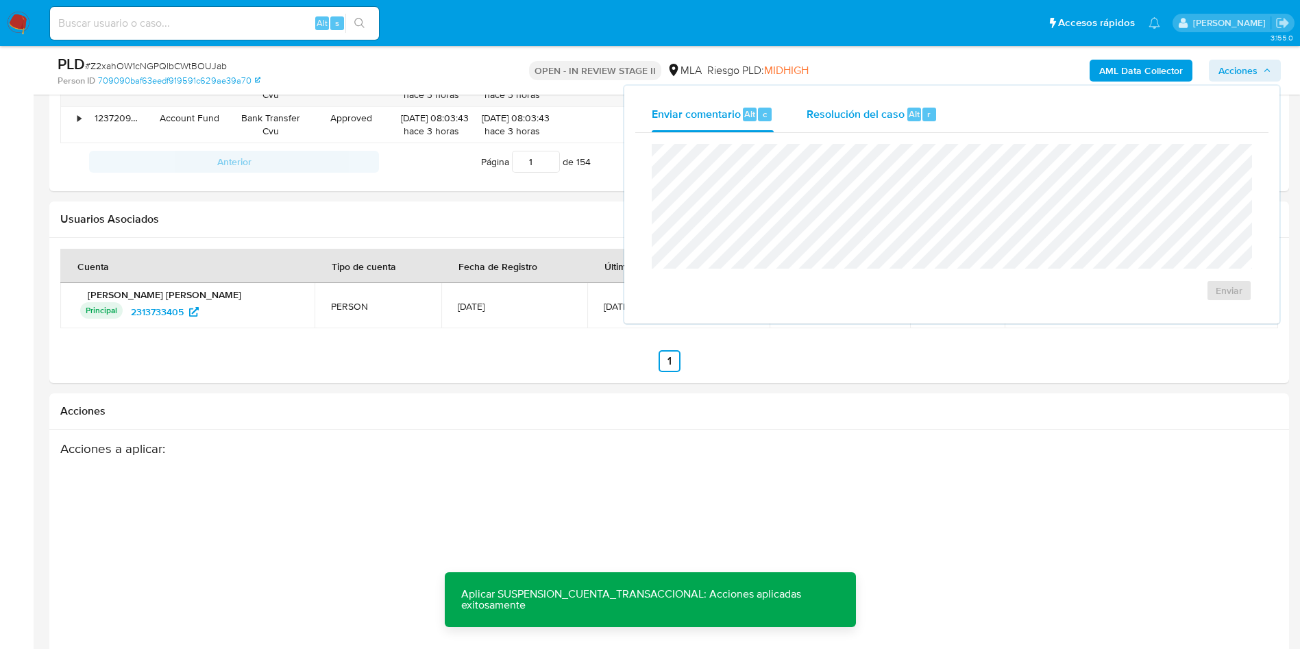
click at [921, 126] on div "Resolución del caso Alt r" at bounding box center [872, 115] width 131 height 36
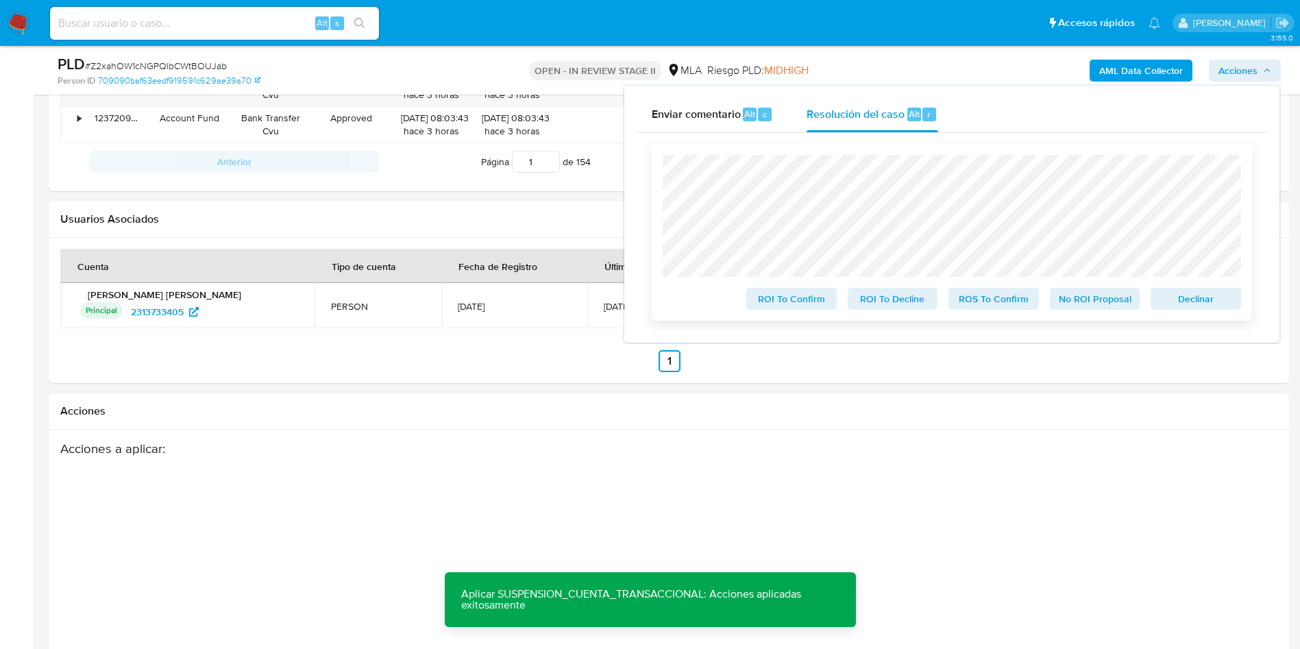
click at [979, 301] on span "ROS To Confirm" at bounding box center [993, 298] width 71 height 19
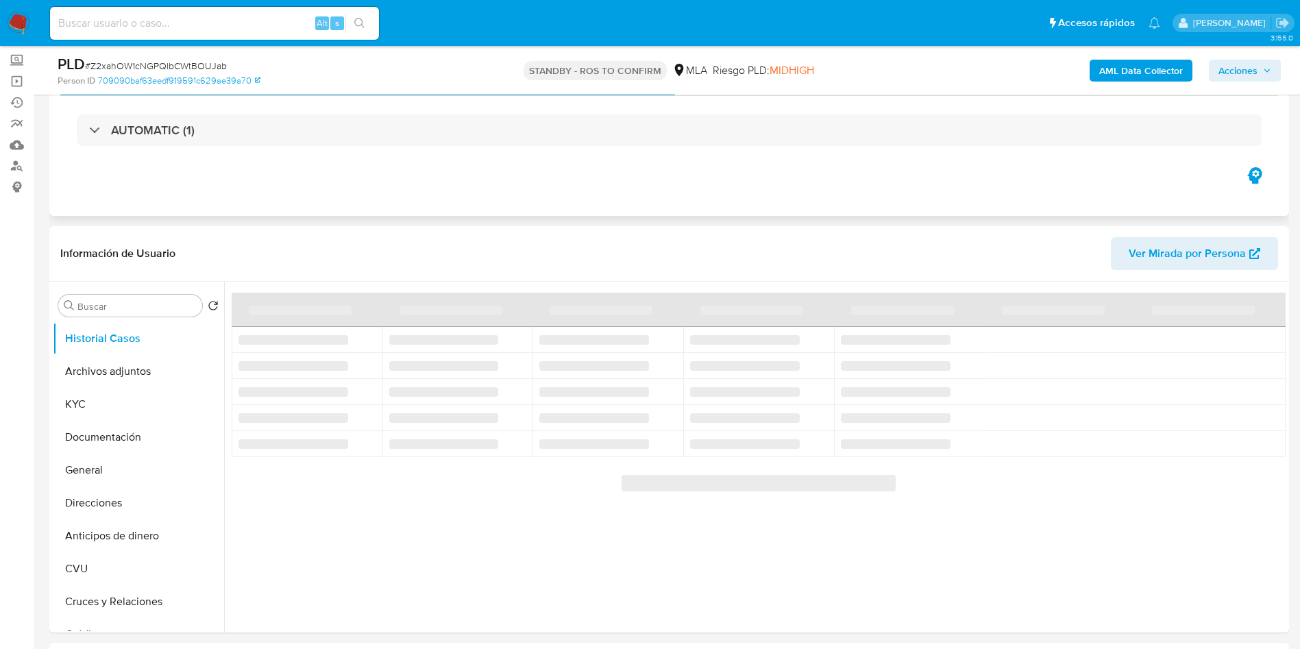
scroll to position [103, 0]
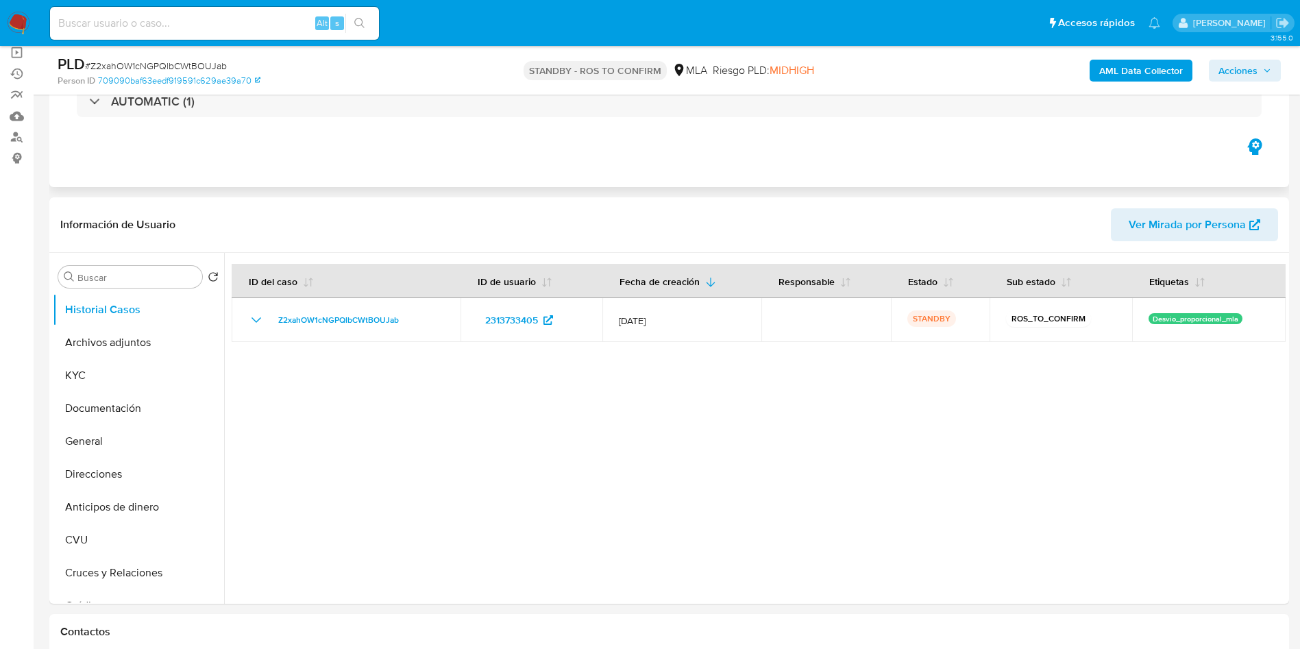
select select "10"
click at [275, 23] on input at bounding box center [214, 23] width 329 height 18
paste input "0lPbMVWqlywJ31cqrQLT7sLH"
type input "0lPbMVWqlywJ31cqrQLT7sLH"
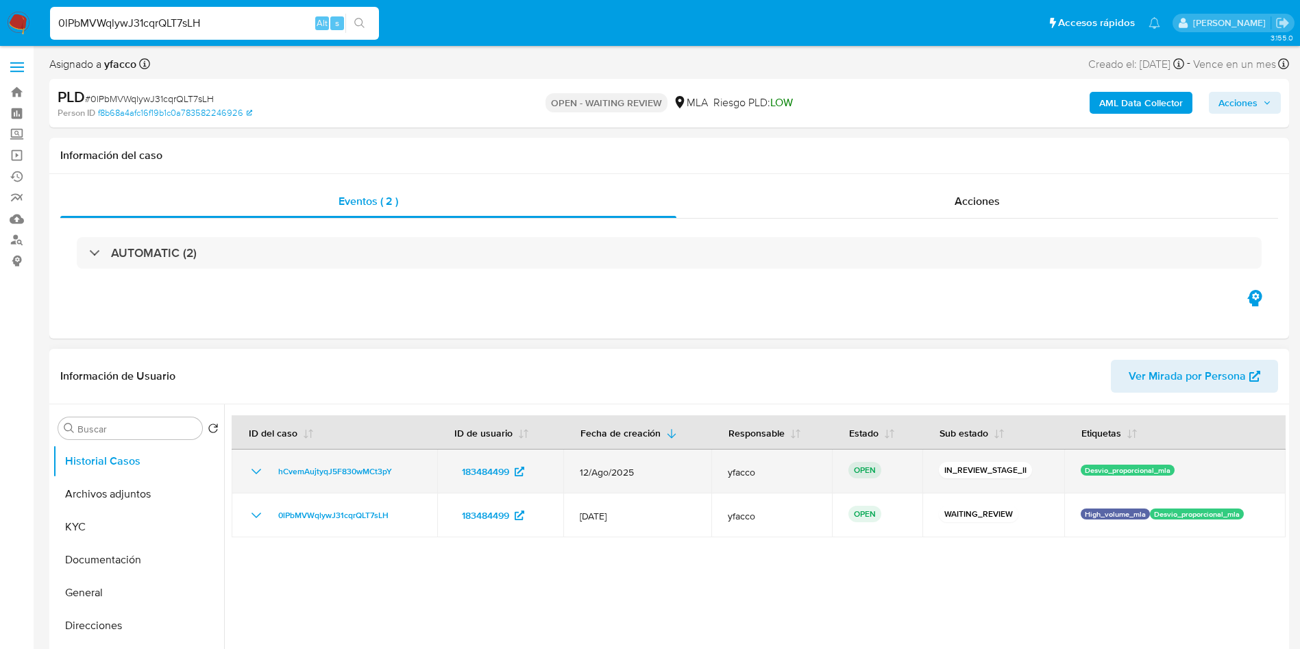
select select "10"
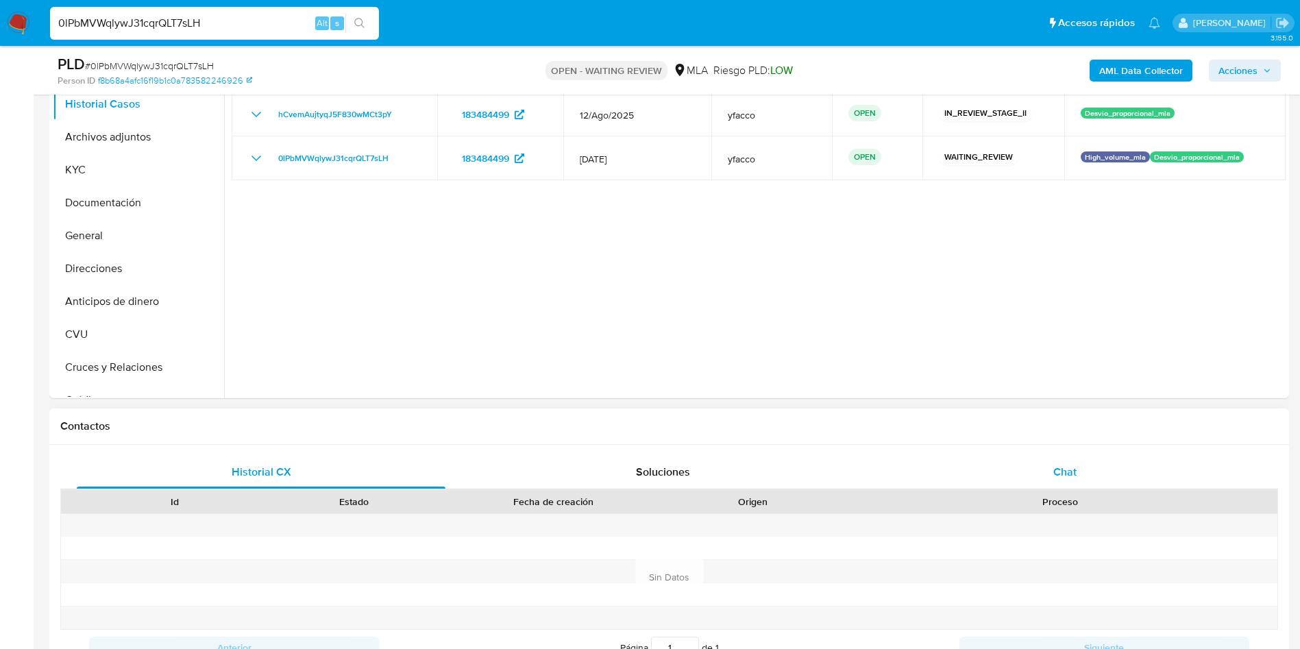
click at [1050, 472] on div "Chat" at bounding box center [1065, 472] width 369 height 33
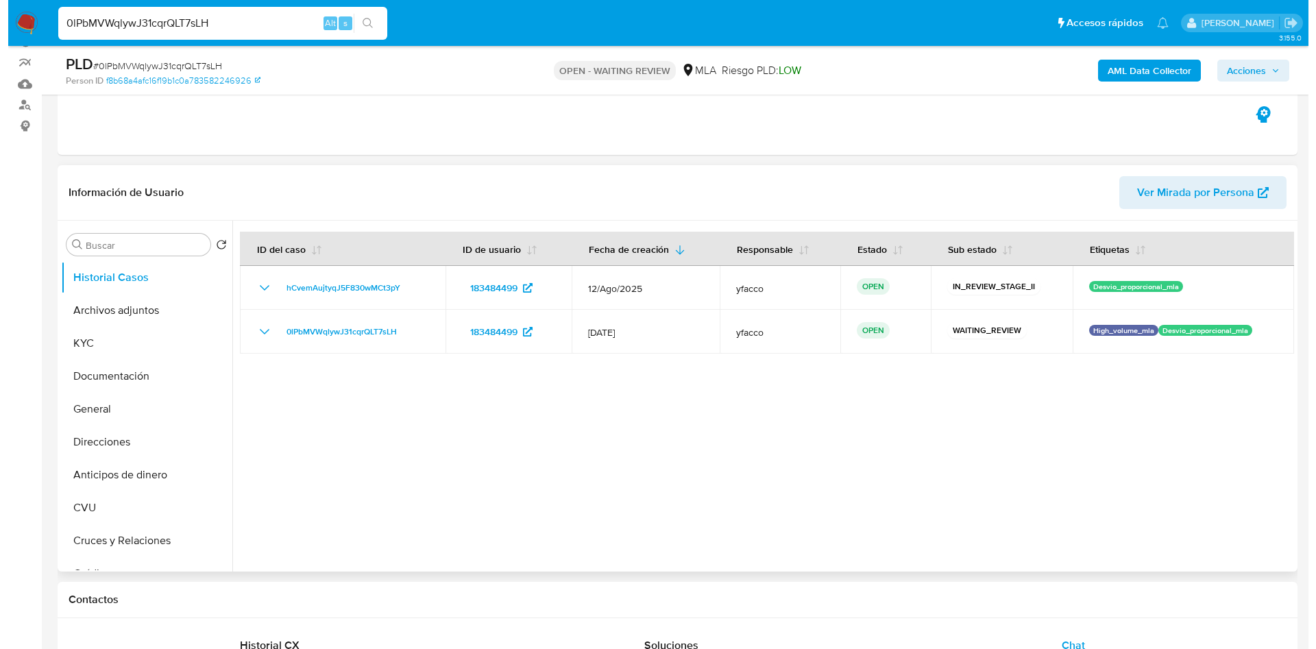
scroll to position [103, 0]
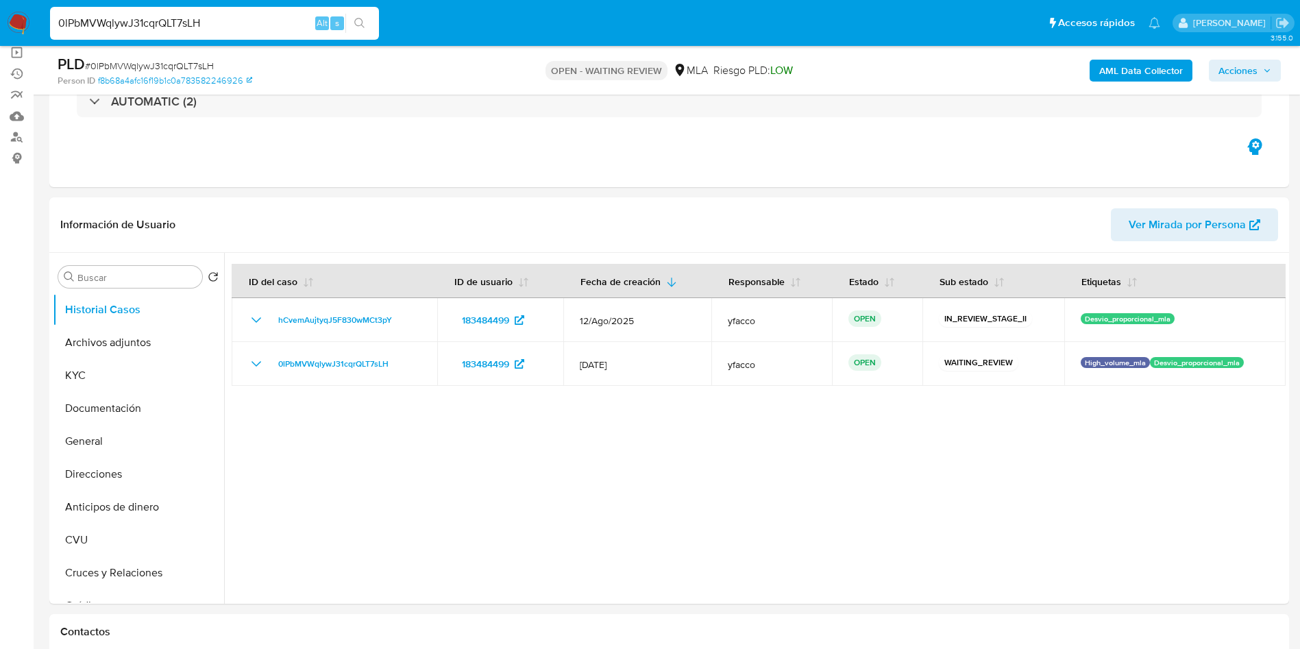
click at [1136, 71] on b "AML Data Collector" at bounding box center [1141, 71] width 84 height 22
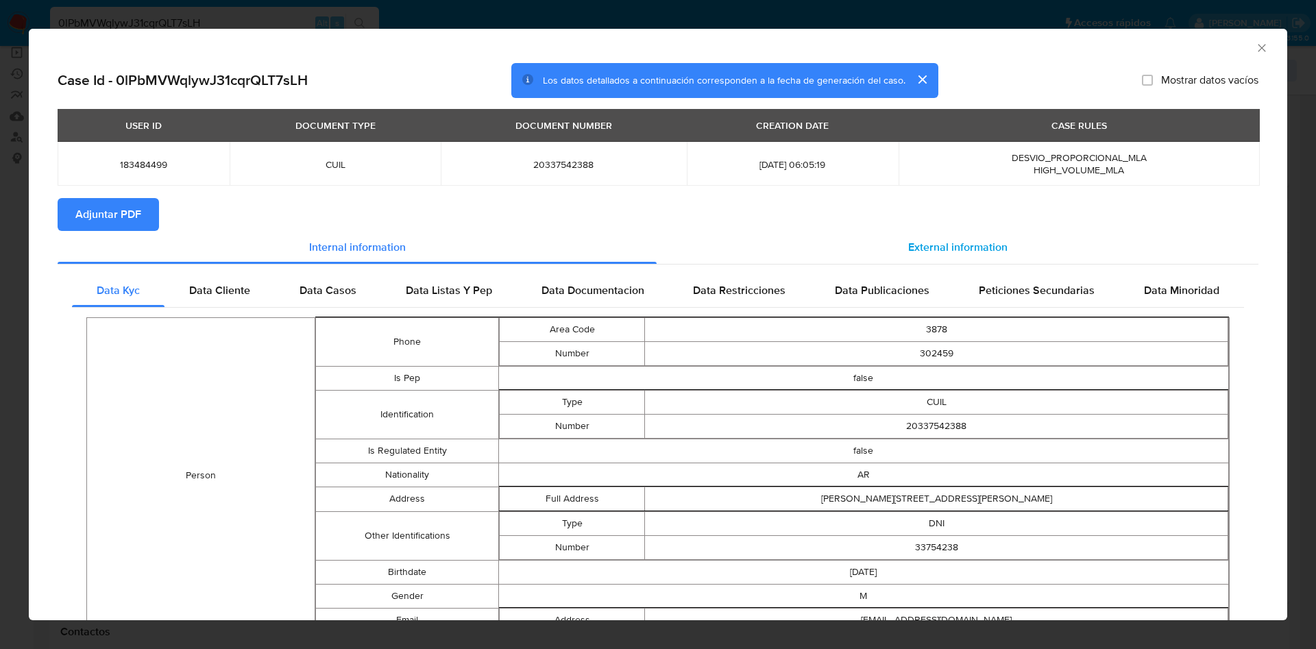
click at [975, 239] on span "External information" at bounding box center [957, 247] width 99 height 16
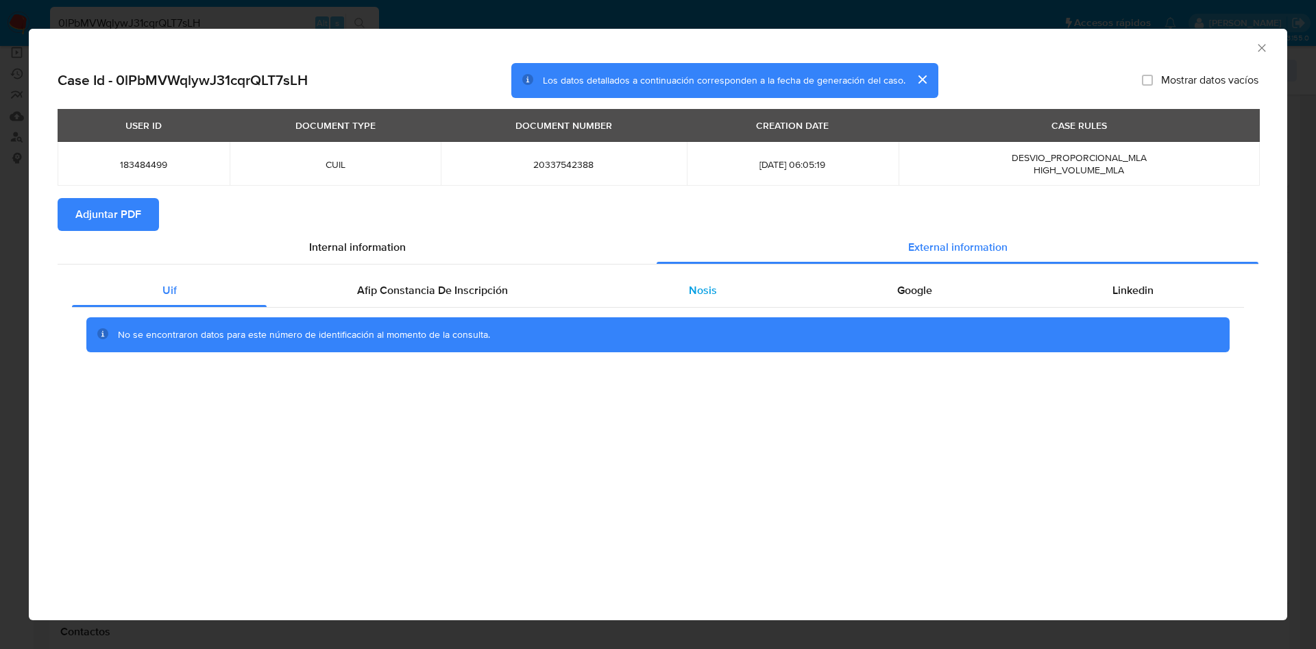
click at [702, 286] on span "Nosis" at bounding box center [703, 290] width 28 height 16
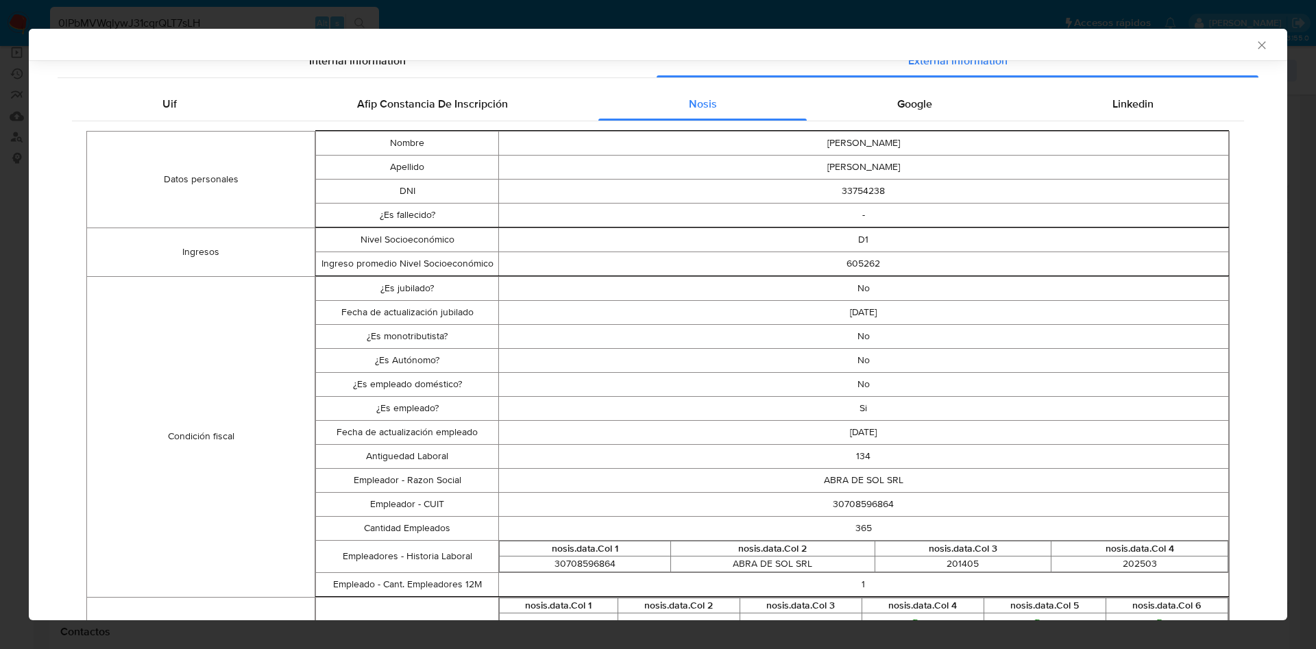
scroll to position [203, 0]
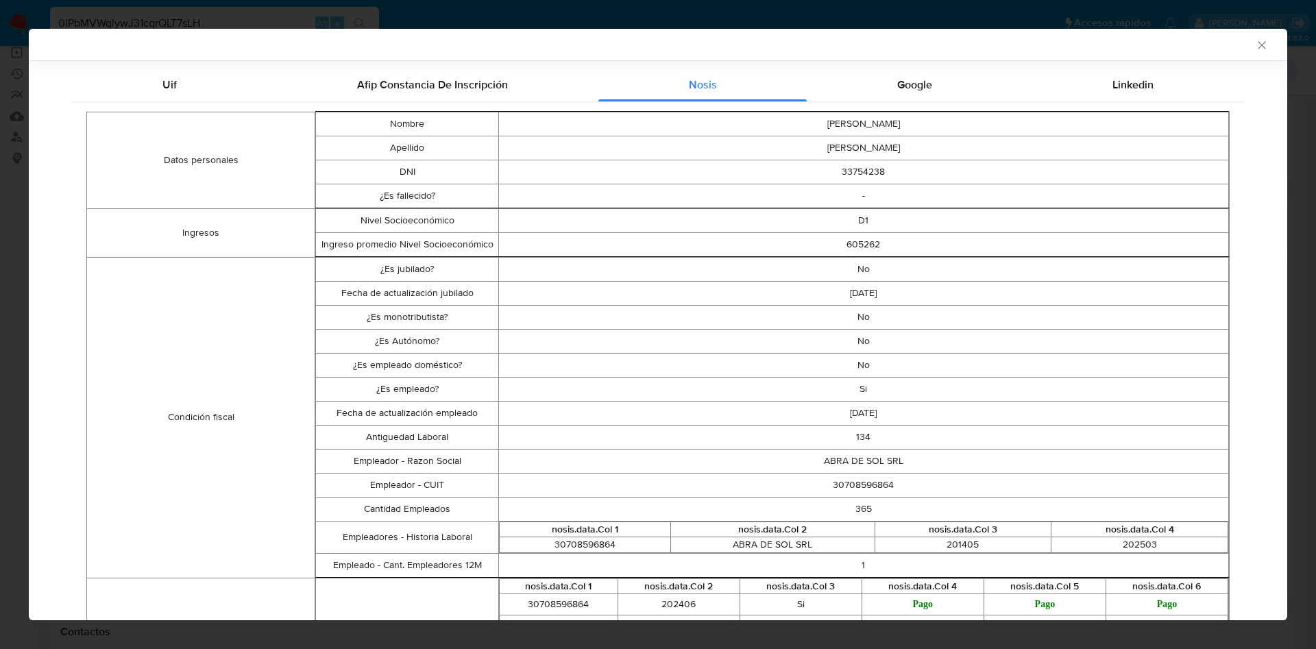
click at [846, 486] on td "30708596864" at bounding box center [863, 485] width 730 height 24
copy td "30708596864"
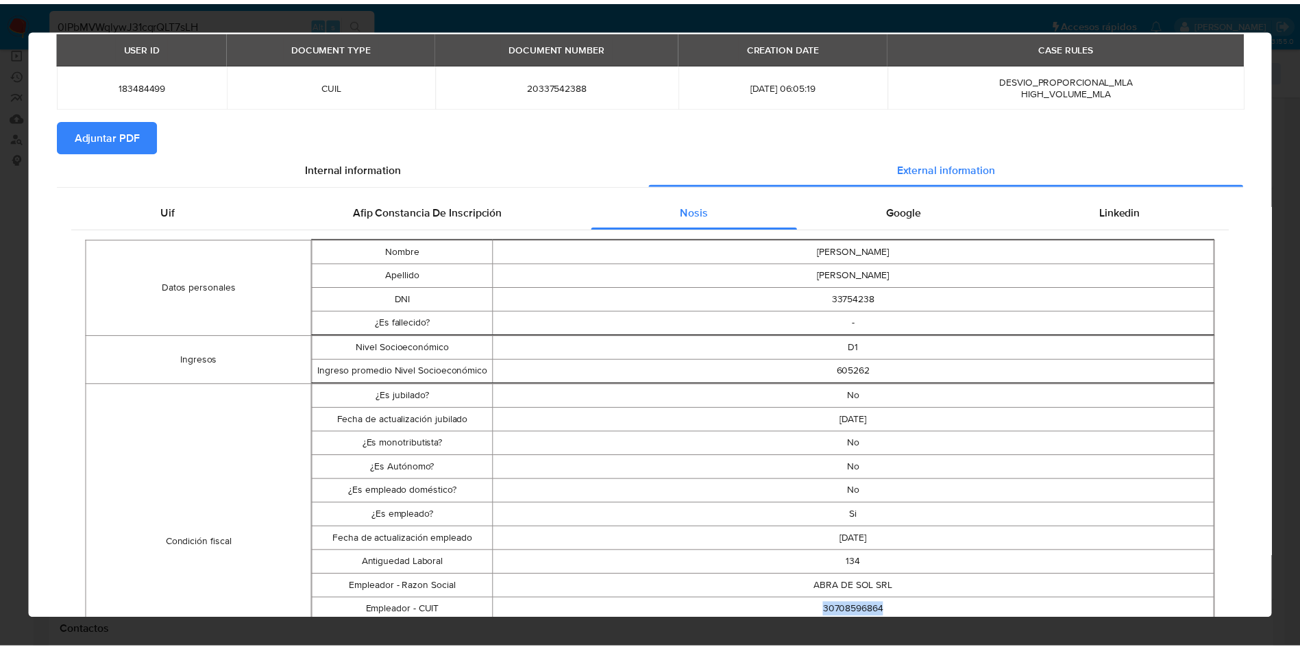
scroll to position [0, 0]
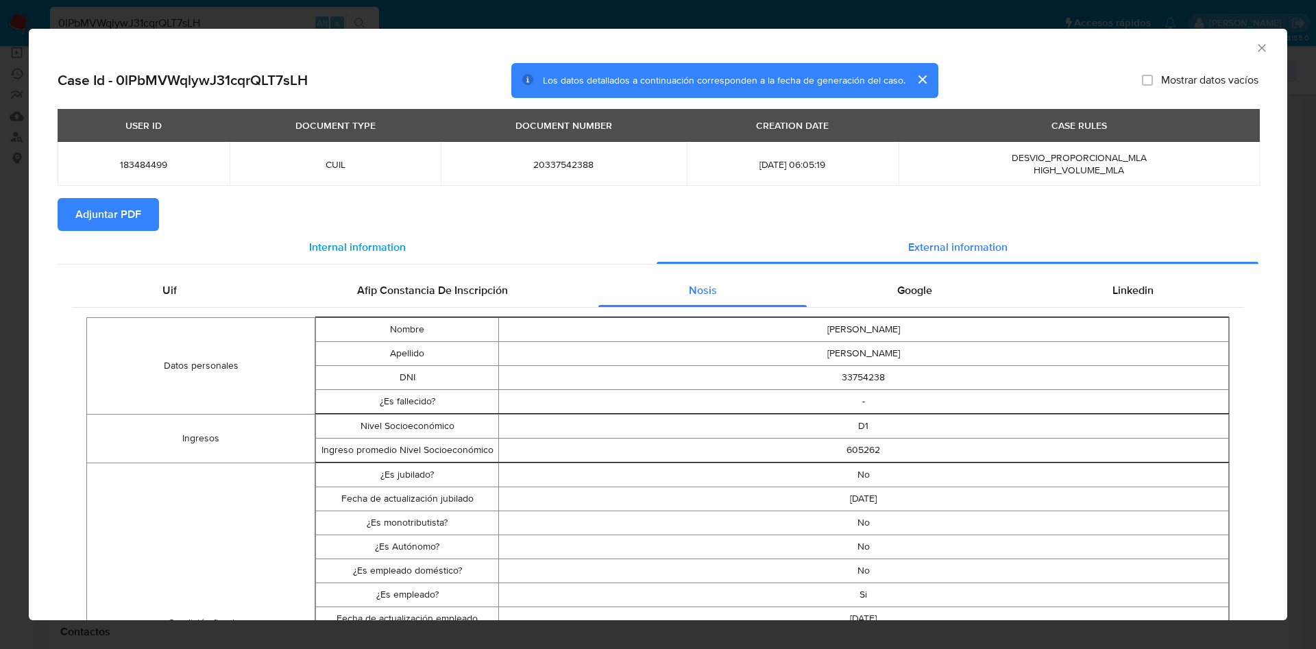
drag, startPoint x: 93, startPoint y: 217, endPoint x: 179, endPoint y: 250, distance: 91.8
click at [94, 217] on span "Adjuntar PDF" at bounding box center [108, 214] width 66 height 30
click at [1255, 46] on icon "Cerrar ventana" at bounding box center [1262, 48] width 14 height 14
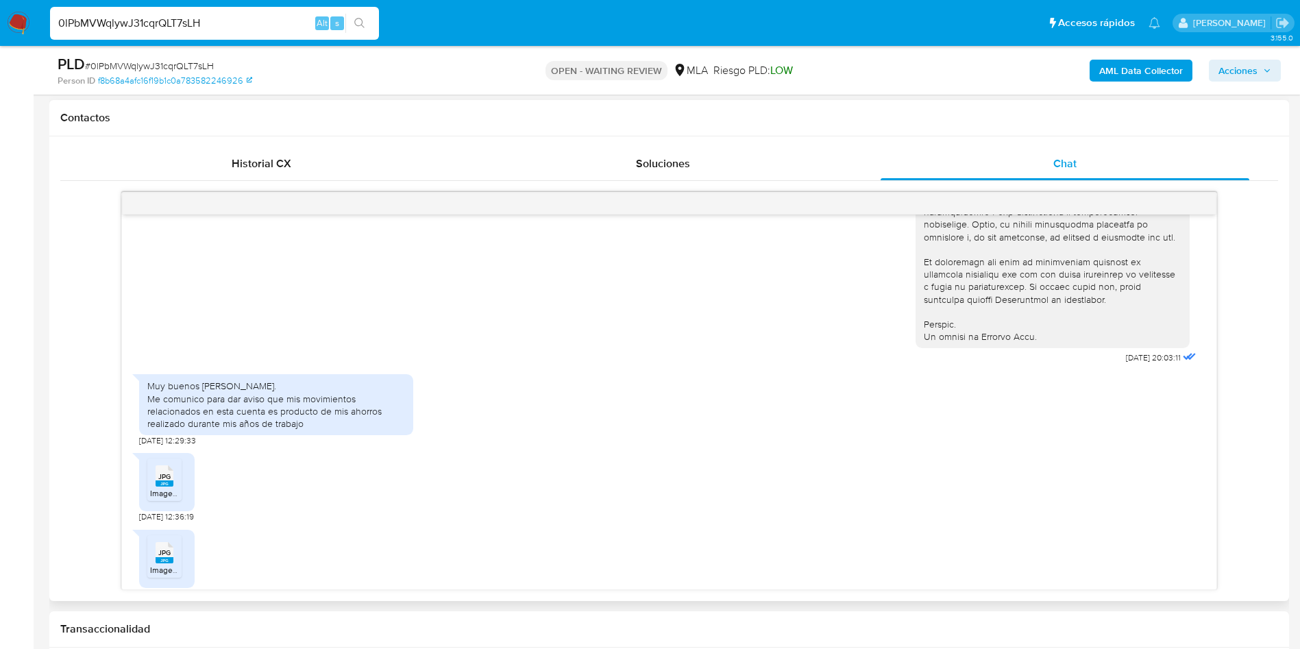
scroll to position [706, 0]
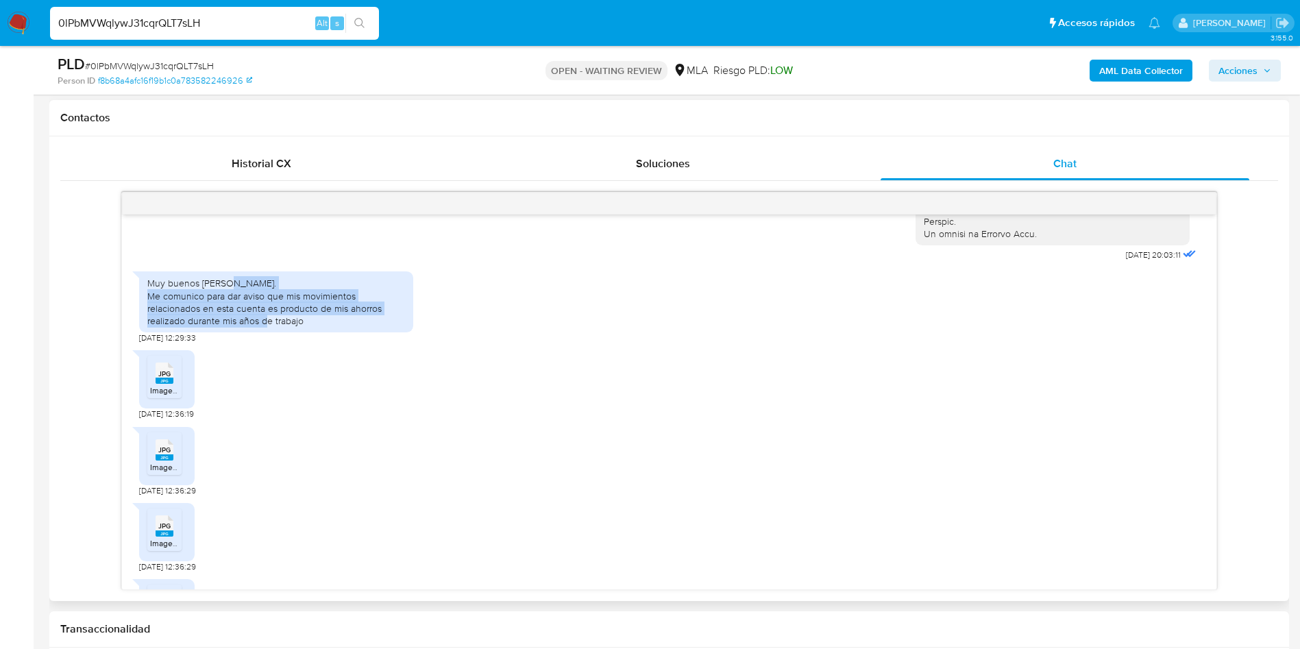
drag, startPoint x: 149, startPoint y: 319, endPoint x: 306, endPoint y: 344, distance: 159.5
click at [306, 327] on div "Muy buenos días. Me comunico para dar aviso que mis movimientos relacionados en…" at bounding box center [276, 302] width 258 height 50
copy div "Me comunico para dar aviso que mis movimientos relacionados en esta cuenta es p…"
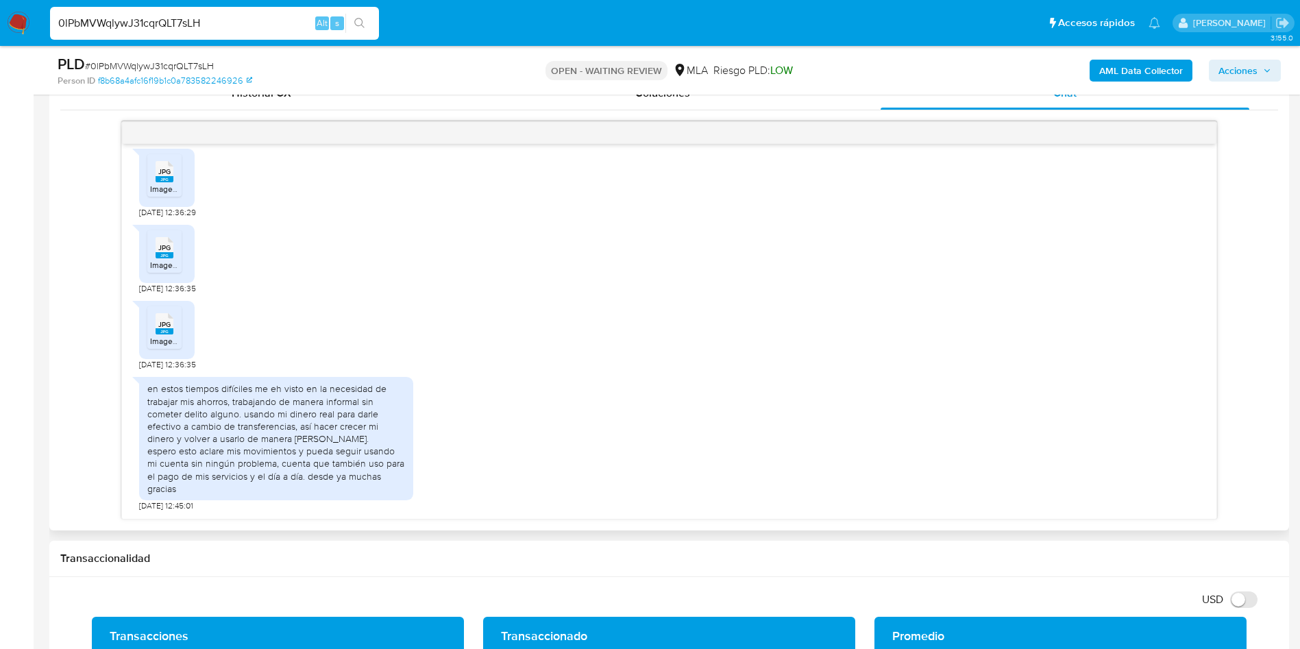
scroll to position [719, 0]
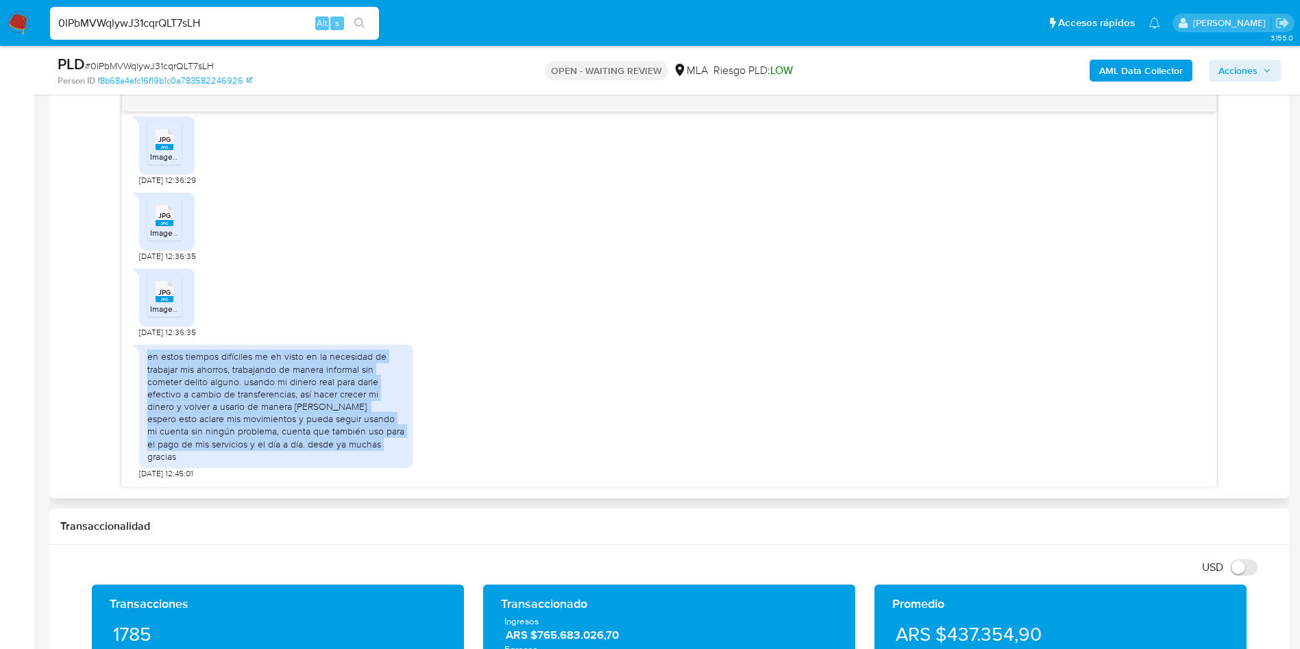
drag, startPoint x: 148, startPoint y: 358, endPoint x: 232, endPoint y: 457, distance: 129.3
click at [232, 457] on div "en estos tiempos difíciles me eh visto en la necesidad de trabajar mis ahorros,…" at bounding box center [276, 406] width 258 height 112
copy div "en estos tiempos difíciles me eh visto en la necesidad de trabajar mis ahorros,…"
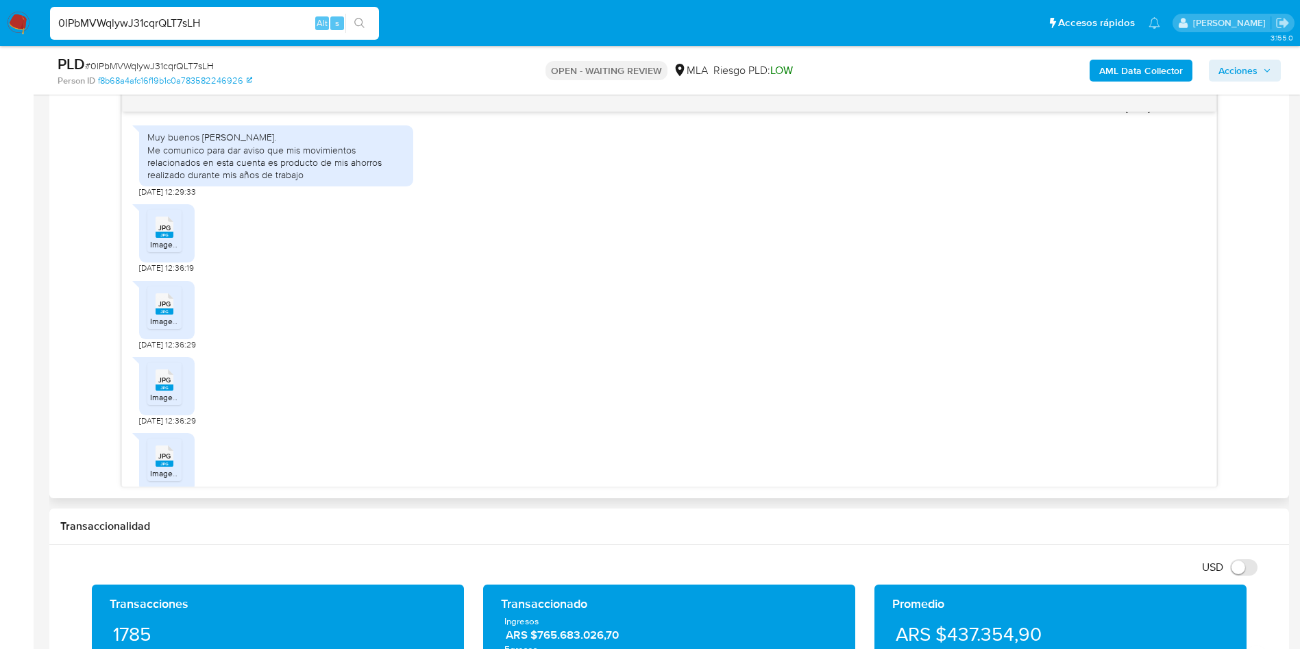
scroll to position [809, 0]
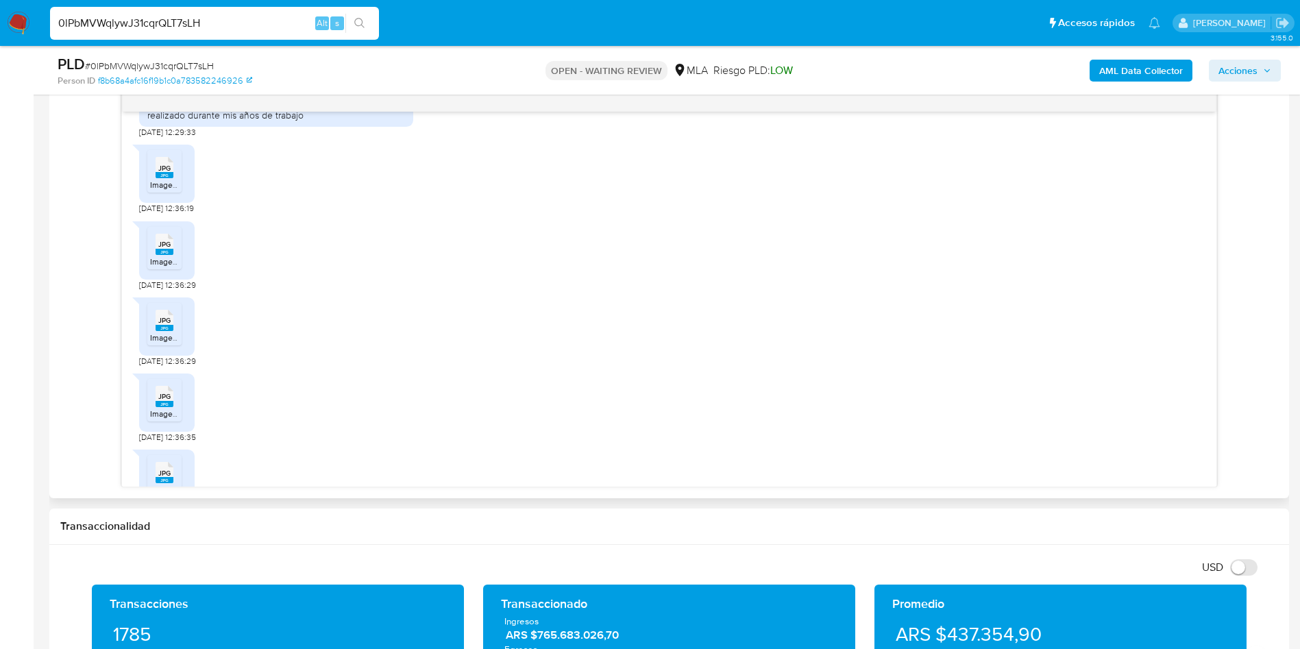
click at [149, 182] on li "JPG JPG Imagen de WhatsApp 2025-07-18 a las 09.33.22_4d3d650b.jpg" at bounding box center [164, 171] width 34 height 42
click at [162, 255] on rect at bounding box center [165, 252] width 18 height 6
click at [152, 345] on li "JPG JPG Imagen de WhatsApp 2025-07-18 a las 09.33.23_ddf37c0d.jpg" at bounding box center [164, 324] width 34 height 42
drag, startPoint x: 169, startPoint y: 421, endPoint x: 319, endPoint y: 397, distance: 151.9
click at [169, 401] on span "JPG" at bounding box center [164, 396] width 12 height 9
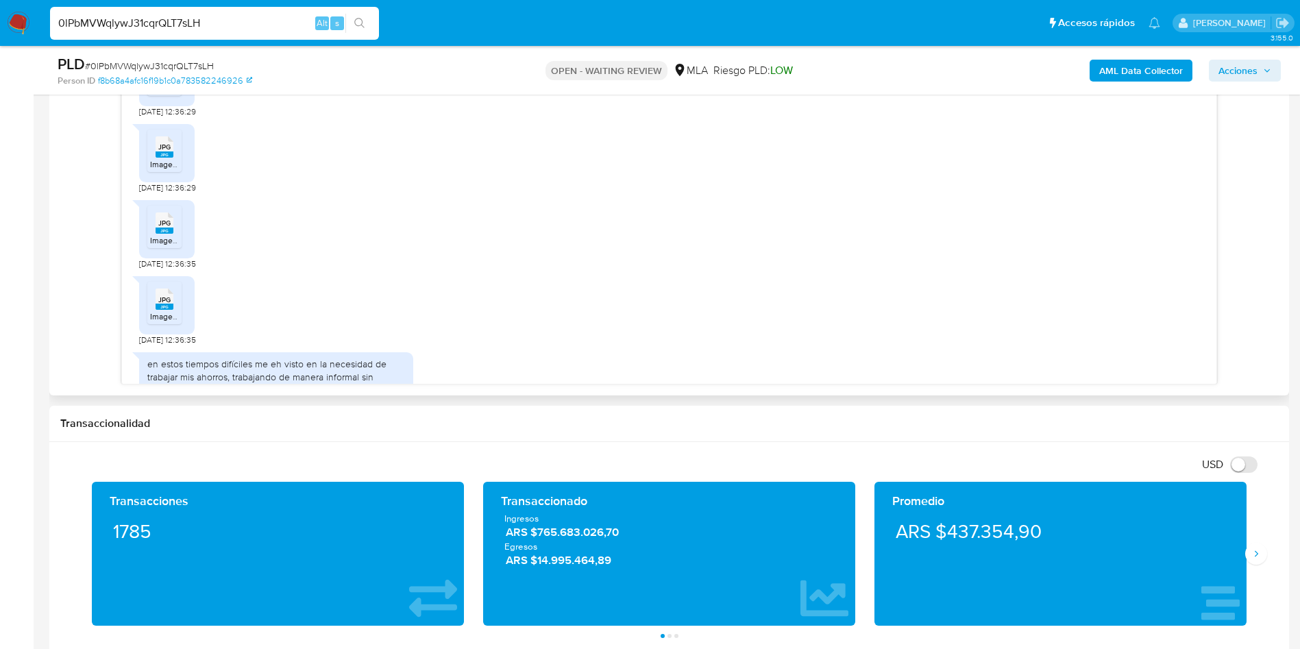
scroll to position [912, 0]
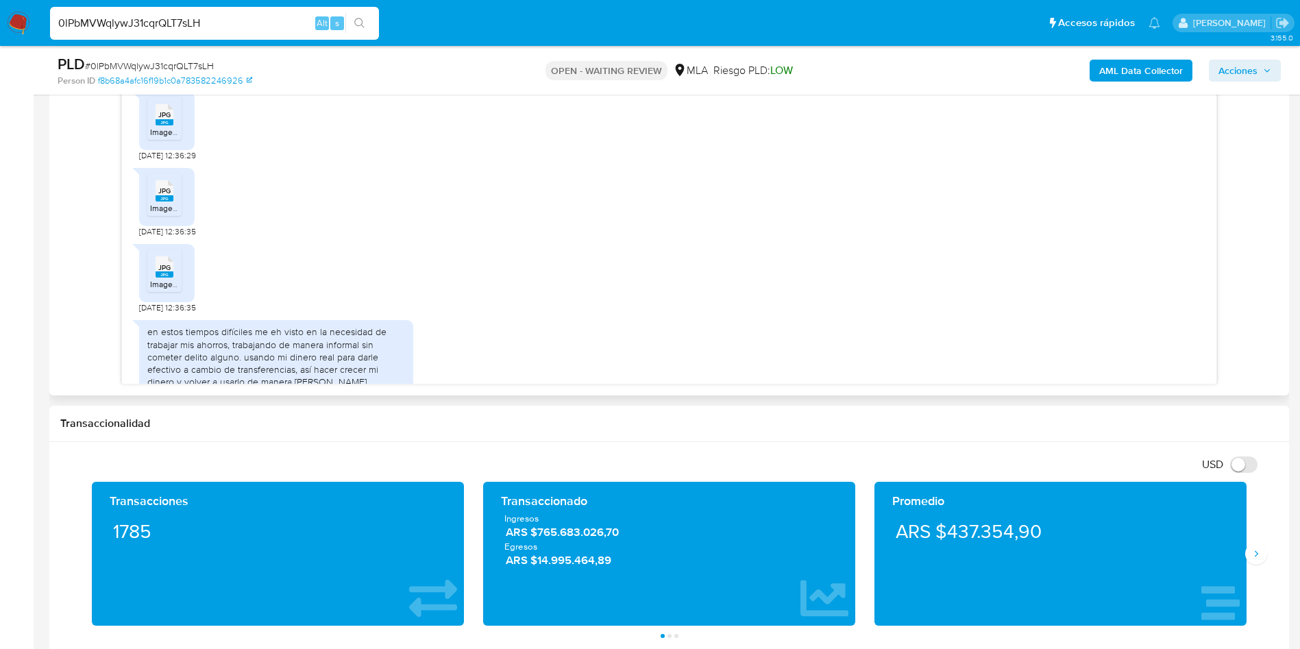
click at [148, 292] on li "JPG JPG Imagen de WhatsApp 2025-07-18 a las 09.33.24_9a142ac5.jpg" at bounding box center [164, 270] width 34 height 42
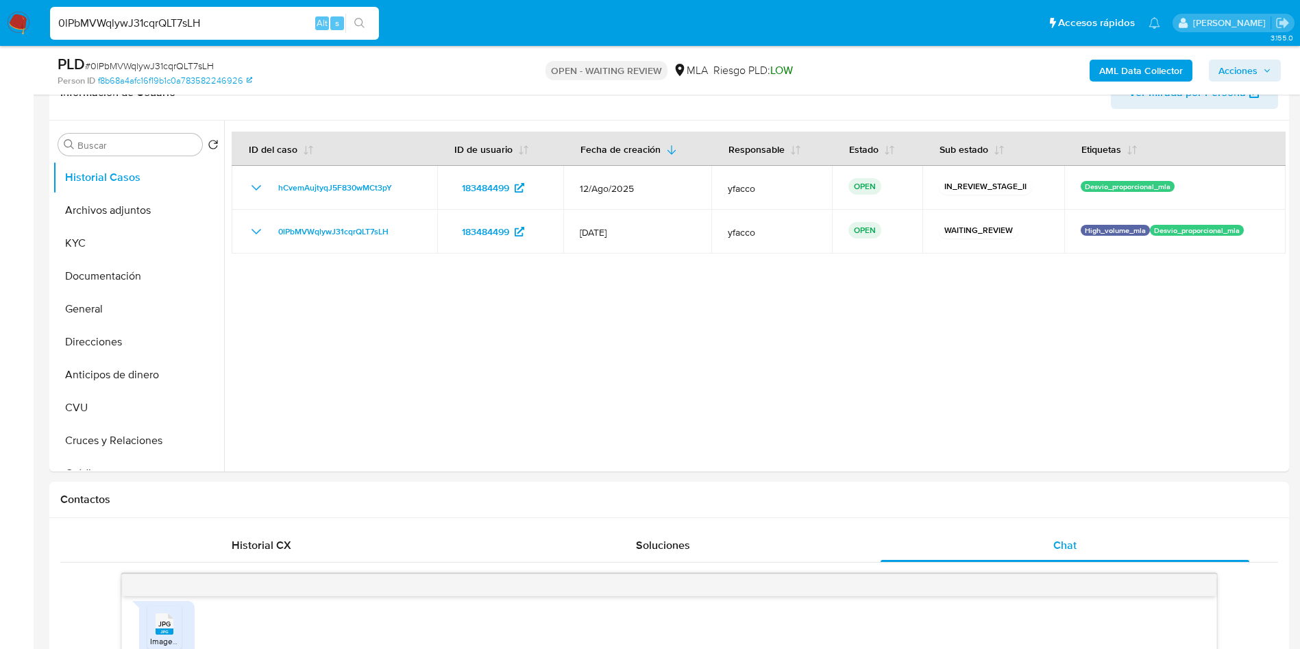
scroll to position [206, 0]
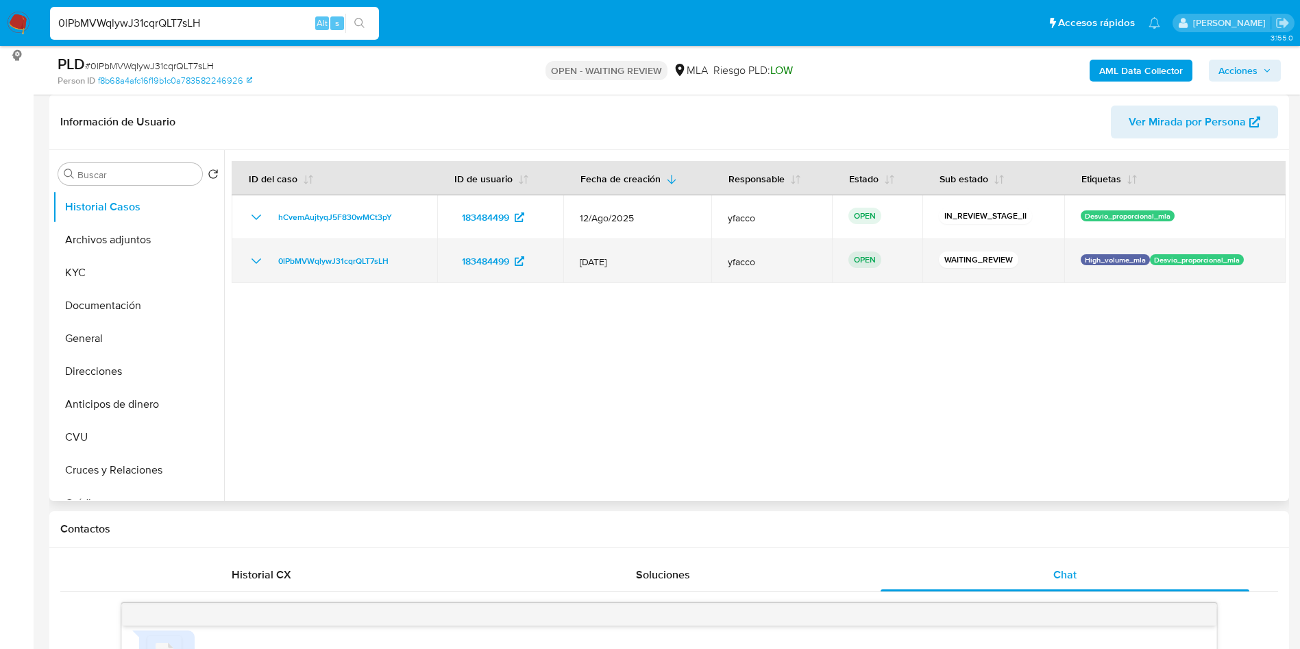
drag, startPoint x: 269, startPoint y: 267, endPoint x: 396, endPoint y: 268, distance: 126.8
click at [396, 268] on div "0lPbMVWqlywJ31cqrQLT7sLH" at bounding box center [334, 261] width 173 height 16
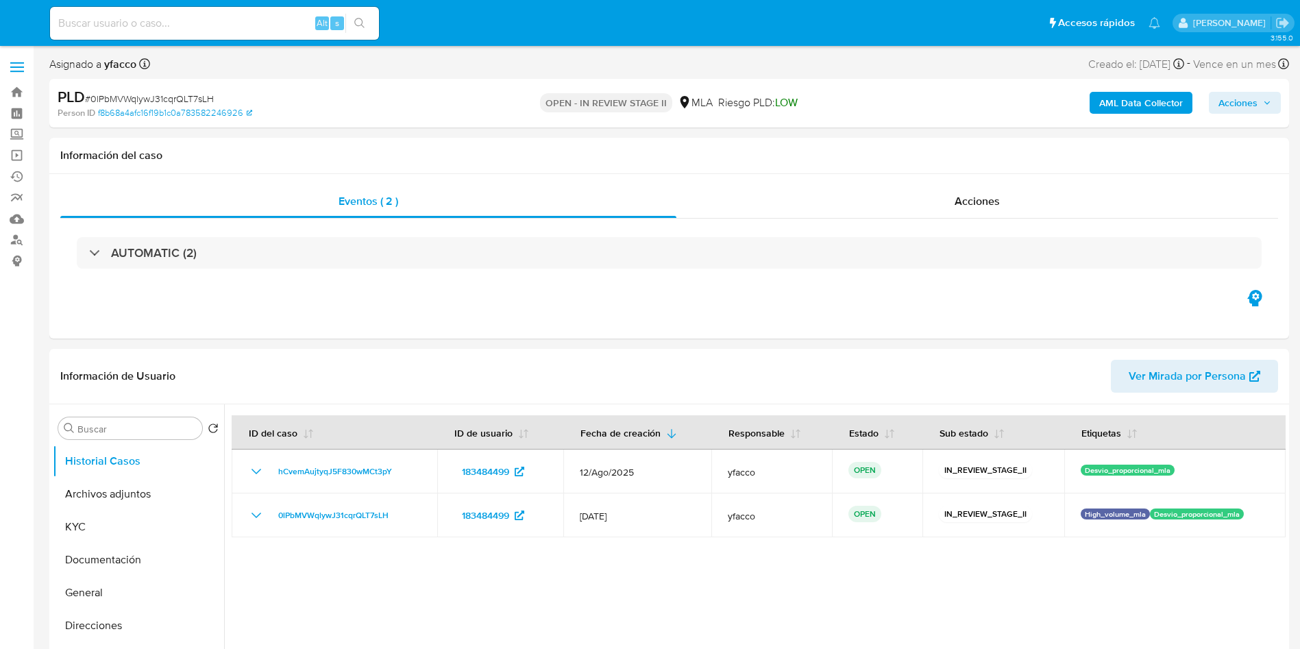
select select "10"
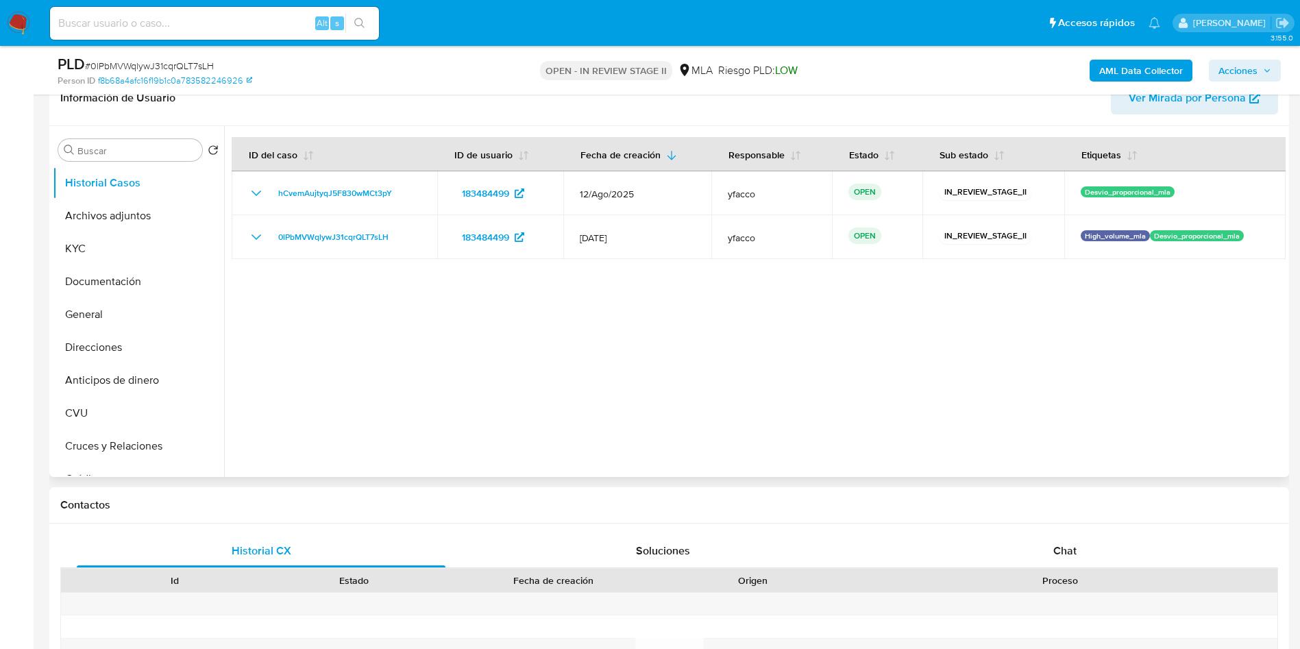
scroll to position [308, 0]
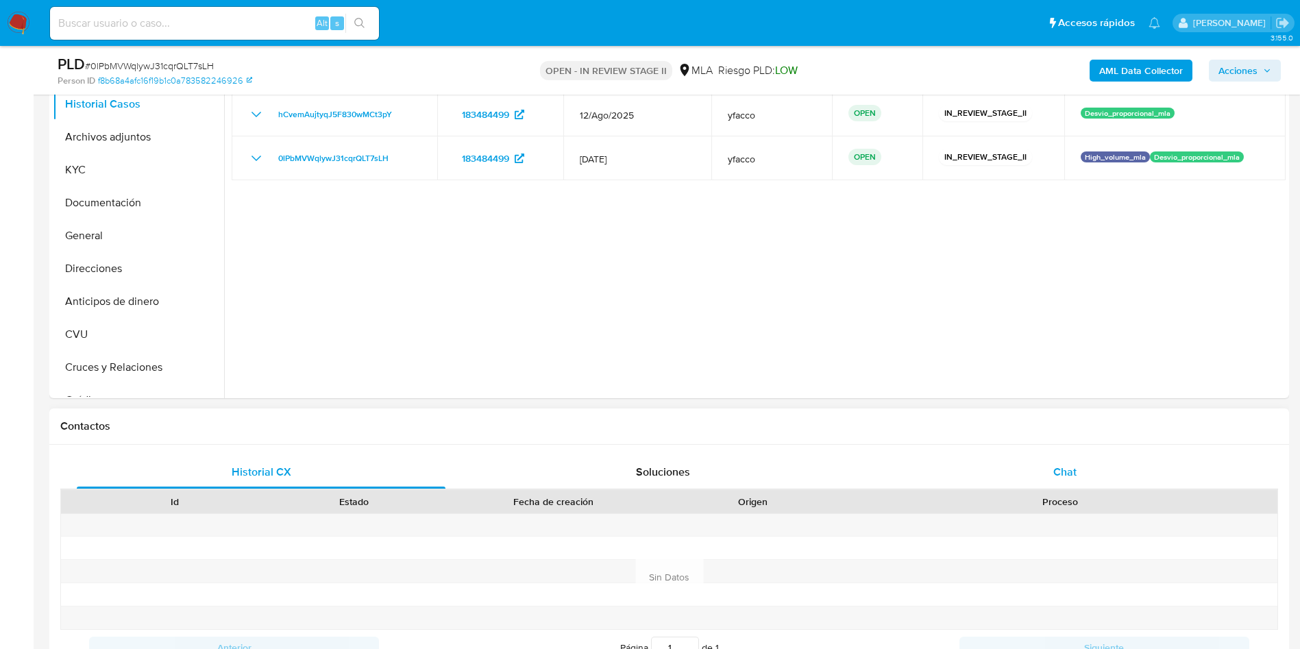
click at [1086, 458] on div "Chat" at bounding box center [1065, 472] width 369 height 33
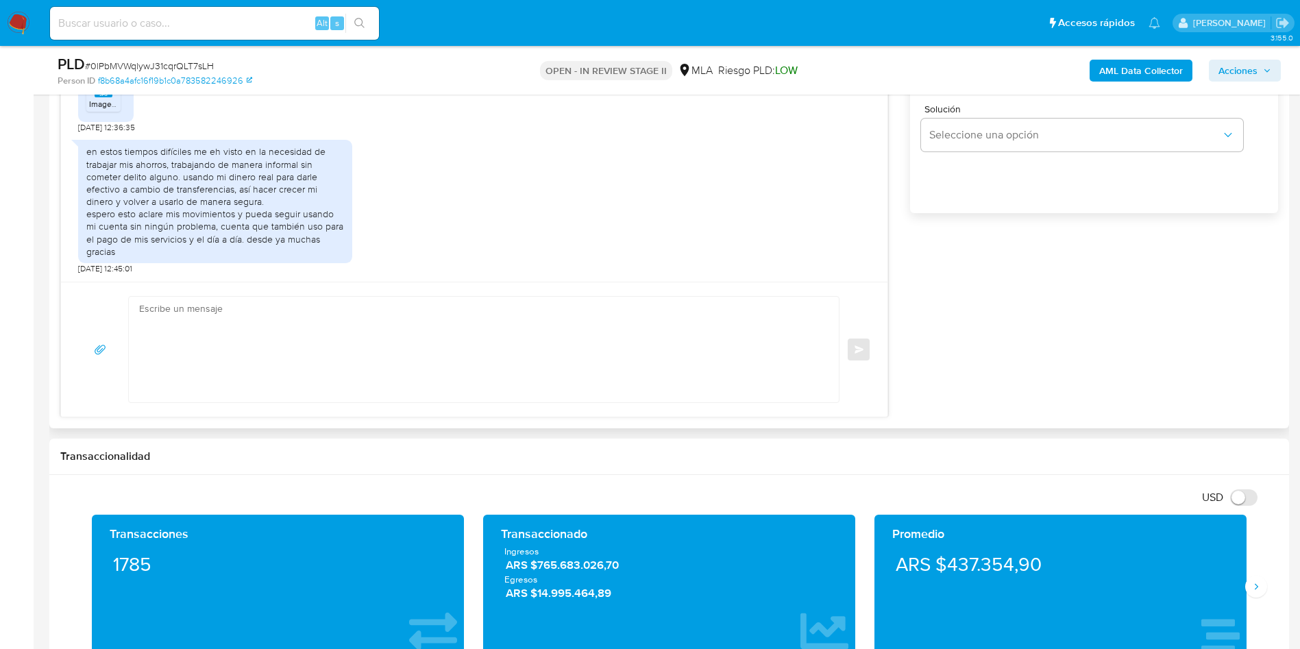
scroll to position [925, 0]
click at [381, 341] on textarea at bounding box center [480, 349] width 682 height 106
paste textarea "Hola XXX, Muchas gracias por la respuesta. Analizamos tu caso y notamos que la …"
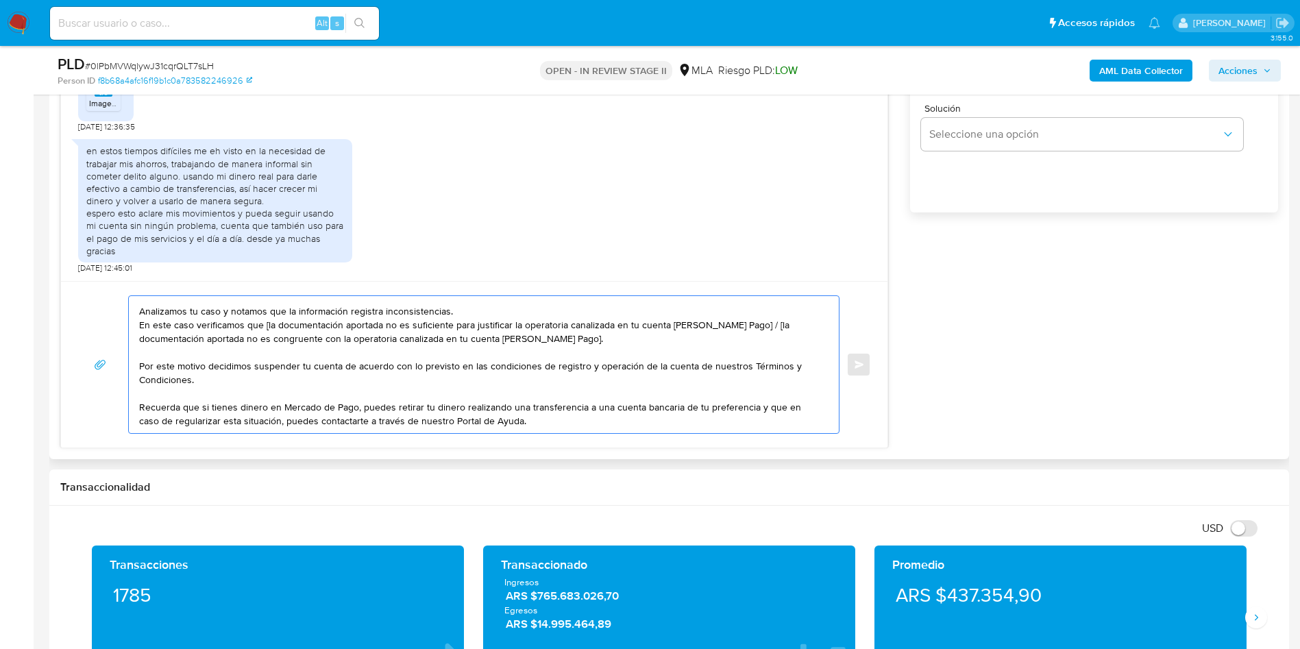
scroll to position [0, 0]
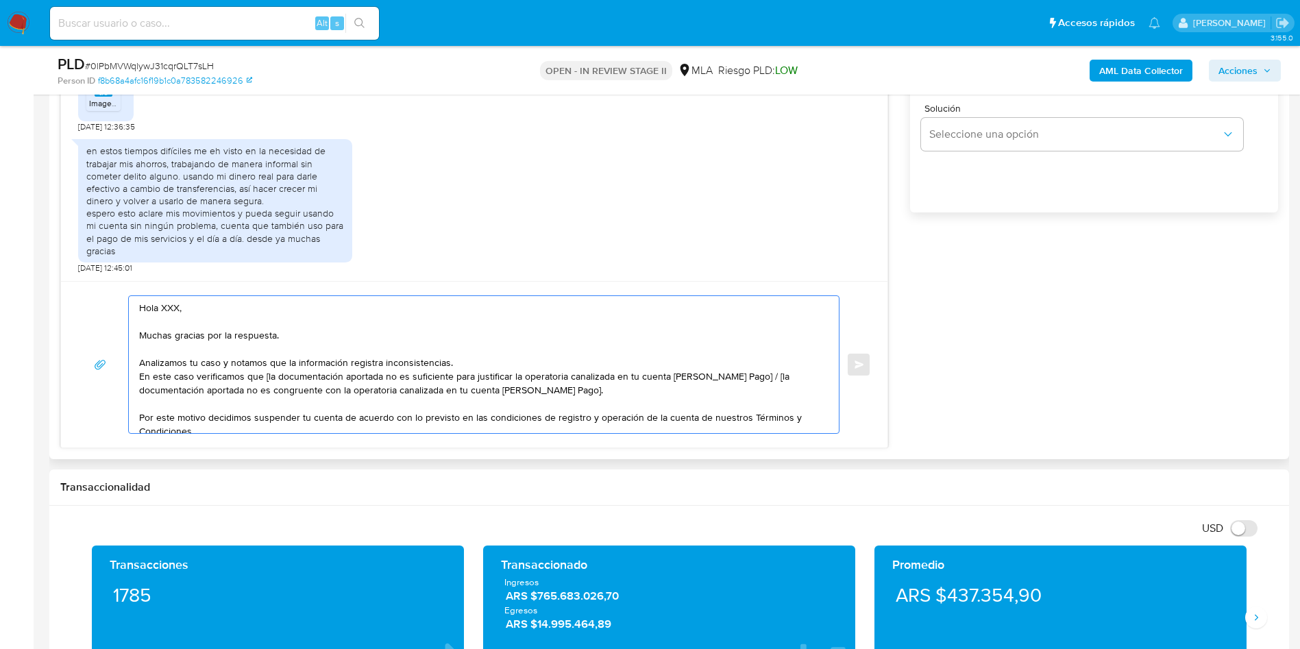
click at [169, 305] on textarea "Hola XXX, Muchas gracias por la respuesta. Analizamos tu caso y notamos que la …" at bounding box center [480, 364] width 682 height 137
click at [265, 375] on textarea "Hola, Muchas gracias por la respuesta. Analizamos tu caso y notamos que la info…" at bounding box center [480, 364] width 682 height 137
drag, startPoint x: 741, startPoint y: 382, endPoint x: 740, endPoint y: 389, distance: 7.7
click at [740, 389] on textarea "Hola, Muchas gracias por la respuesta. Analizamos tu caso y notamos que la info…" at bounding box center [480, 364] width 682 height 137
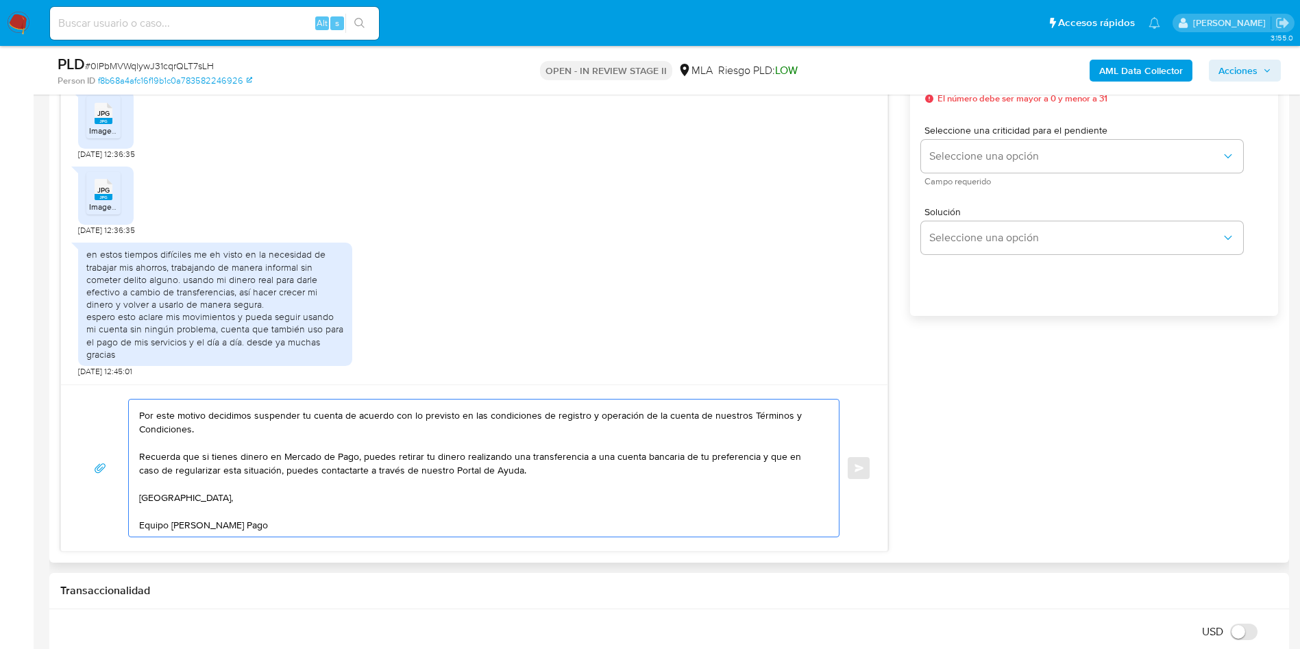
scroll to position [719, 0]
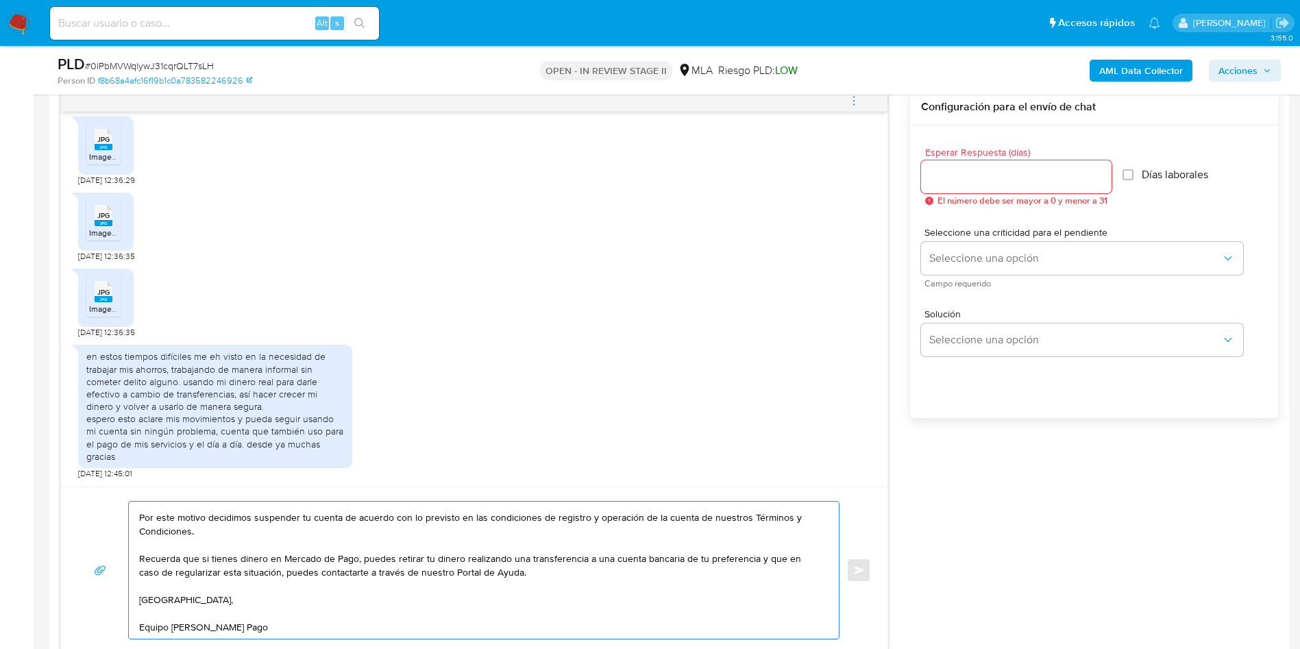
type textarea "Hola, Muchas gracias por la respuesta. Analizamos tu caso y notamos que la info…"
click at [970, 174] on input "Esperar Respuesta (días)" at bounding box center [1016, 177] width 190 height 18
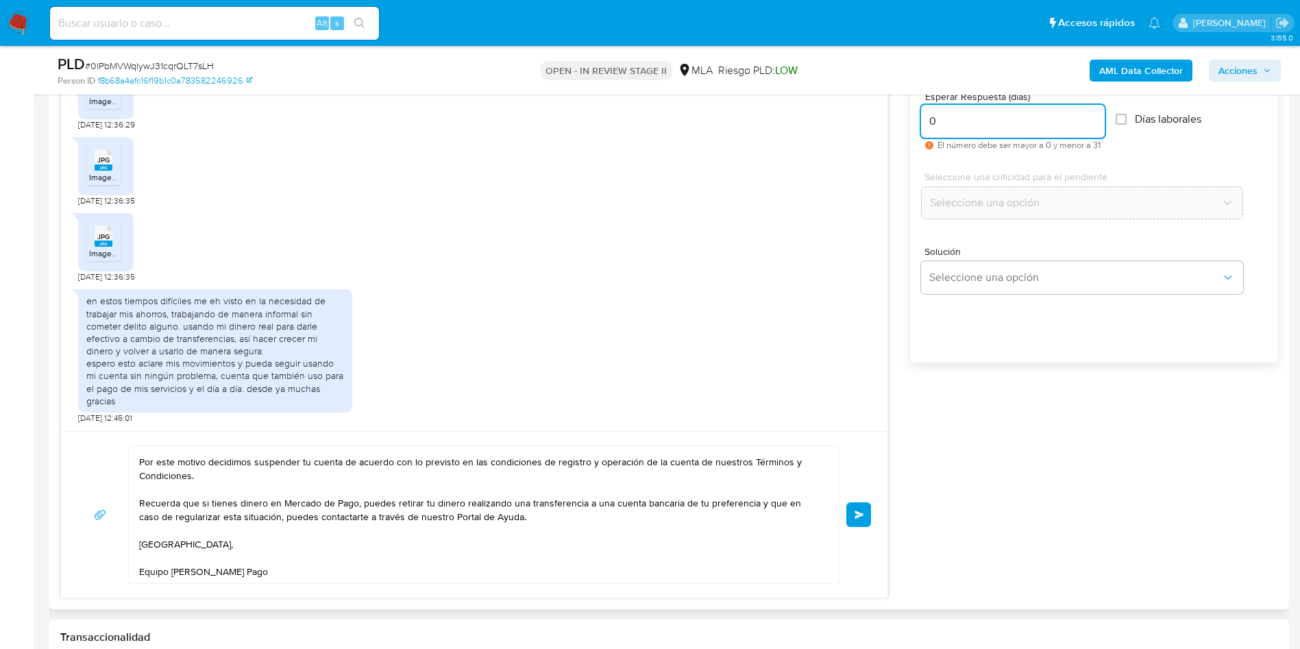
scroll to position [822, 0]
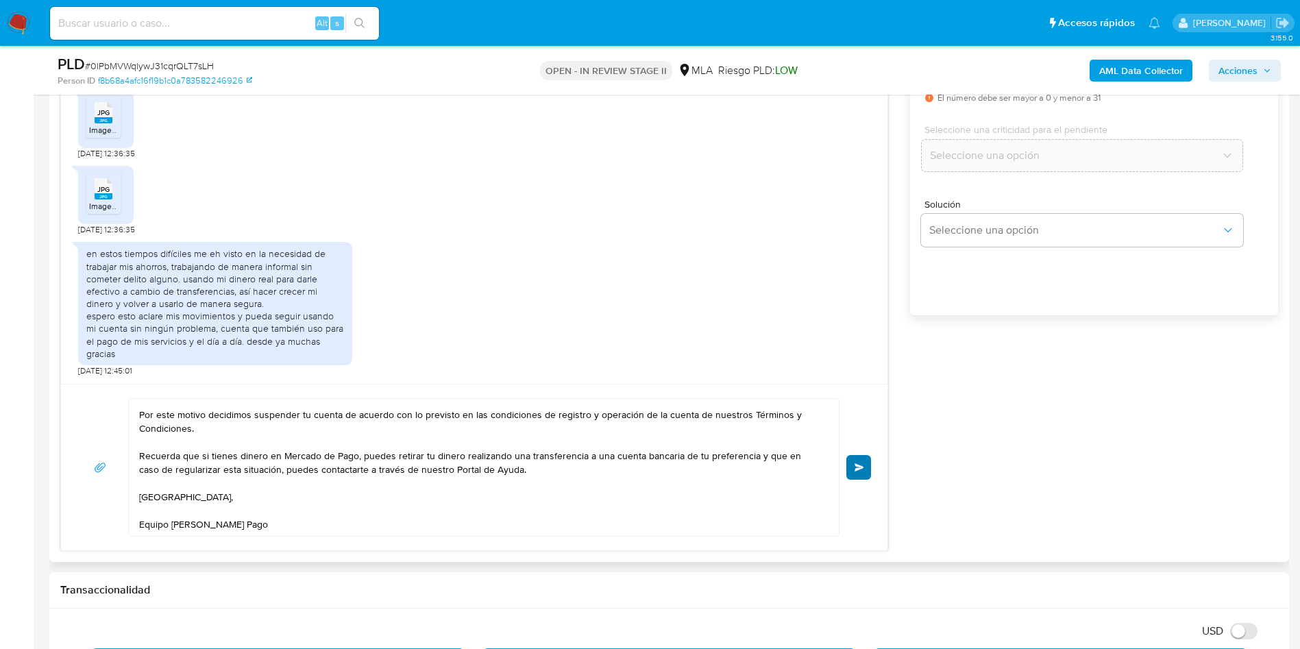
type input "0"
click at [864, 463] on span "Enviar" at bounding box center [859, 467] width 10 height 8
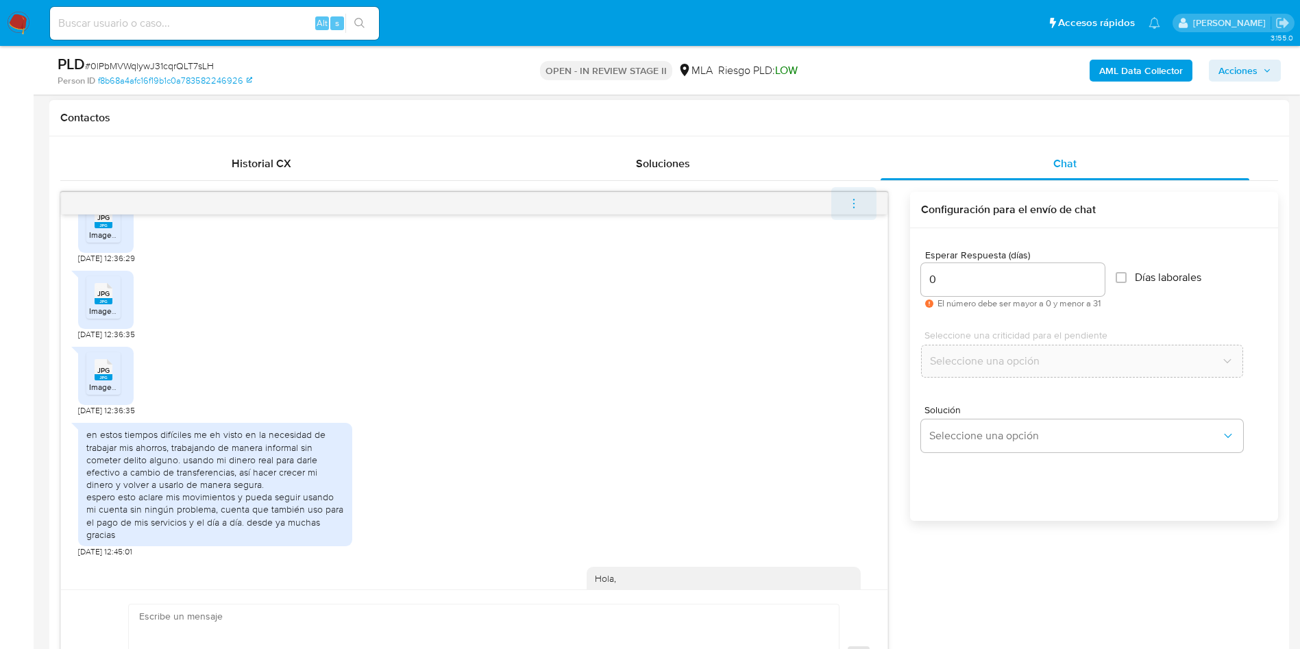
scroll to position [1342, 0]
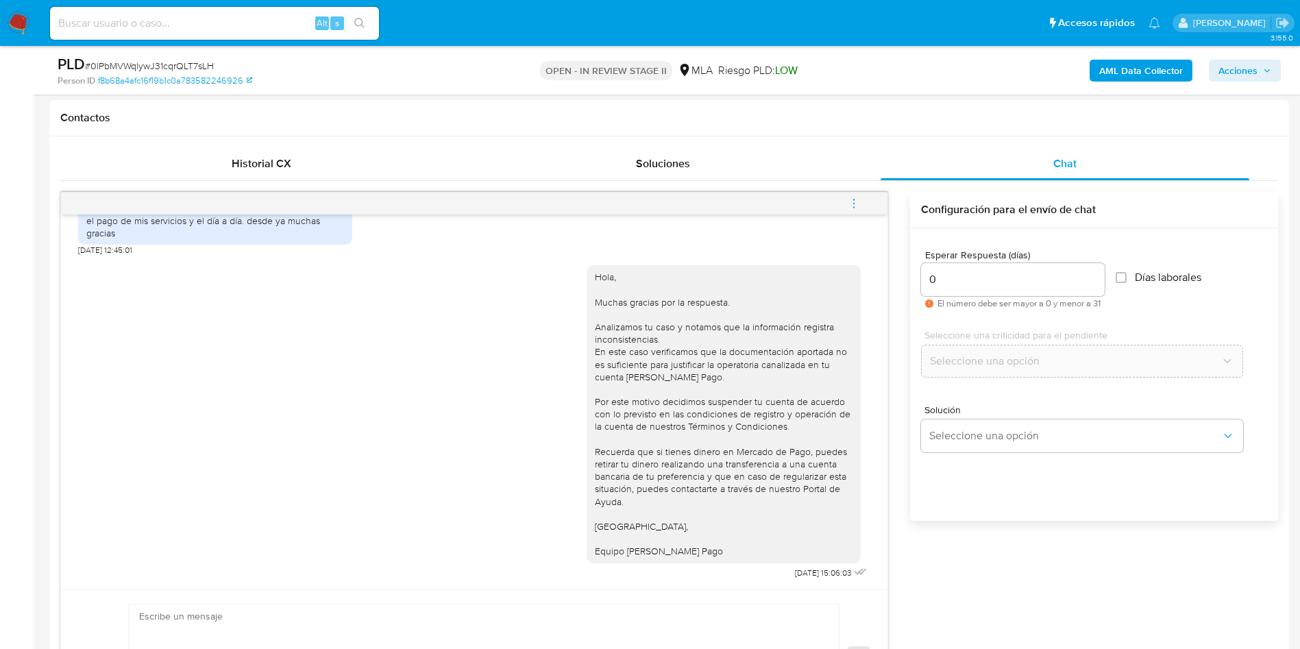
drag, startPoint x: 852, startPoint y: 206, endPoint x: 821, endPoint y: 205, distance: 31.5
click at [852, 206] on icon "menu-action" at bounding box center [854, 203] width 12 height 12
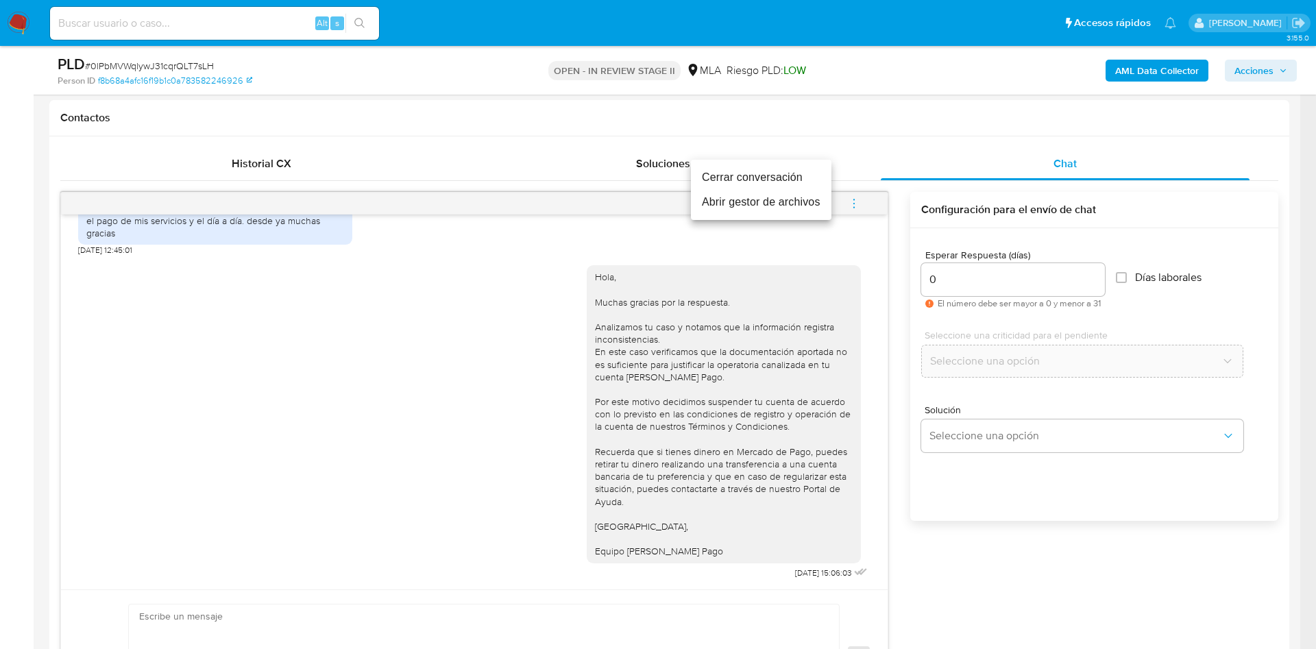
click at [740, 177] on li "Cerrar conversación" at bounding box center [761, 177] width 140 height 25
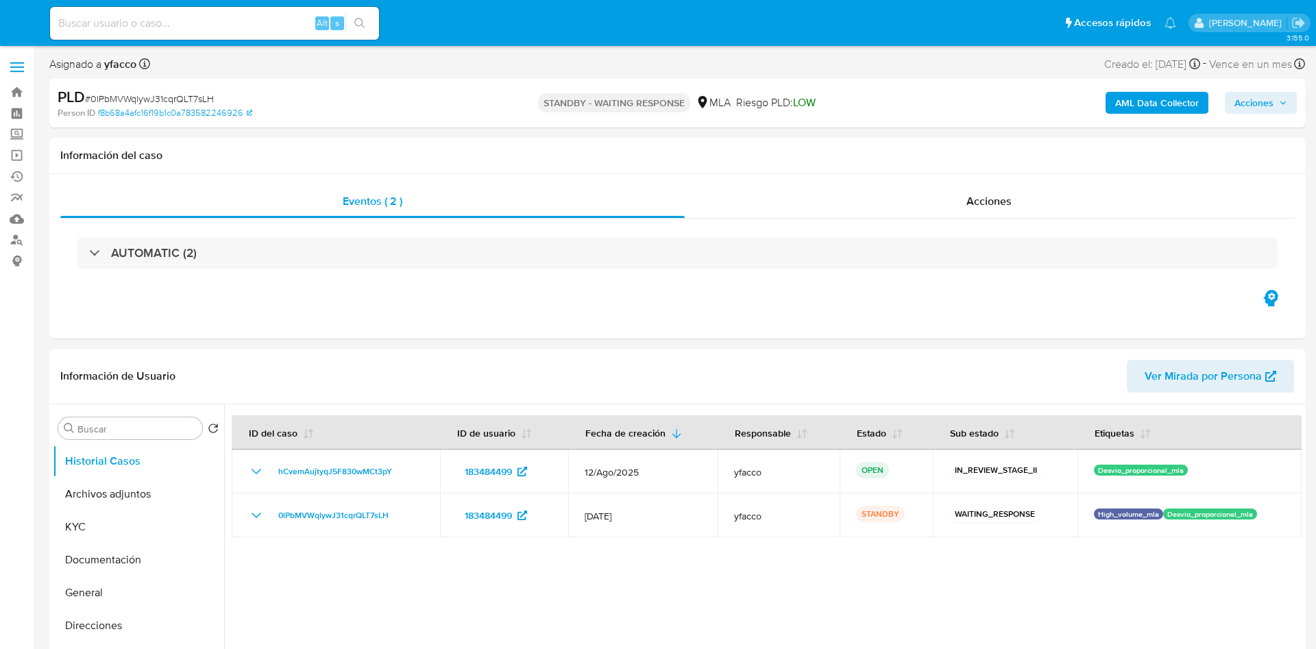
select select "10"
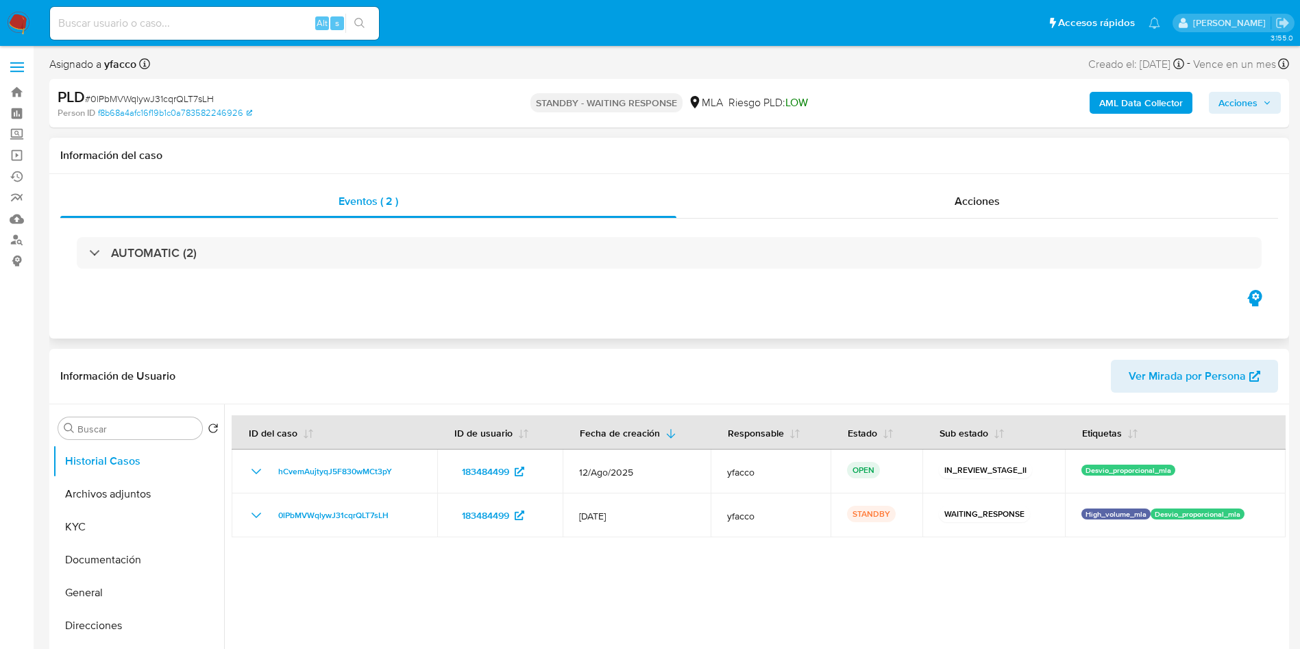
scroll to position [206, 0]
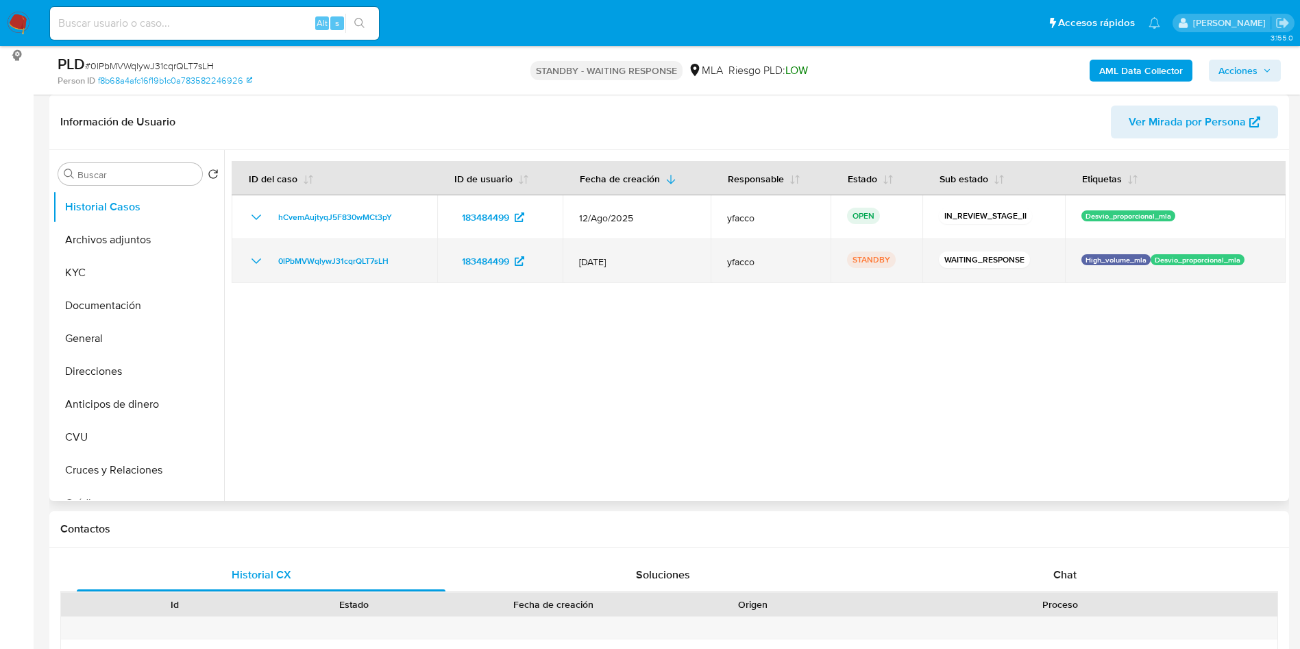
drag, startPoint x: 268, startPoint y: 263, endPoint x: 410, endPoint y: 260, distance: 141.9
click at [410, 260] on div "0lPbMVWqlywJ31cqrQLT7sLH" at bounding box center [334, 261] width 173 height 16
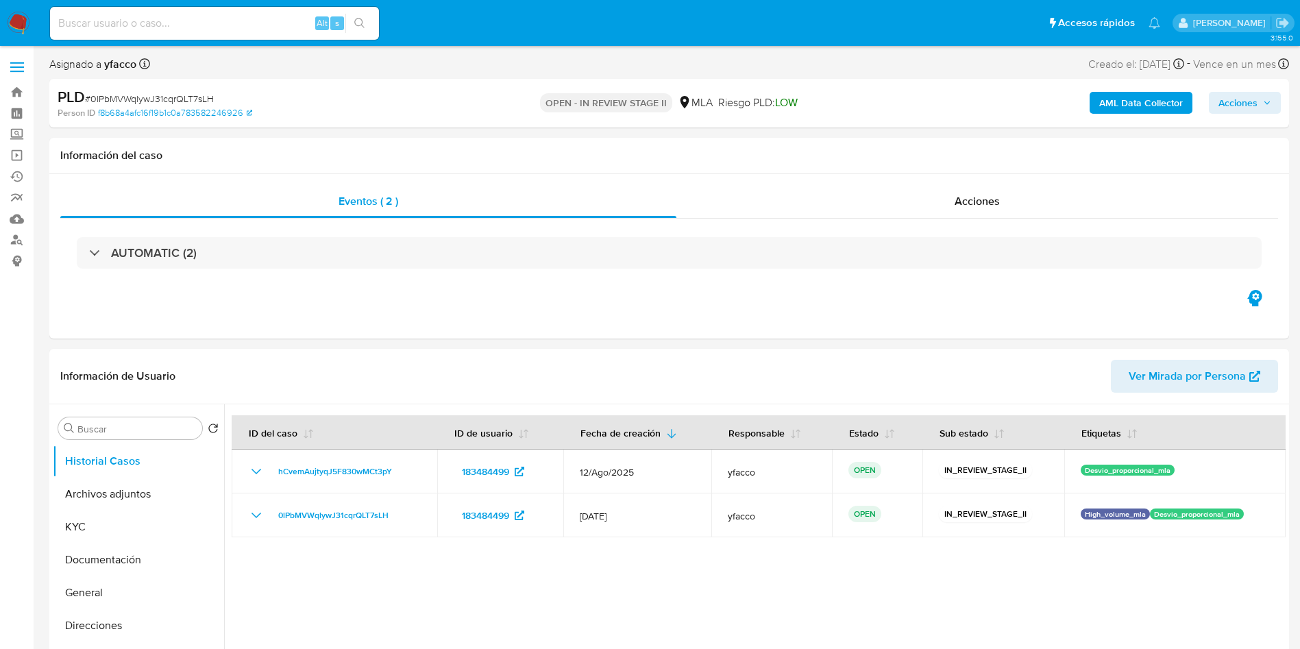
select select "10"
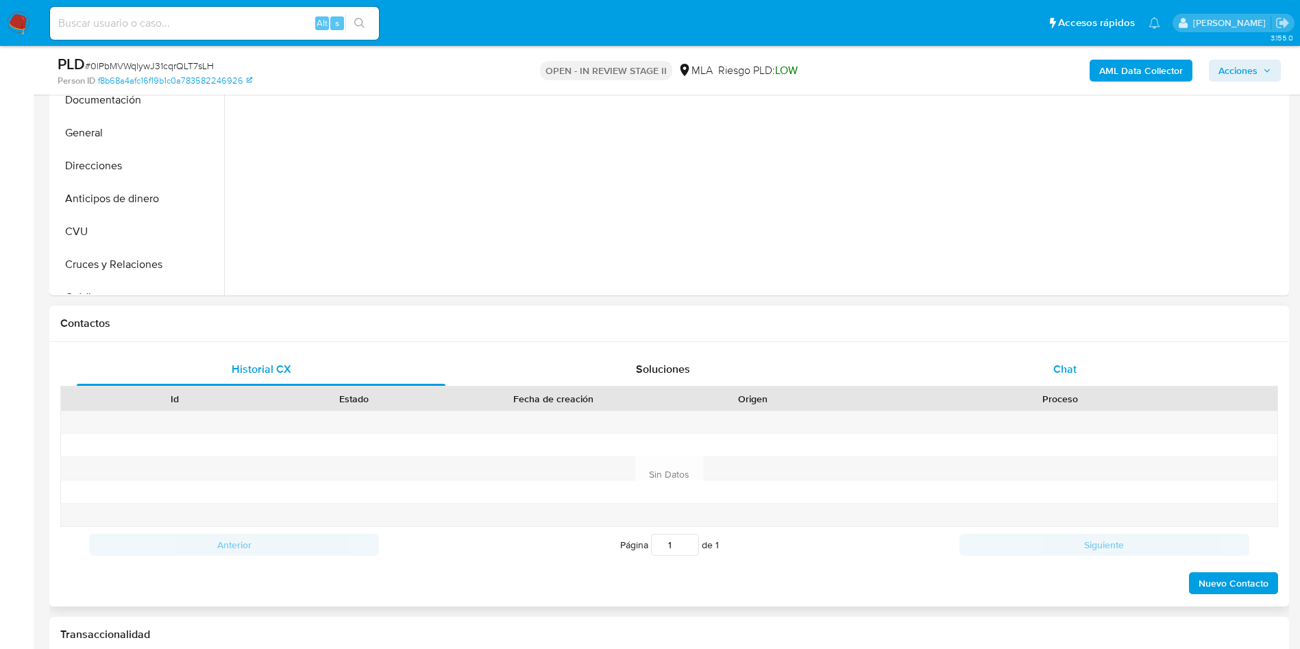
click at [1069, 370] on span "Chat" at bounding box center [1064, 369] width 23 height 16
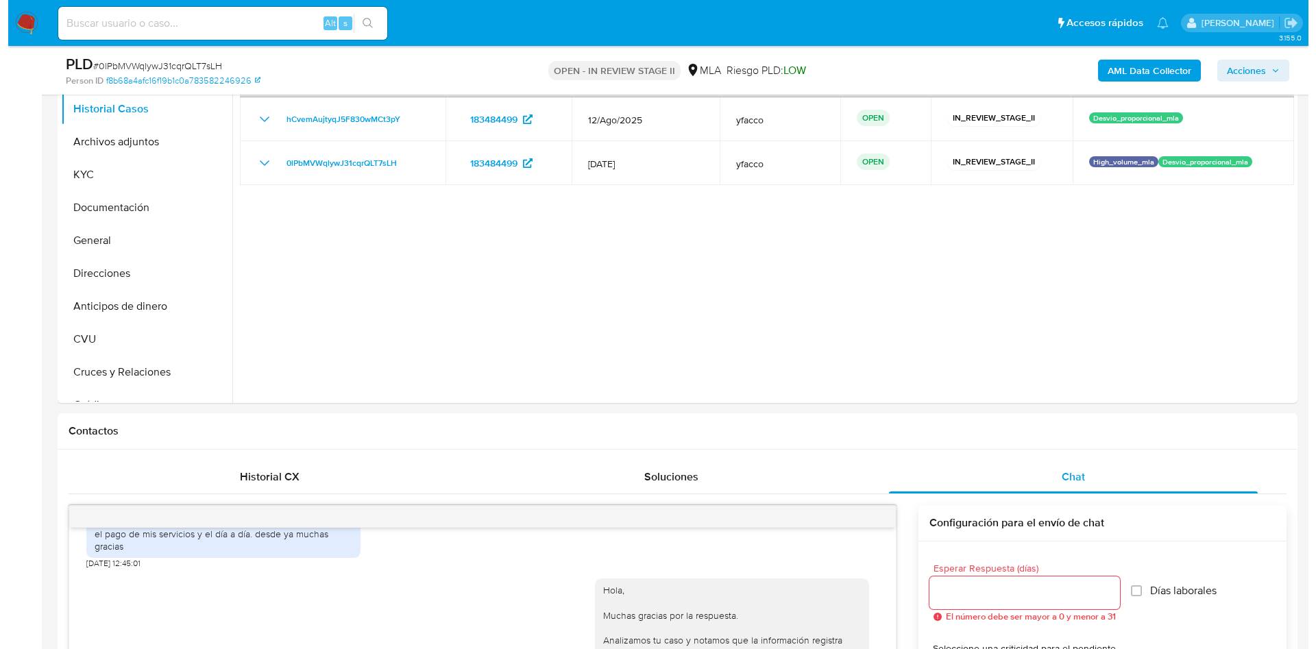
scroll to position [103, 0]
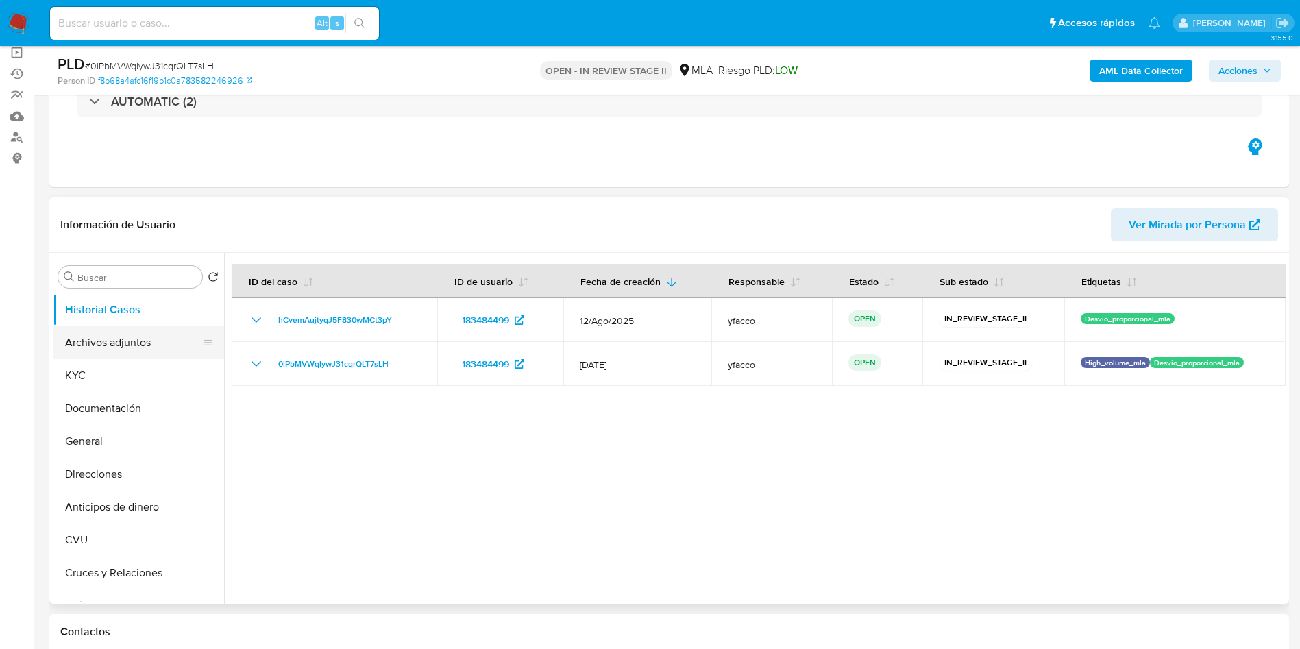
click at [125, 345] on button "Archivos adjuntos" at bounding box center [133, 342] width 160 height 33
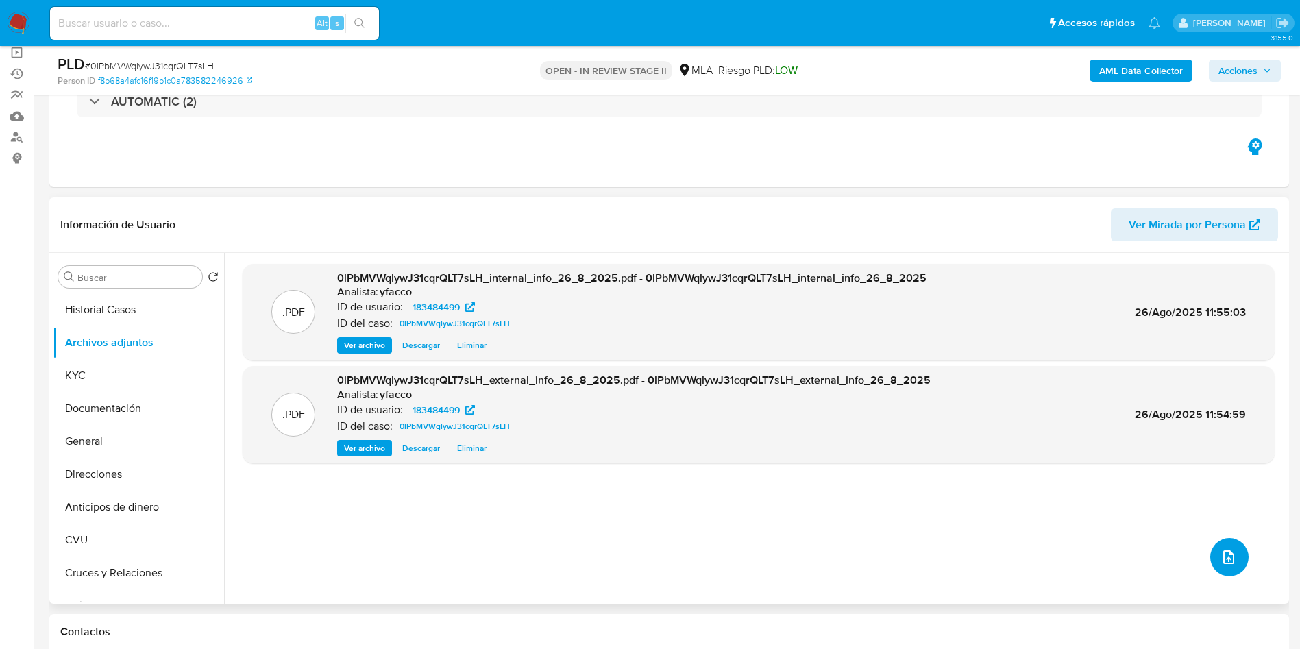
click at [1220, 561] on icon "upload-file" at bounding box center [1228, 557] width 16 height 16
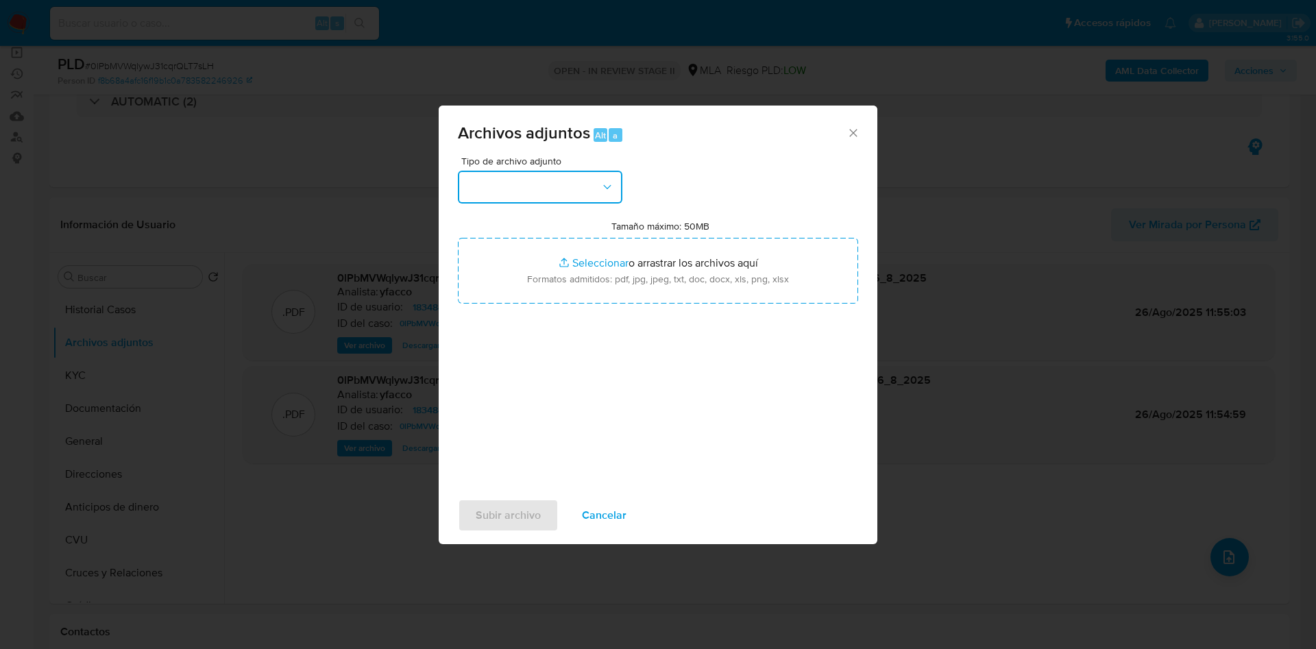
click at [549, 189] on button "button" at bounding box center [540, 187] width 164 height 33
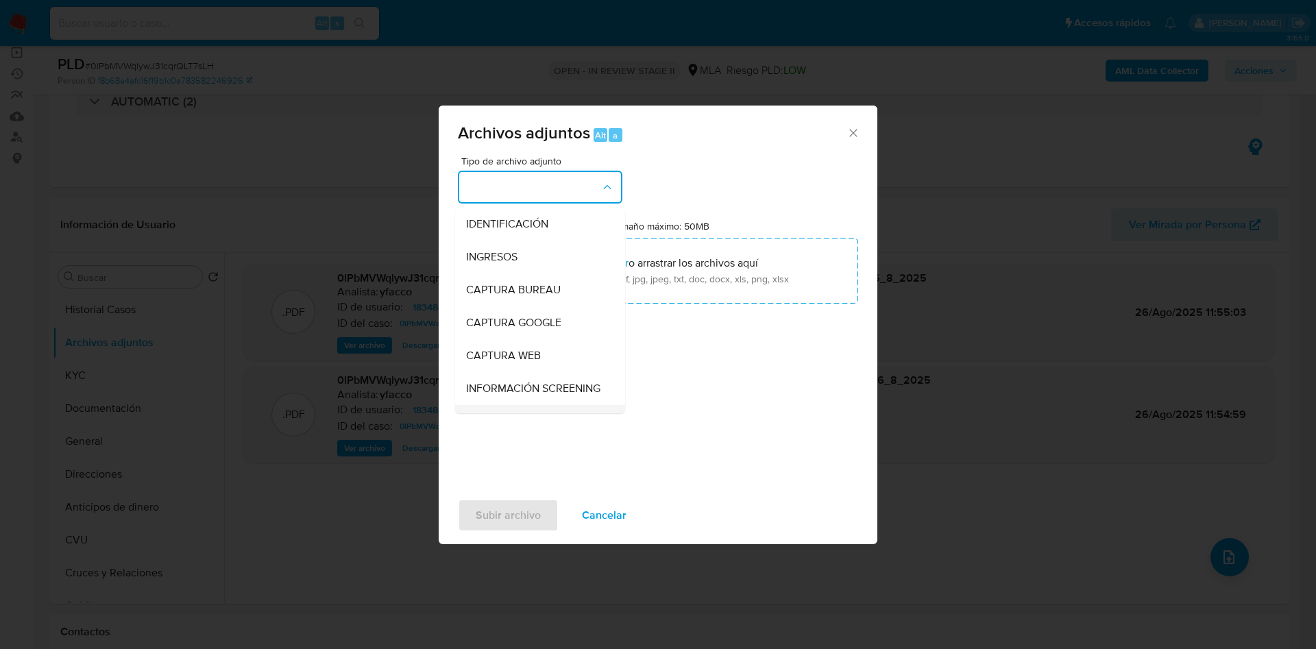
scroll to position [206, 0]
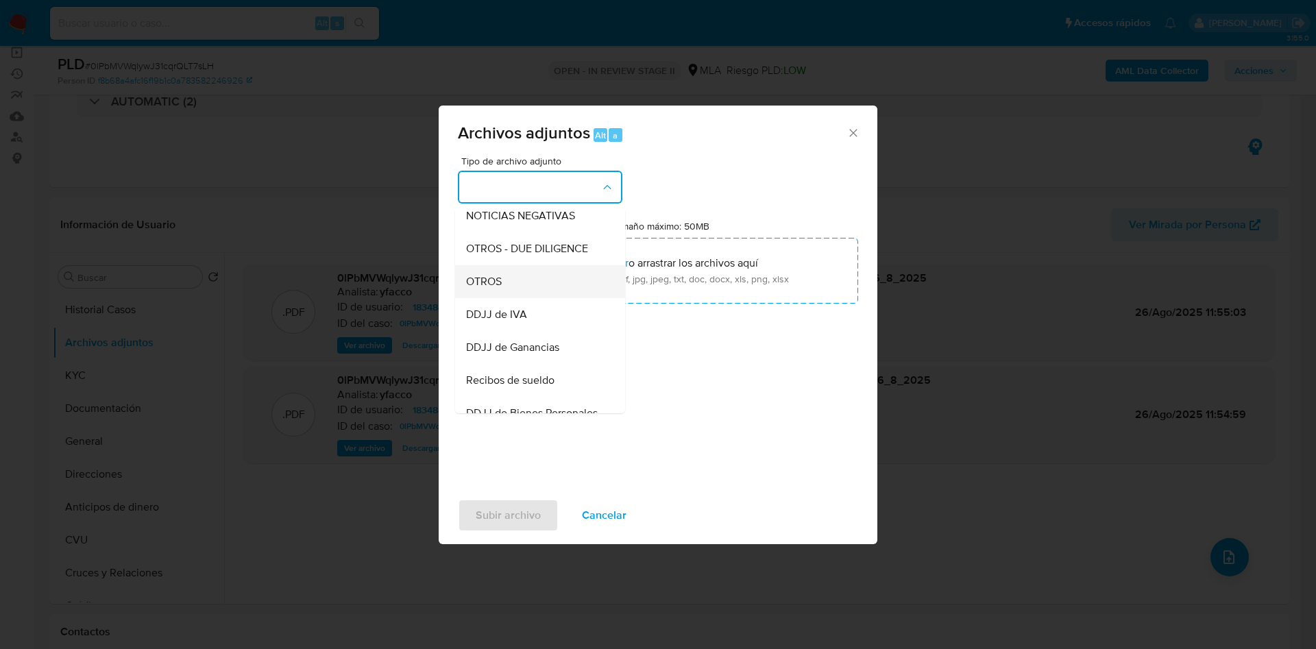
click at [480, 288] on span "OTROS" at bounding box center [484, 282] width 36 height 14
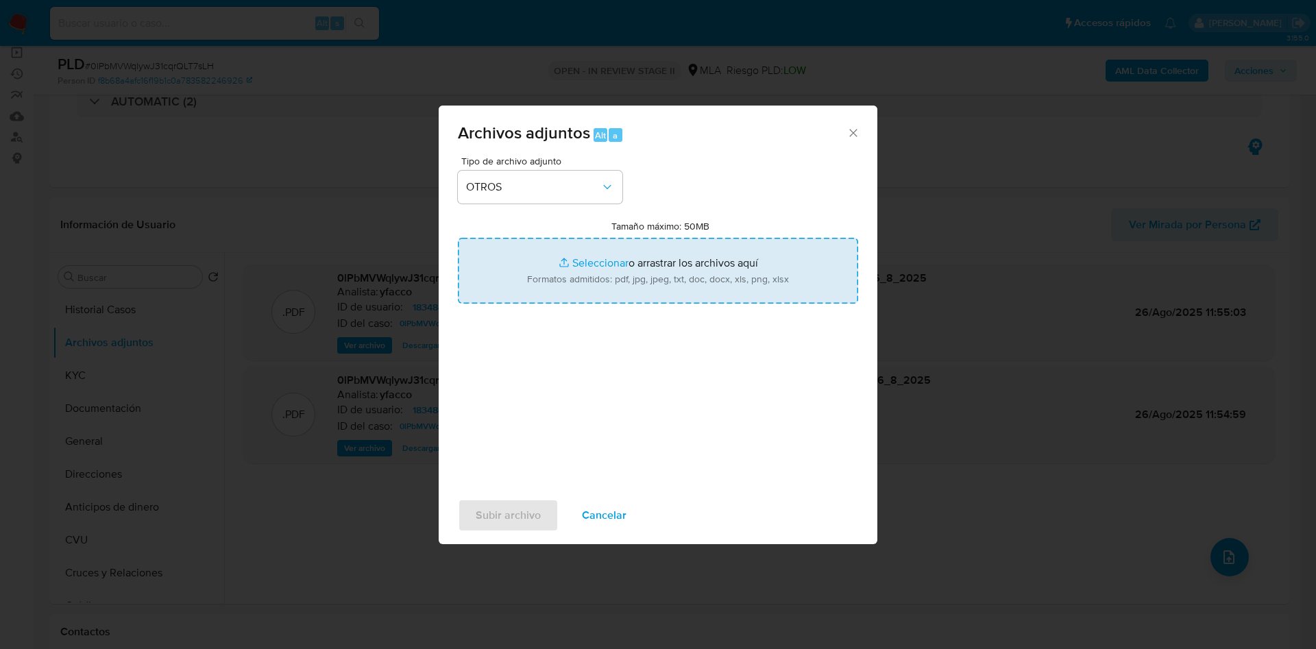
click at [585, 252] on input "Tamaño máximo: 50MB Seleccionar archivos" at bounding box center [658, 271] width 400 height 66
type input "C:\fakepath\Caselog hCvemAujtyqJ5F830wMCt3pY_2025_08_18_20_12_31.docx"
click at [591, 259] on input "Tamaño máximo: 50MB Seleccionar archivos" at bounding box center [658, 271] width 400 height 66
type input "C:\fakepath\Movimientos 183484499.xlsx"
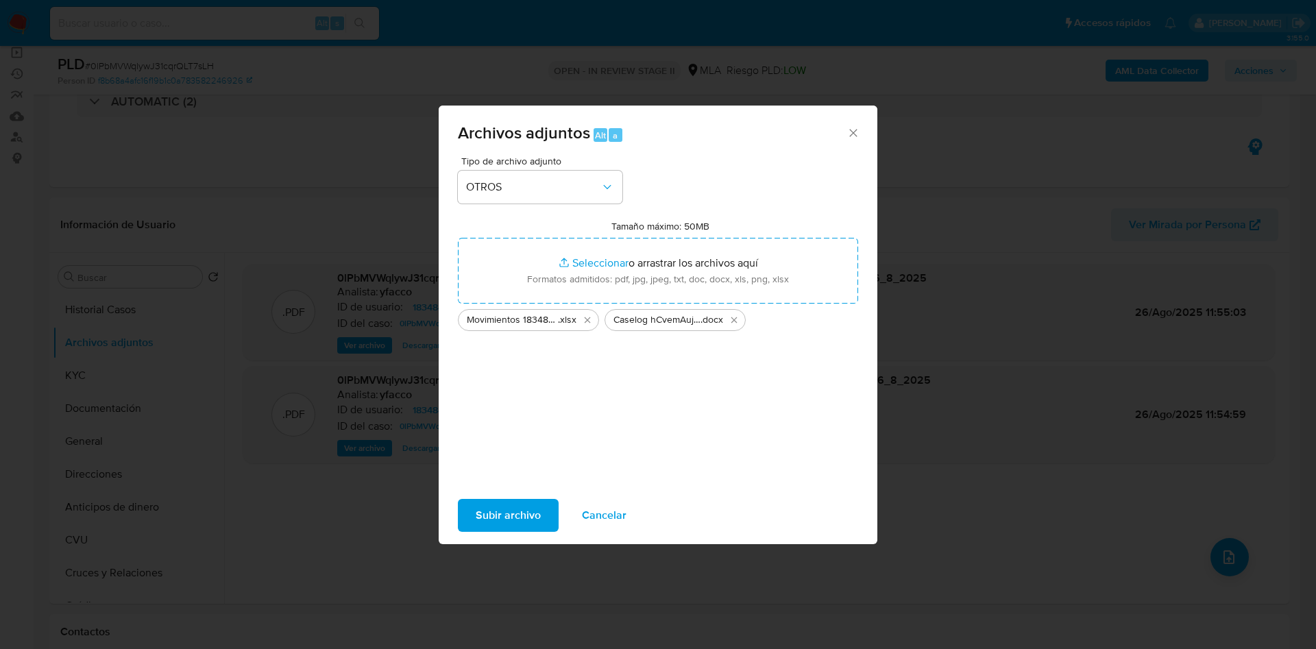
click at [499, 515] on span "Subir archivo" at bounding box center [508, 515] width 65 height 30
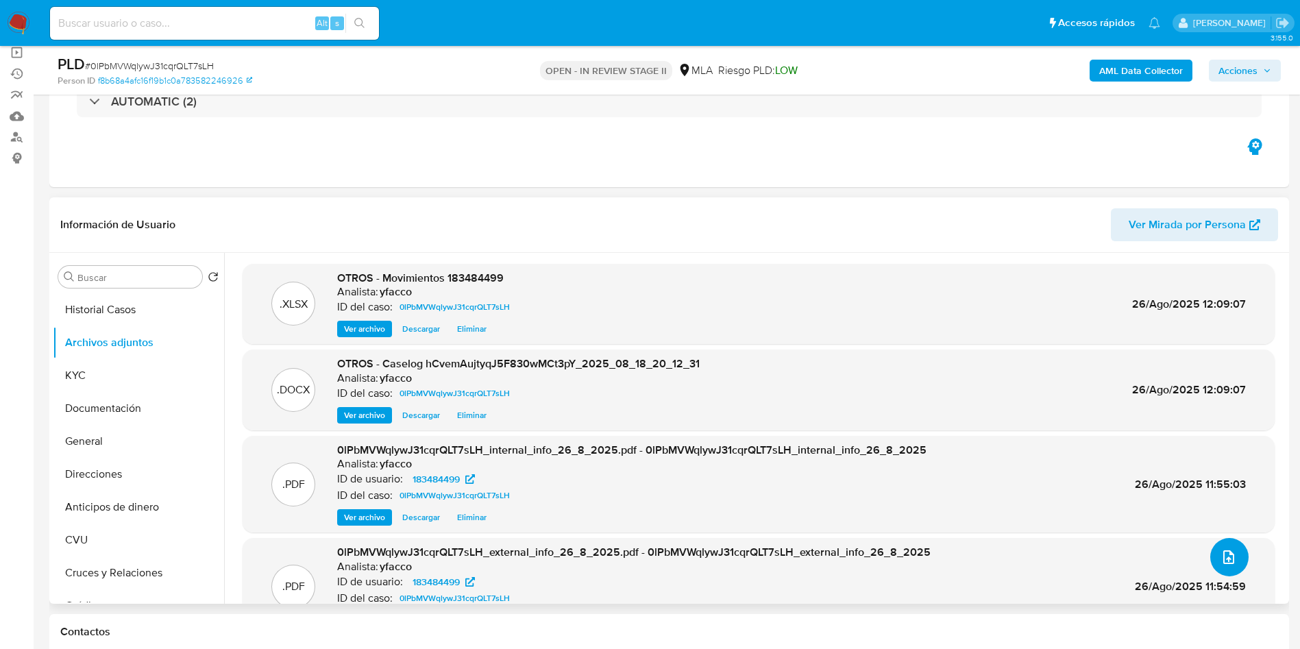
click at [1224, 567] on button "upload-file" at bounding box center [1229, 557] width 38 height 38
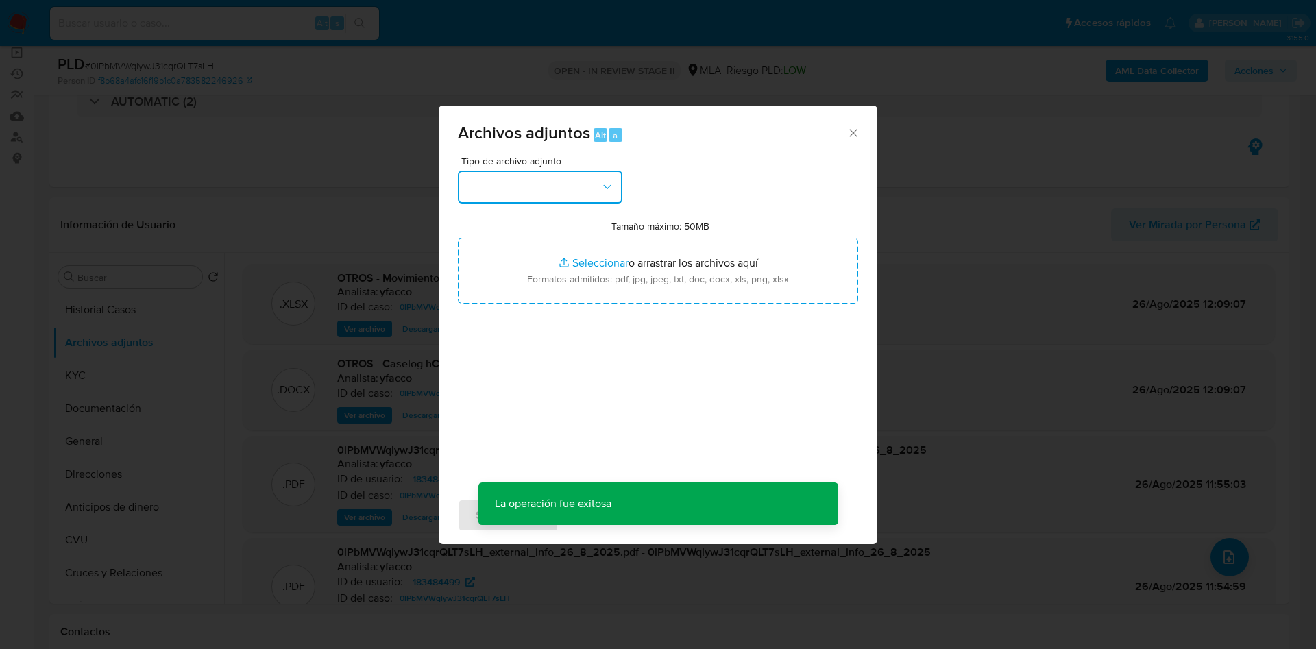
click at [584, 190] on button "button" at bounding box center [540, 187] width 164 height 33
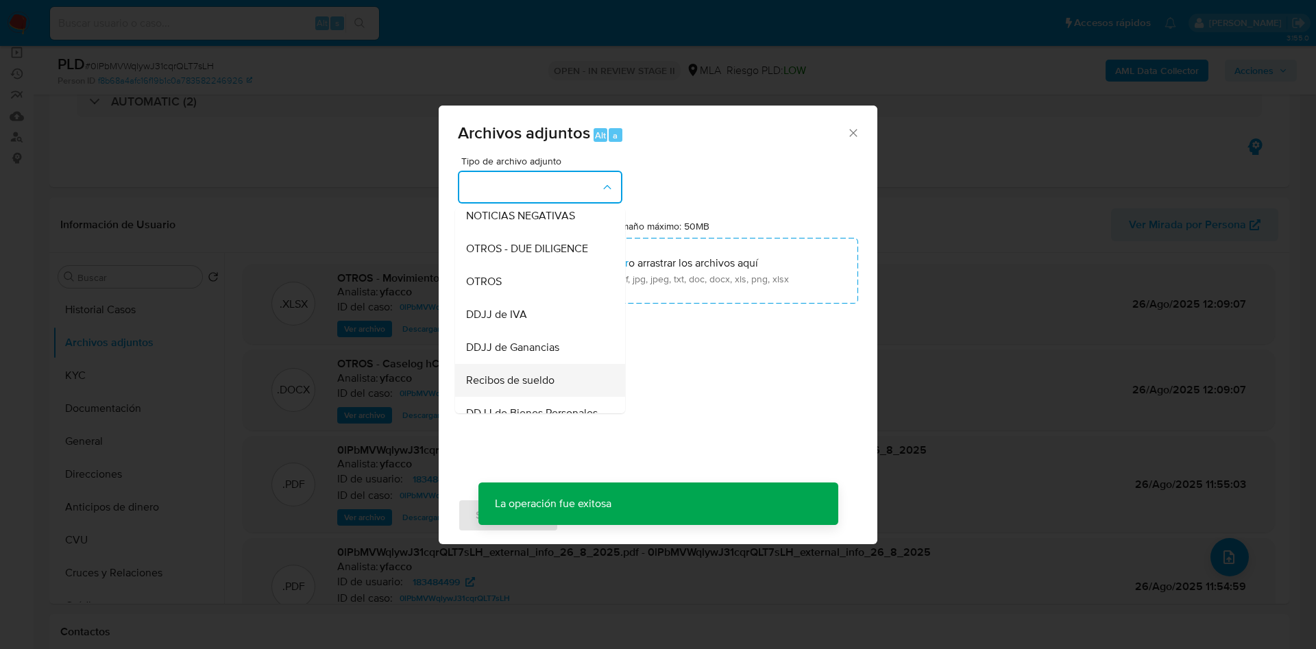
click at [519, 387] on span "Recibos de sueldo" at bounding box center [510, 380] width 88 height 14
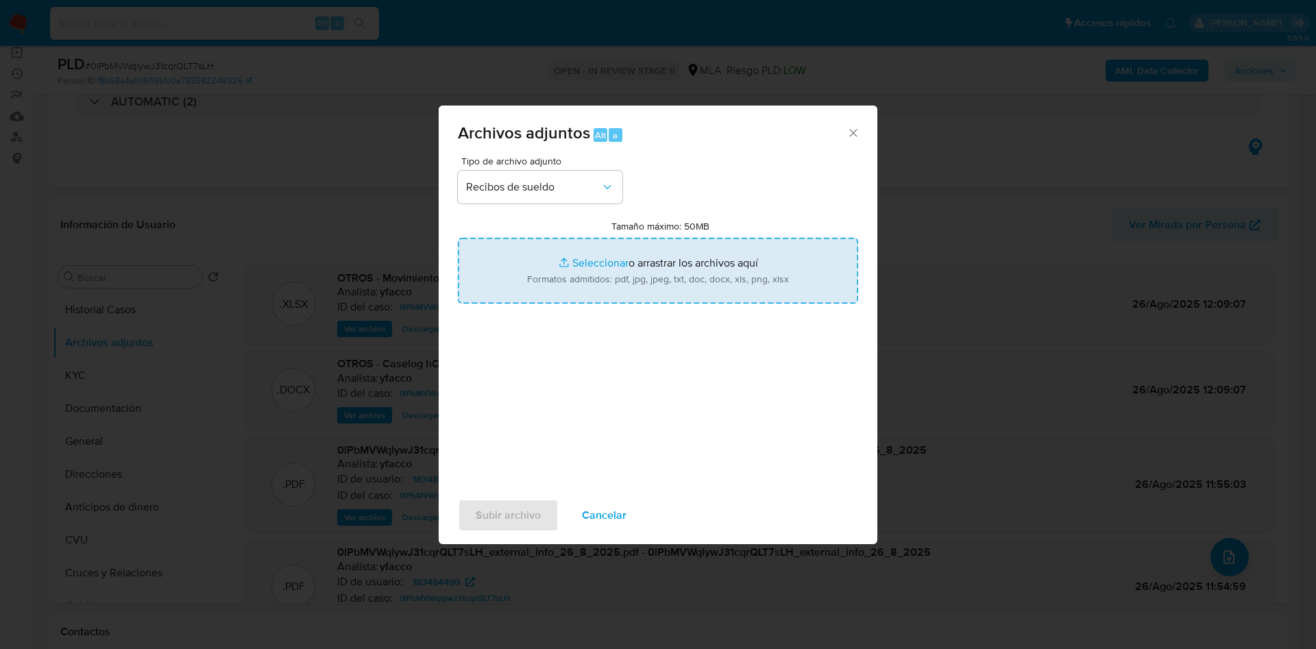
click at [584, 254] on input "Tamaño máximo: 50MB Seleccionar archivos" at bounding box center [658, 271] width 400 height 66
type input "C:\fakepath\Matias Gonzalo Meza.pdf"
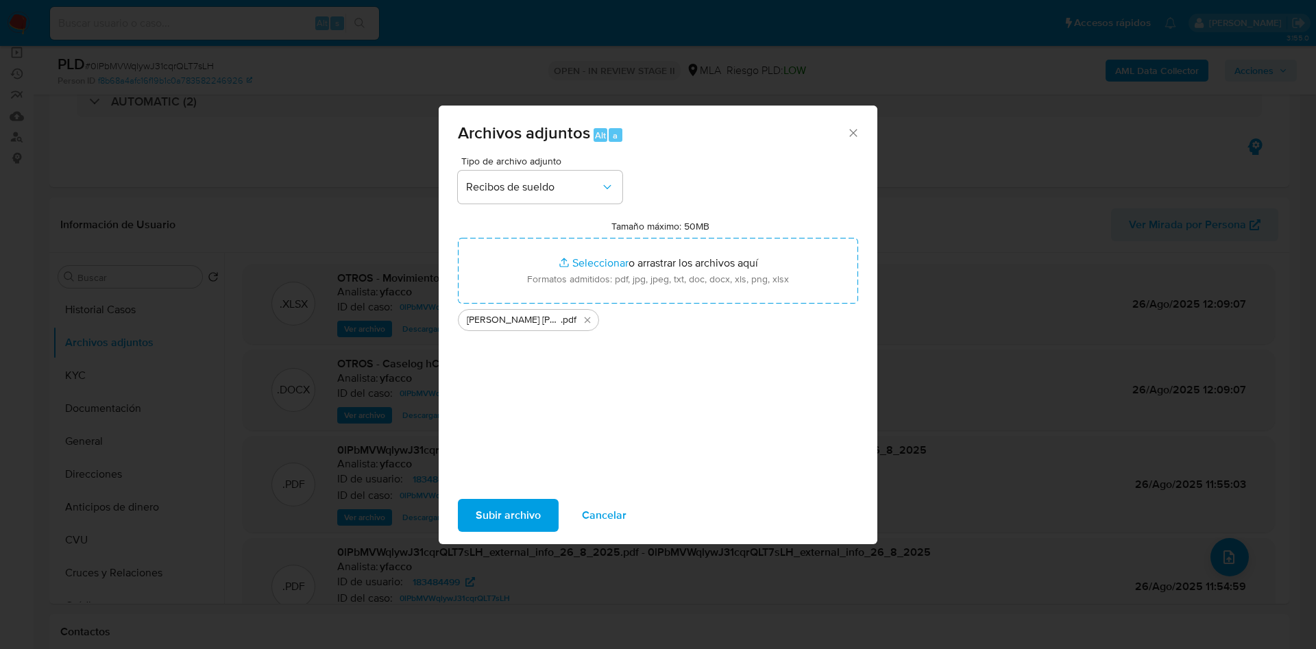
click at [502, 512] on span "Subir archivo" at bounding box center [508, 515] width 65 height 30
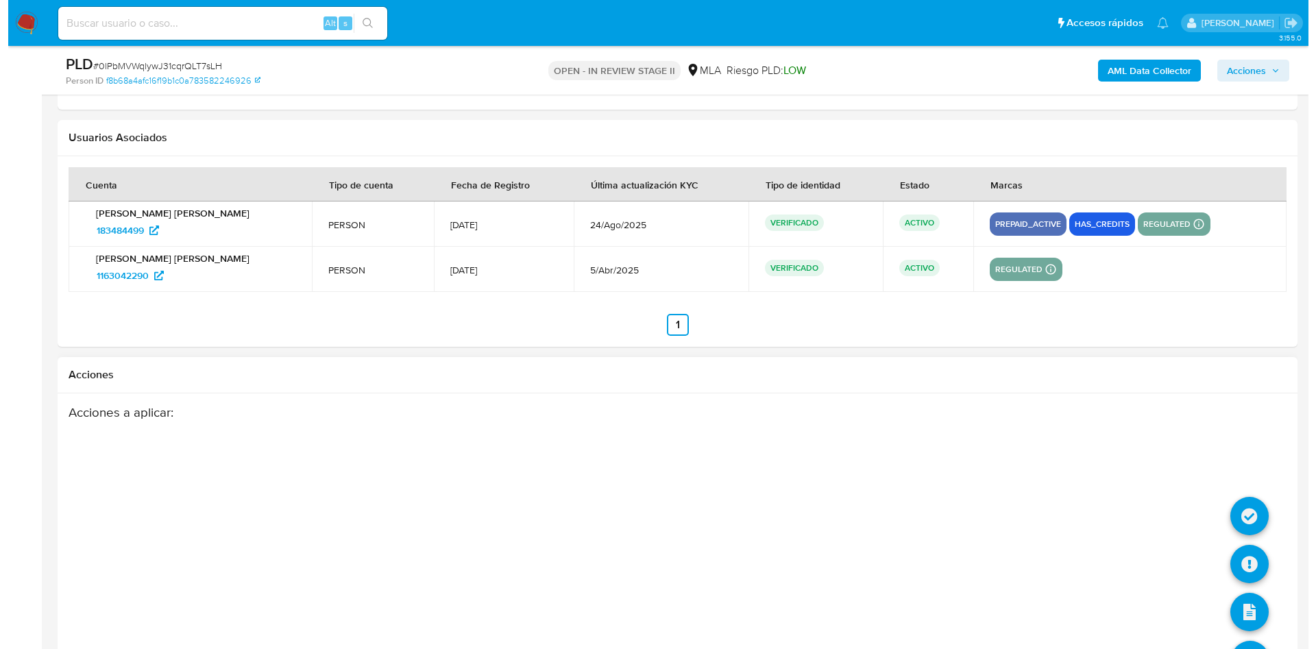
scroll to position [2455, 0]
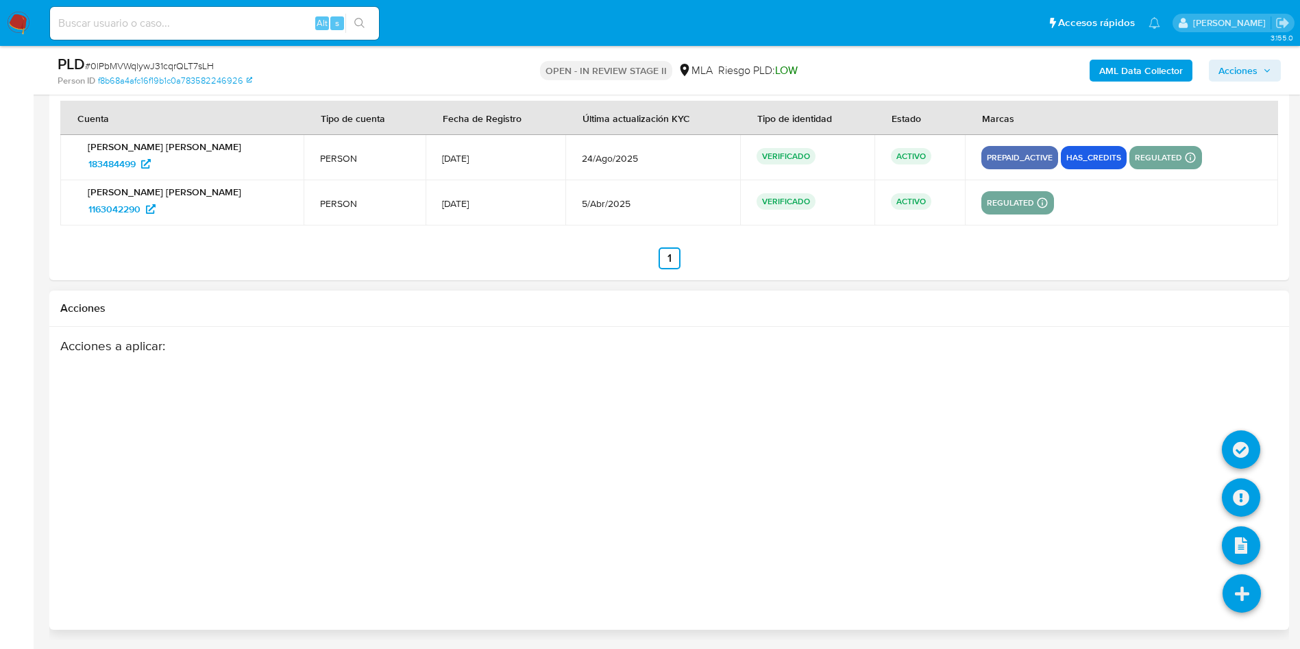
click at [1236, 595] on icon at bounding box center [1241, 593] width 38 height 38
click at [1242, 500] on icon at bounding box center [1241, 497] width 38 height 38
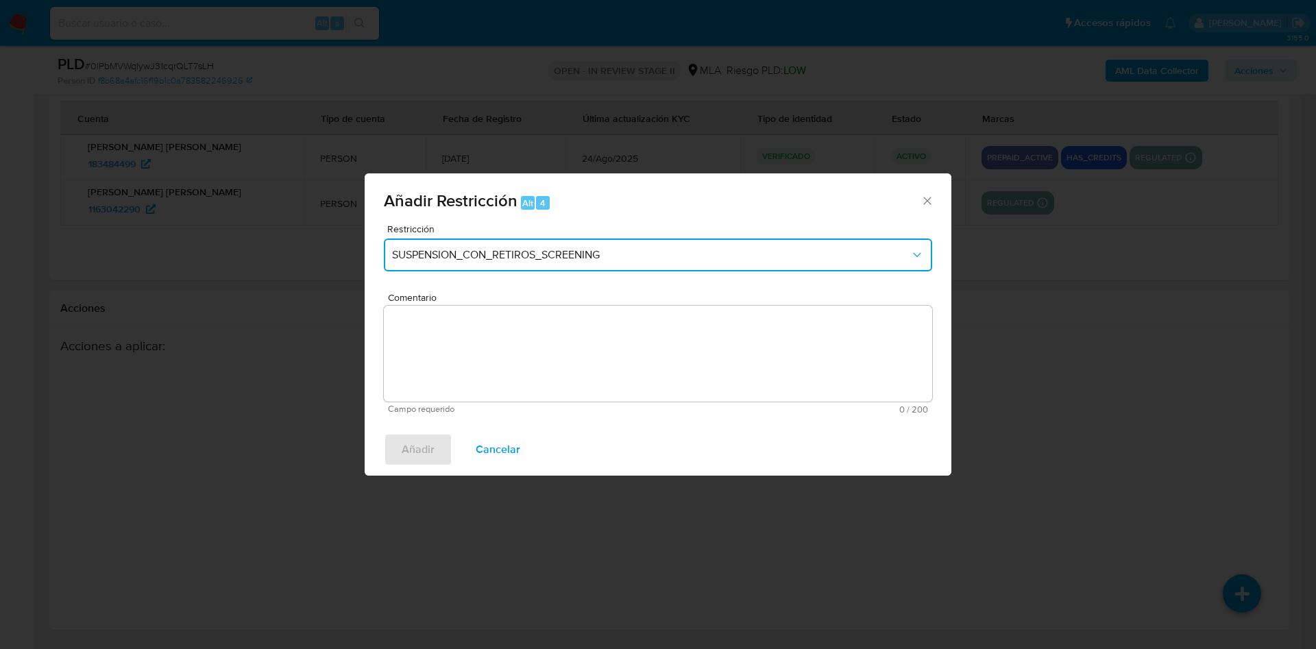
click at [565, 253] on span "SUSPENSION_CON_RETIROS_SCREENING" at bounding box center [651, 255] width 518 height 14
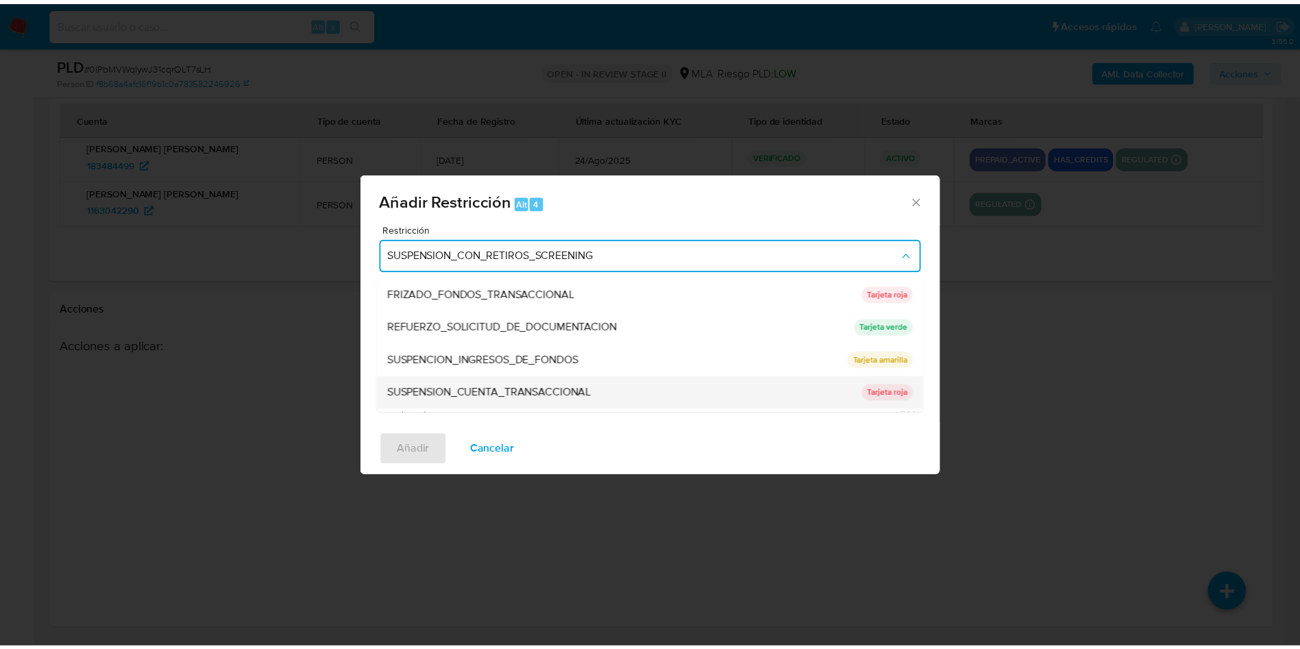
scroll to position [291, 0]
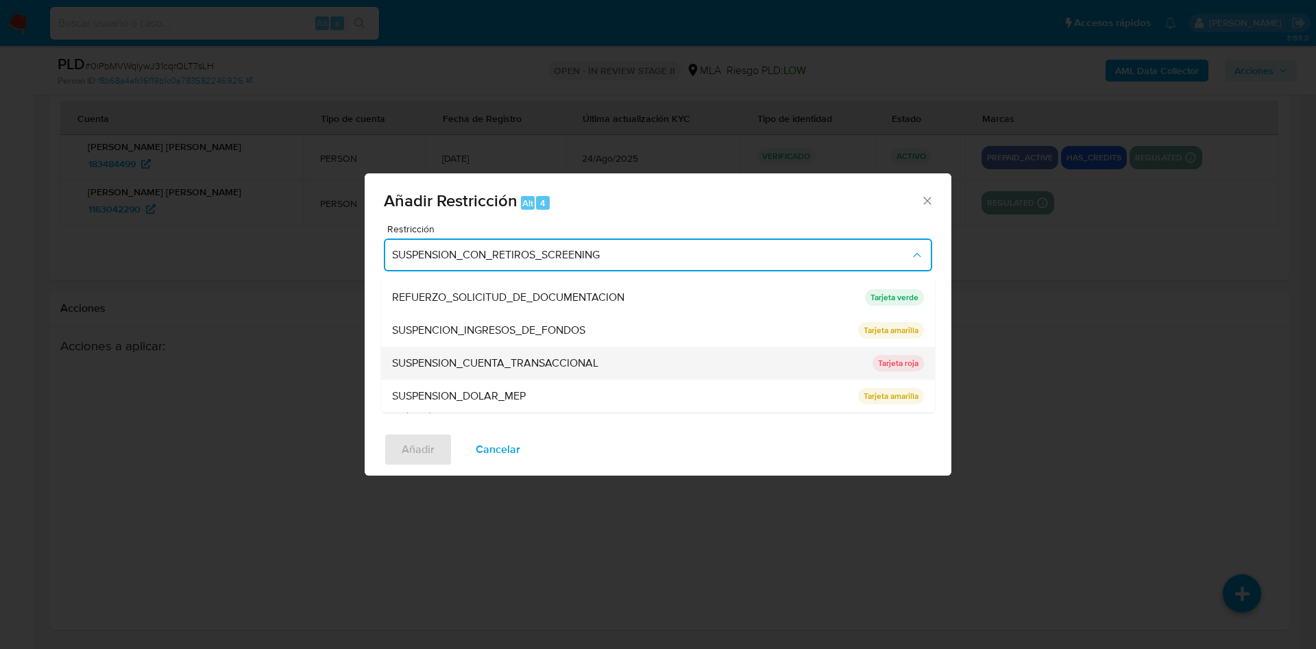
click at [550, 356] on span "SUSPENSION_CUENTA_TRANSACCIONAL" at bounding box center [495, 363] width 206 height 14
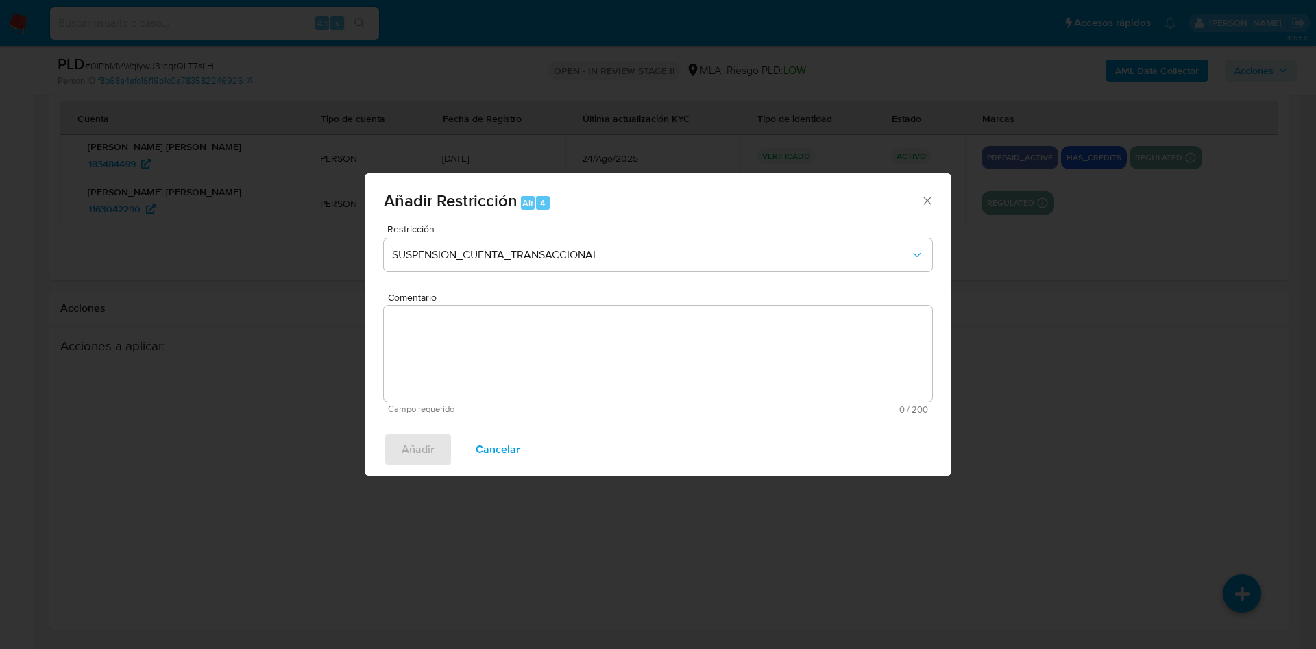
click at [534, 351] on textarea "Comentario" at bounding box center [658, 354] width 548 height 96
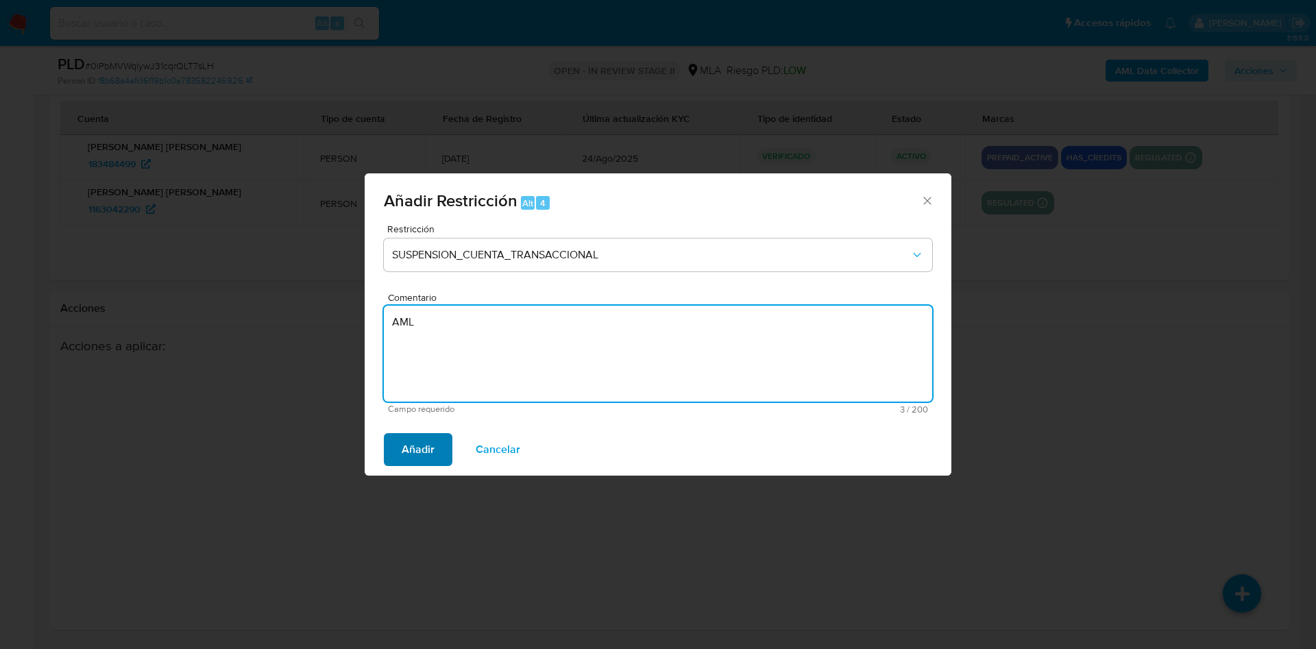
type textarea "AML"
click at [426, 452] on span "Añadir" at bounding box center [418, 449] width 33 height 30
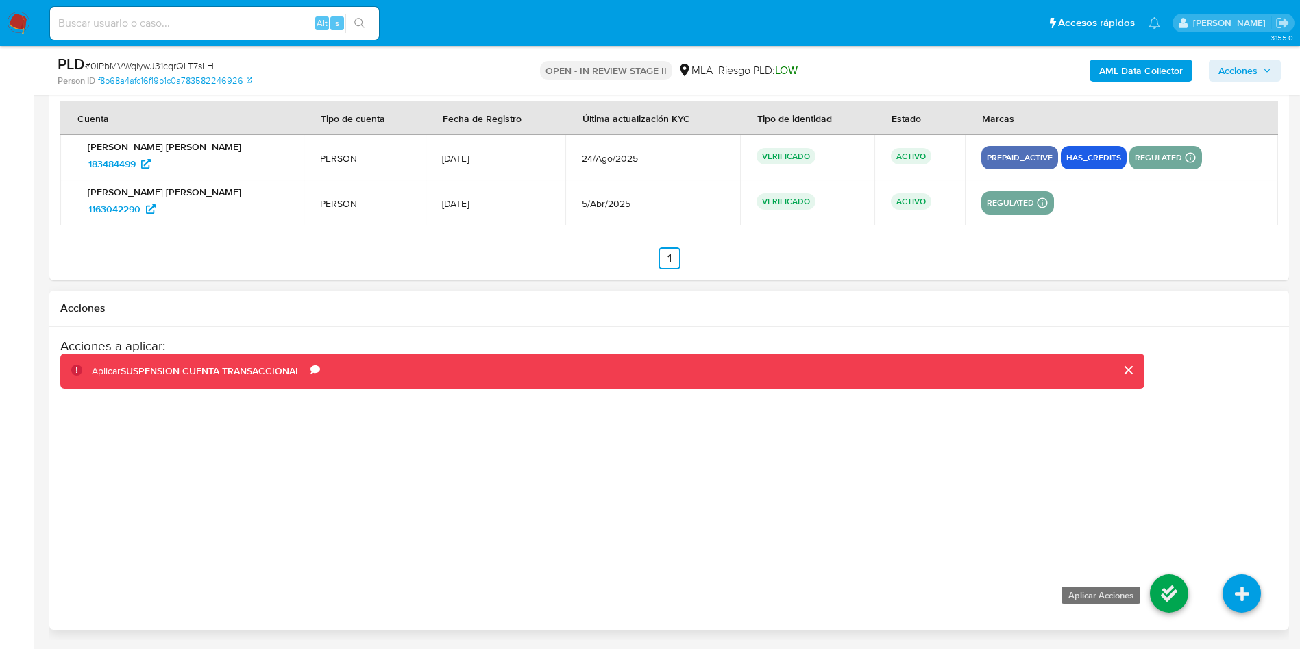
click at [1169, 590] on icon at bounding box center [1169, 593] width 38 height 38
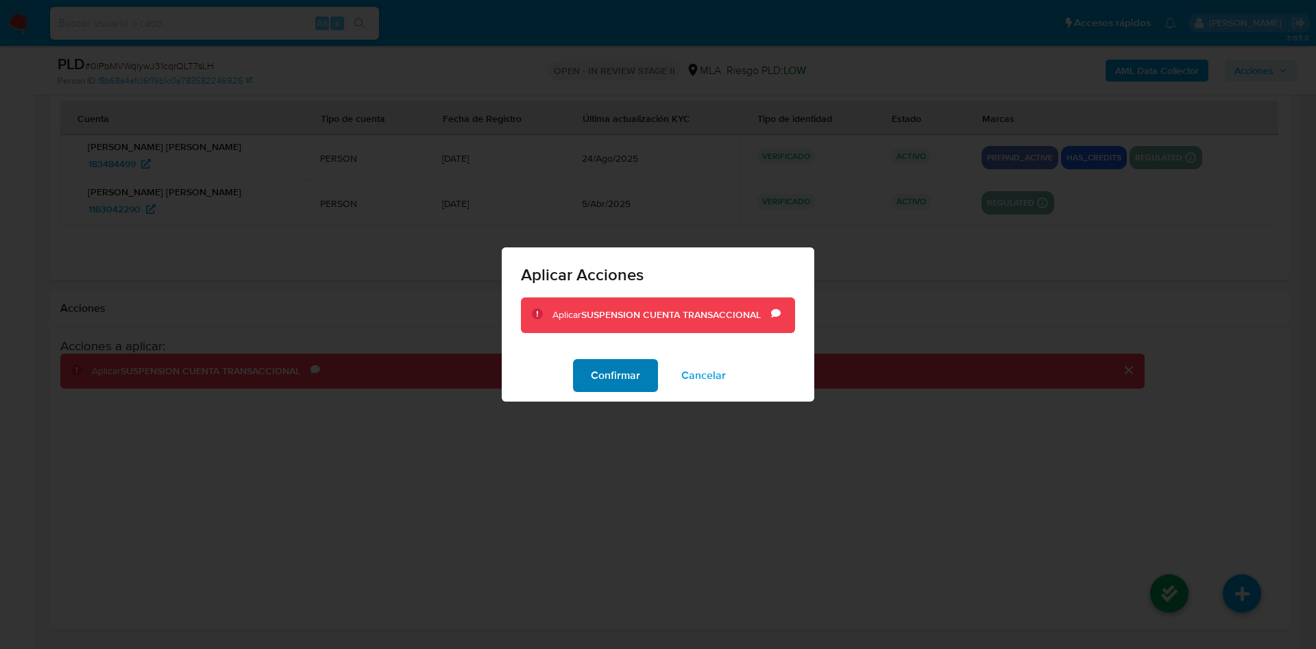
click at [613, 380] on span "Confirmar" at bounding box center [615, 375] width 49 height 30
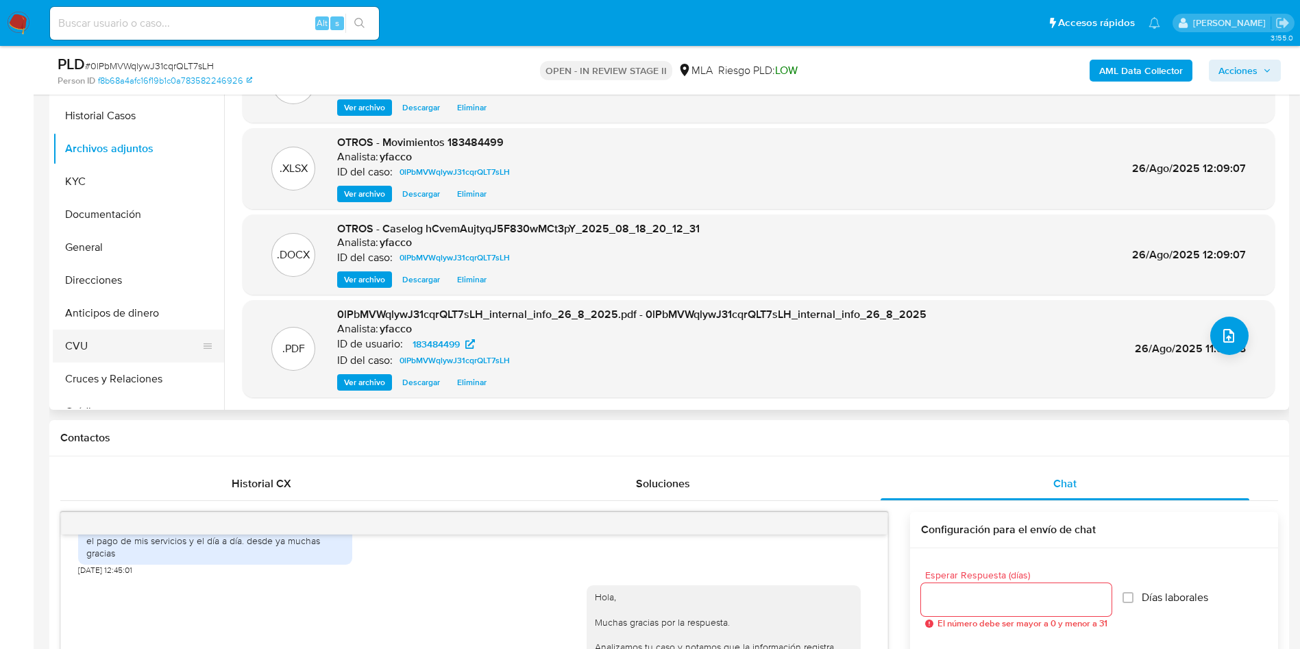
scroll to position [0, 0]
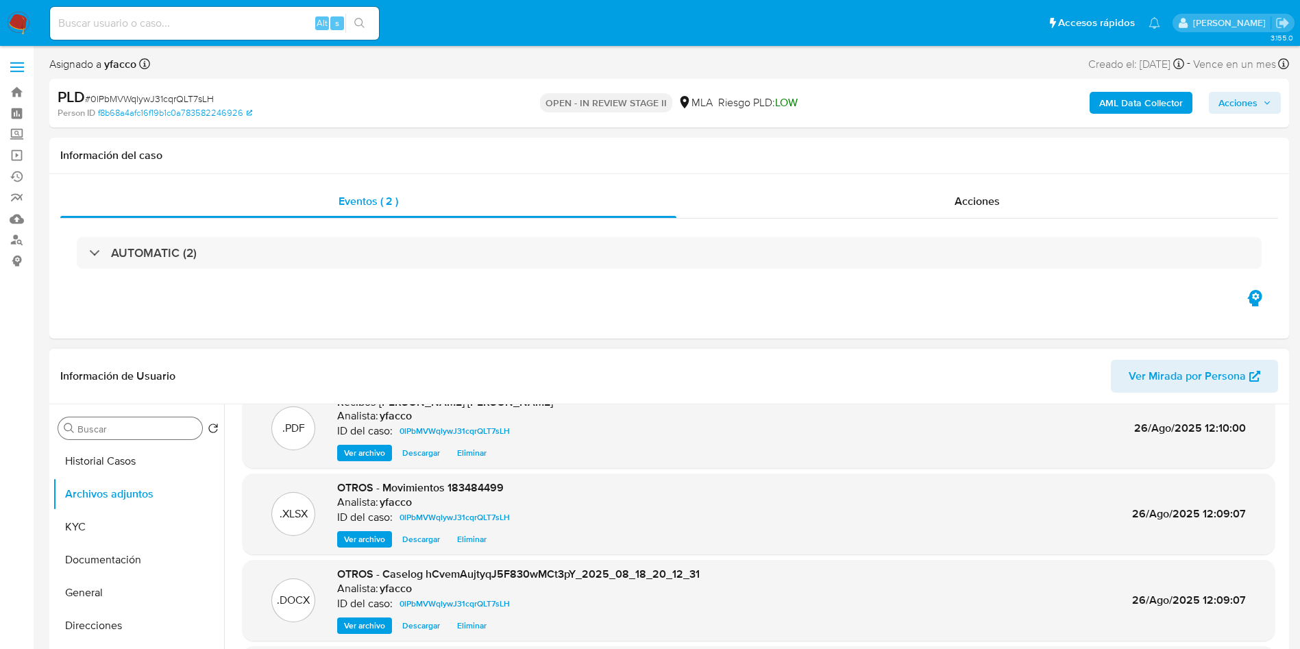
click at [134, 436] on div "Buscar" at bounding box center [130, 428] width 144 height 22
click at [132, 421] on div "Buscar" at bounding box center [130, 428] width 144 height 22
click at [132, 429] on input "Buscar" at bounding box center [136, 429] width 119 height 12
type input "e"
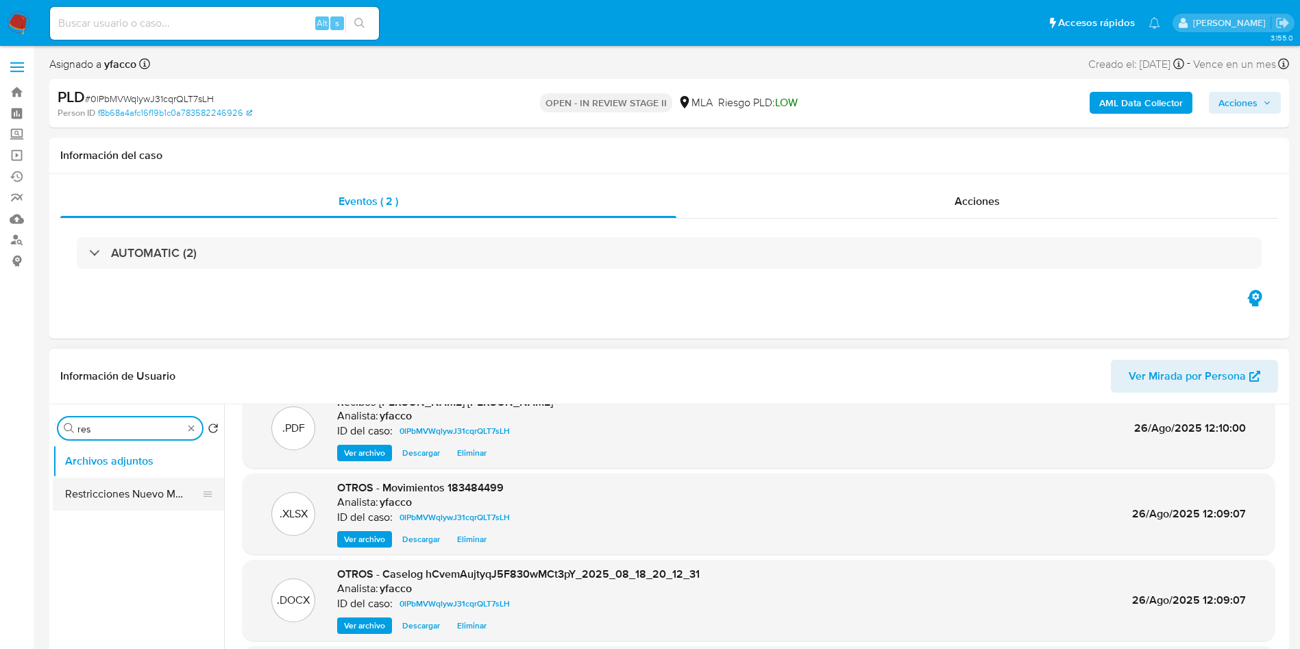
type input "res"
click at [130, 499] on button "Restricciones Nuevo Mundo" at bounding box center [133, 494] width 160 height 33
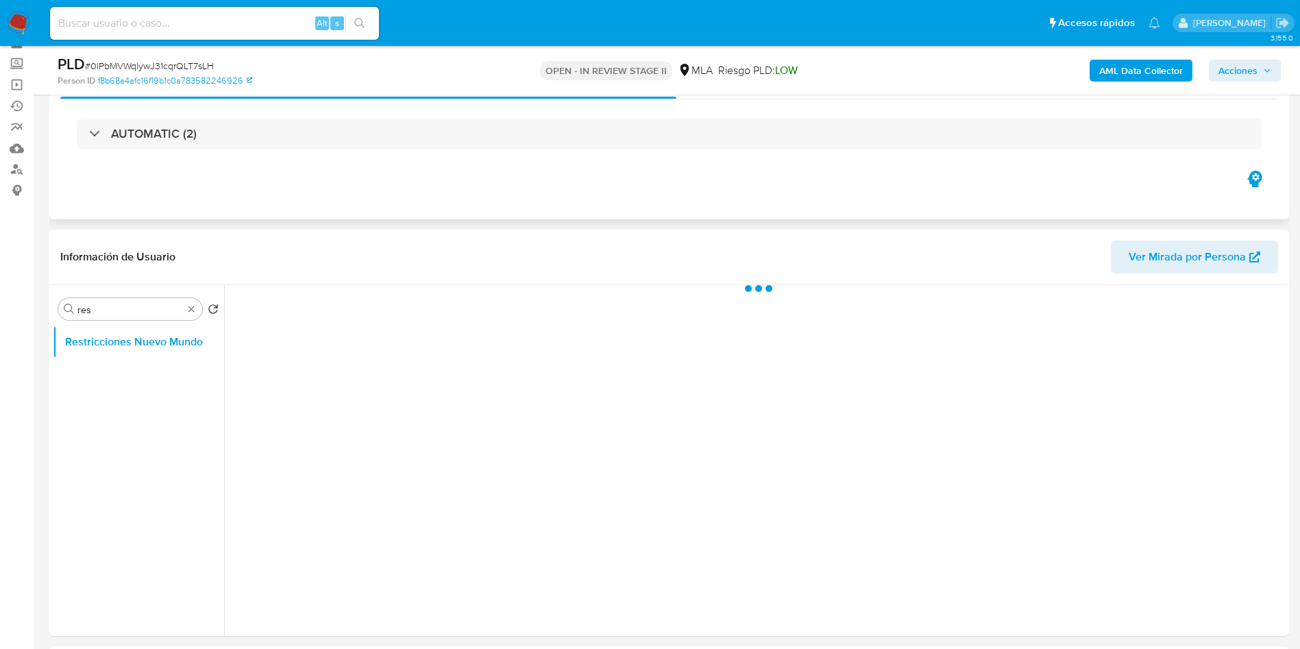
scroll to position [103, 0]
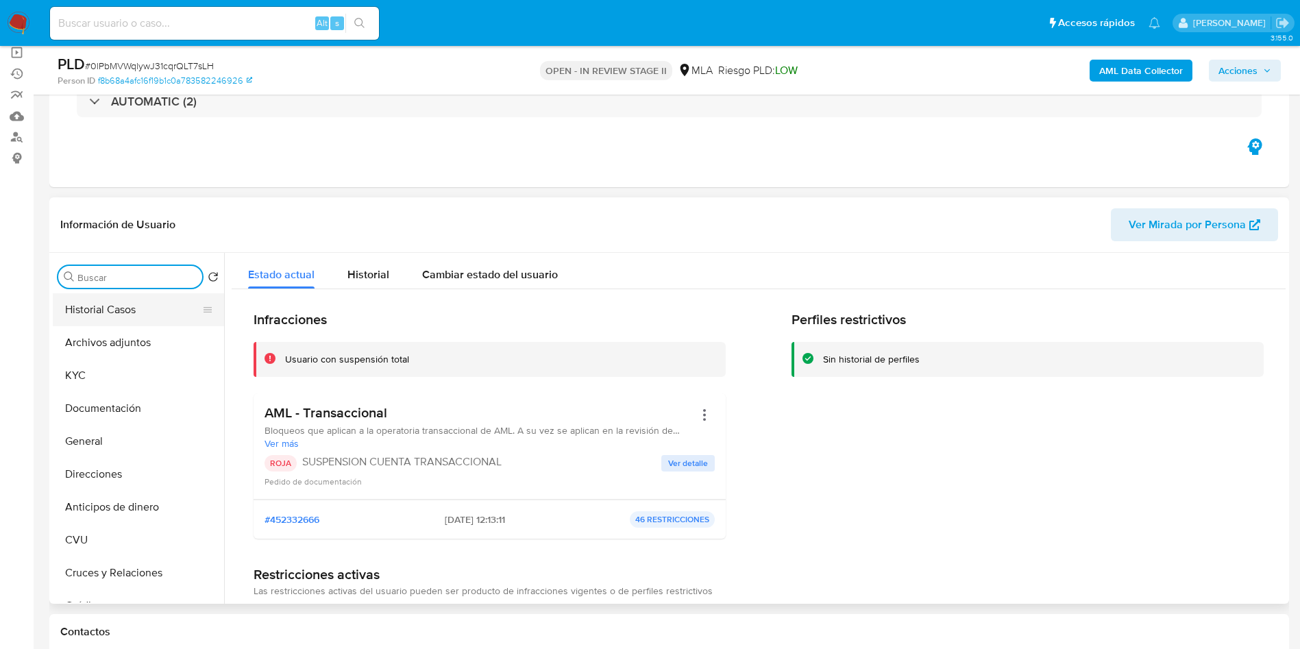
click at [139, 315] on button "Historial Casos" at bounding box center [133, 309] width 160 height 33
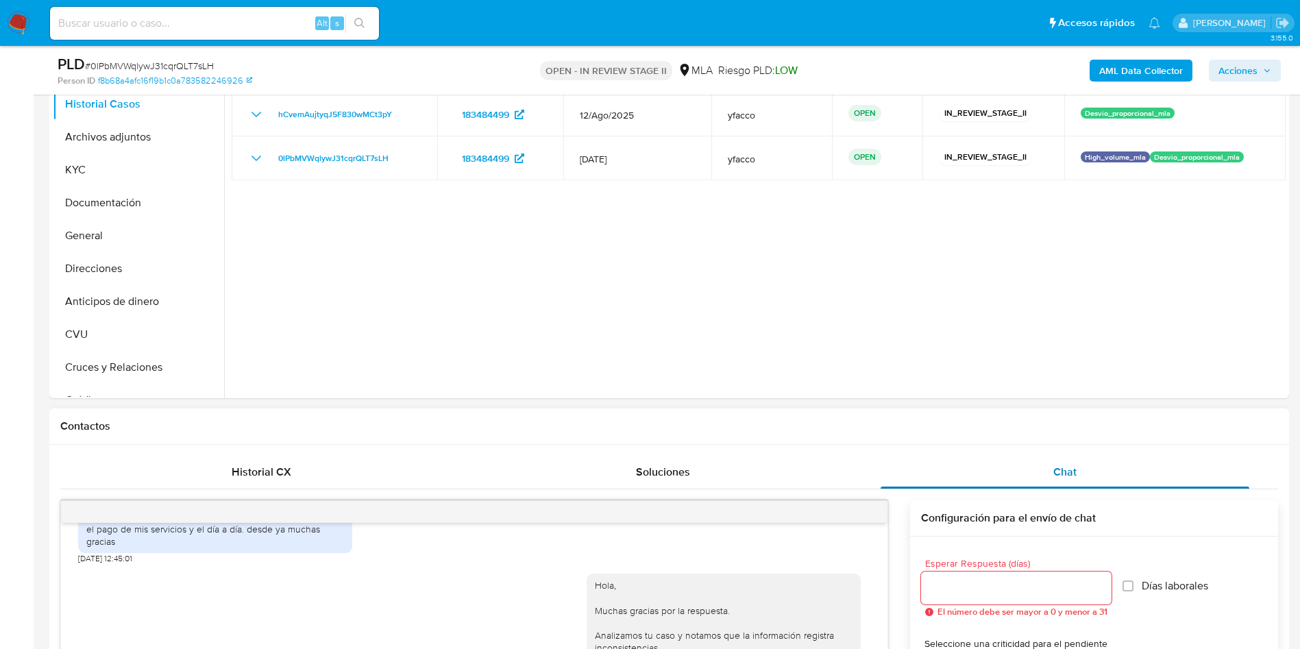
click at [1076, 469] on span "Chat" at bounding box center [1064, 472] width 23 height 16
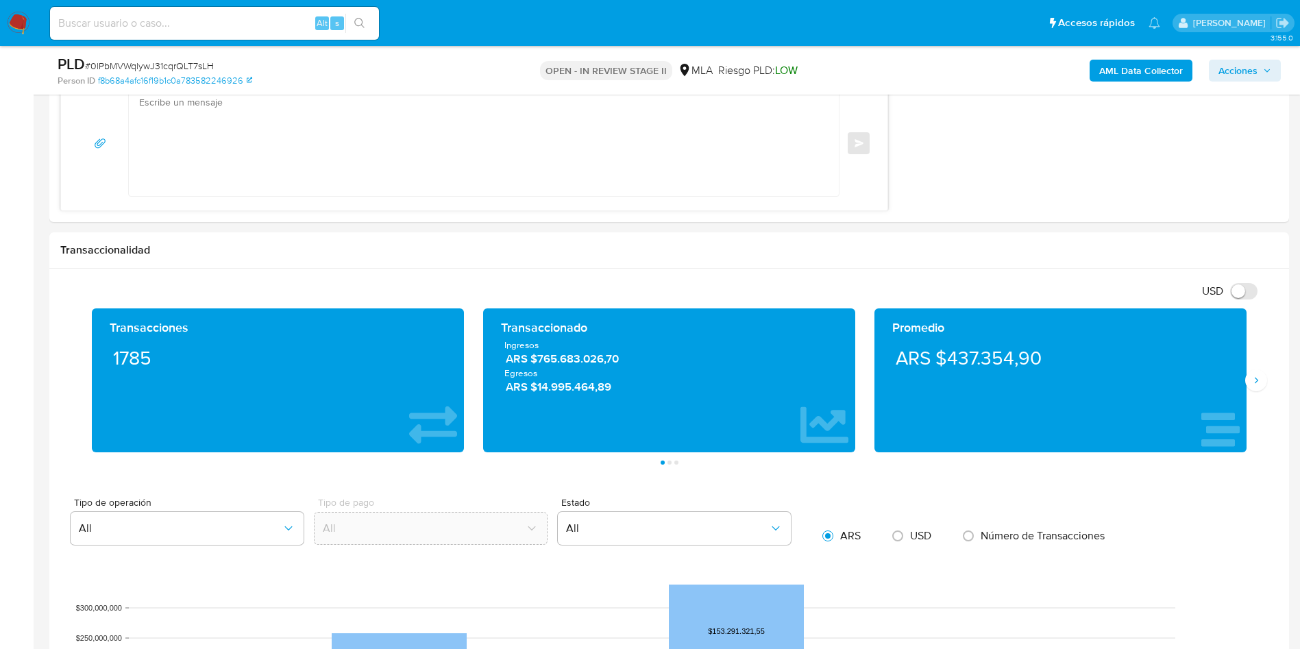
scroll to position [514, 0]
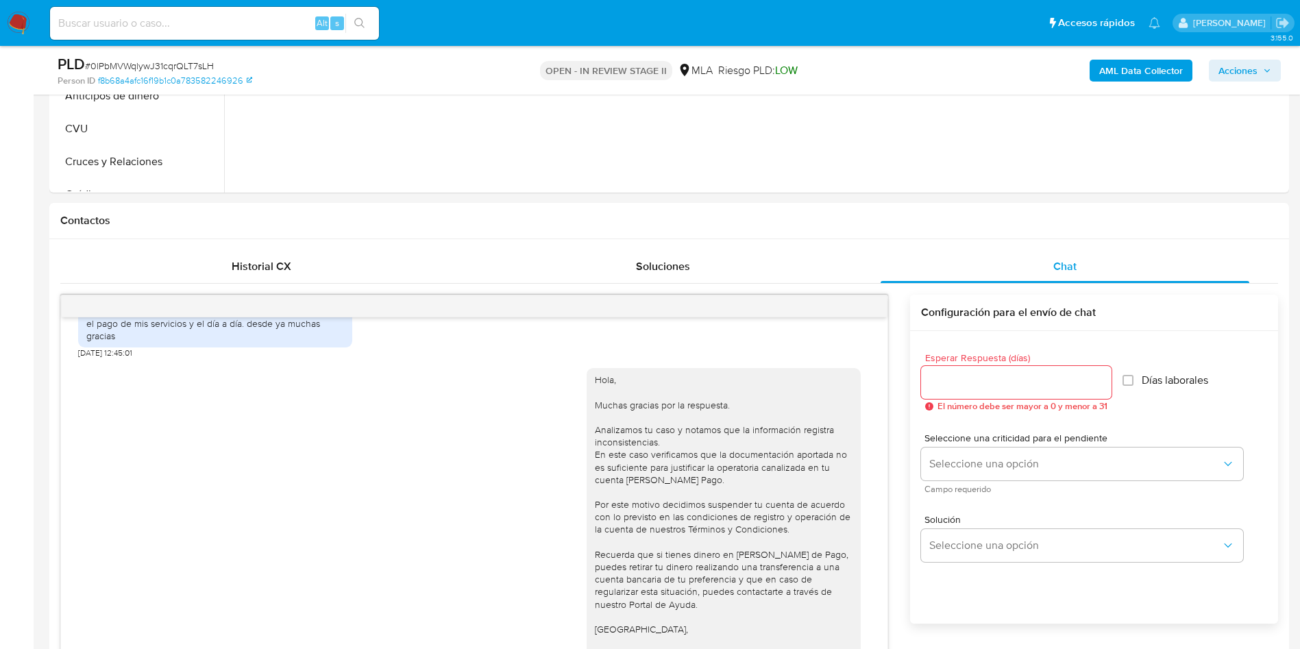
click at [1251, 74] on span "Acciones" at bounding box center [1237, 71] width 39 height 22
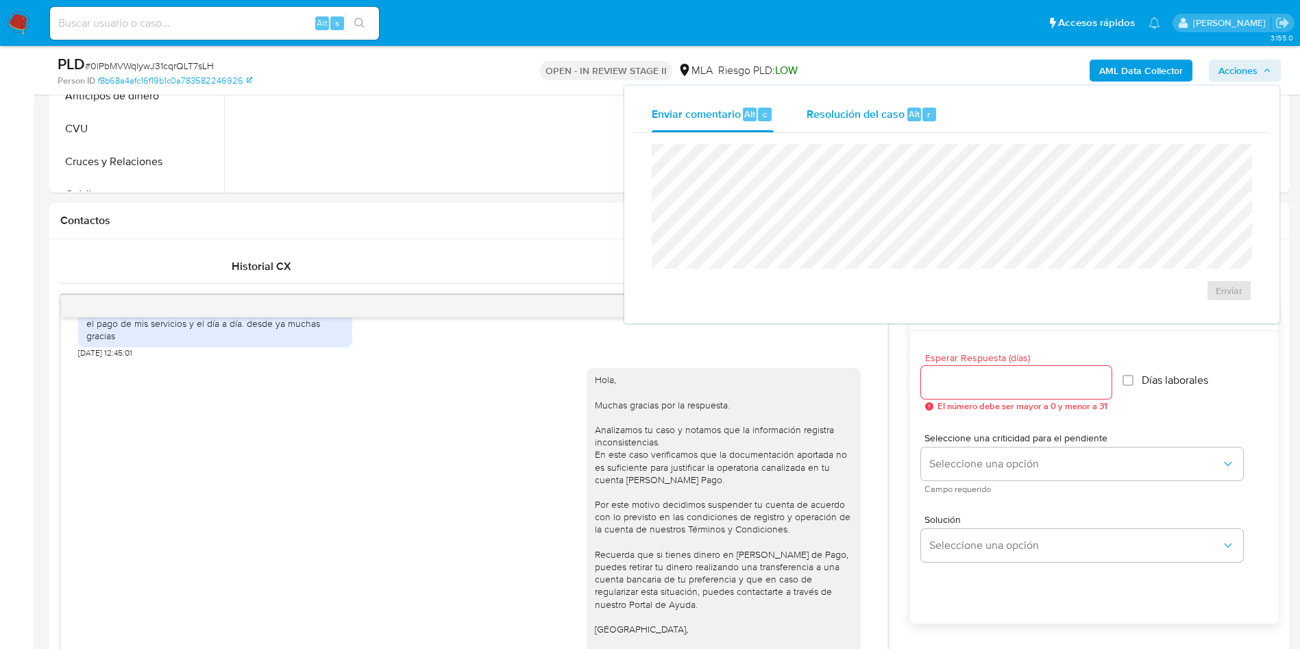
click at [919, 125] on div "Resolución del caso Alt r" at bounding box center [872, 115] width 131 height 36
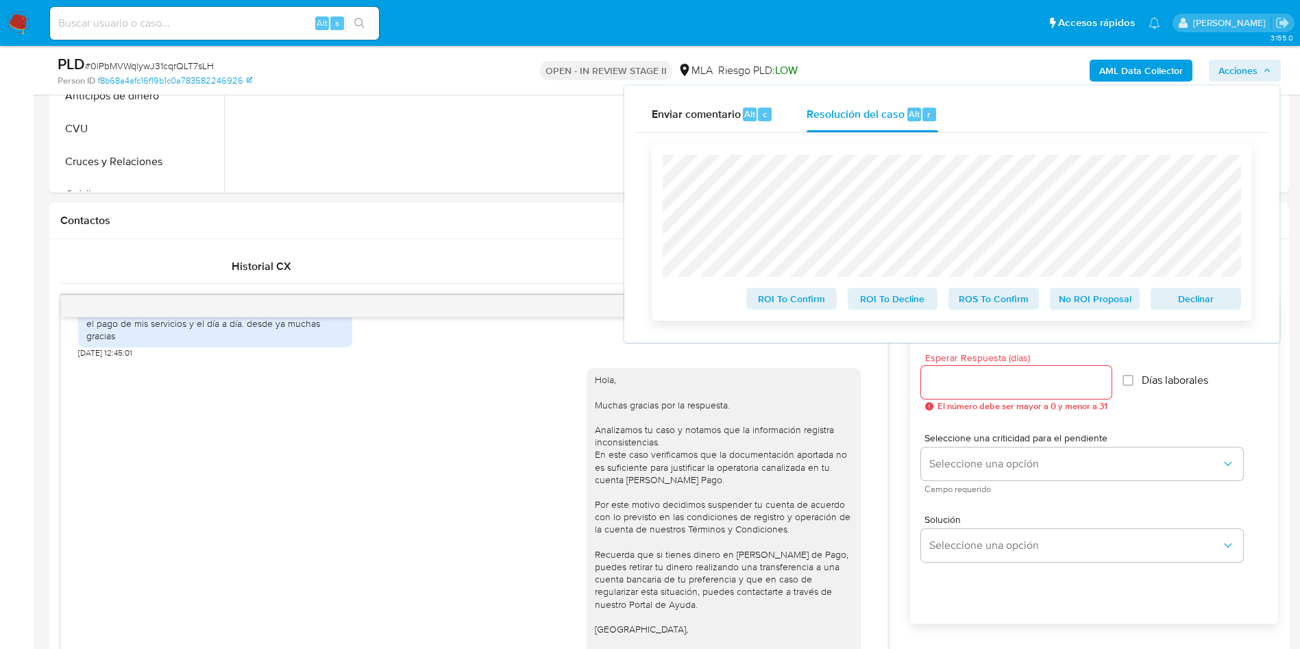
click at [1004, 305] on span "ROS To Confirm" at bounding box center [993, 298] width 71 height 19
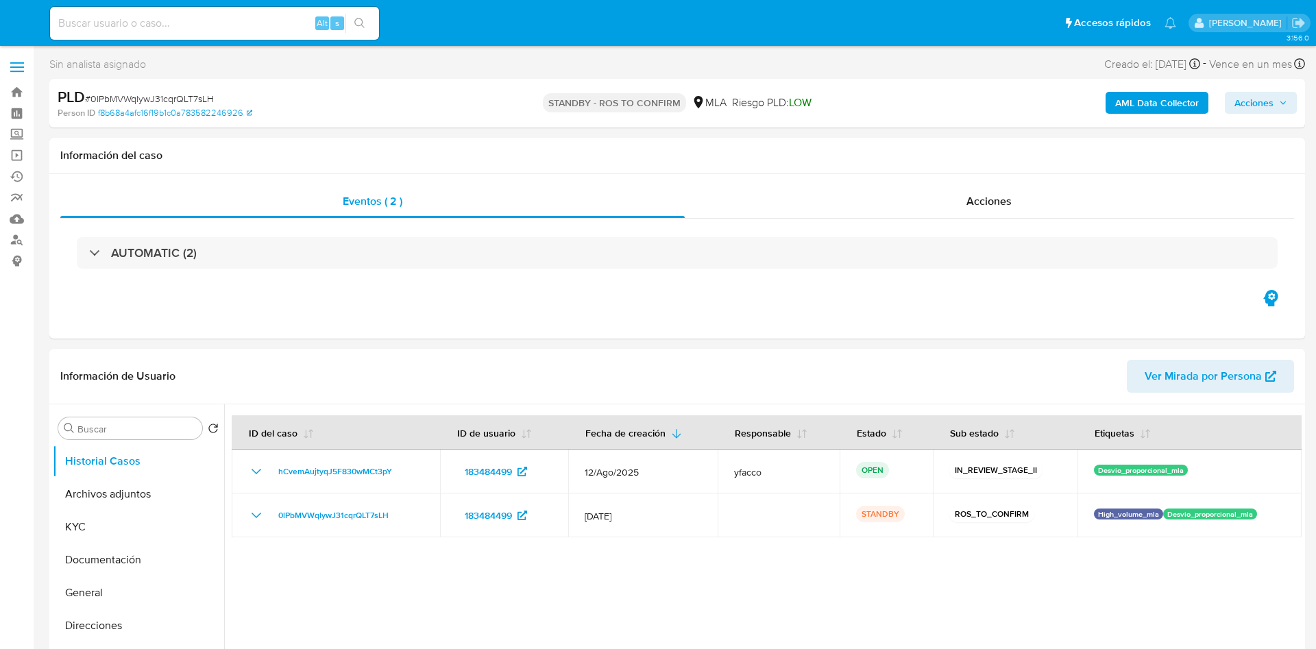
select select "10"
